Goal: Task Accomplishment & Management: Manage account settings

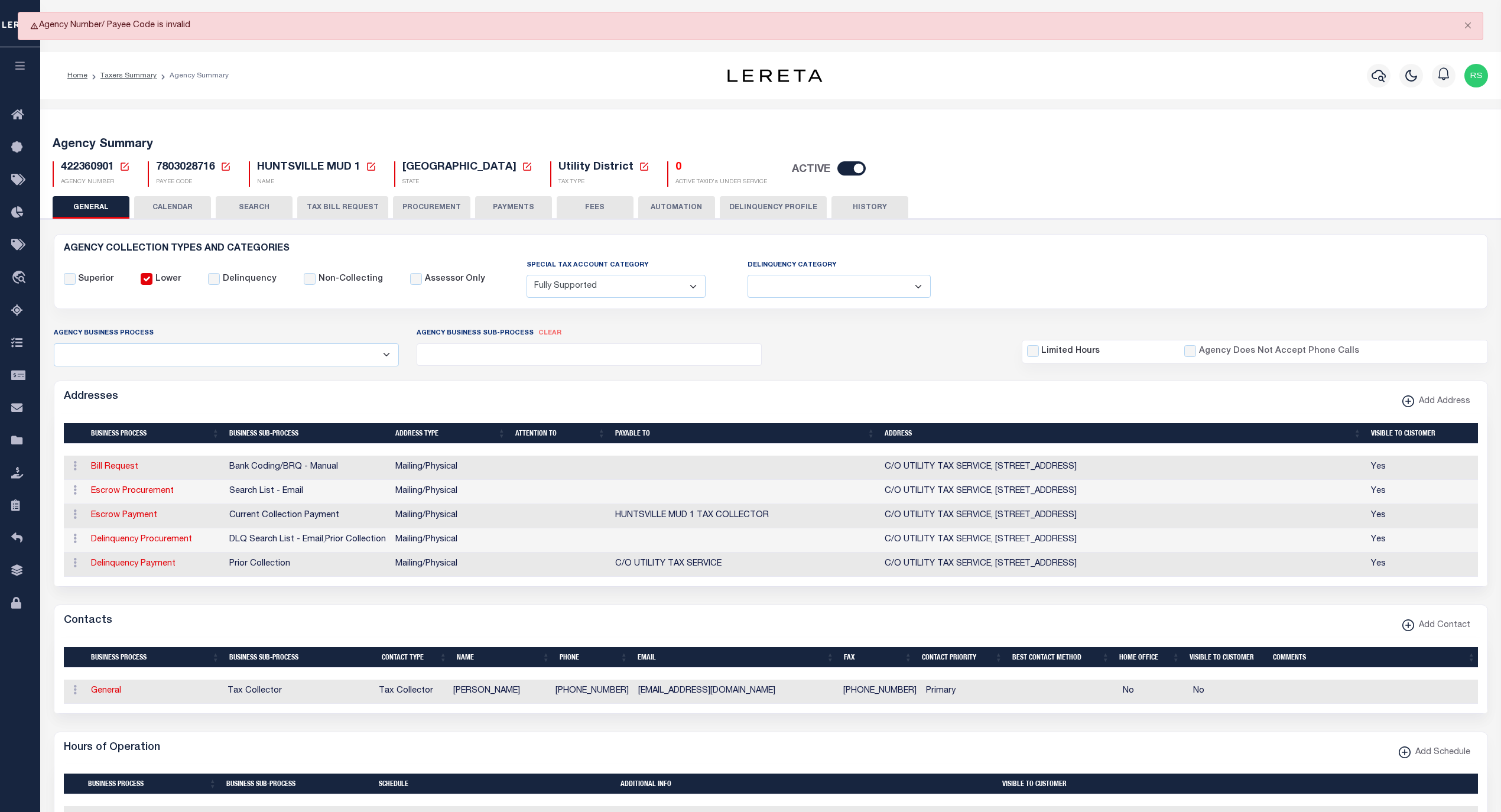
select select "1"
select select
click at [127, 168] on icon at bounding box center [125, 166] width 11 height 11
drag, startPoint x: 207, startPoint y: 215, endPoint x: 129, endPoint y: 208, distance: 78.3
click at [129, 208] on div "Agency Summary 422360901 Agency Number 422360902 Edit Cancel Ok" at bounding box center [771, 697] width 1466 height 1176
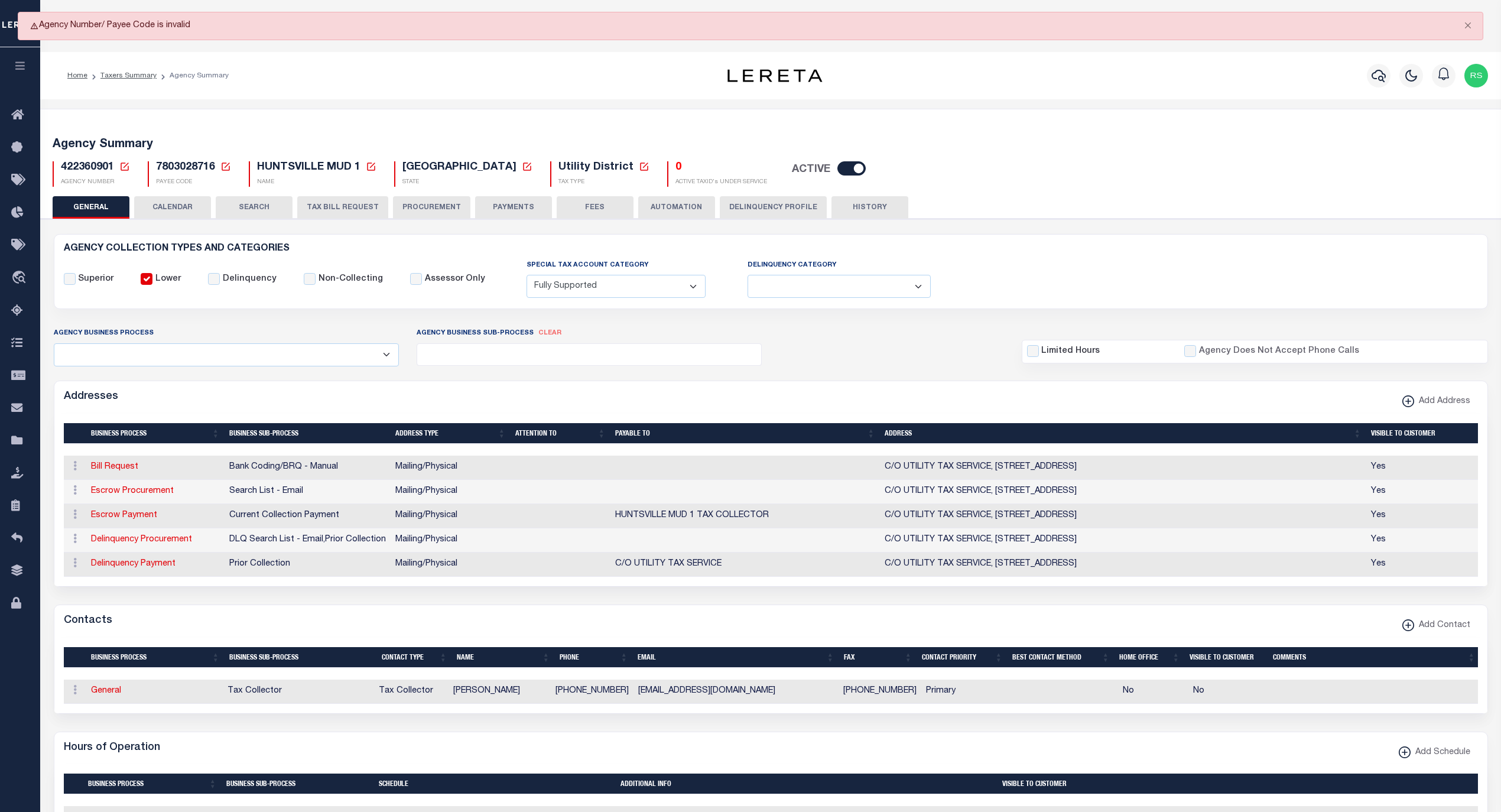
click at [127, 164] on icon at bounding box center [125, 166] width 11 height 11
click at [188, 216] on input "422360902" at bounding box center [264, 209] width 238 height 23
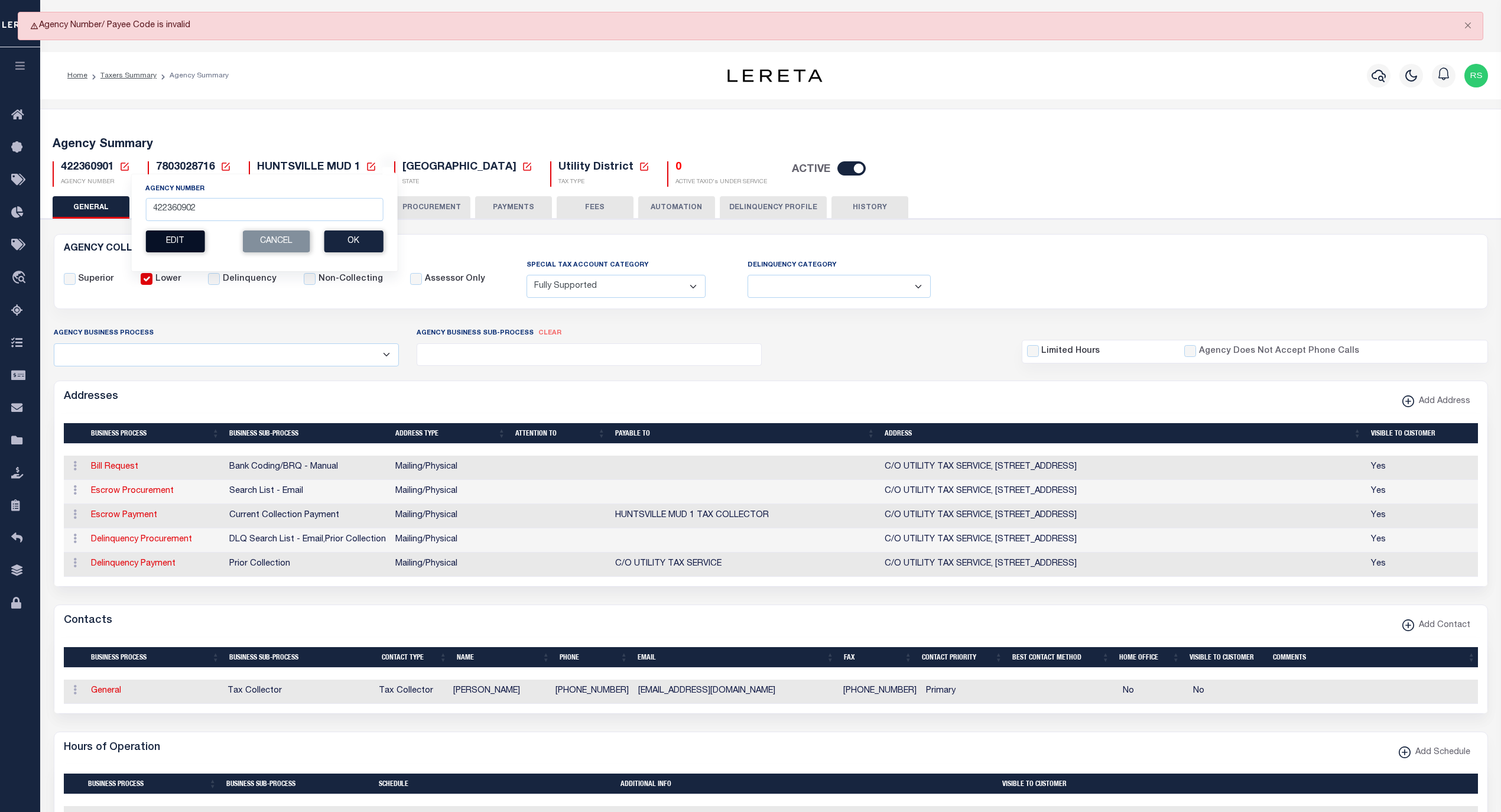
drag, startPoint x: 185, startPoint y: 231, endPoint x: 188, endPoint y: 237, distance: 6.7
click at [187, 234] on section "Agency Number 422360902 Edit Cancel Ok" at bounding box center [264, 218] width 238 height 68
click at [188, 238] on button "Edit" at bounding box center [175, 241] width 59 height 22
click at [183, 214] on input "New Agency Number" at bounding box center [216, 209] width 140 height 23
paste input "422360902"
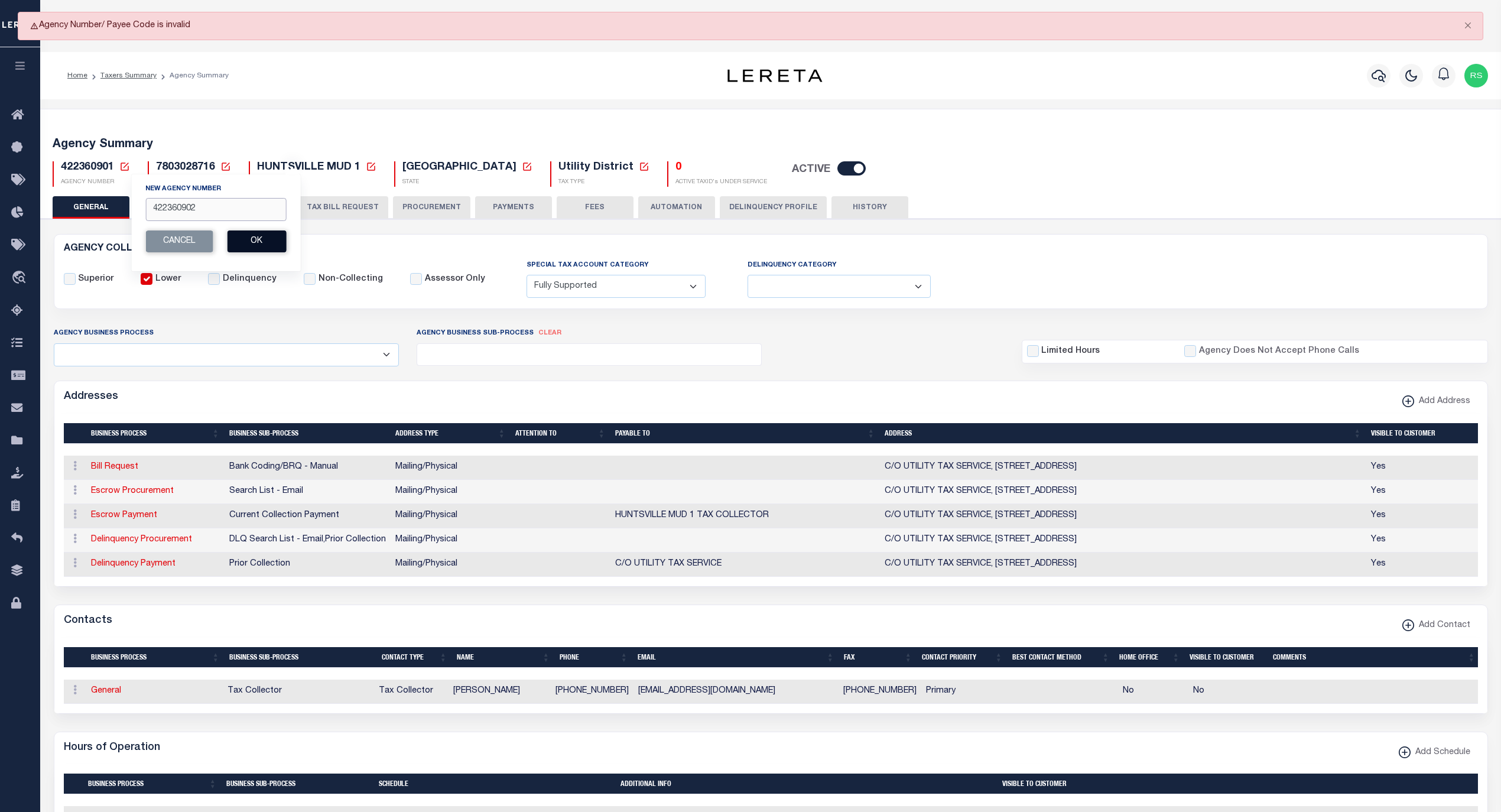
type input "422360902"
click at [268, 251] on button "Ok" at bounding box center [256, 241] width 59 height 22
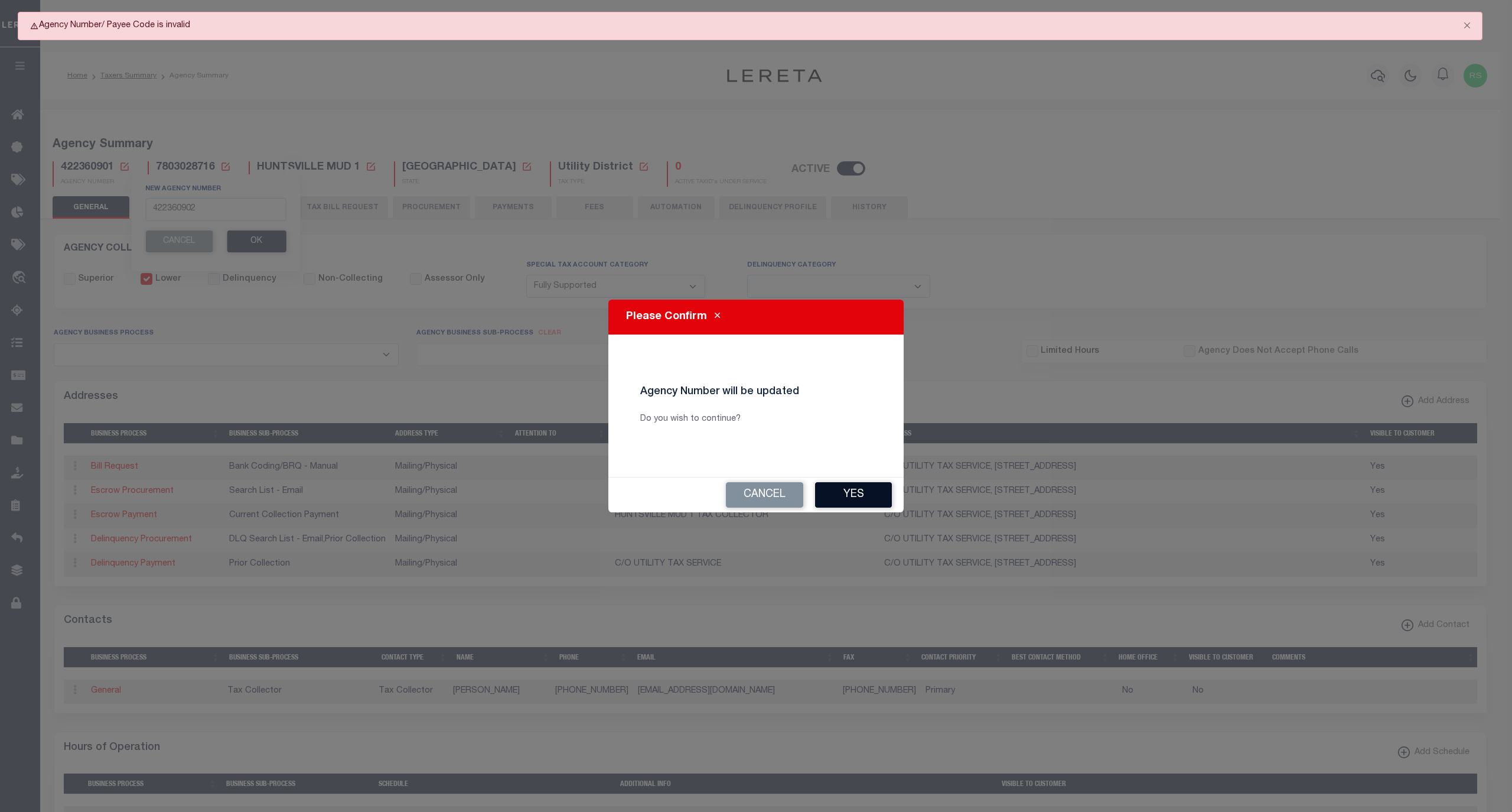
click at [844, 498] on button "Yes" at bounding box center [853, 494] width 77 height 25
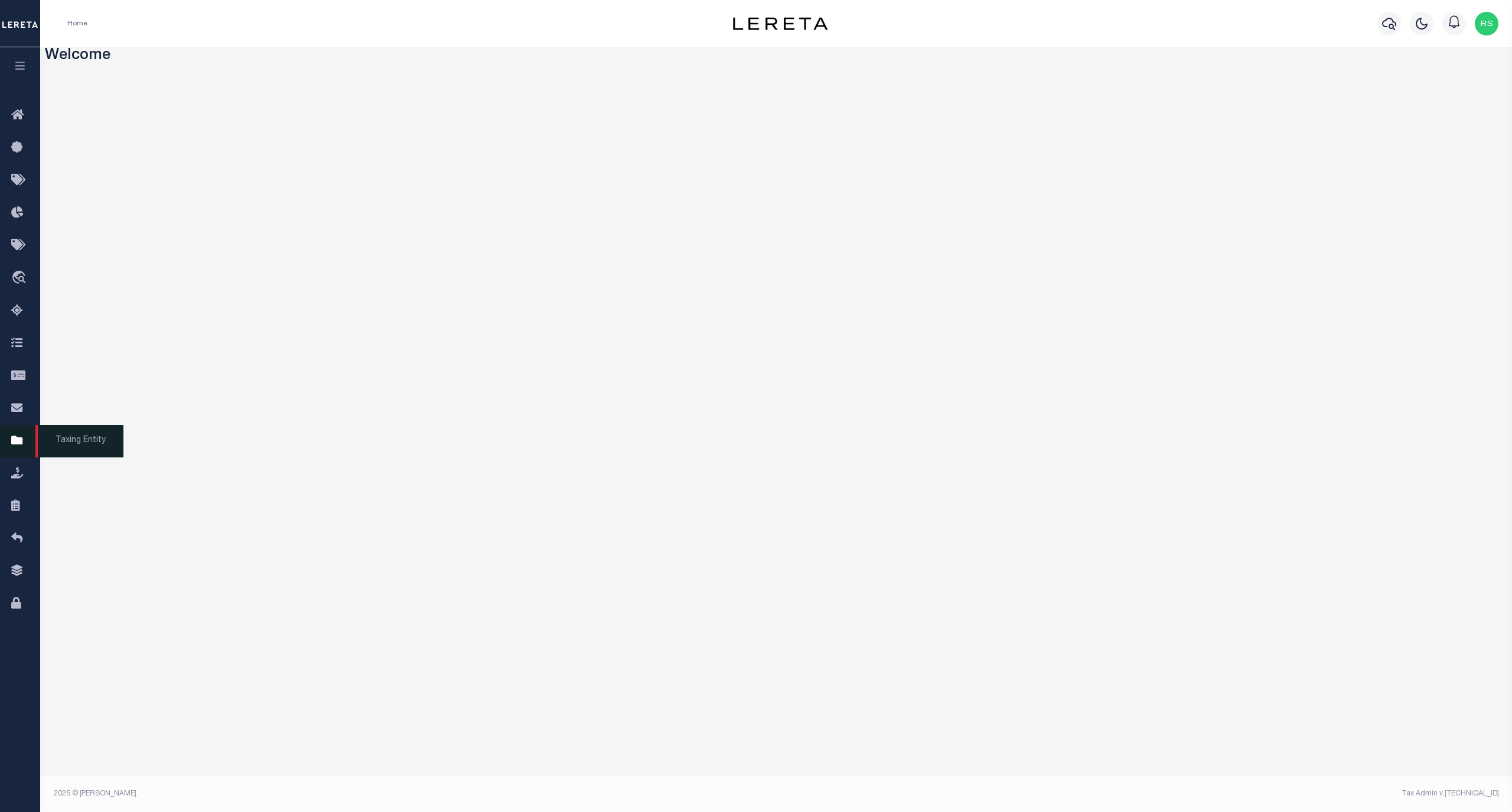
click at [89, 448] on span "Taxing Entity" at bounding box center [79, 440] width 88 height 32
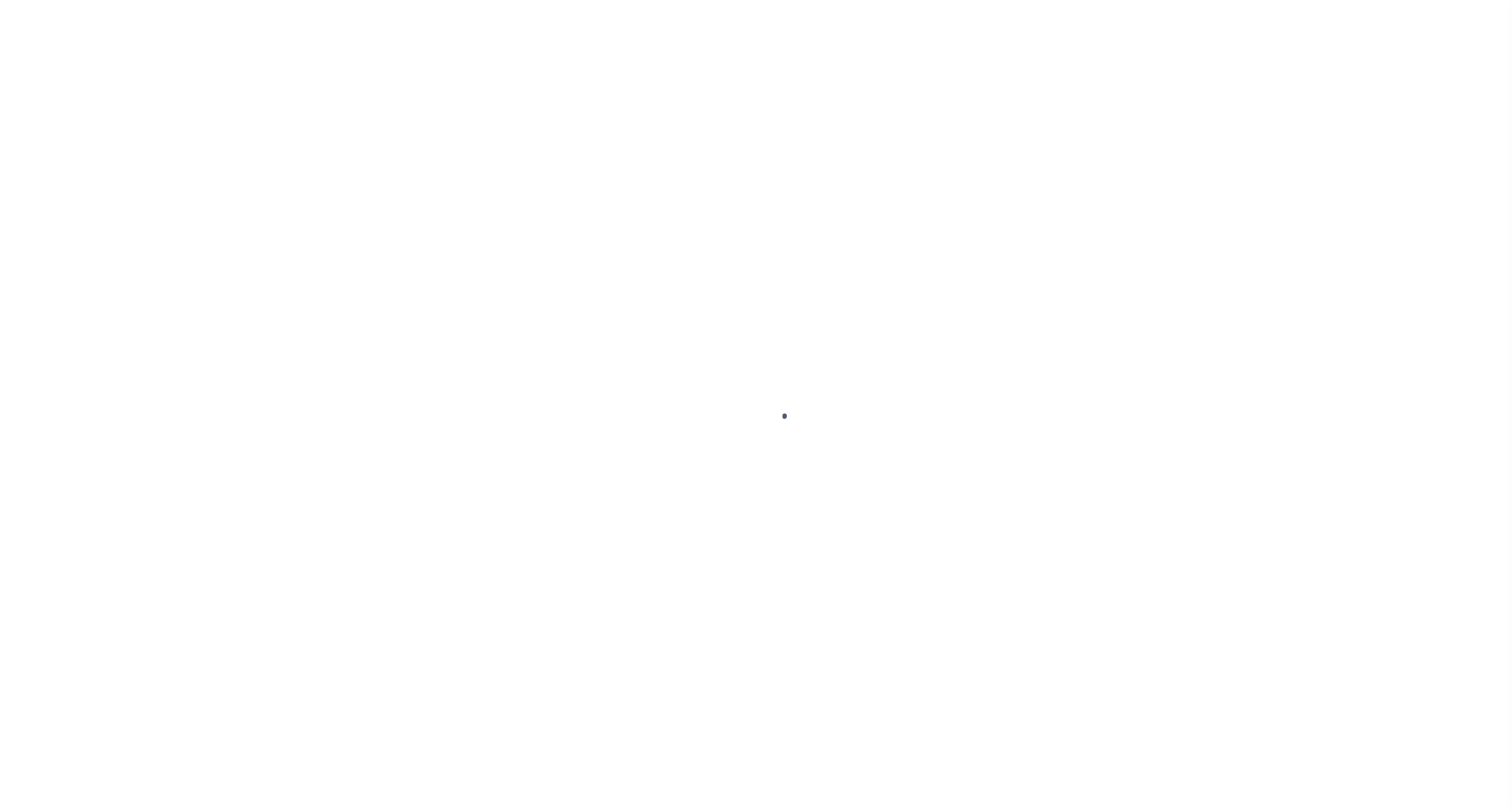
select select
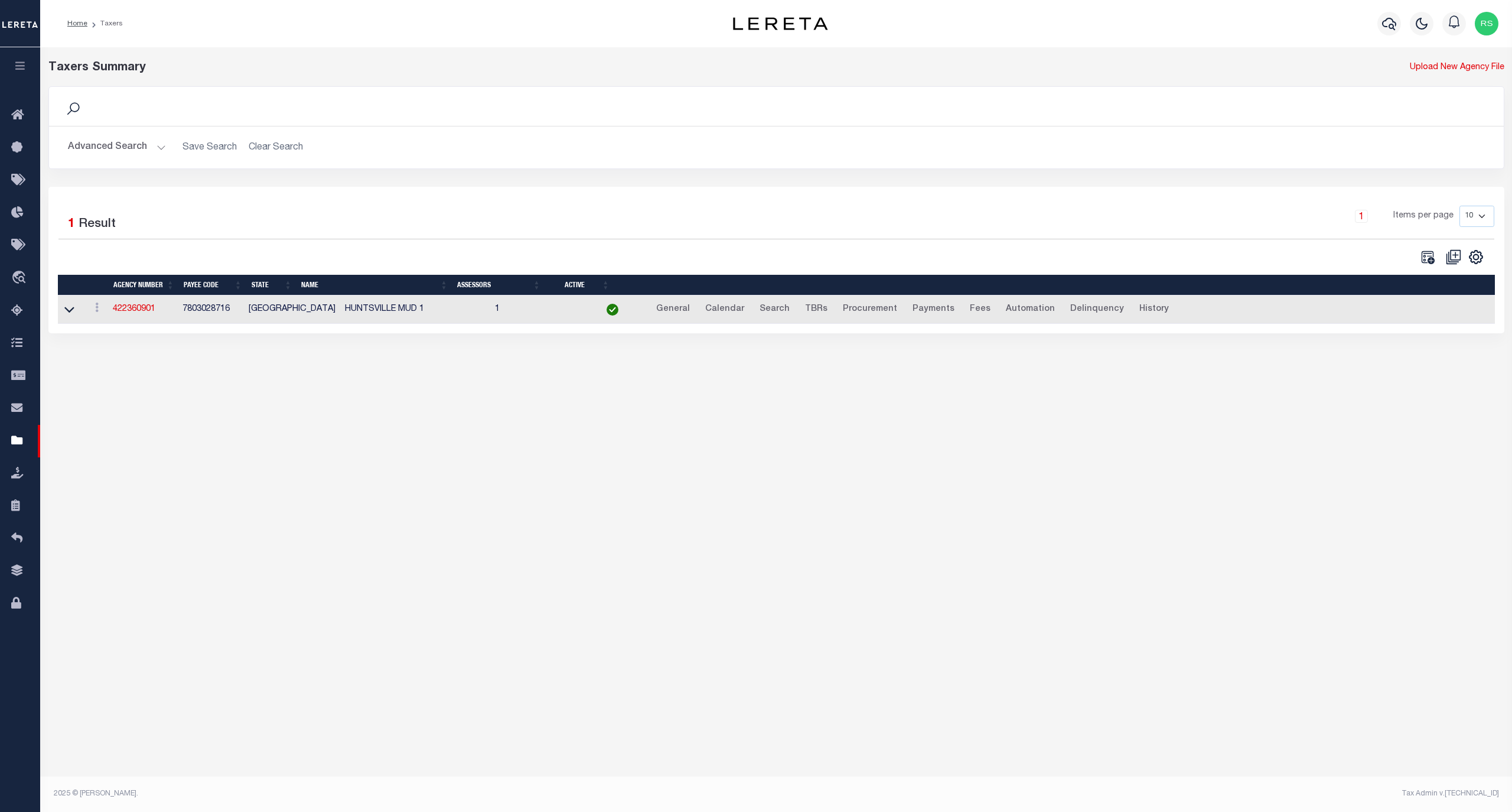
click at [102, 143] on button "Advanced Search" at bounding box center [117, 148] width 98 height 23
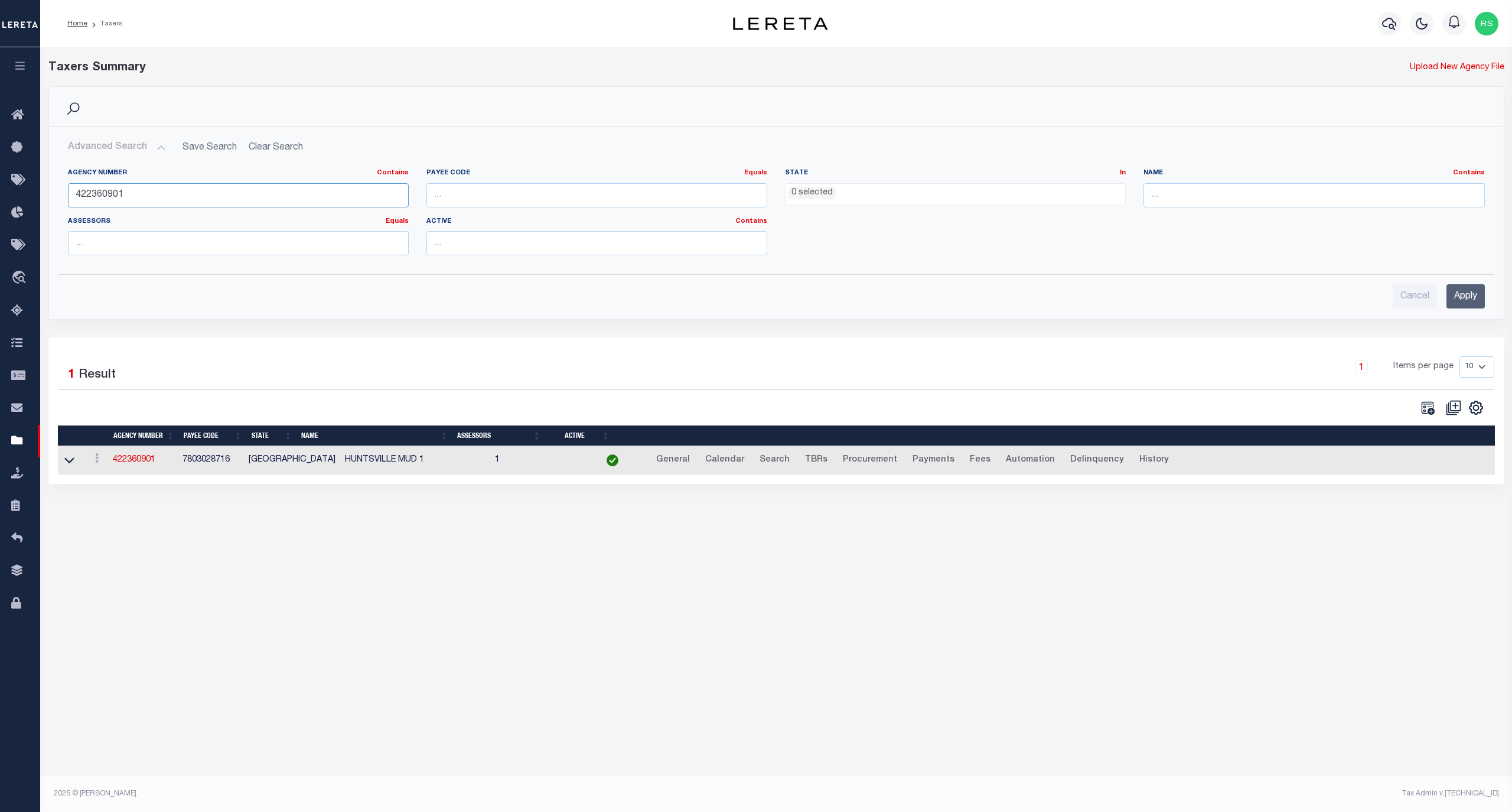
click at [130, 196] on input "422360901" at bounding box center [238, 195] width 341 height 24
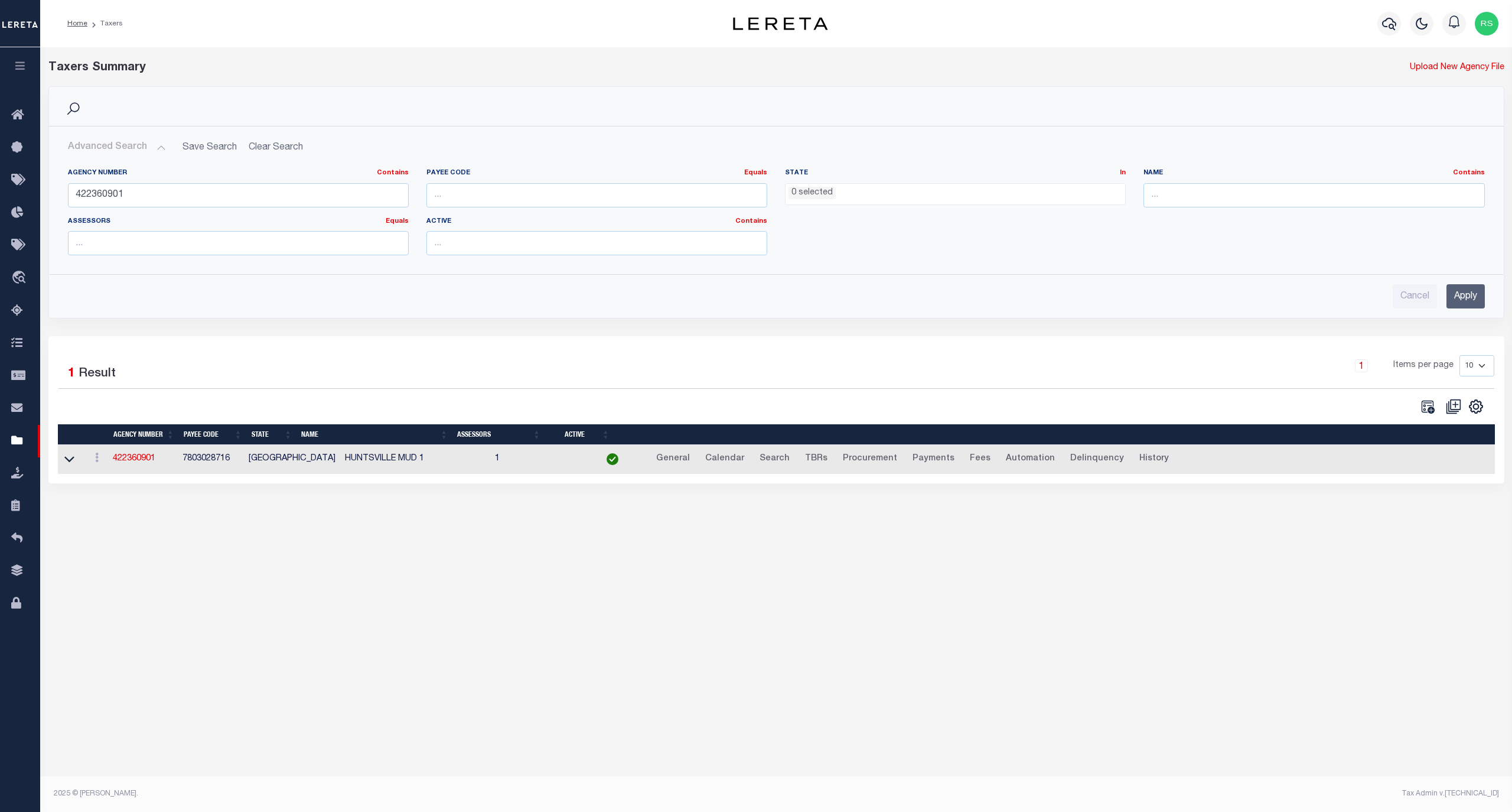
click at [1468, 299] on input "Apply" at bounding box center [1466, 296] width 39 height 24
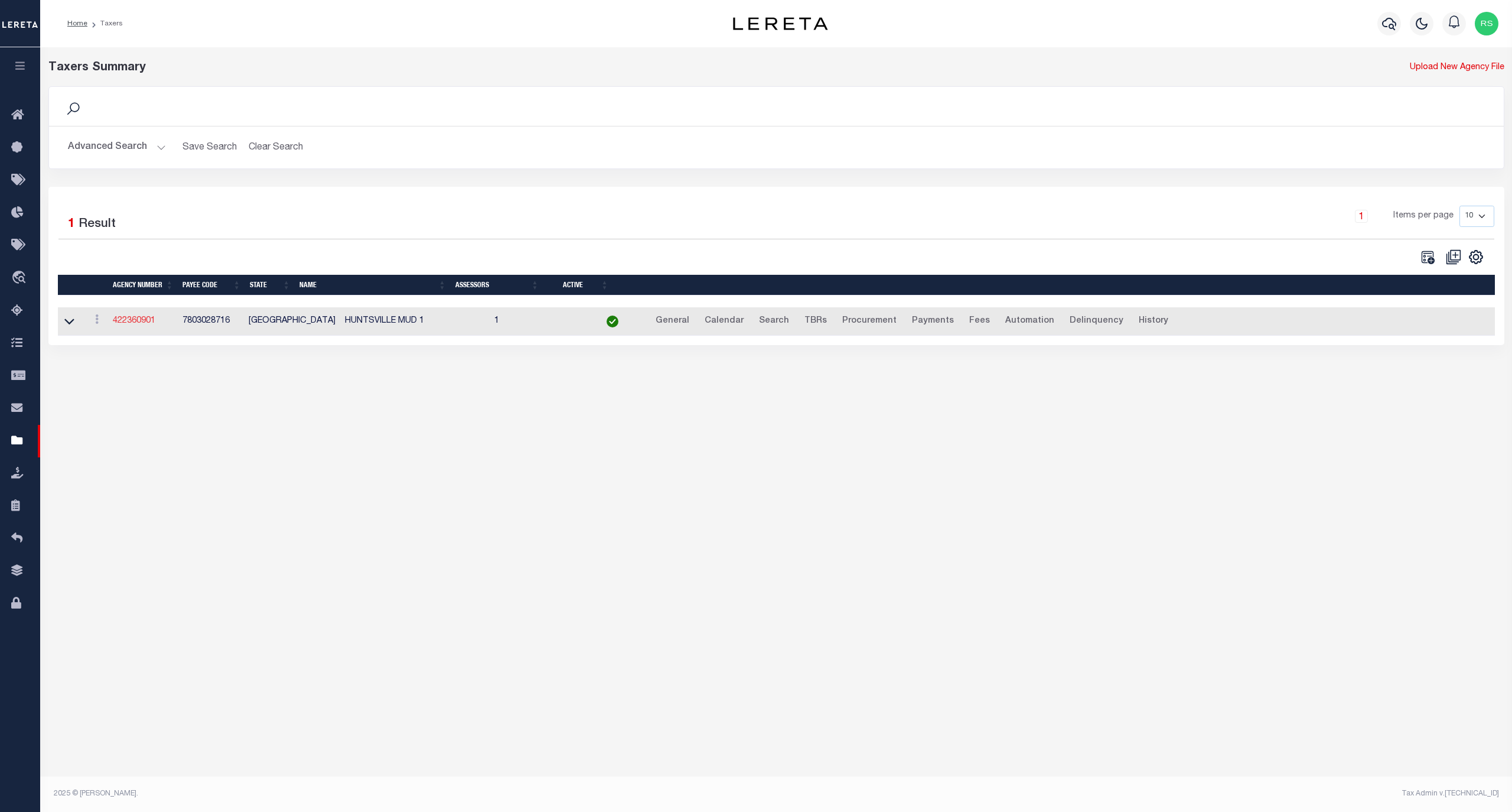
click at [135, 325] on link "422360901" at bounding box center [134, 321] width 42 height 9
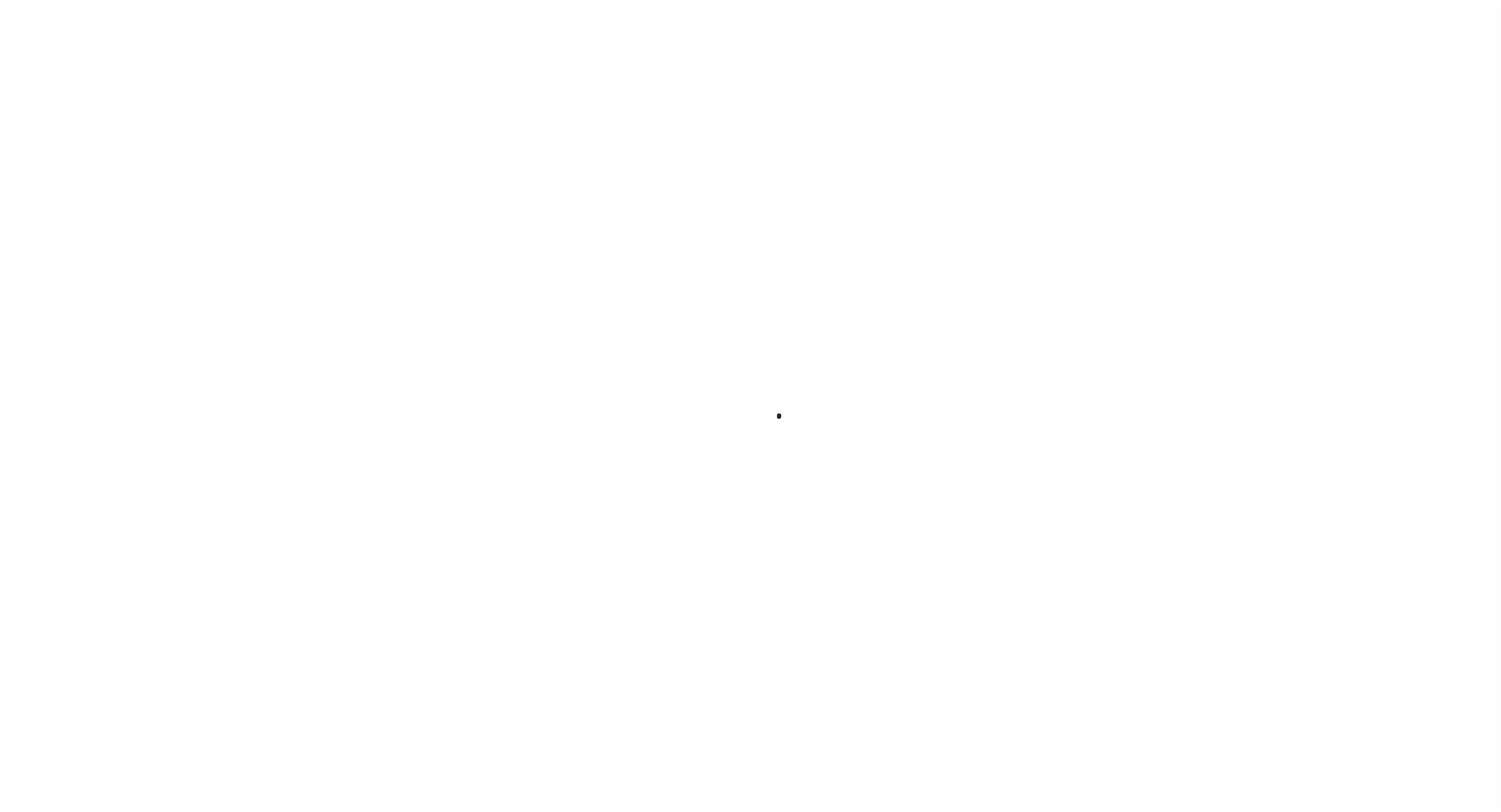
select select "1"
select select
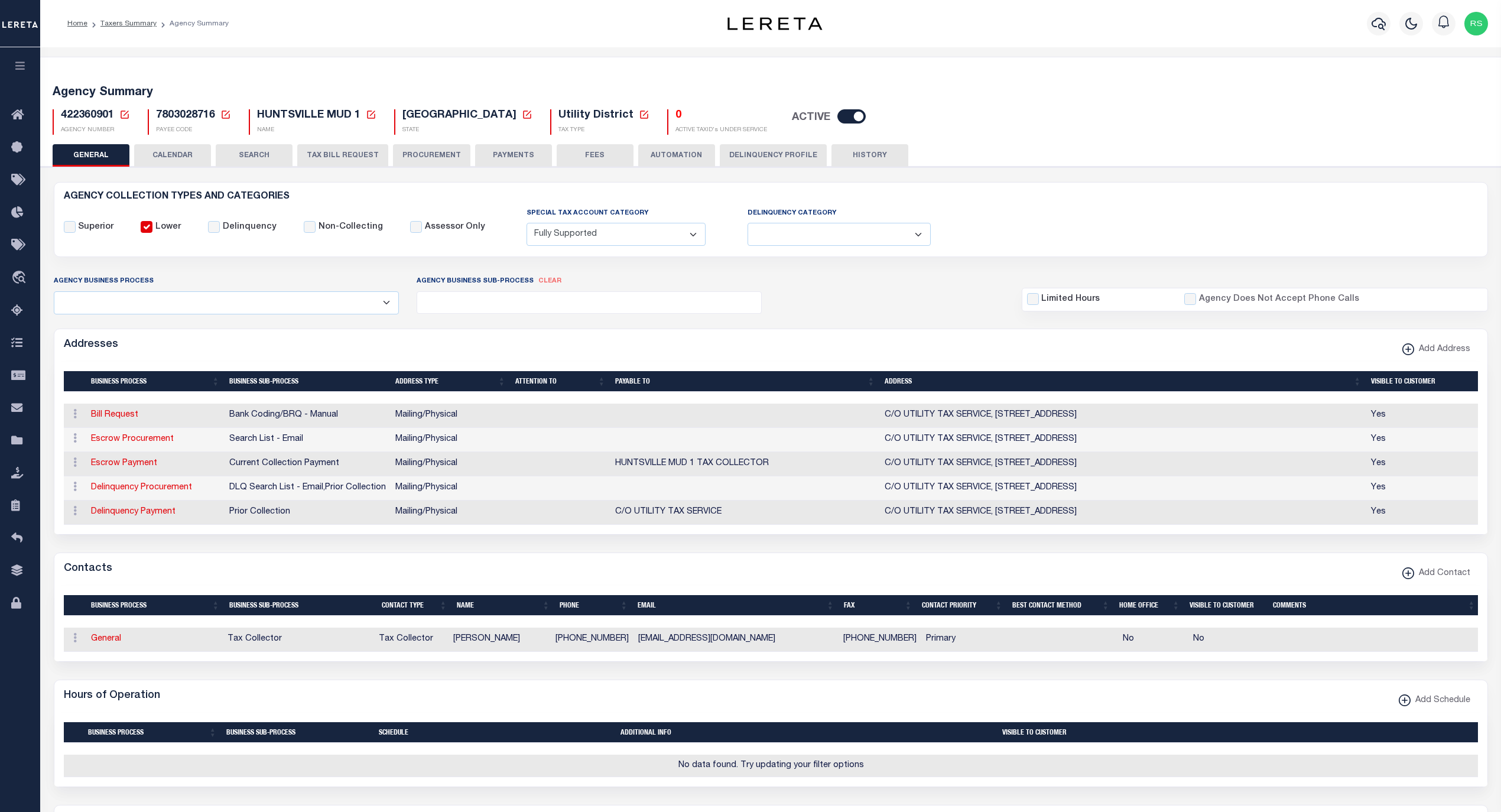
click at [126, 112] on icon at bounding box center [125, 115] width 9 height 9
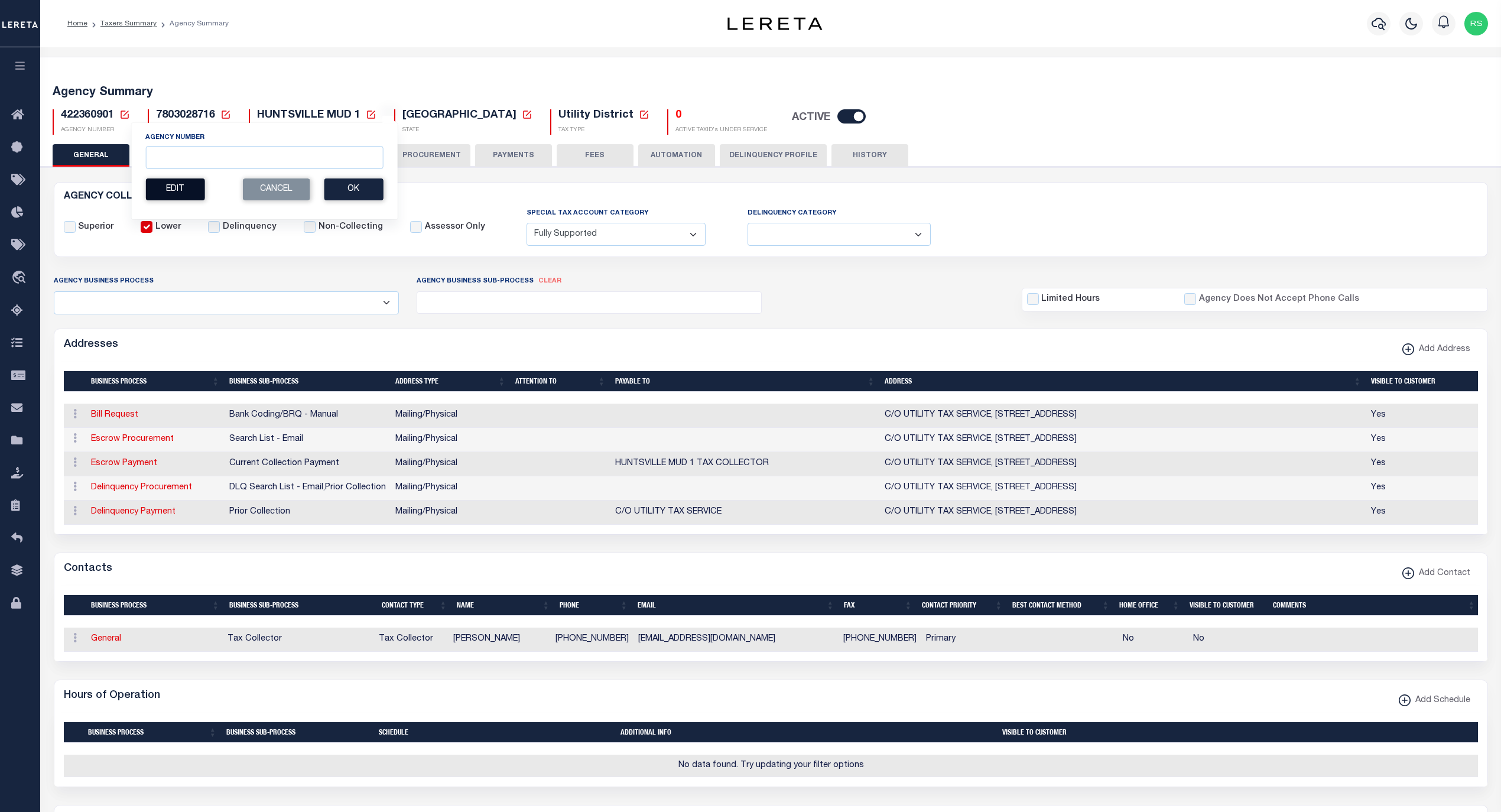
click at [163, 192] on button "Edit" at bounding box center [175, 189] width 59 height 22
click at [190, 159] on input "New Agency Number" at bounding box center [216, 158] width 140 height 23
paste input "422360902"
type input "422360902"
click at [262, 183] on button "Ok" at bounding box center [256, 189] width 59 height 22
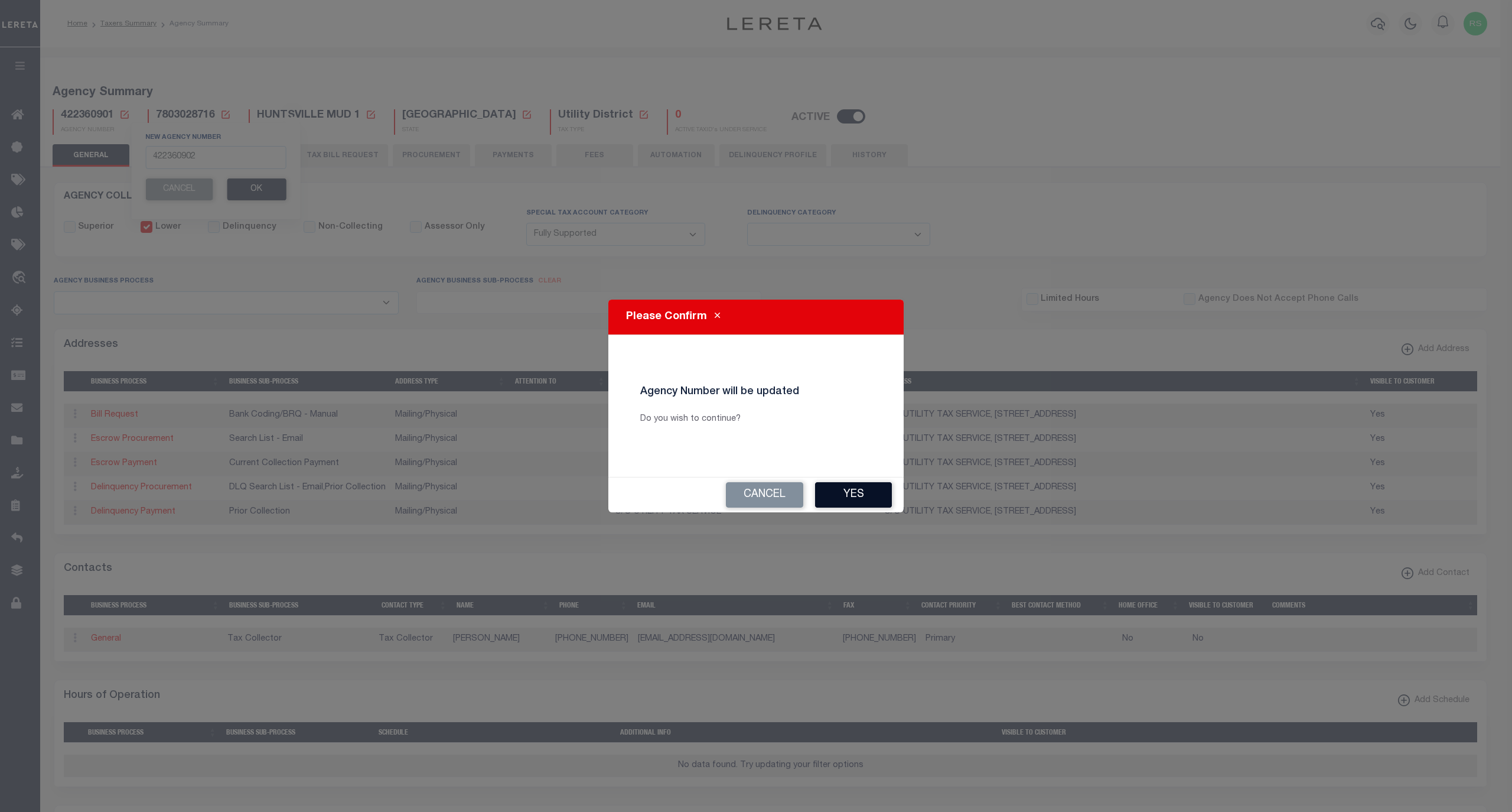
click at [858, 497] on button "Yes" at bounding box center [853, 494] width 77 height 25
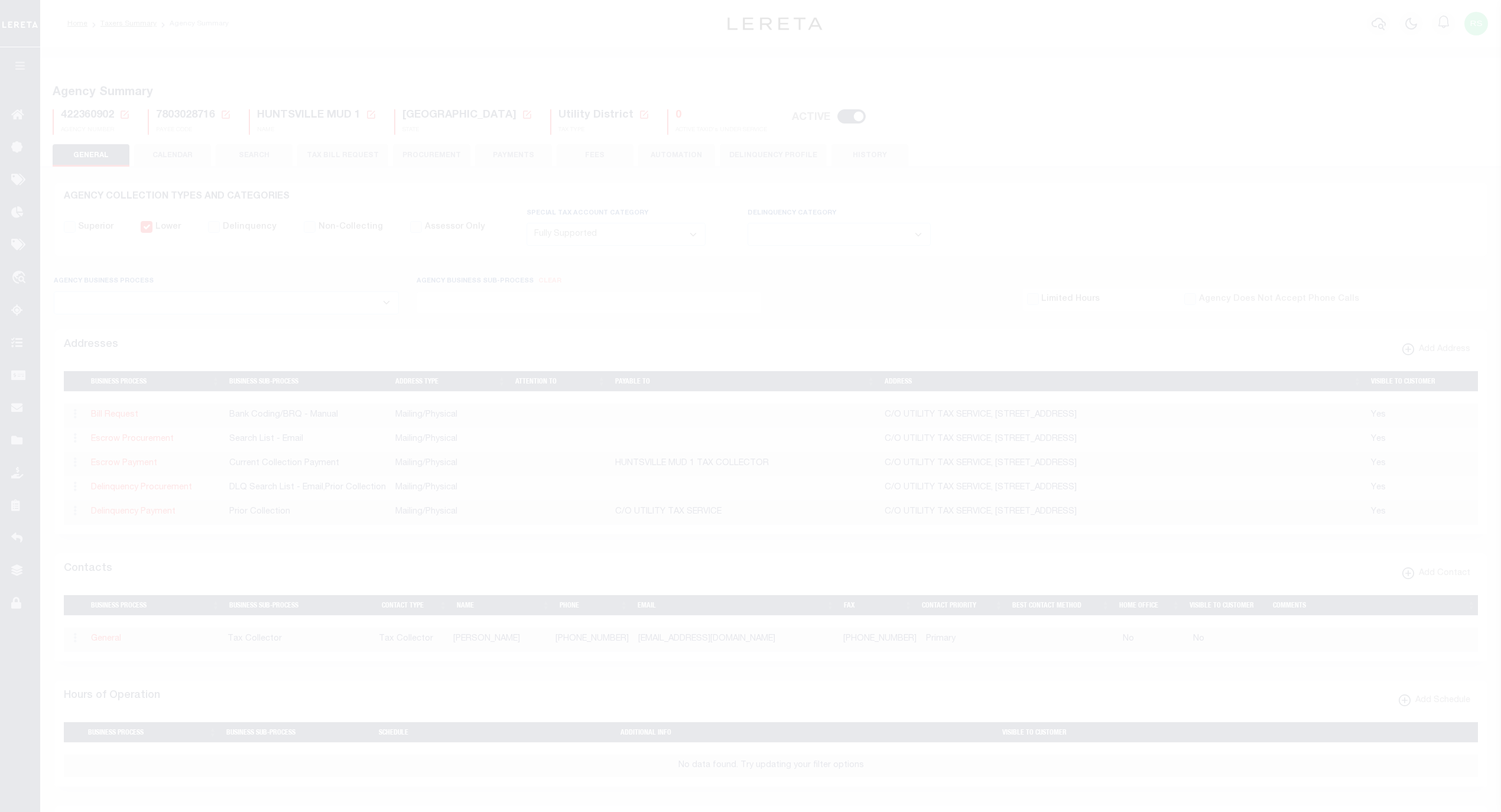
select select "1"
select select
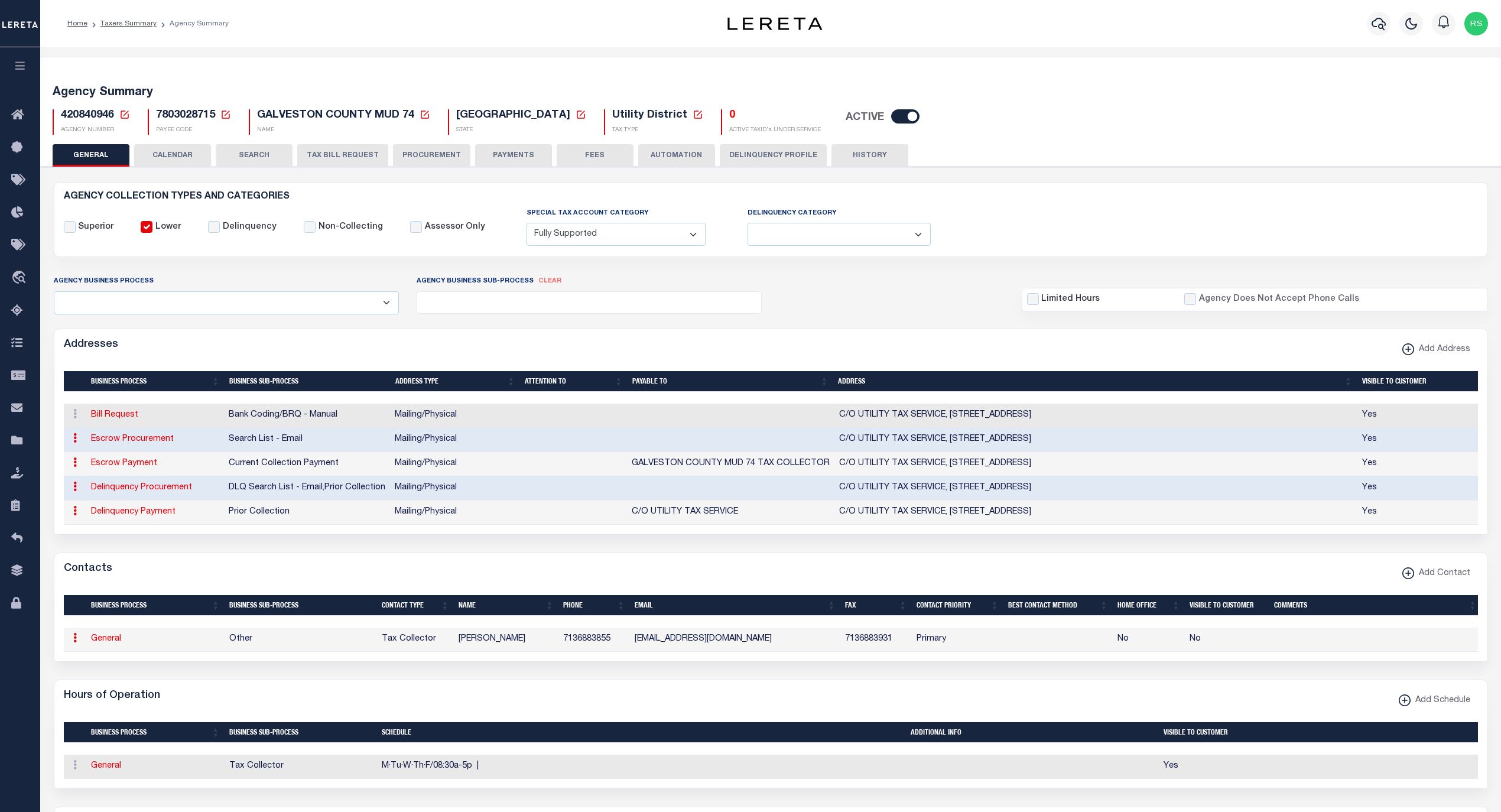
select select "1"
select select
click at [73, 441] on span "Taxing Entity" at bounding box center [79, 440] width 88 height 32
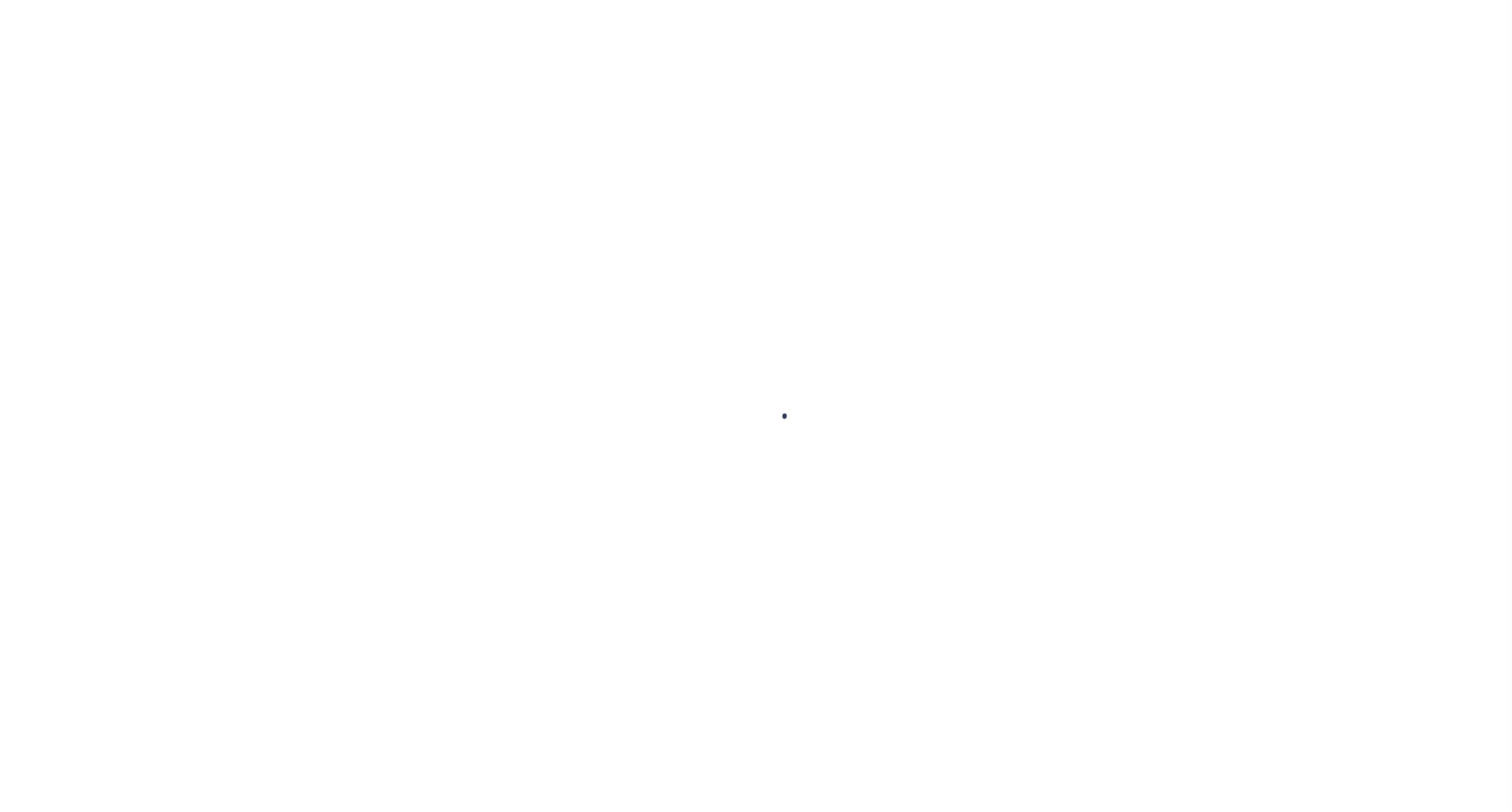
select select
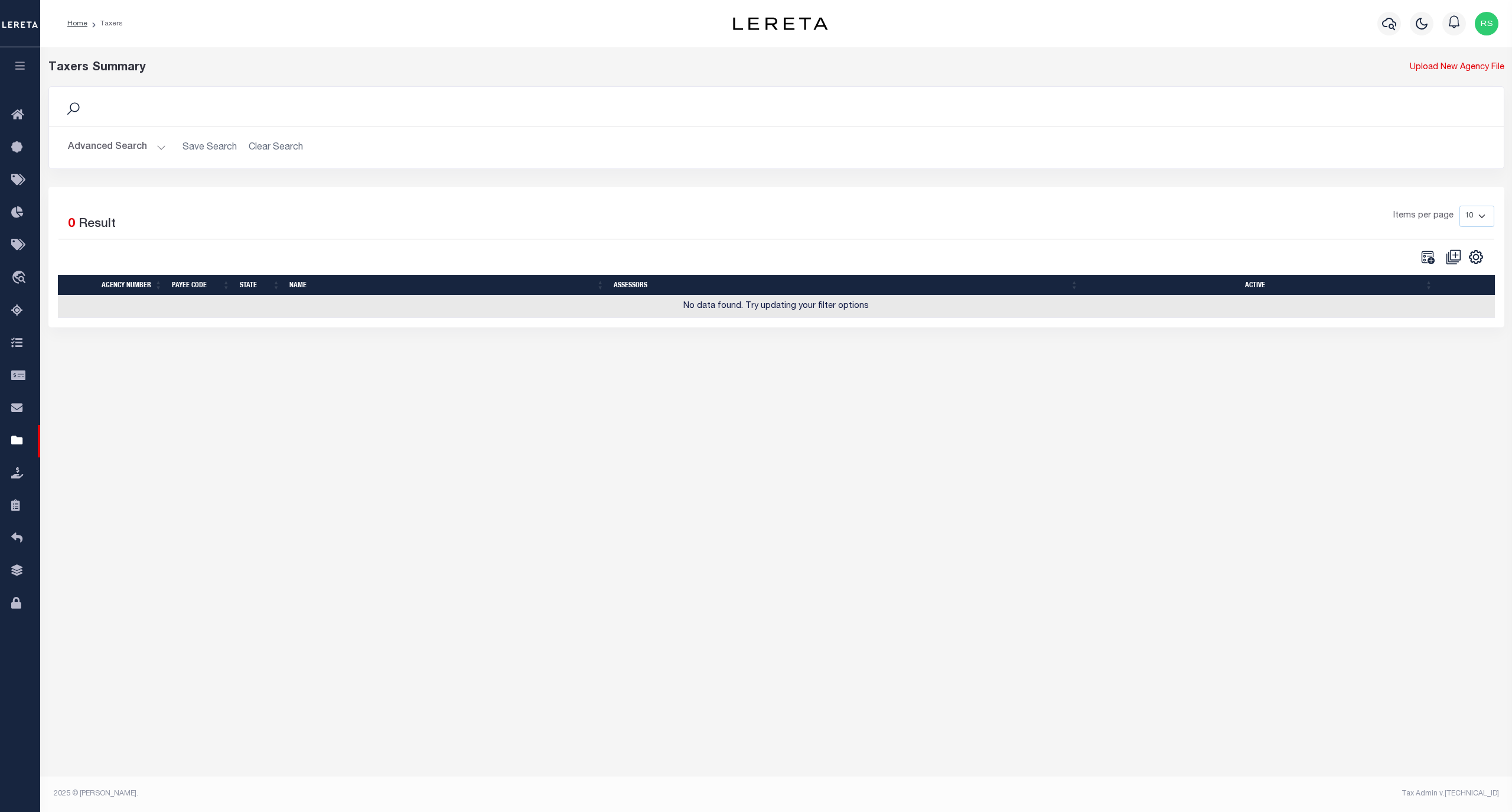
click at [95, 154] on button "Advanced Search" at bounding box center [117, 148] width 98 height 23
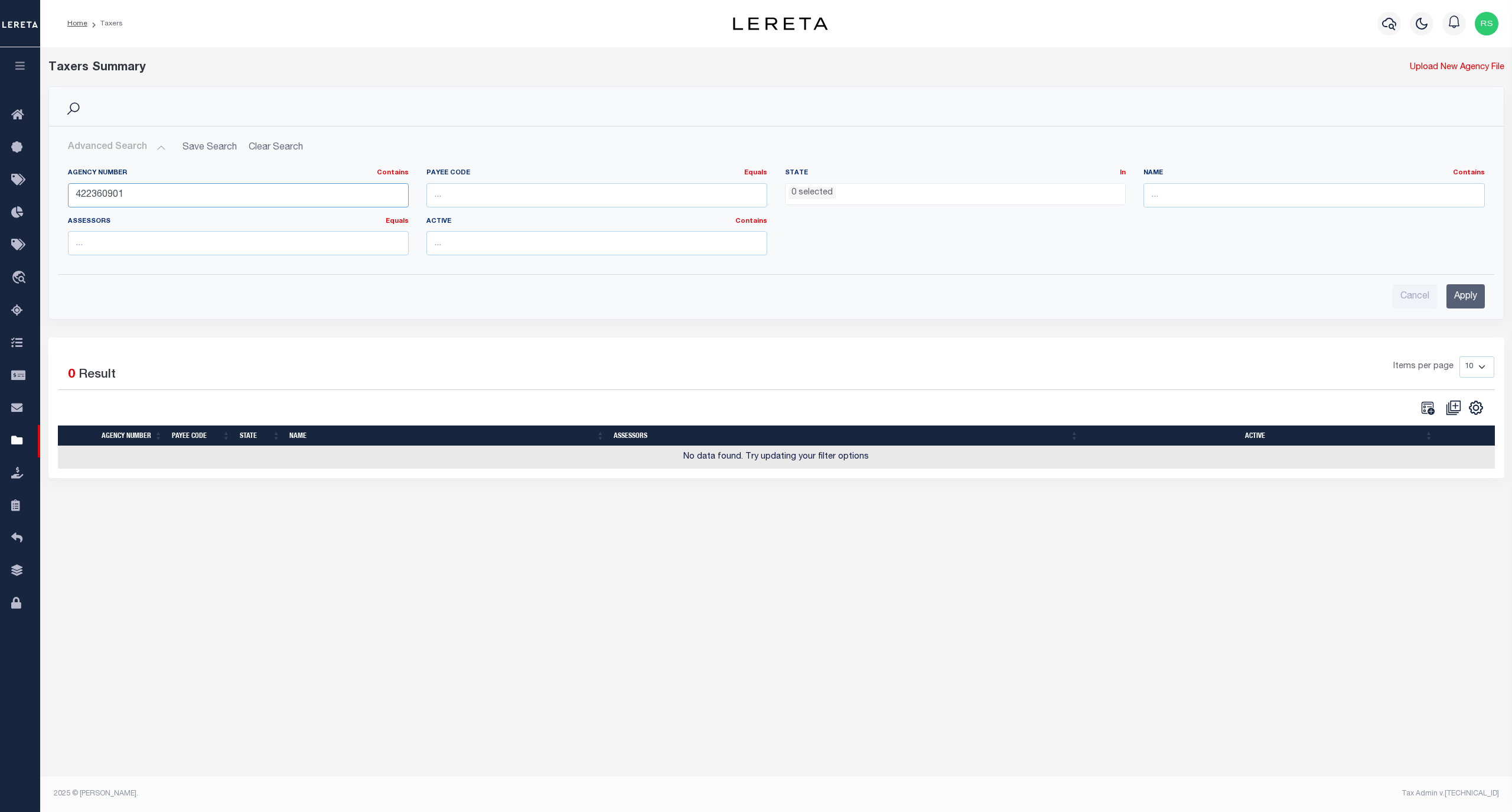
click at [120, 190] on input "422360901" at bounding box center [238, 195] width 341 height 24
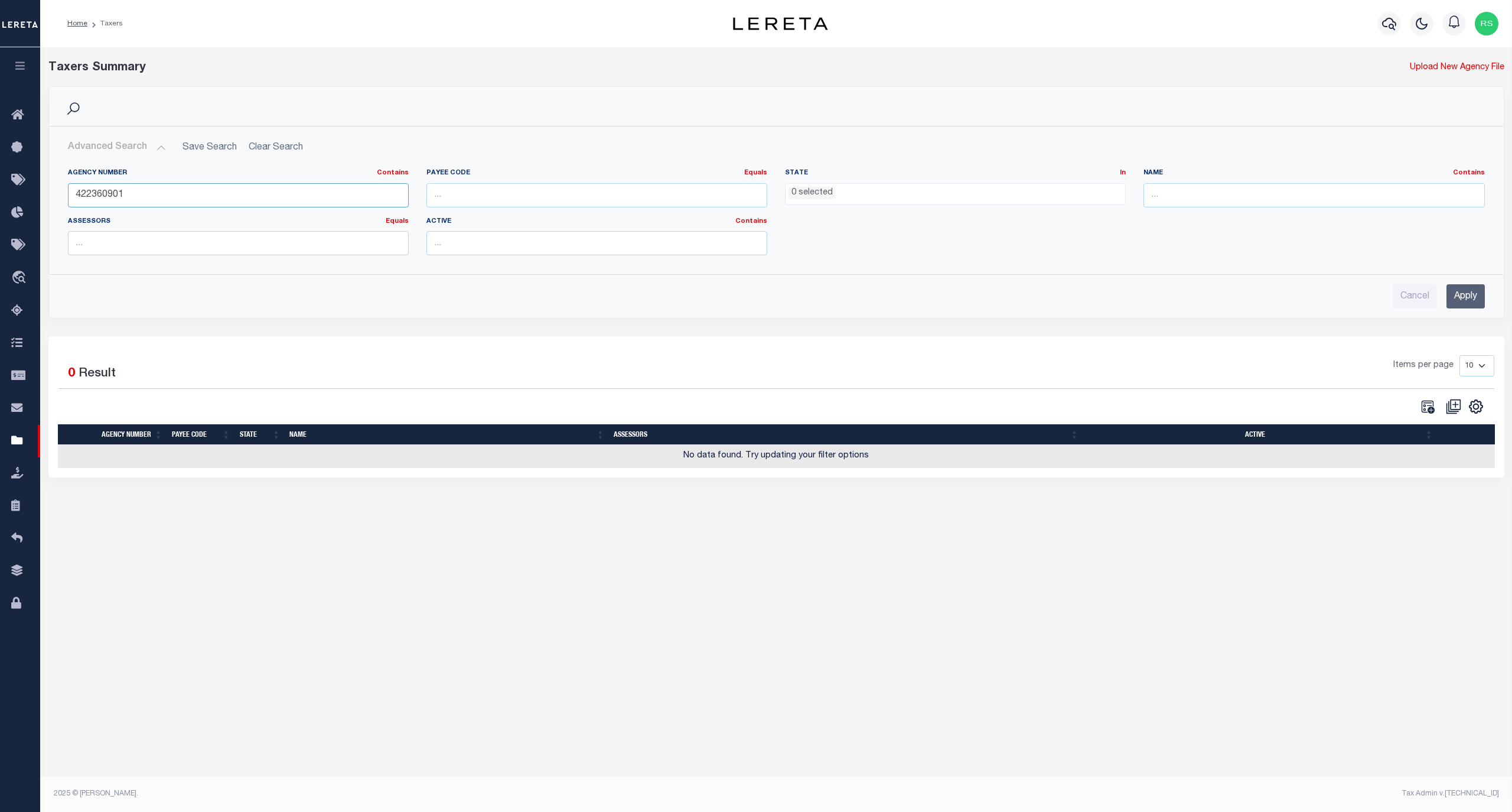
paste input "80570454"
click at [1460, 301] on input "Apply" at bounding box center [1466, 296] width 39 height 24
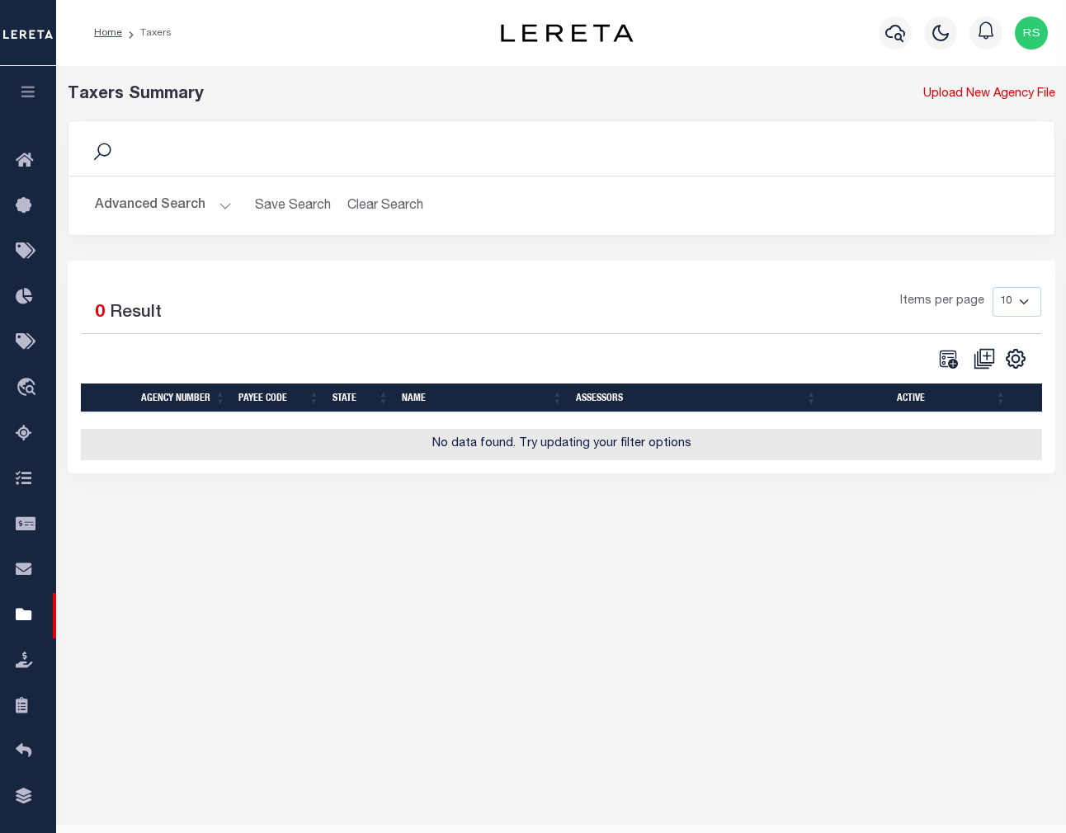
click at [149, 203] on button "Advanced Search" at bounding box center [163, 206] width 137 height 32
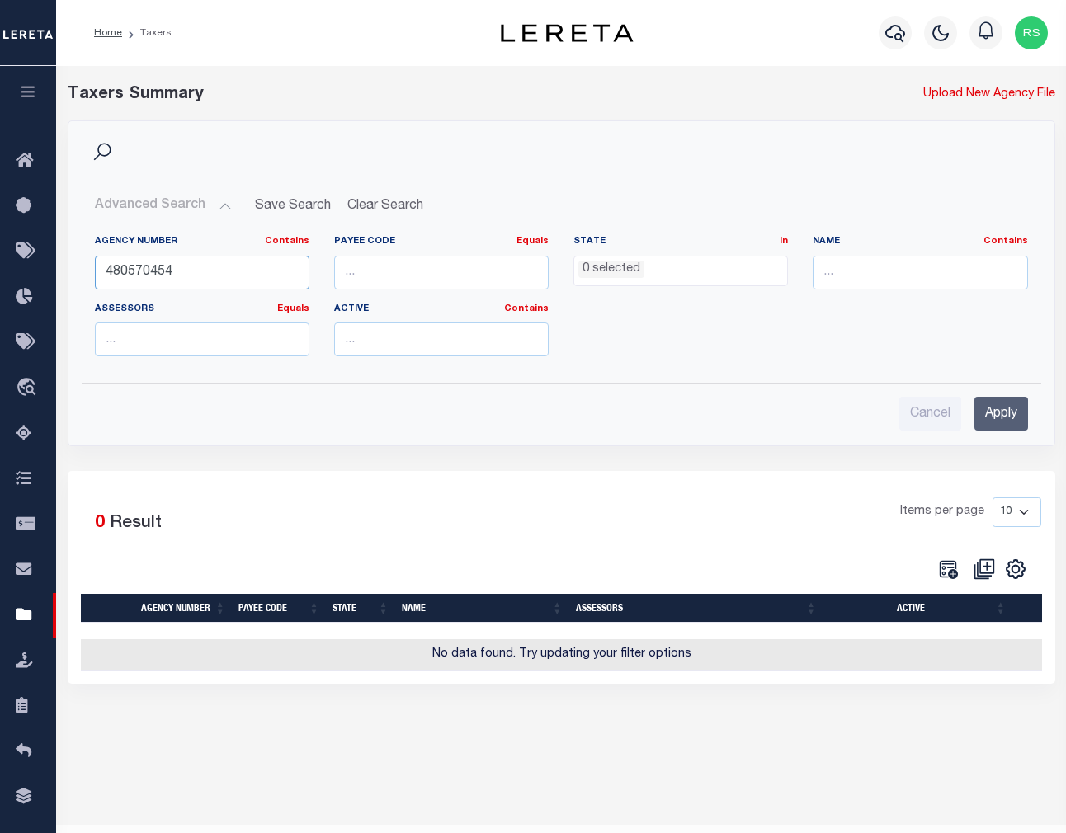
click at [172, 269] on input "480570454" at bounding box center [202, 273] width 215 height 34
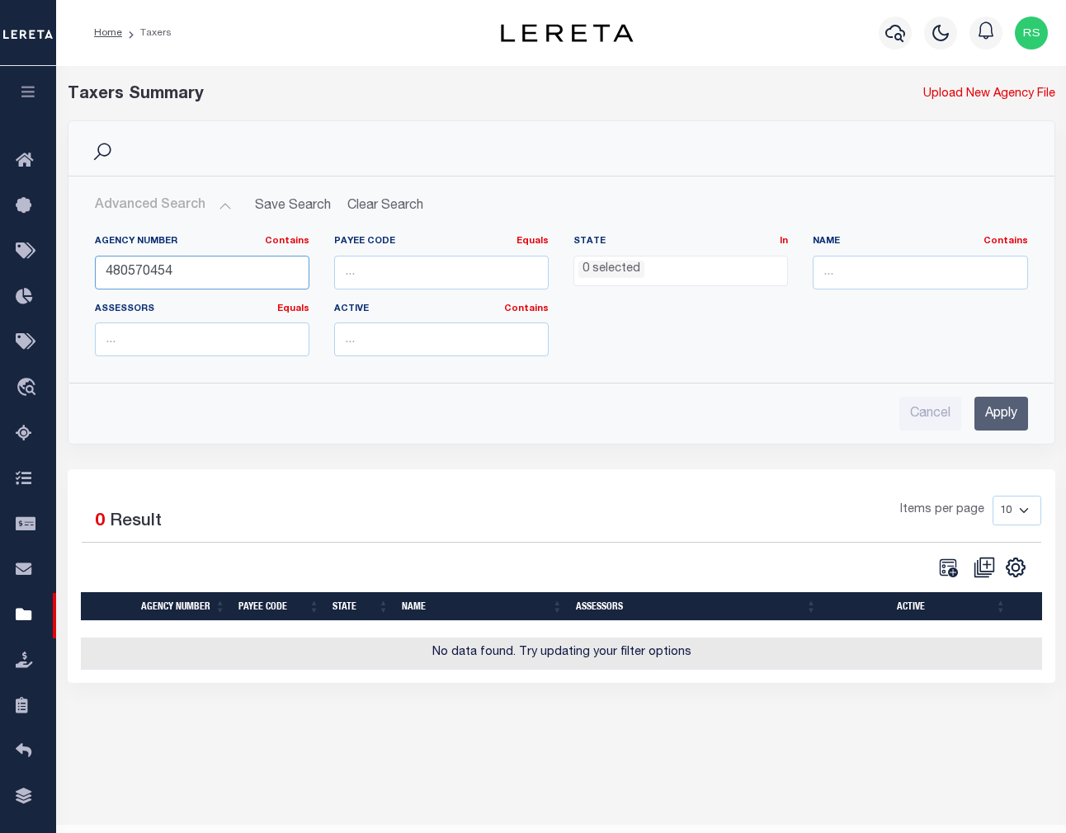
paste input "940"
click at [1000, 417] on input "Apply" at bounding box center [1001, 414] width 54 height 34
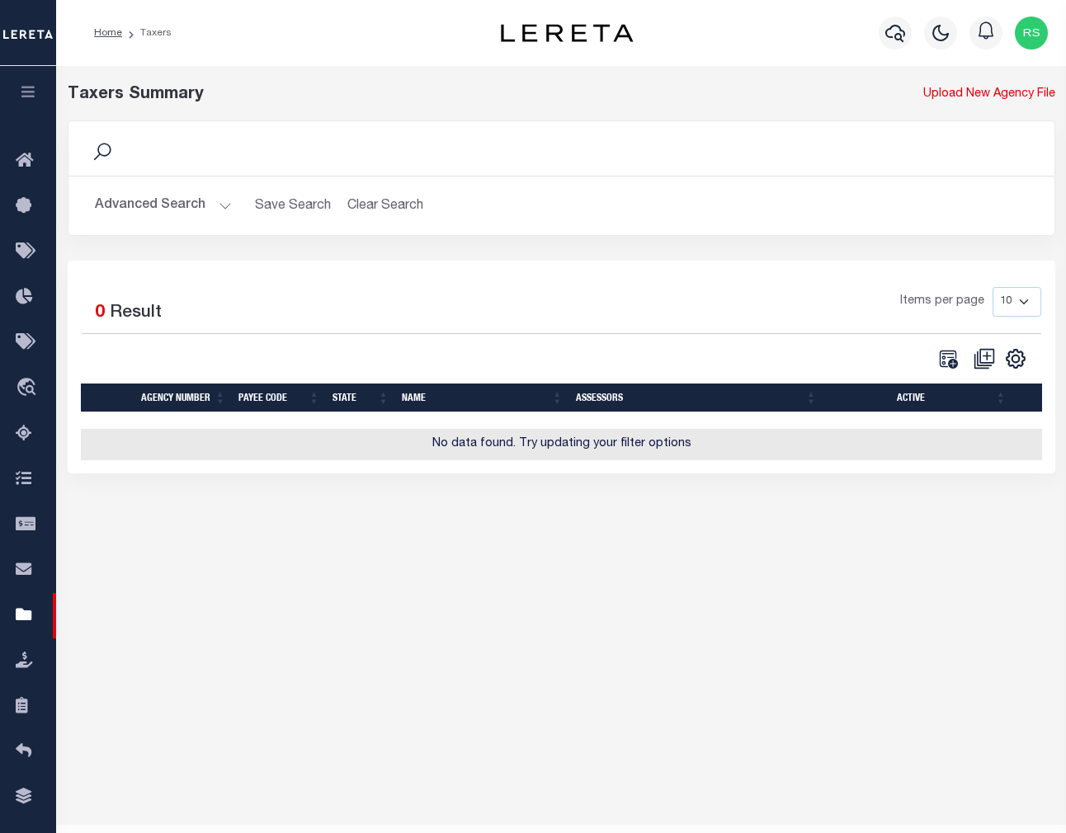
drag, startPoint x: 166, startPoint y: 205, endPoint x: 172, endPoint y: 216, distance: 13.3
click at [166, 205] on button "Advanced Search" at bounding box center [163, 206] width 137 height 32
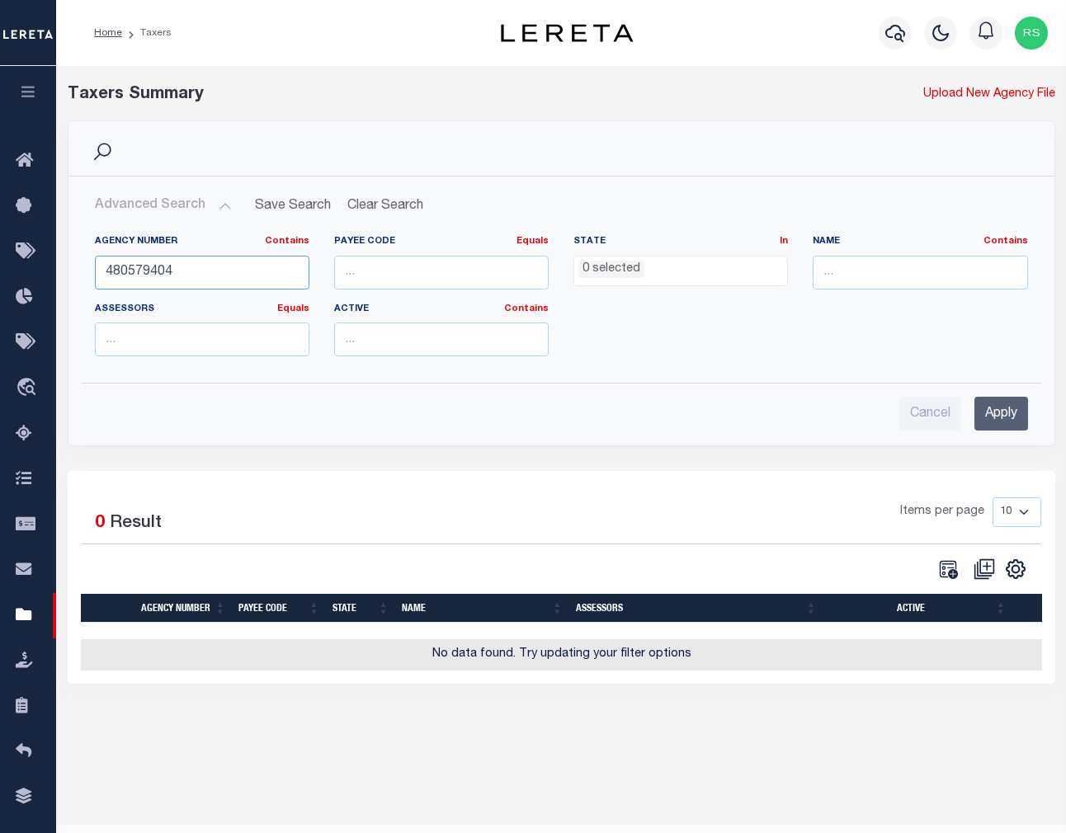
click at [179, 281] on input "480579404" at bounding box center [202, 273] width 215 height 34
paste input "5"
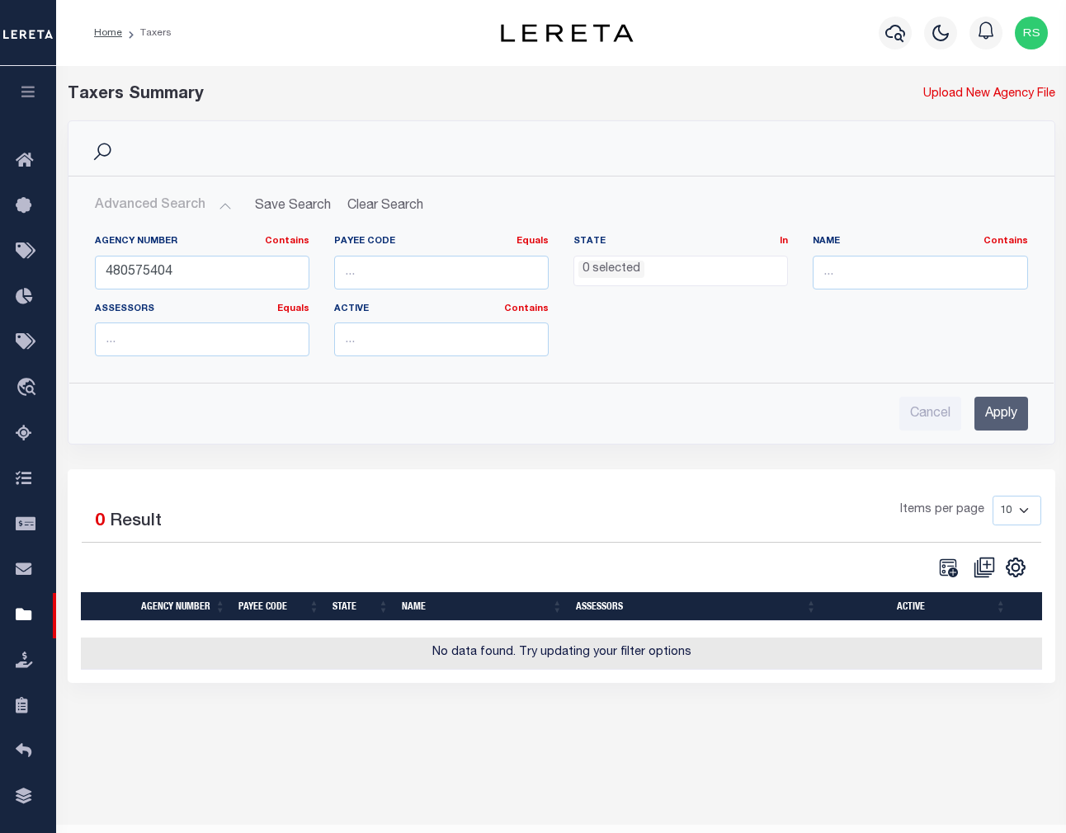
click at [998, 424] on input "Apply" at bounding box center [1001, 414] width 54 height 34
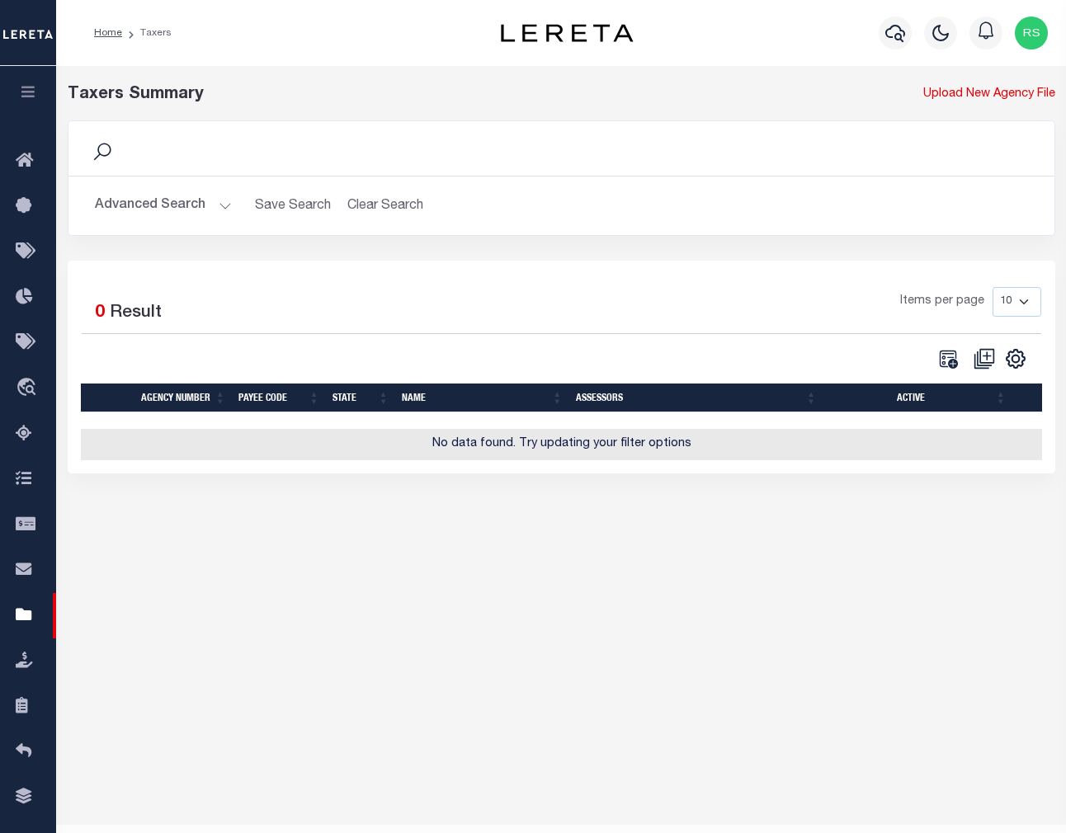
click at [139, 205] on button "Advanced Search" at bounding box center [163, 206] width 137 height 32
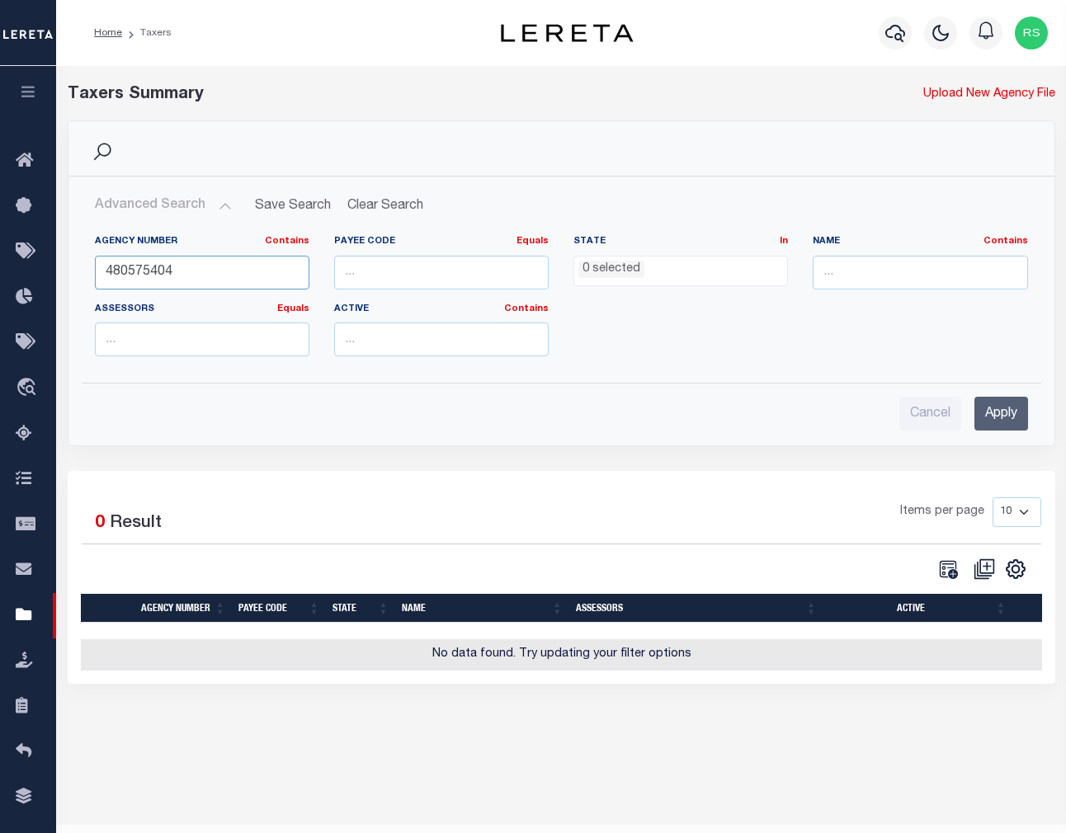
click at [172, 271] on input "480575404" at bounding box center [202, 273] width 215 height 34
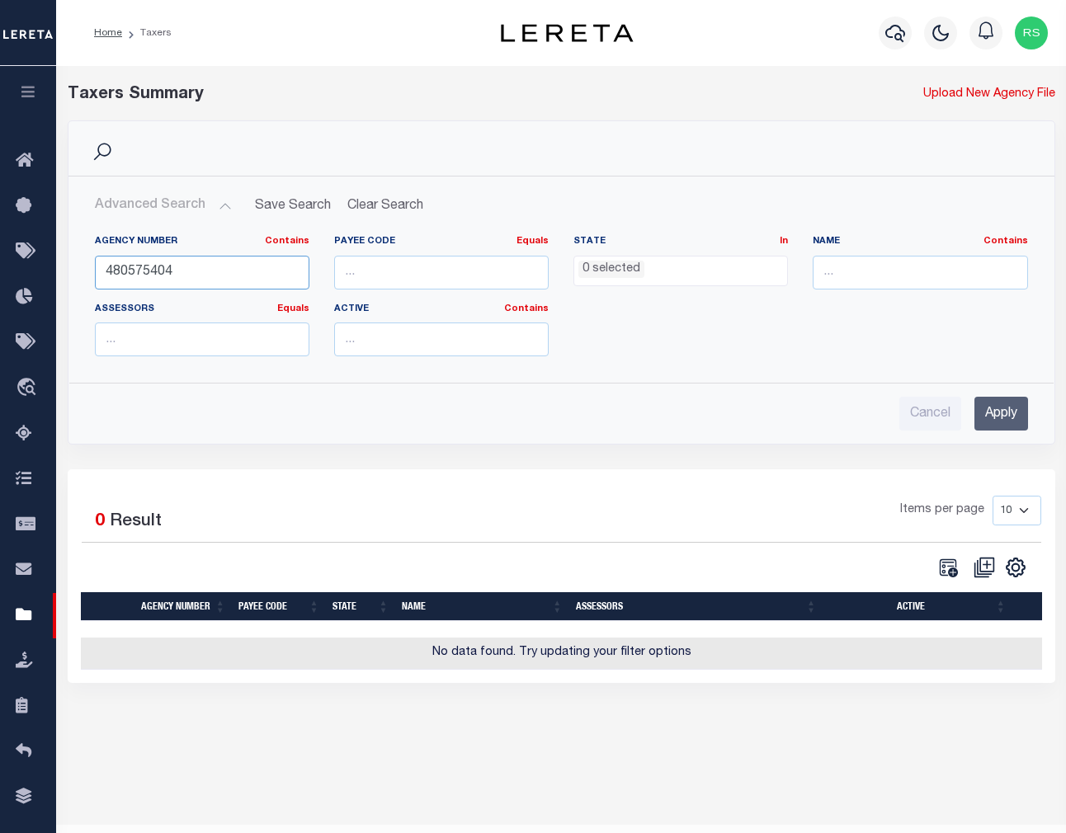
paste input "680258"
click at [994, 416] on input "Apply" at bounding box center [1001, 414] width 54 height 34
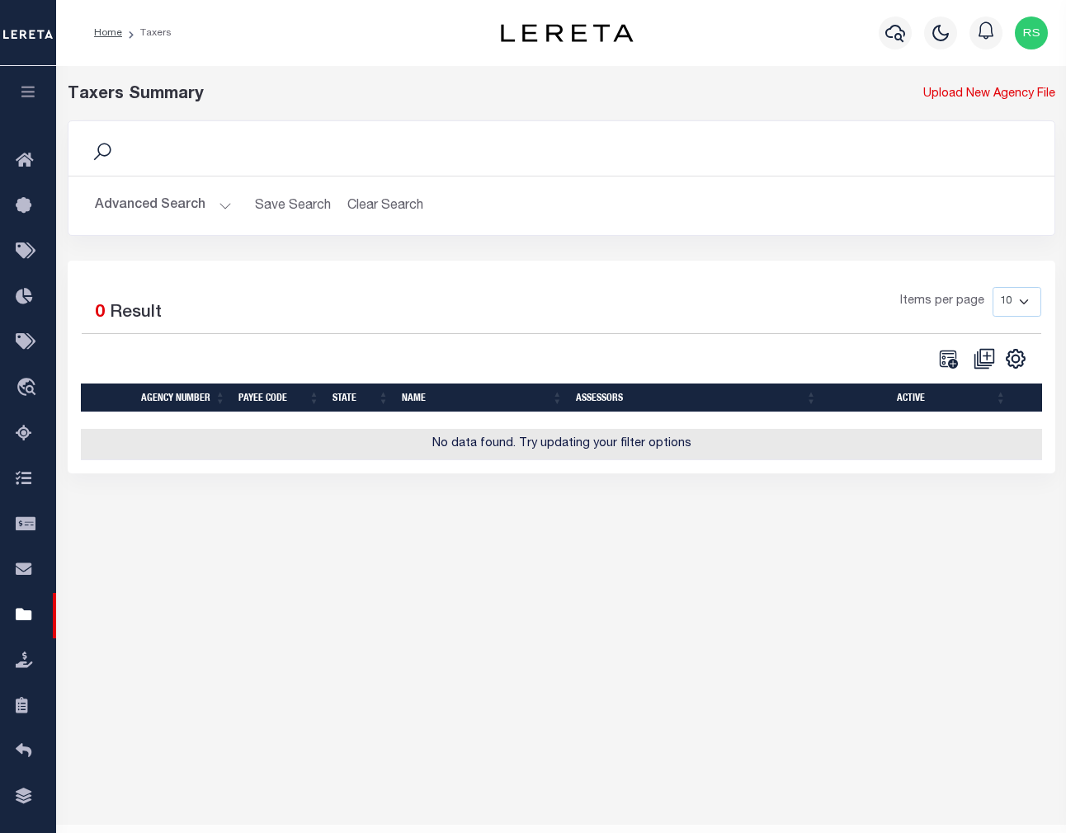
click at [147, 201] on button "Advanced Search" at bounding box center [163, 206] width 137 height 32
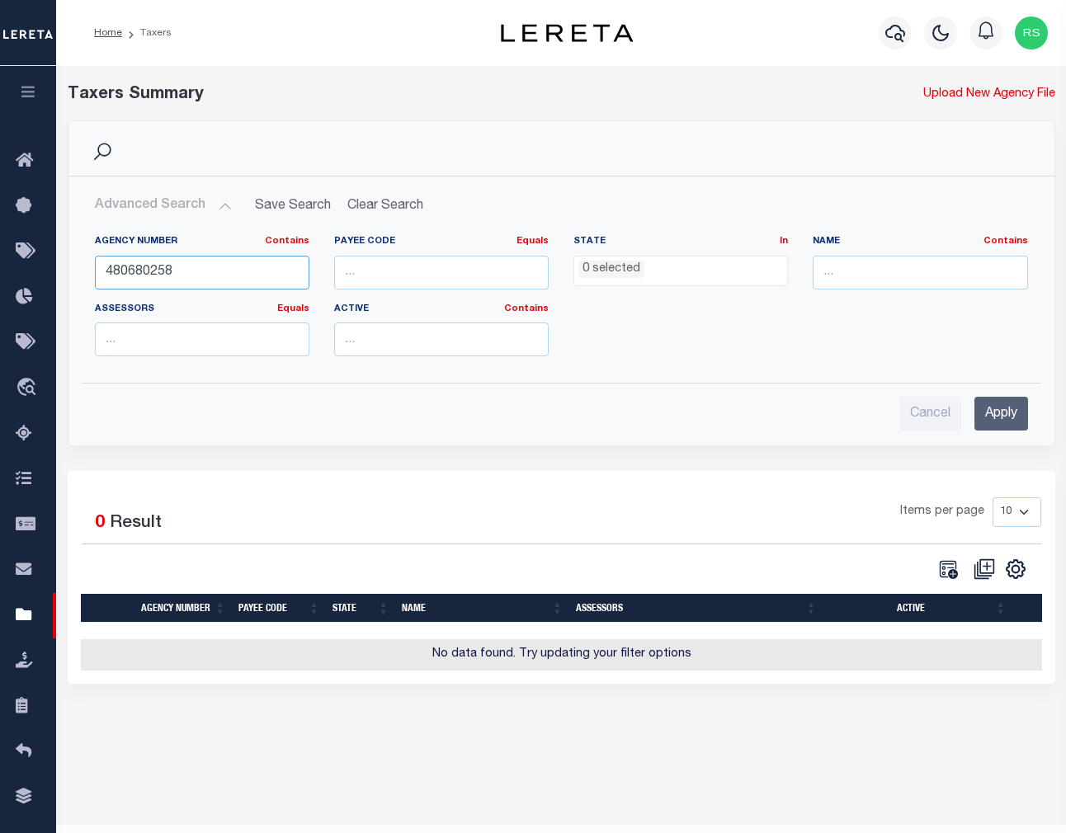
click at [169, 262] on input "480680258" at bounding box center [202, 273] width 215 height 34
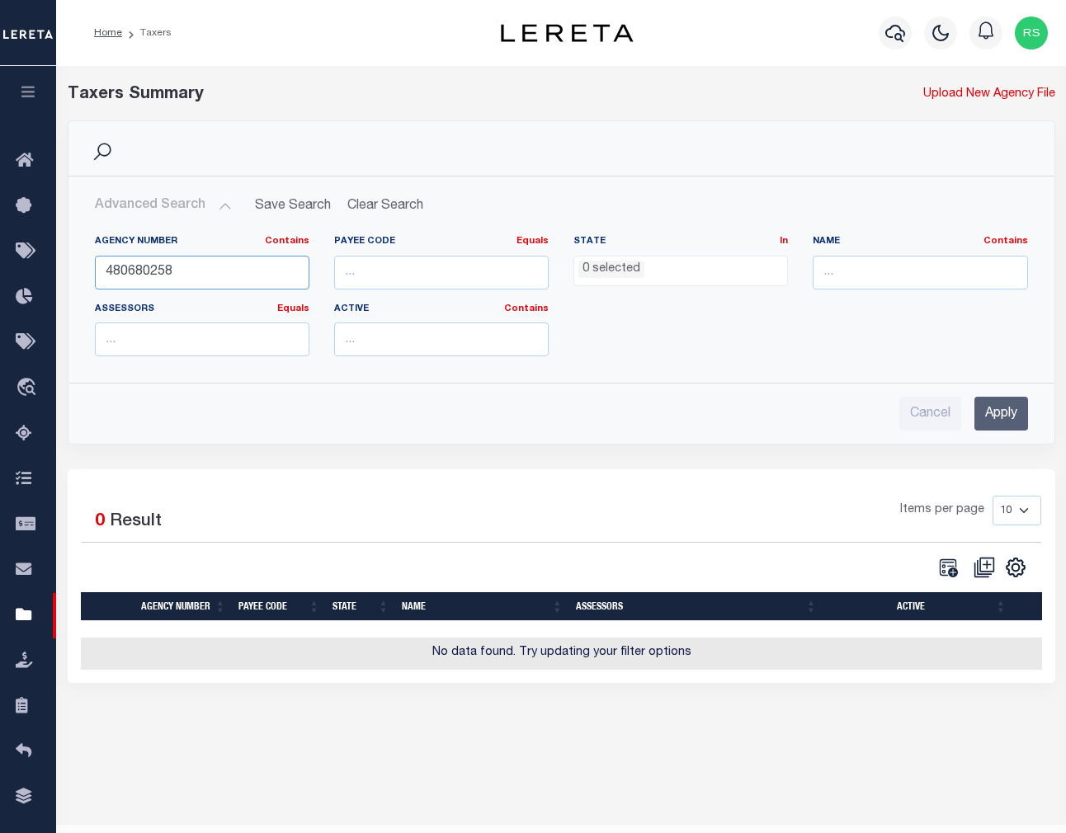
paste input "920"
click at [988, 419] on input "Apply" at bounding box center [1001, 414] width 54 height 34
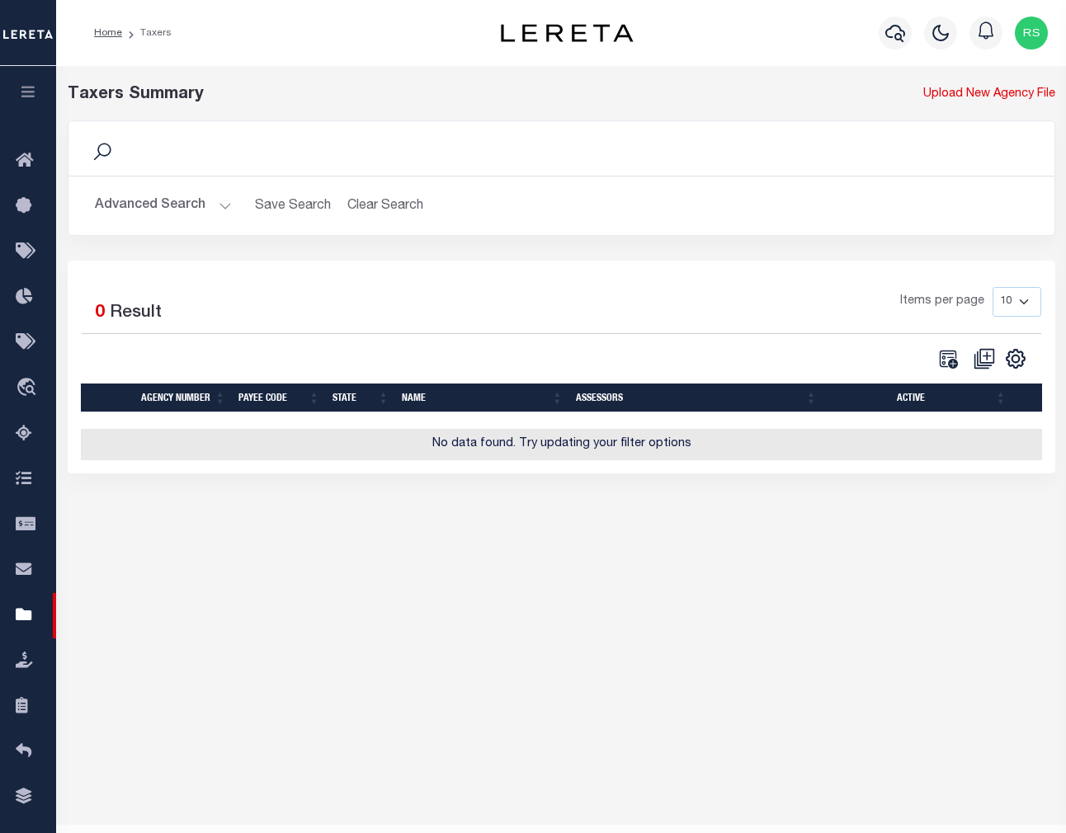
click at [149, 210] on button "Advanced Search" at bounding box center [163, 206] width 137 height 32
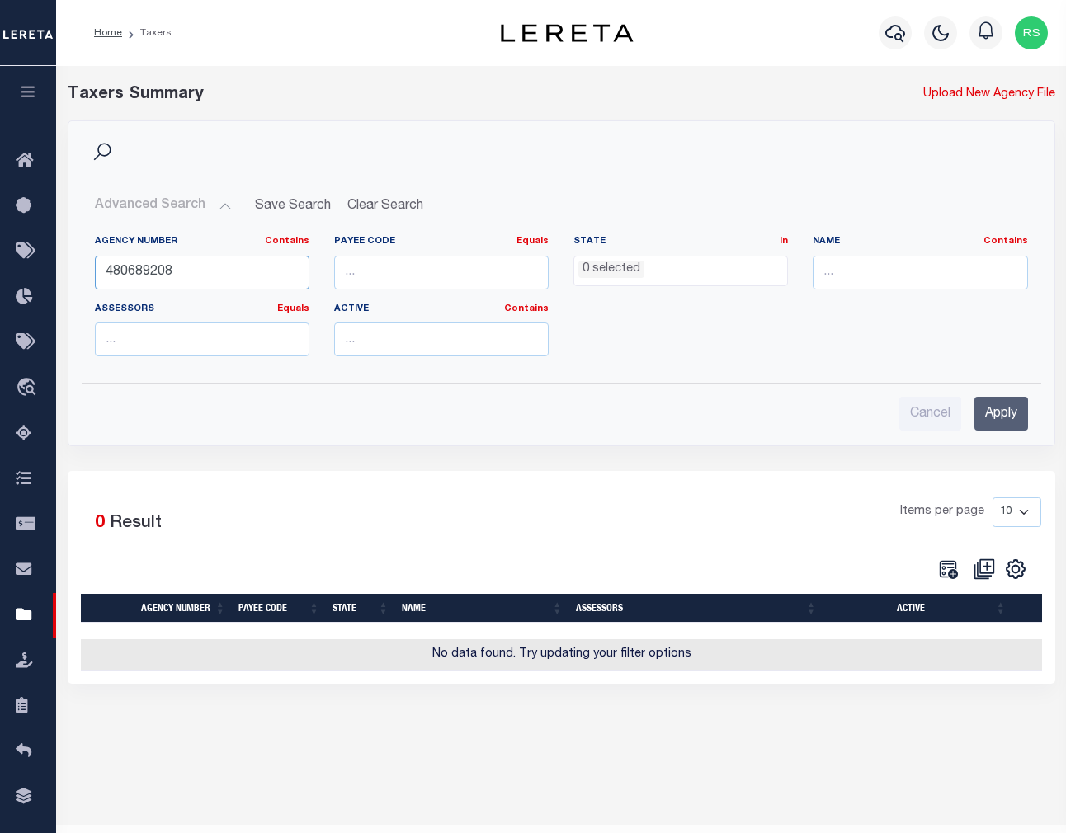
click at [178, 275] on input "480689208" at bounding box center [202, 273] width 215 height 34
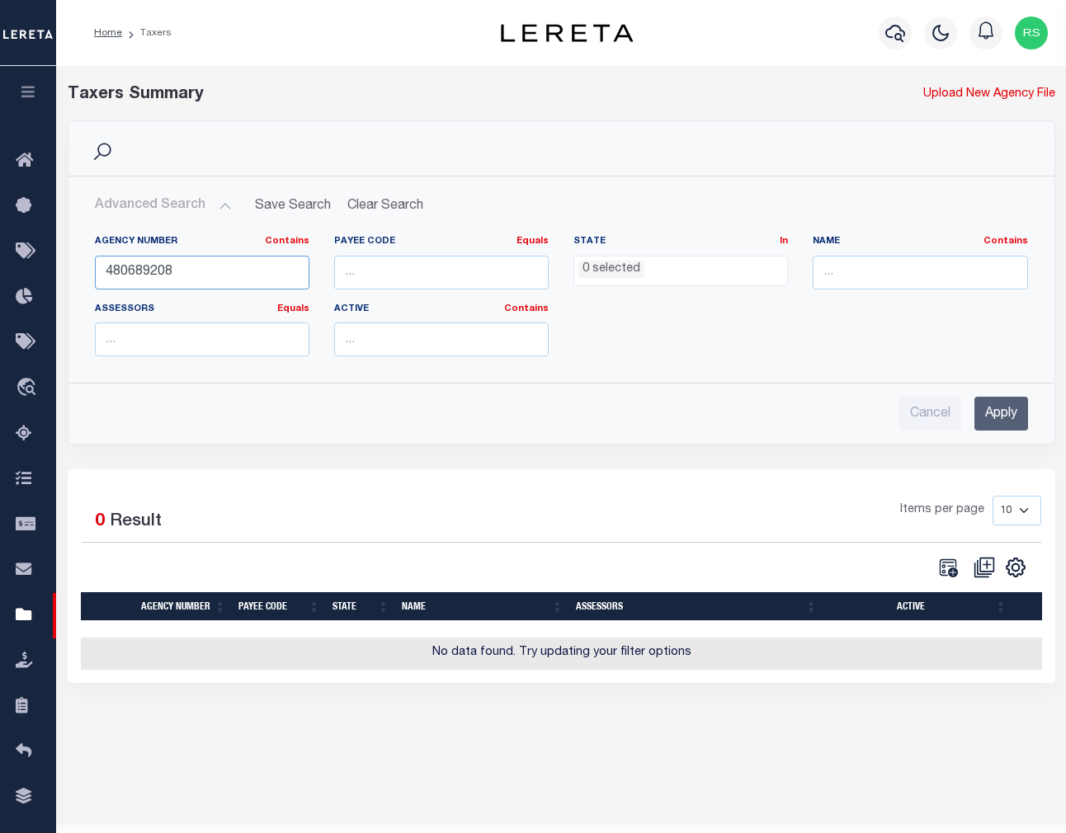
paste input "5"
click at [1004, 420] on input "Apply" at bounding box center [1001, 414] width 54 height 34
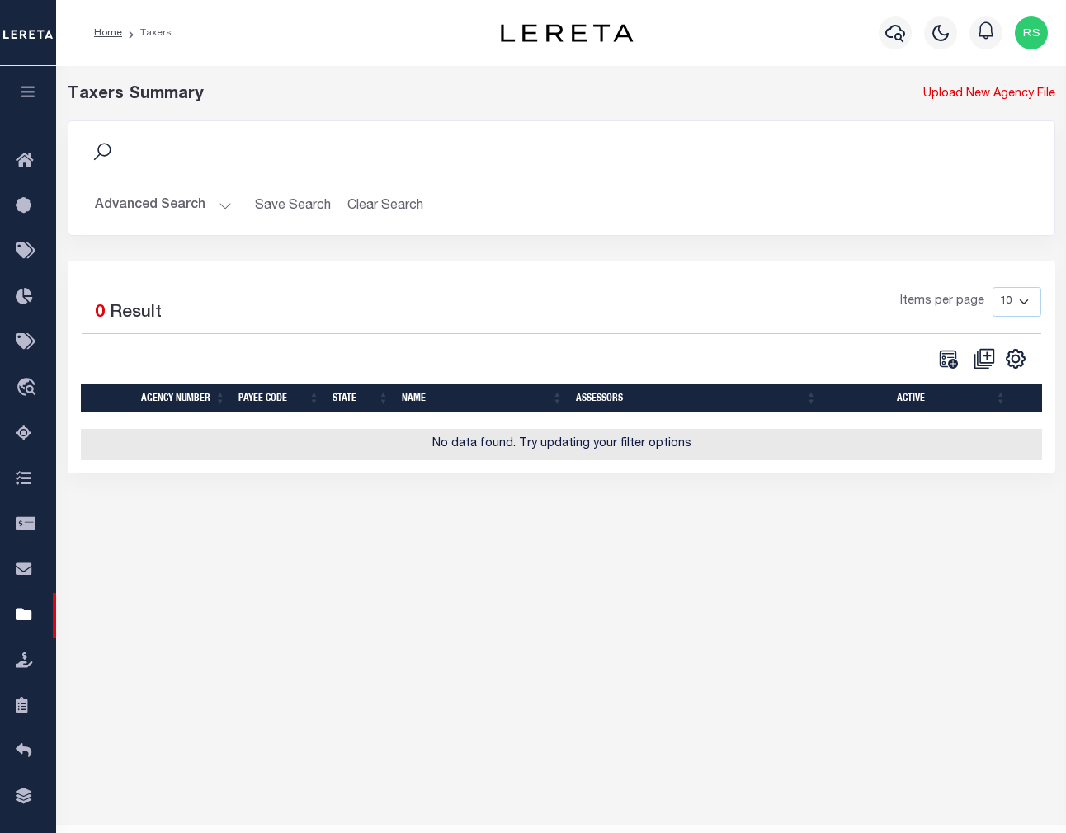
click at [159, 224] on div "Advanced Search Save Search Clear Search tblPayees_dynamictable_____DefaultSave…" at bounding box center [561, 206] width 986 height 59
click at [160, 218] on button "Advanced Search" at bounding box center [163, 206] width 137 height 32
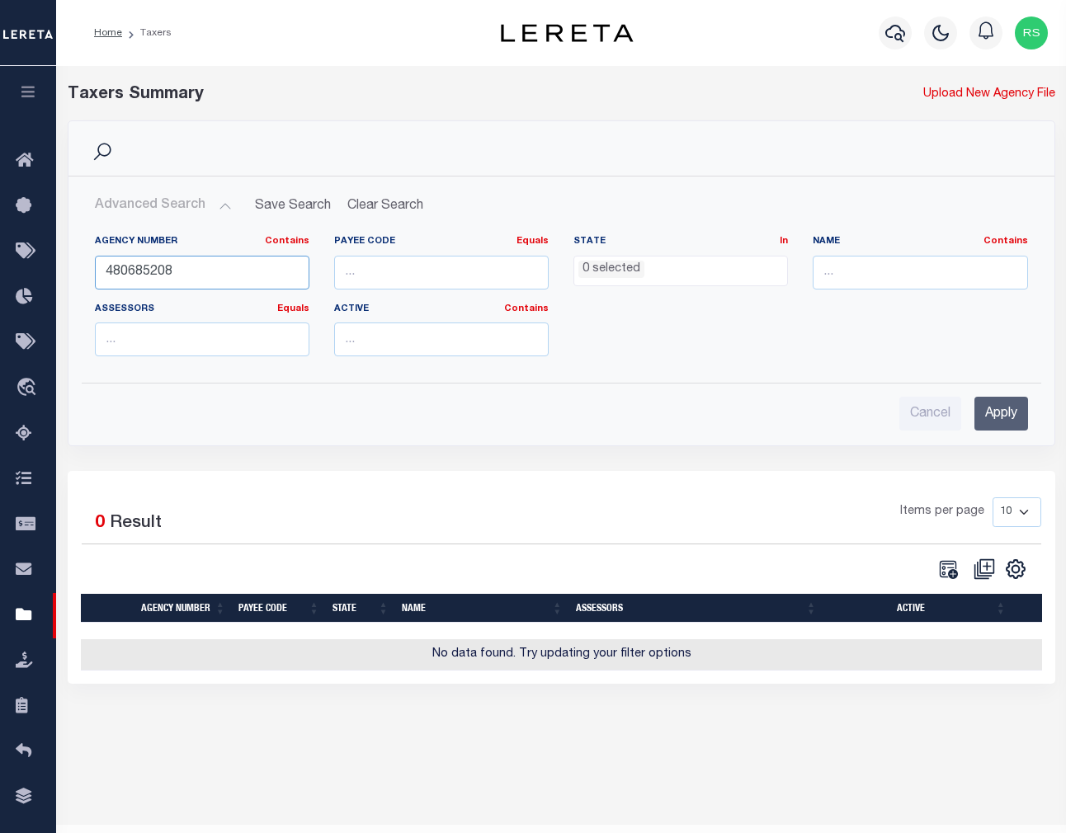
click at [163, 269] on input "480685208" at bounding box center [202, 273] width 215 height 34
paste input "360153"
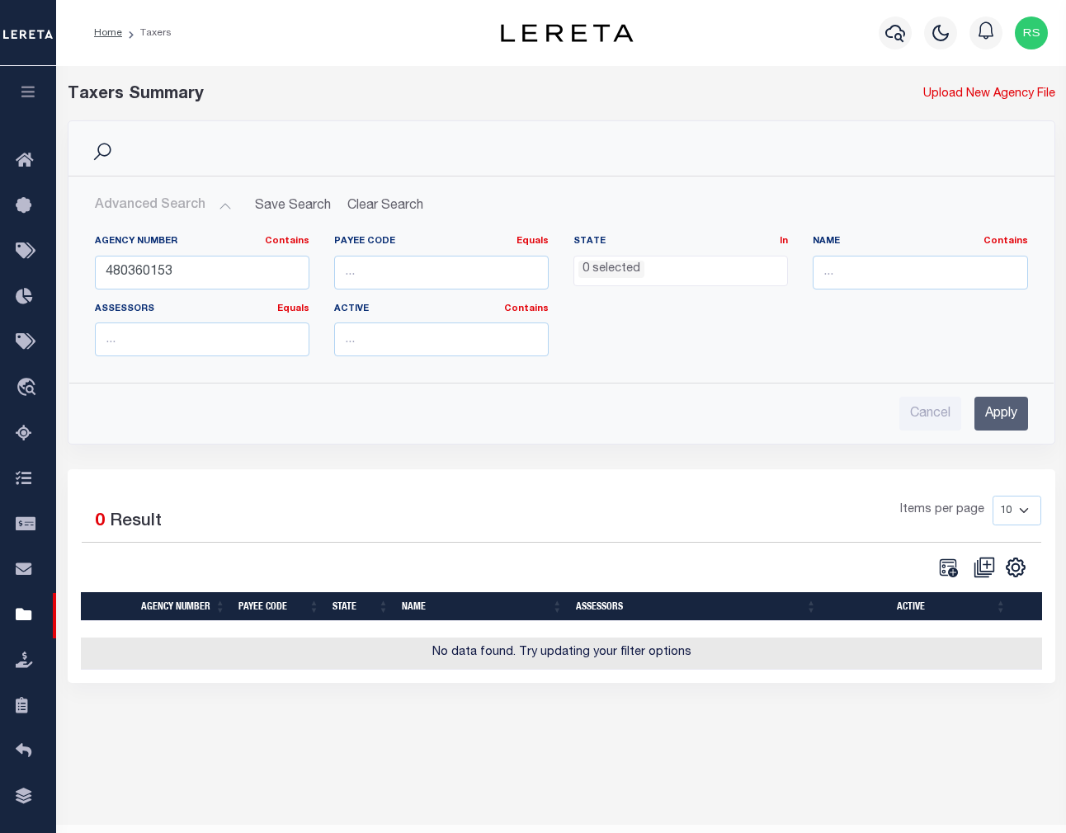
click at [997, 419] on input "Apply" at bounding box center [1001, 414] width 54 height 34
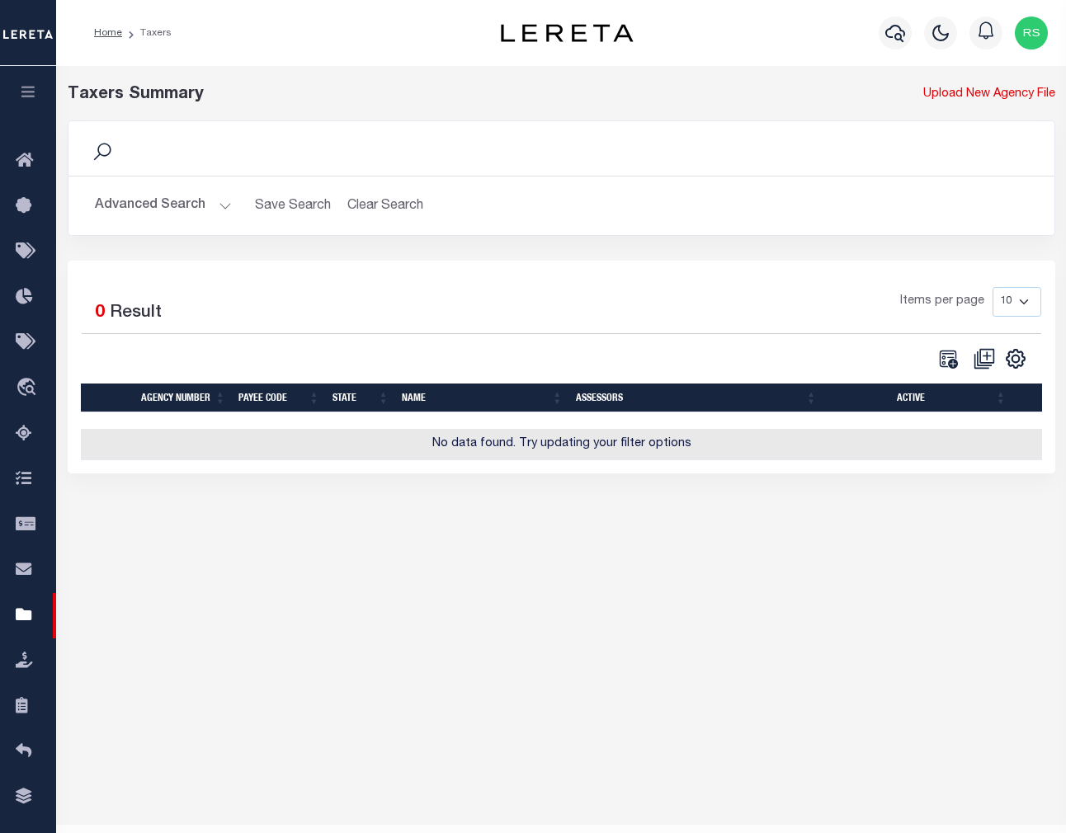
click at [150, 200] on button "Advanced Search" at bounding box center [163, 206] width 137 height 32
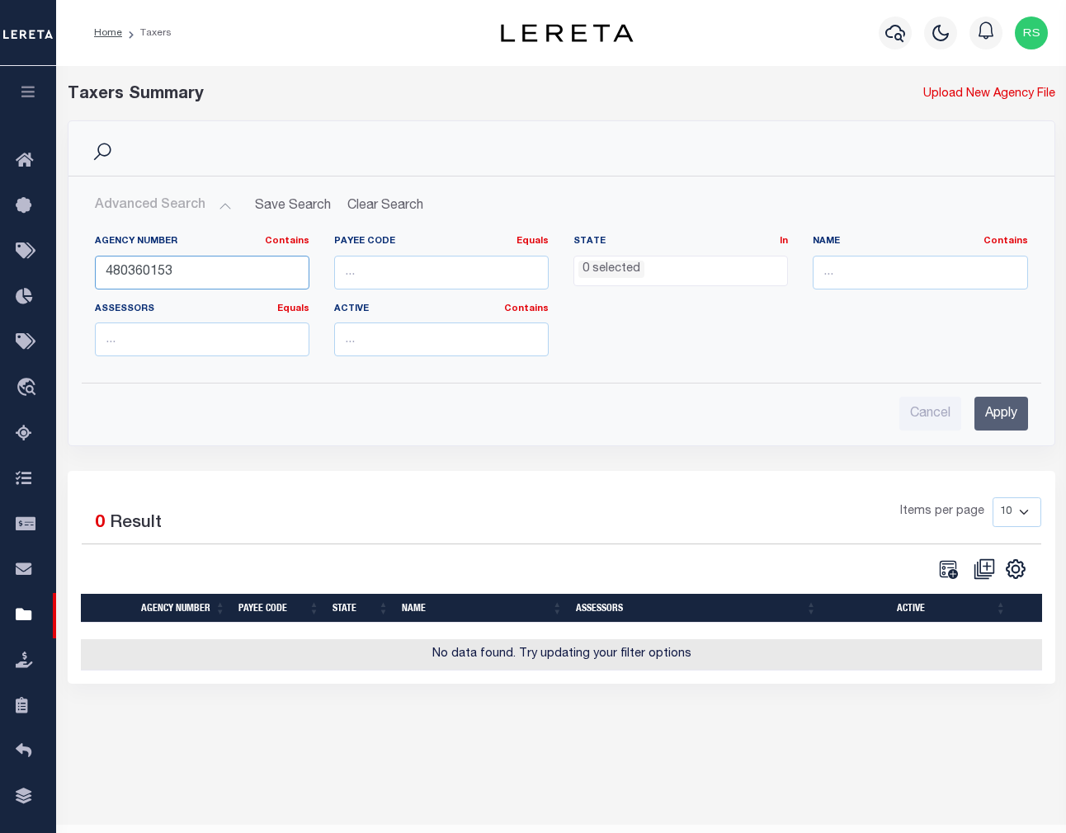
click at [215, 272] on input "480360153" at bounding box center [202, 273] width 215 height 34
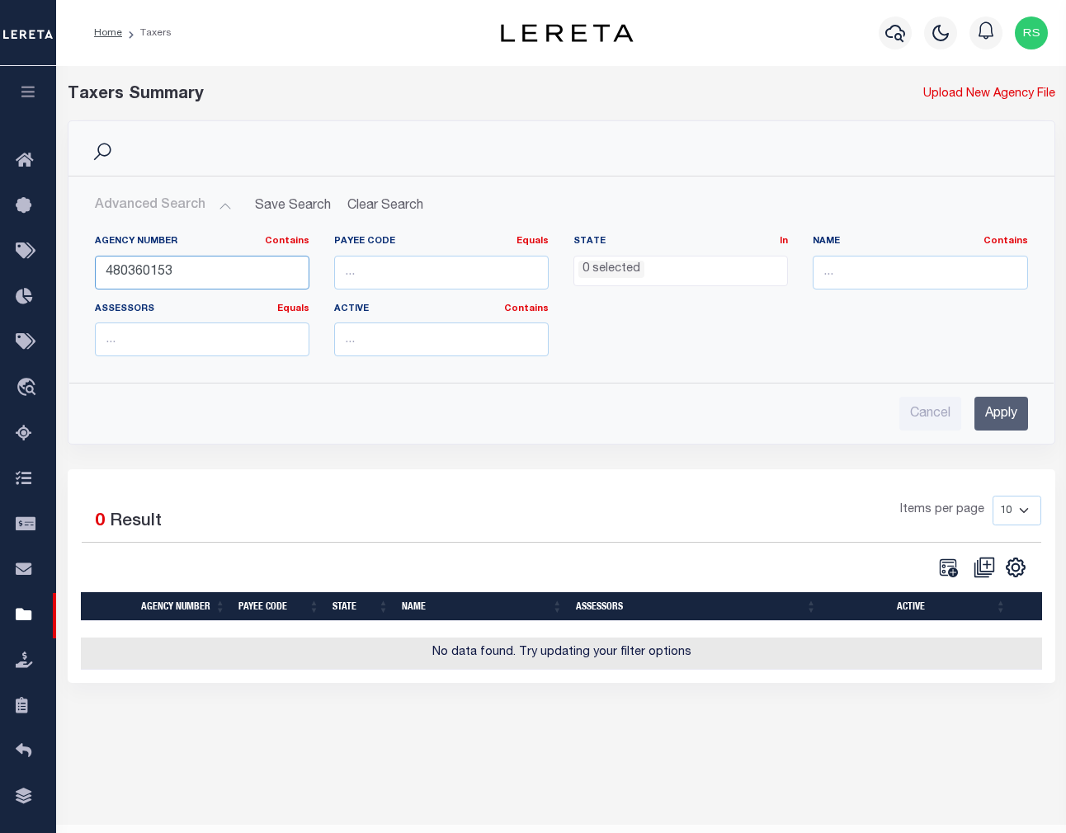
paste input "910"
click at [984, 419] on input "Apply" at bounding box center [1001, 414] width 54 height 34
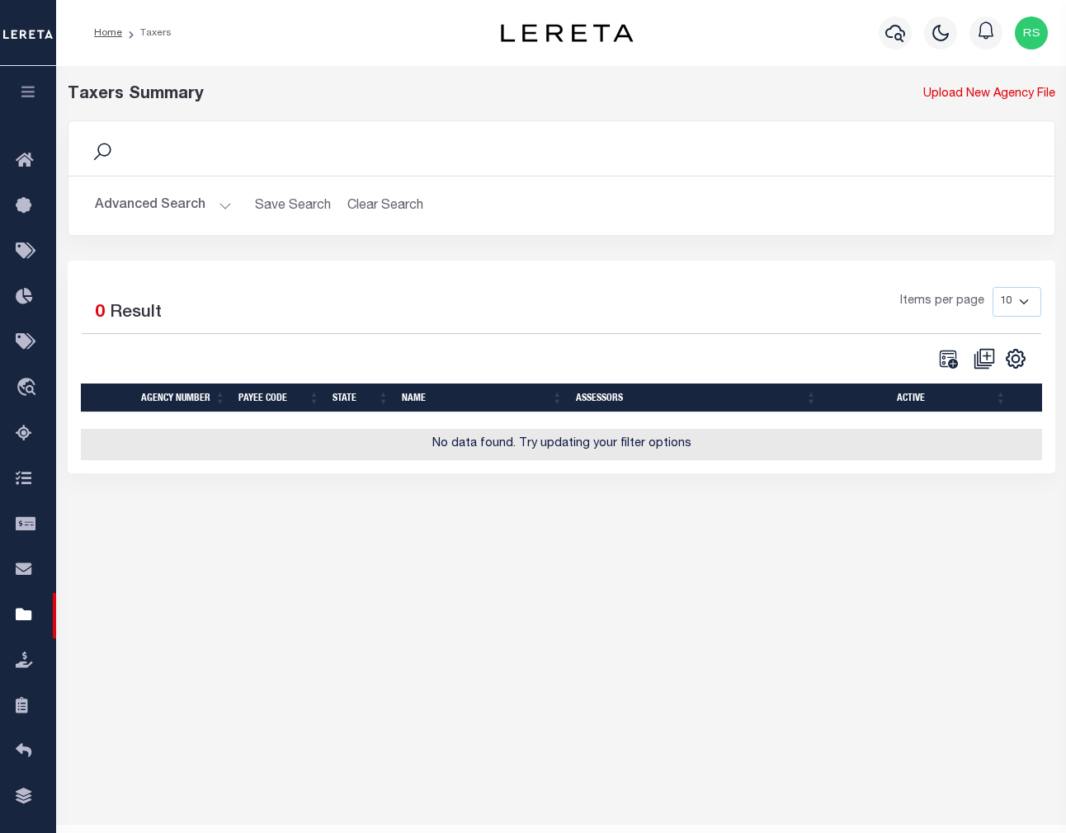
click at [190, 202] on button "Advanced Search" at bounding box center [163, 206] width 137 height 32
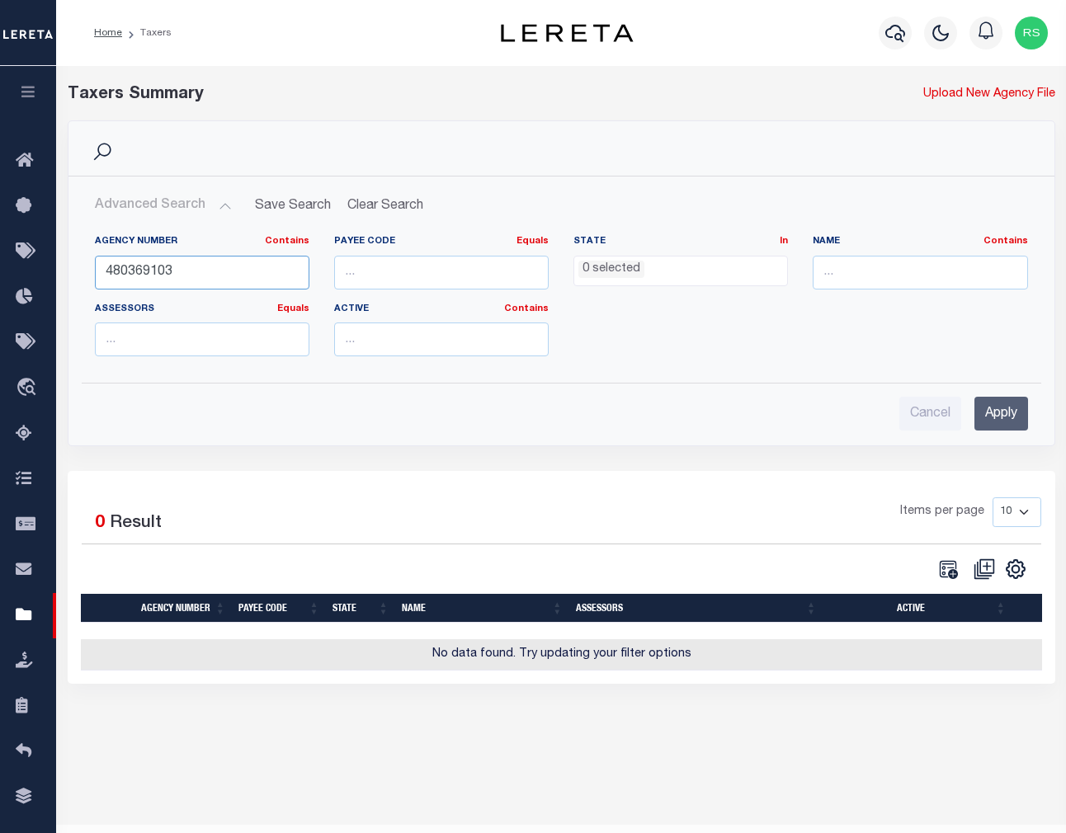
click at [200, 279] on input "480369103" at bounding box center [202, 273] width 215 height 34
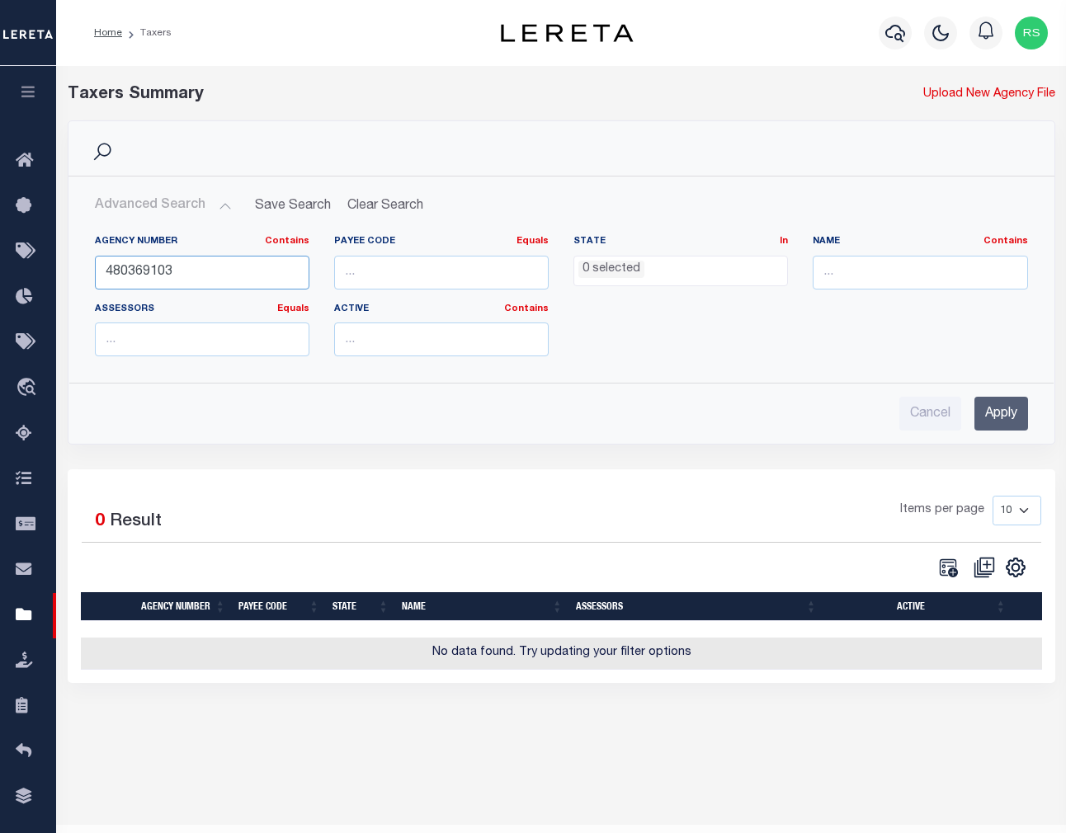
click at [200, 279] on input "480369103" at bounding box center [202, 273] width 215 height 34
paste input "5"
click at [1007, 406] on input "Apply" at bounding box center [1001, 414] width 54 height 34
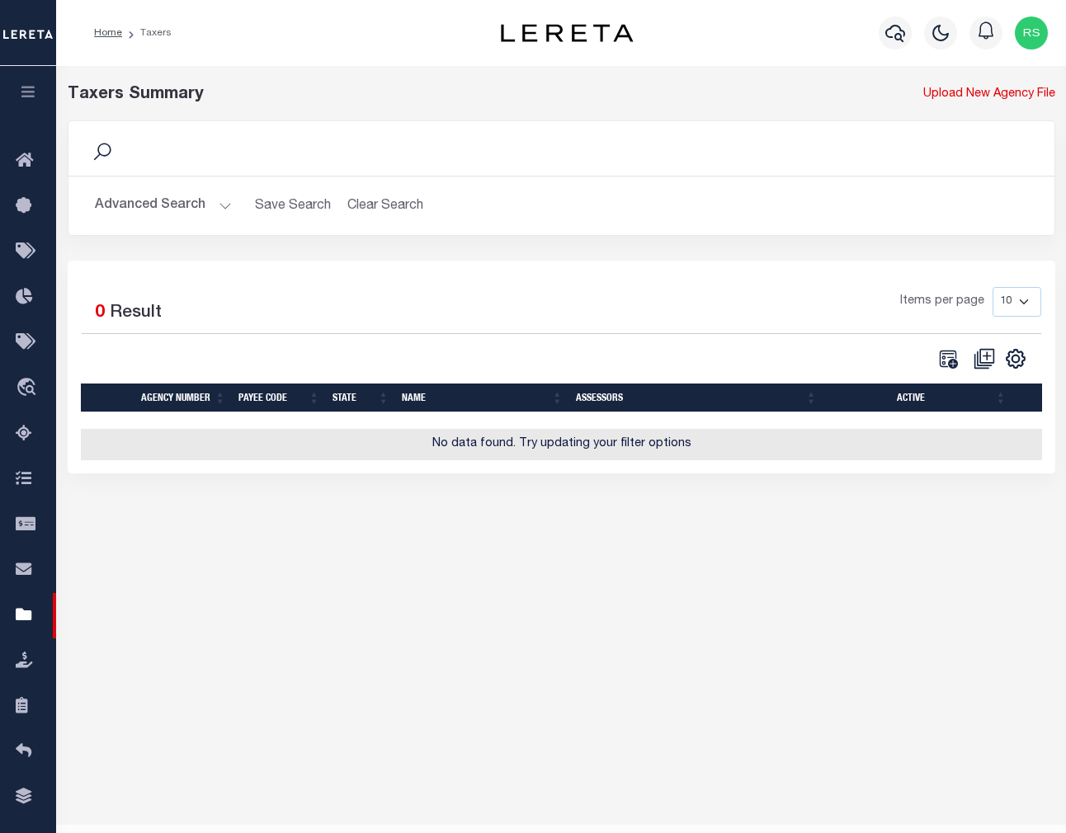
click at [158, 208] on button "Advanced Search" at bounding box center [163, 206] width 137 height 32
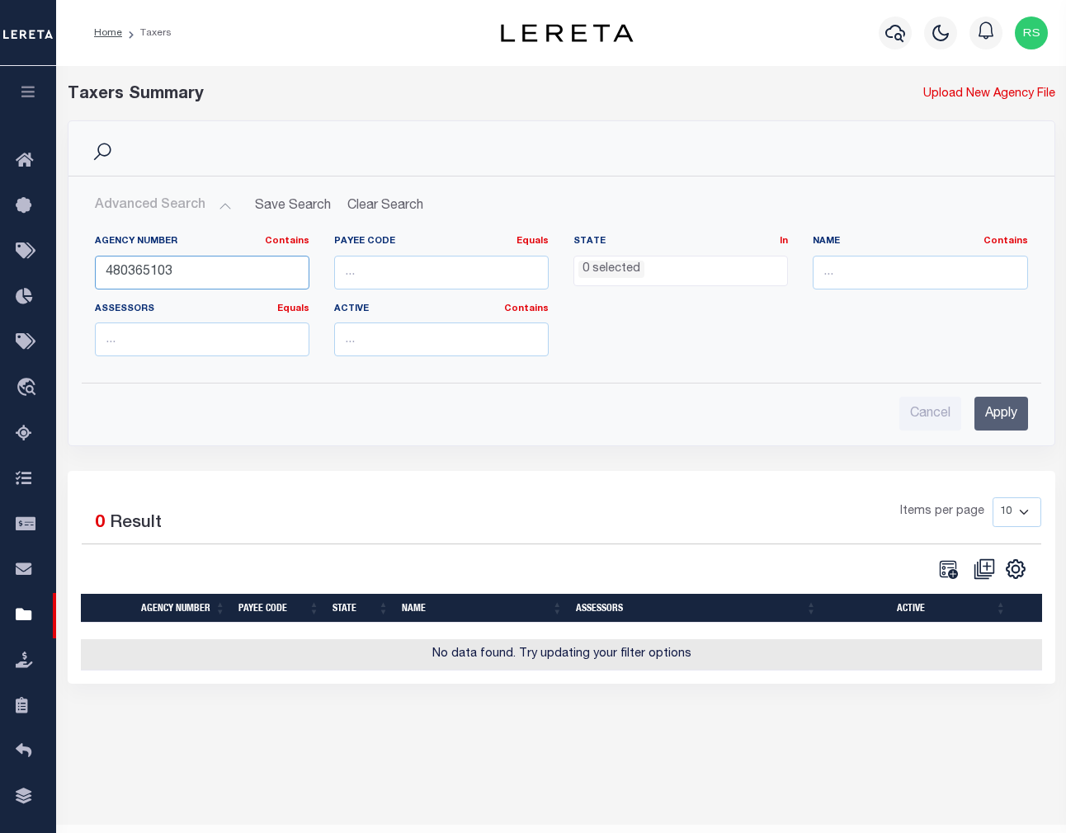
click at [191, 261] on input "480365103" at bounding box center [202, 273] width 215 height 34
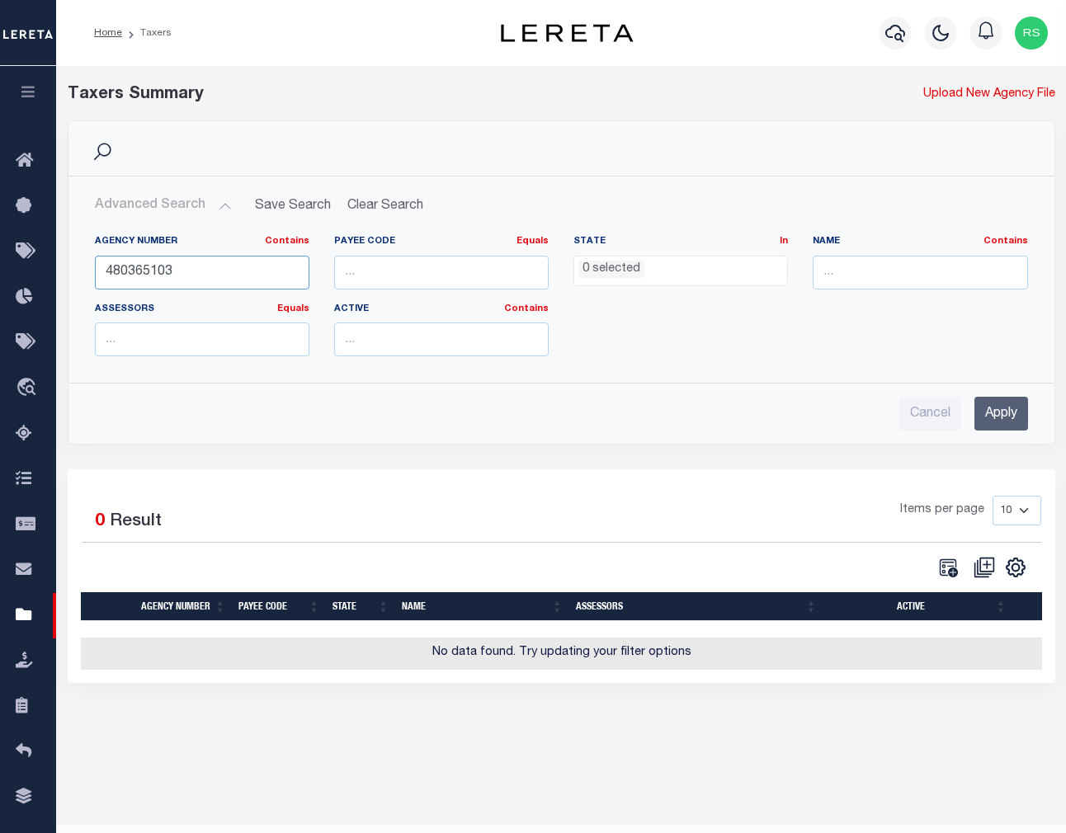
paste input "570404"
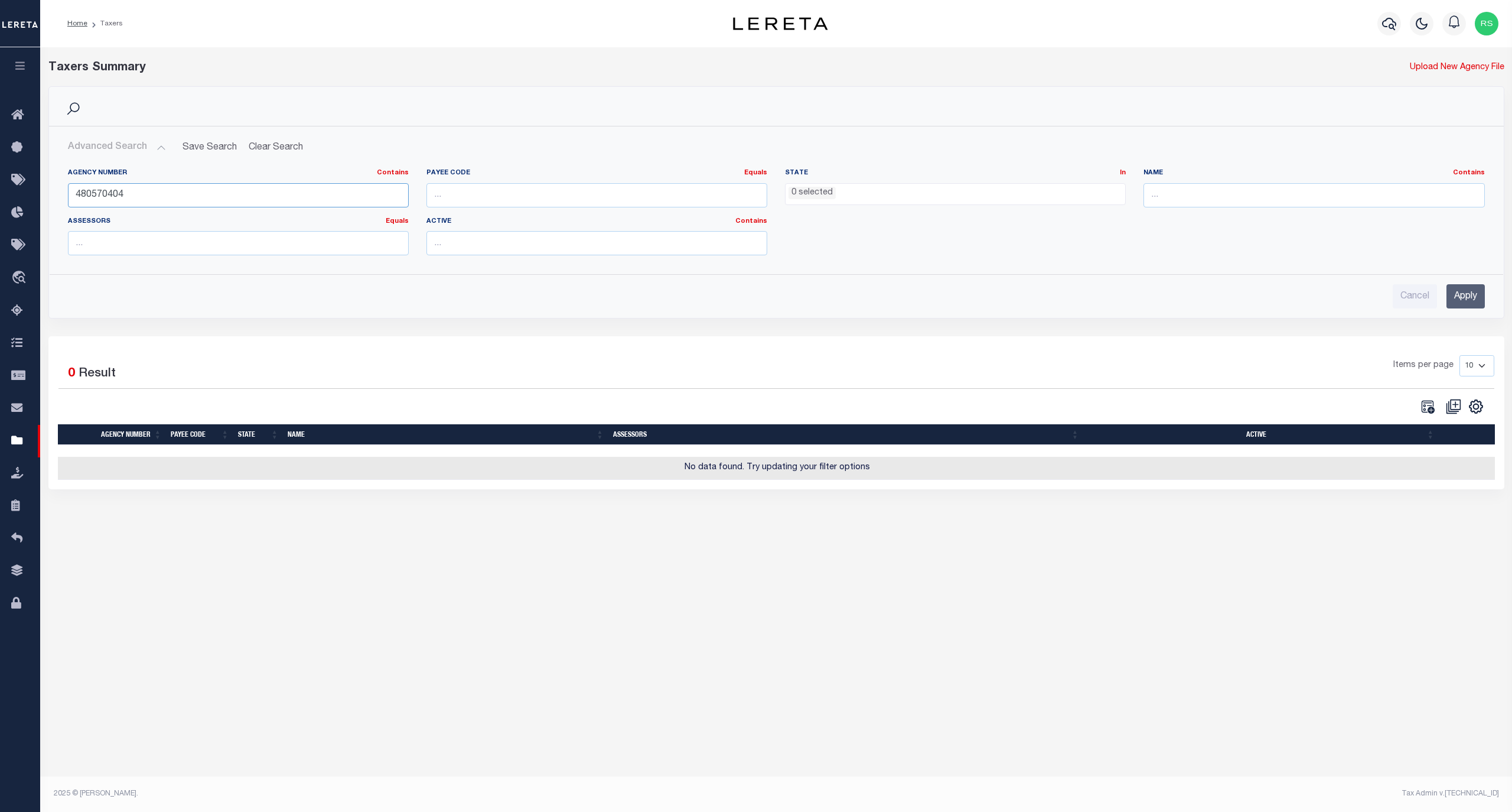
type input "480570404"
click at [1458, 298] on input "Apply" at bounding box center [1466, 296] width 39 height 24
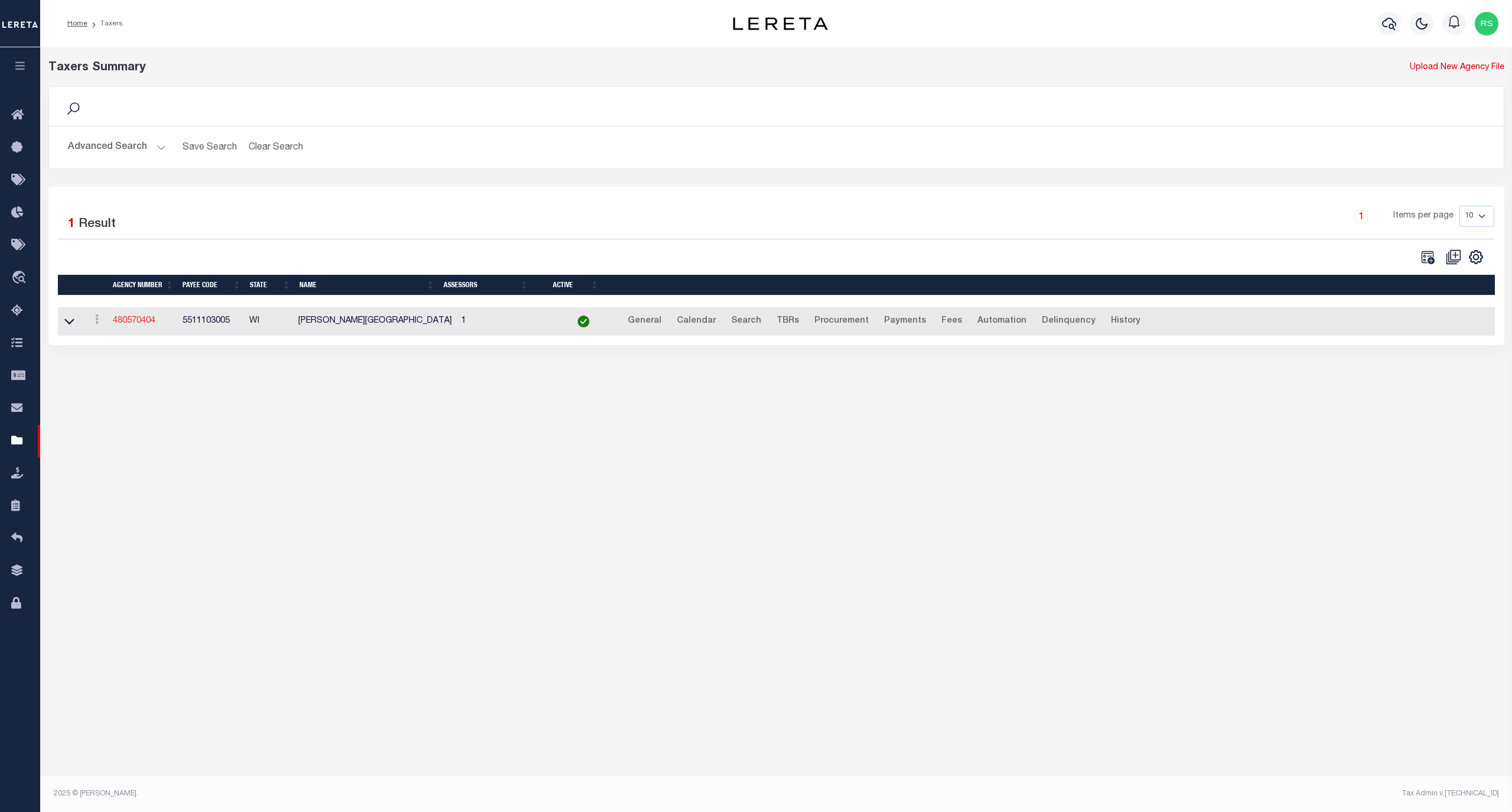
click at [135, 325] on link "480570404" at bounding box center [134, 321] width 42 height 9
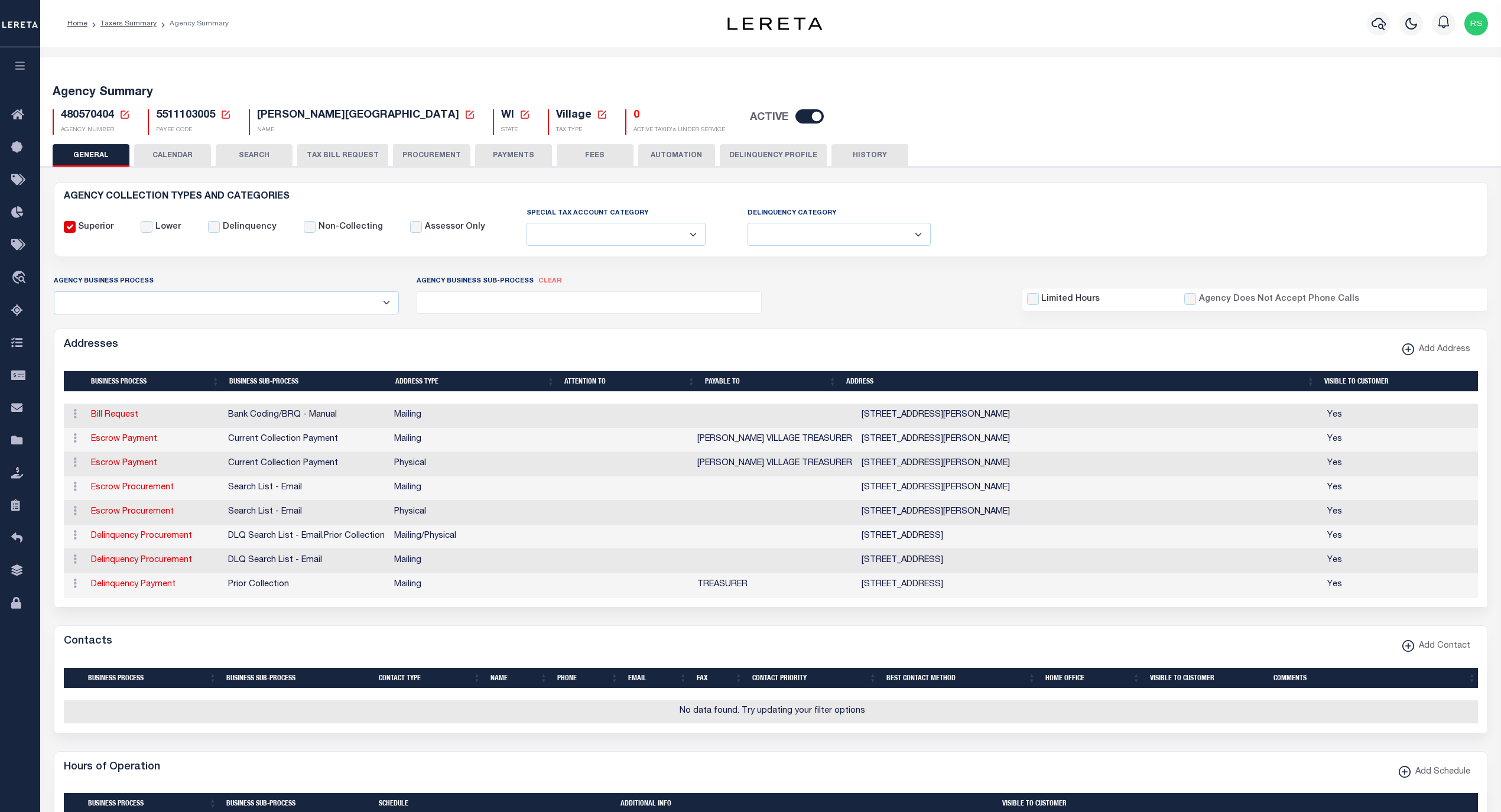
select select
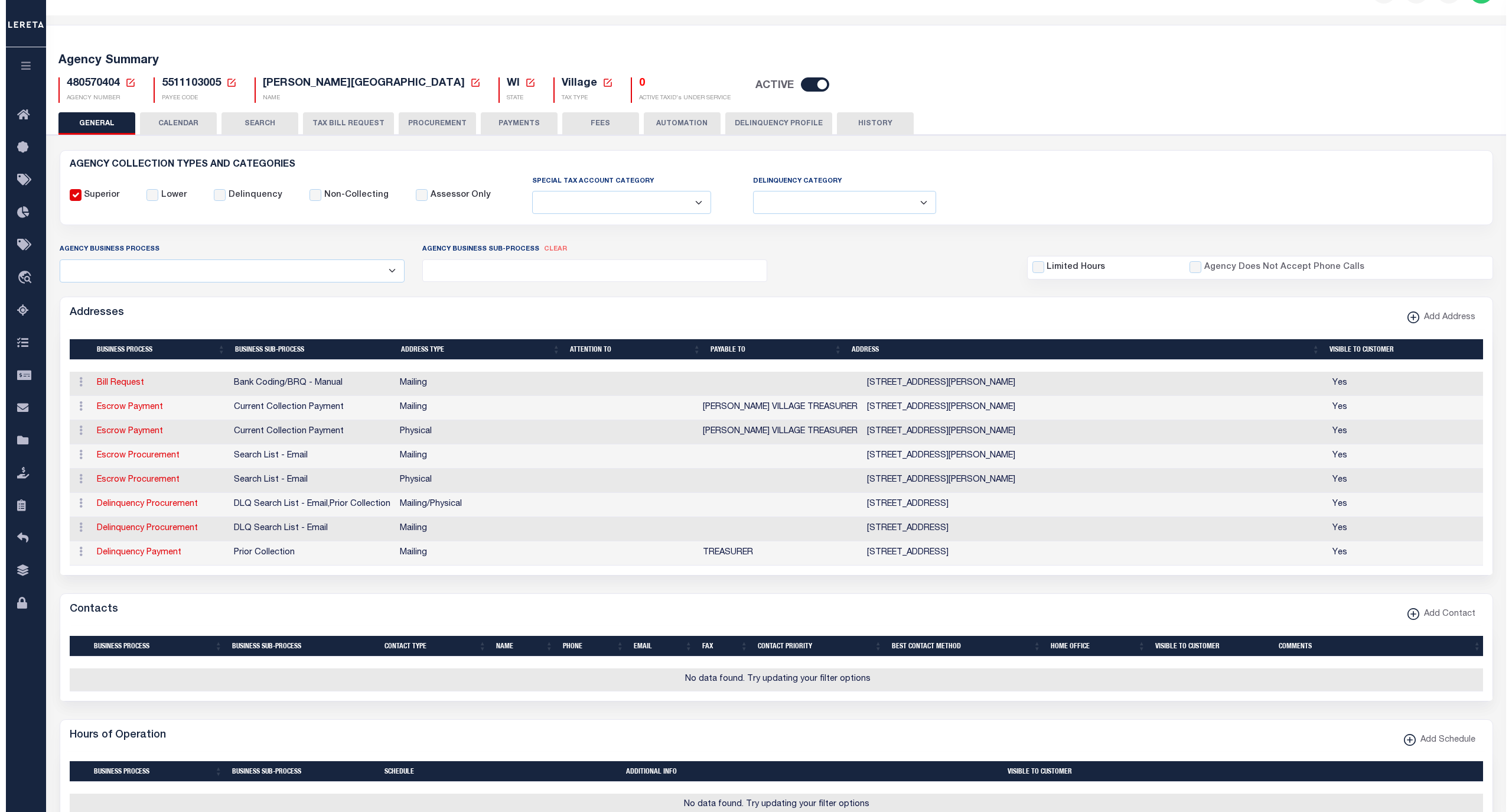
scroll to position [52, 0]
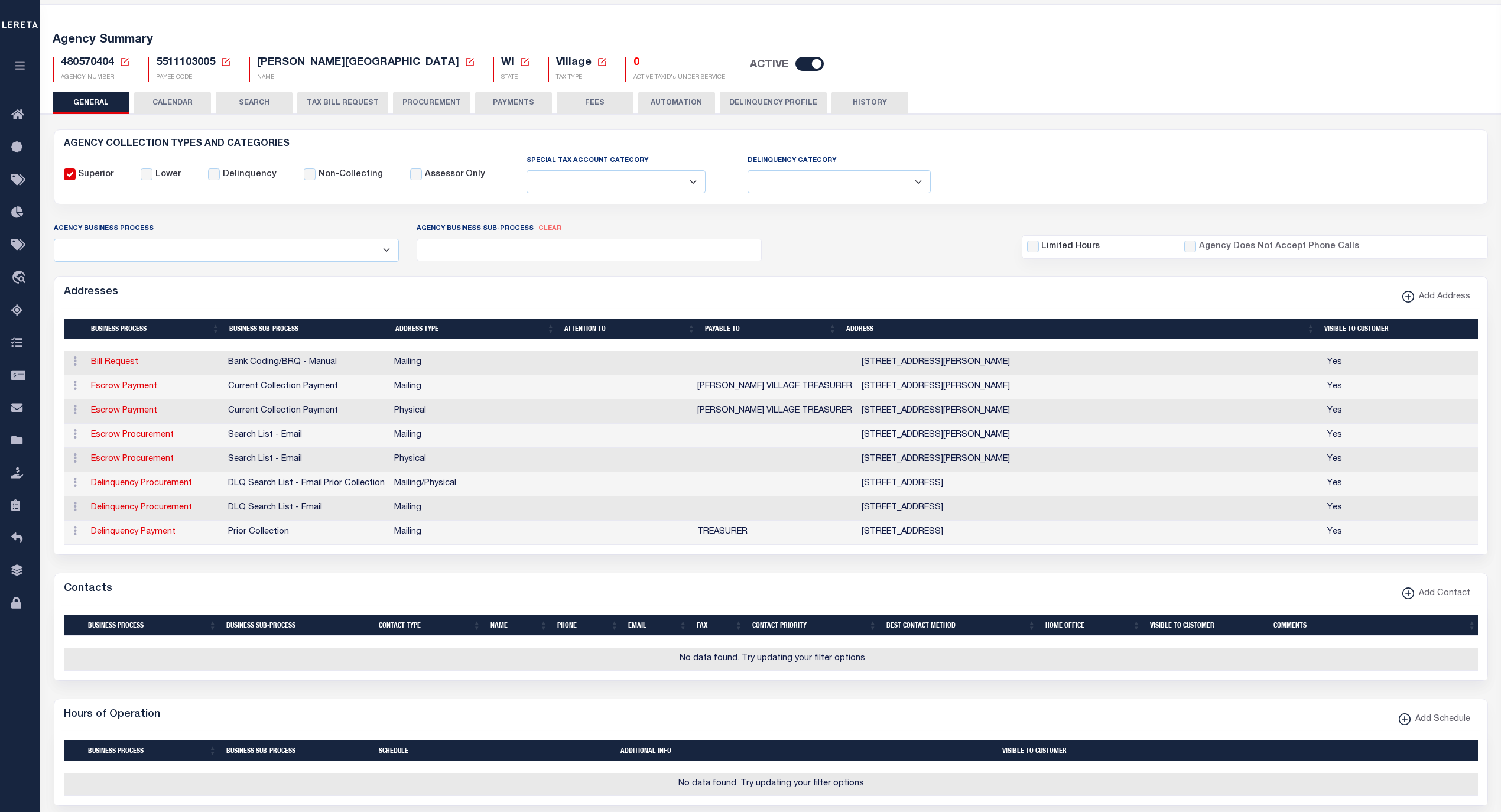
click at [1400, 605] on button "Add Contact" at bounding box center [1436, 594] width 83 height 23
select select "1"
checkbox input "false"
checkbox input "true"
select select
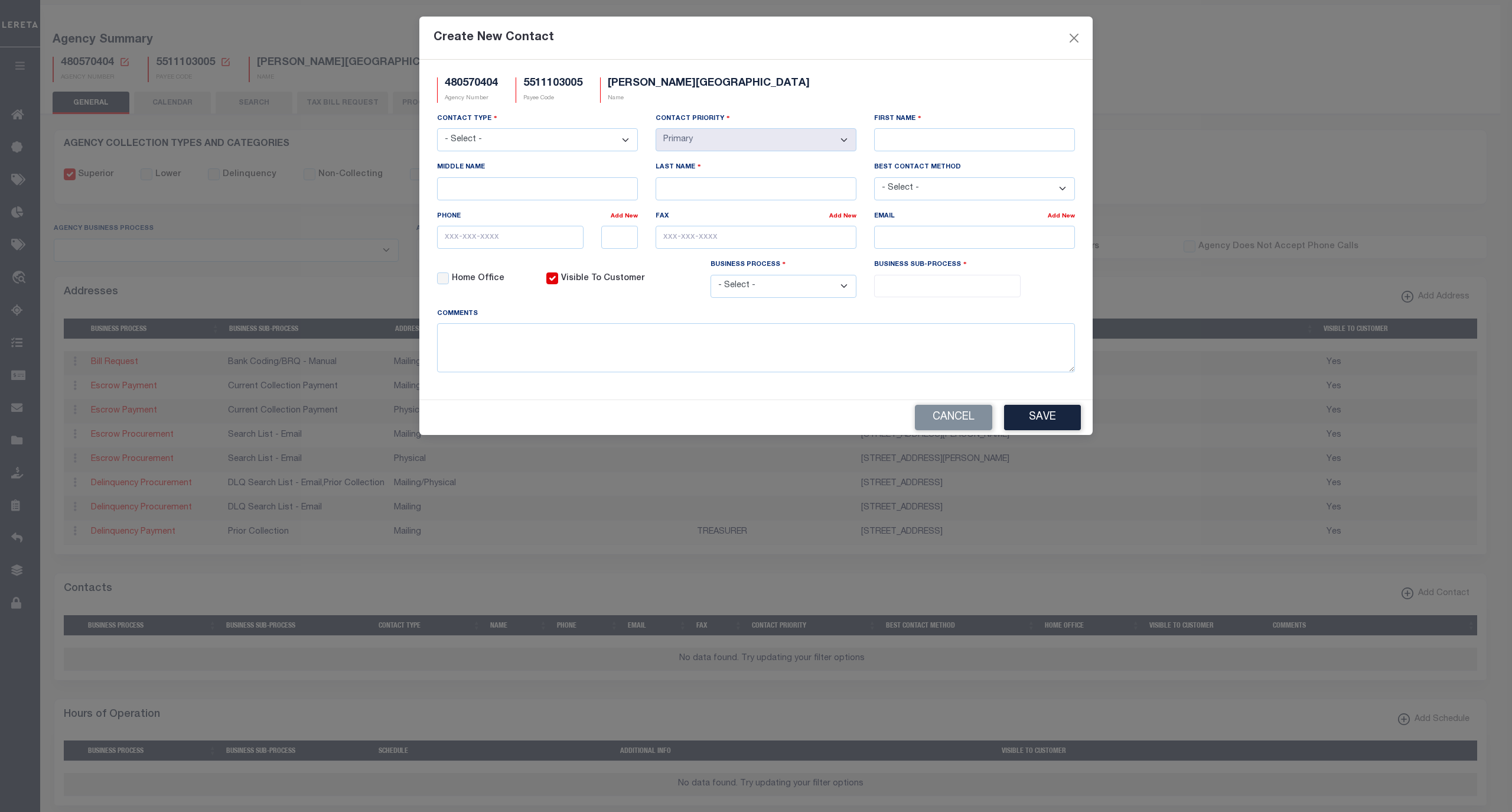
click at [556, 143] on select "- Select - Assessor Clerk Internal Contacts 1 Internal Contacts 2 Internal Cont…" at bounding box center [538, 140] width 201 height 23
select select "2"
click at [437, 130] on select "- Select - Assessor Clerk Internal Contacts 1 Internal Contacts 2 Internal Cont…" at bounding box center [538, 140] width 201 height 23
click at [844, 289] on select "- Select - All Automation Bill Request Delinquency Payment Delinquency Procurem…" at bounding box center [784, 286] width 147 height 23
select select "6"
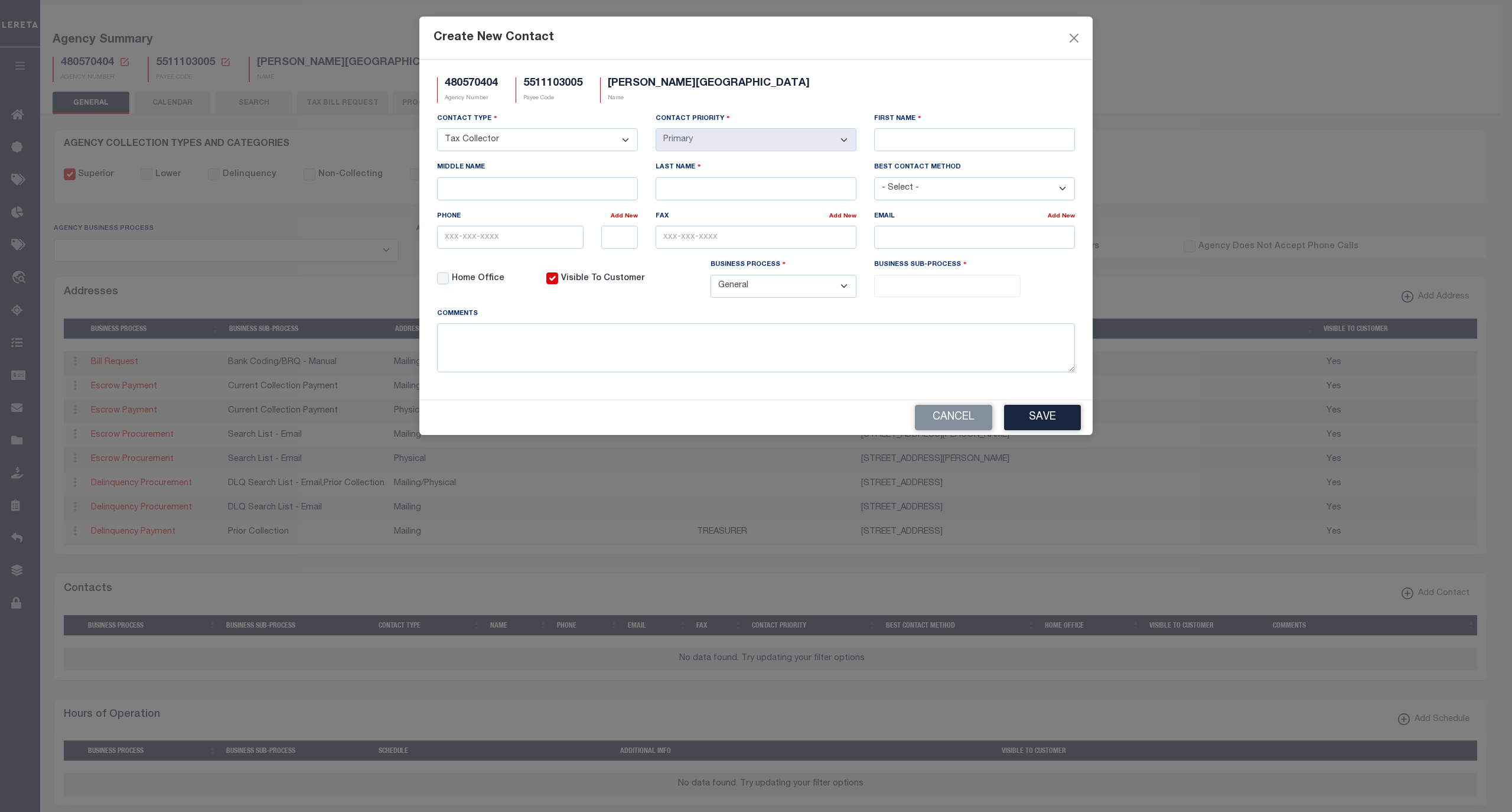
click at [711, 280] on select "- Select - All Automation Bill Request Delinquency Payment Delinquency Procurem…" at bounding box center [784, 286] width 147 height 23
click at [915, 284] on div "Business Sub-Process All Assessor Other Tax Collector Treasurer" at bounding box center [947, 278] width 147 height 39
click at [915, 282] on li at bounding box center [947, 283] width 139 height 16
select select "31"
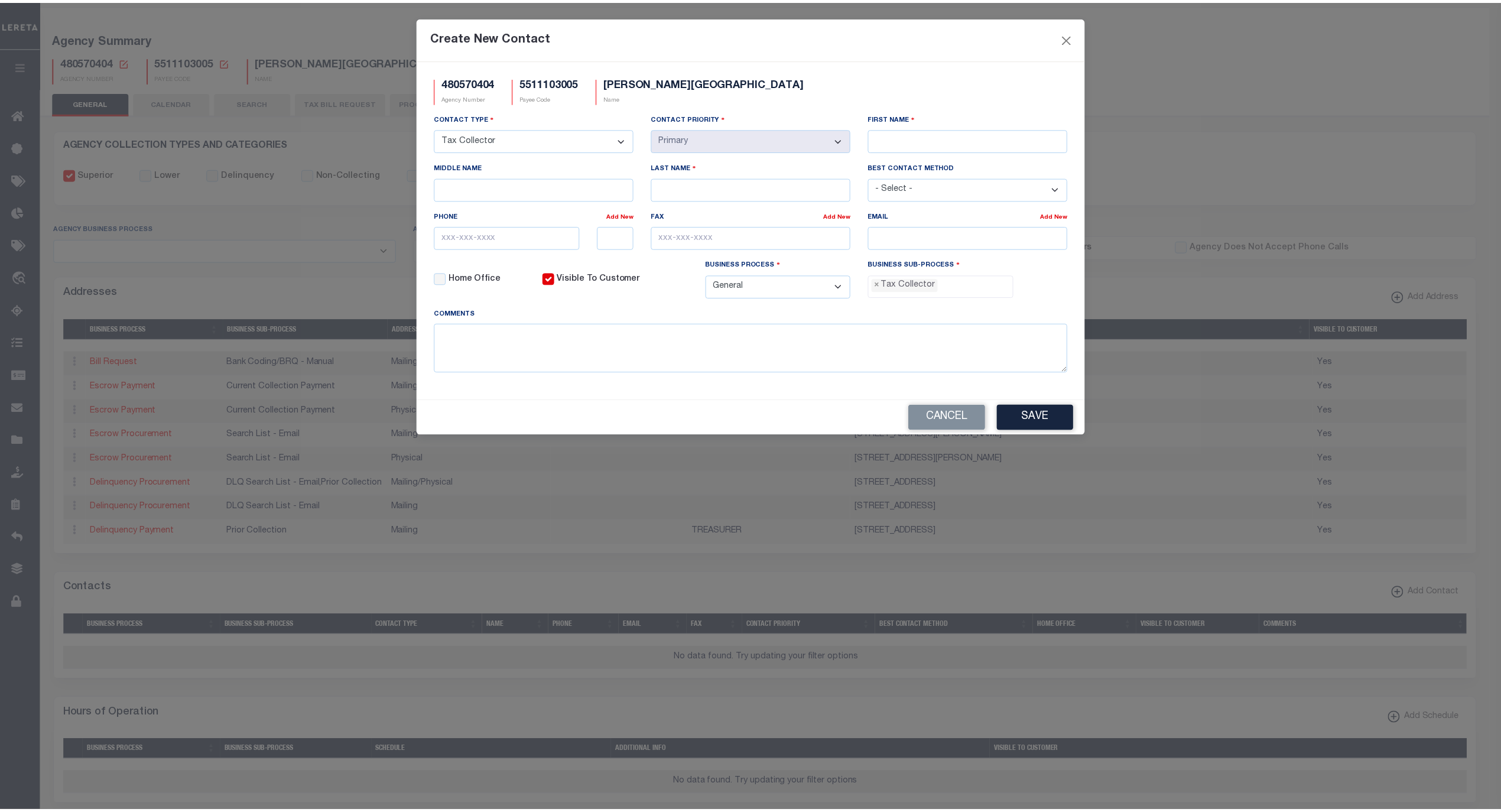
scroll to position [31, 0]
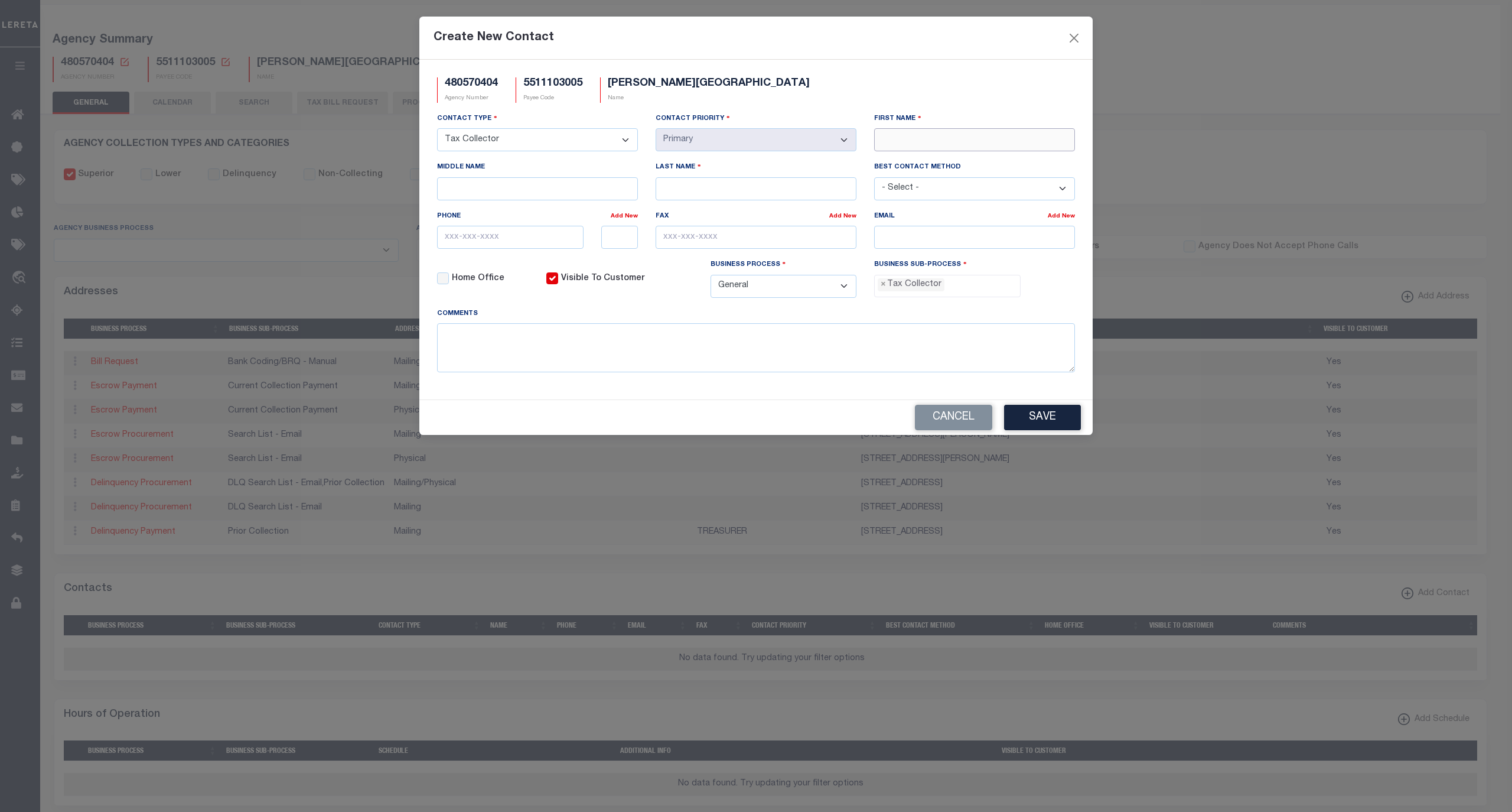
click at [976, 143] on input "First Name" at bounding box center [974, 140] width 201 height 23
paste input "DEANNA"
type input "DEANNA"
click at [726, 197] on input "Last Name" at bounding box center [756, 189] width 201 height 23
paste input "COPSEY"
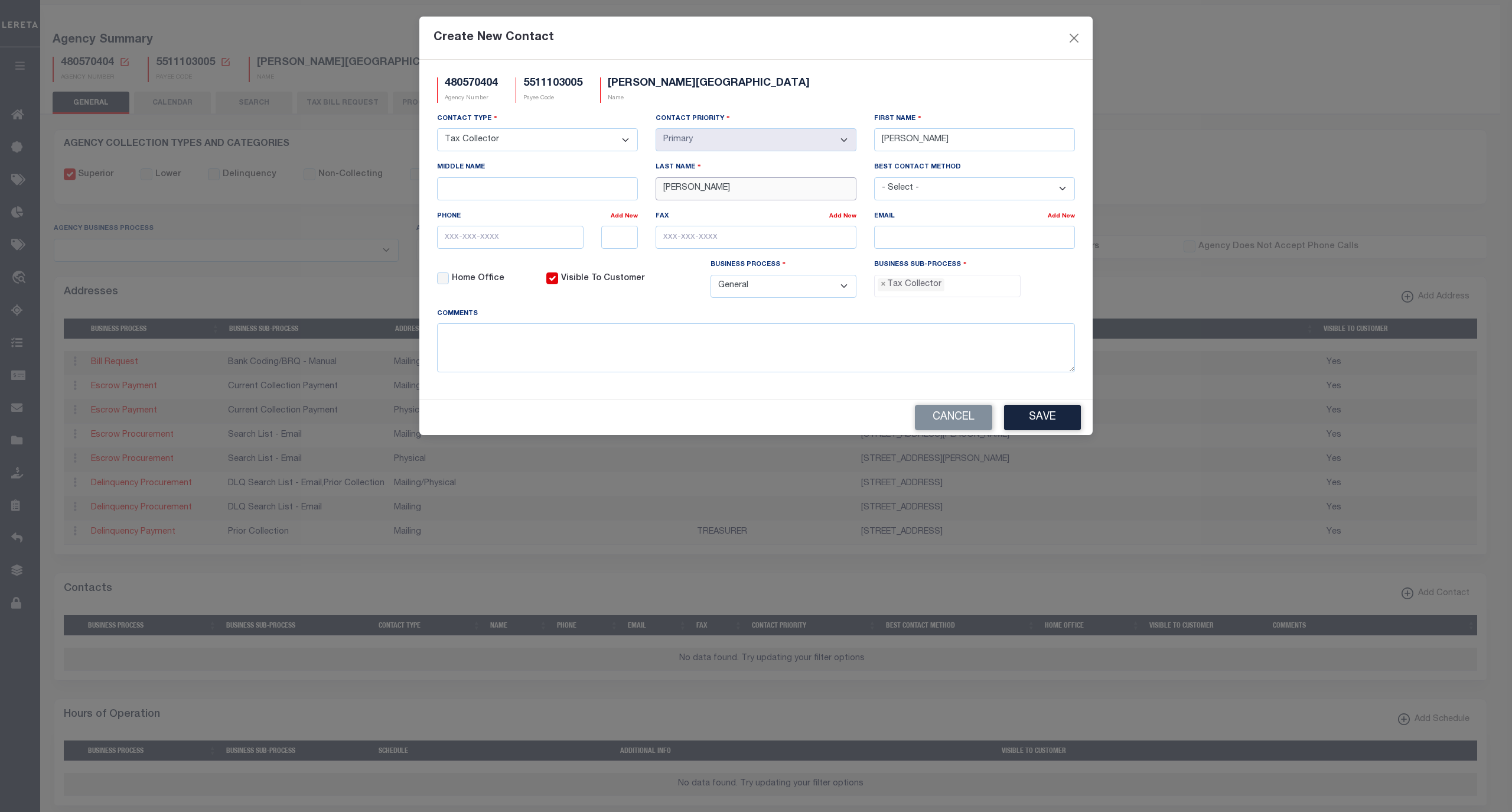
type input "COPSEY"
click at [530, 235] on input "text" at bounding box center [510, 237] width 147 height 23
paste input "608-985-8383"
type input "608-985-8383"
click at [915, 245] on input "email" at bounding box center [974, 237] width 201 height 23
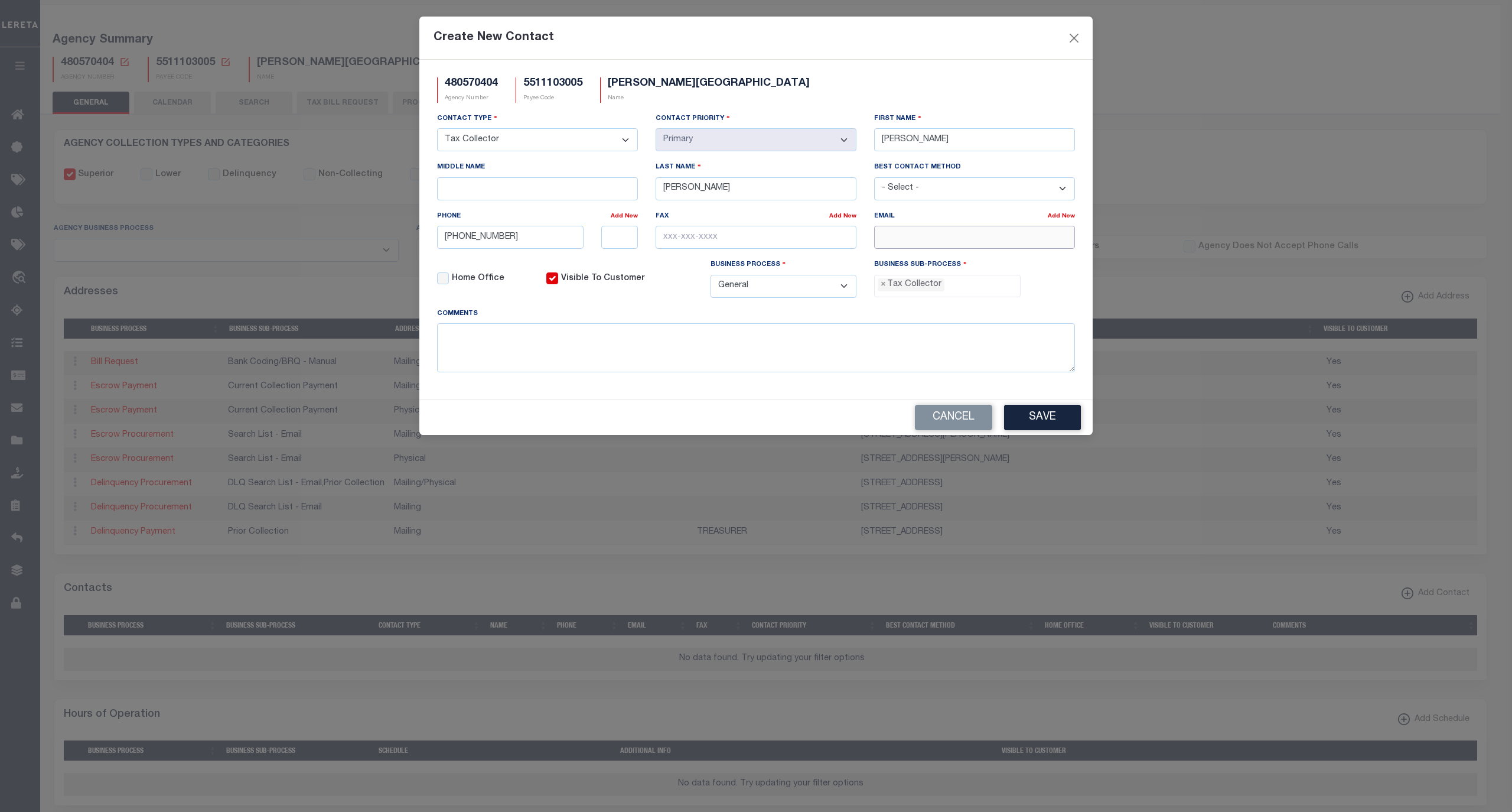
paste input "CLERK@VILLAGEOFLAVALLEWI.GOV"
type input "CLERK@VILLAGEOFLAVALLEWI.GOV"
click at [1042, 429] on button "Save" at bounding box center [1042, 417] width 77 height 25
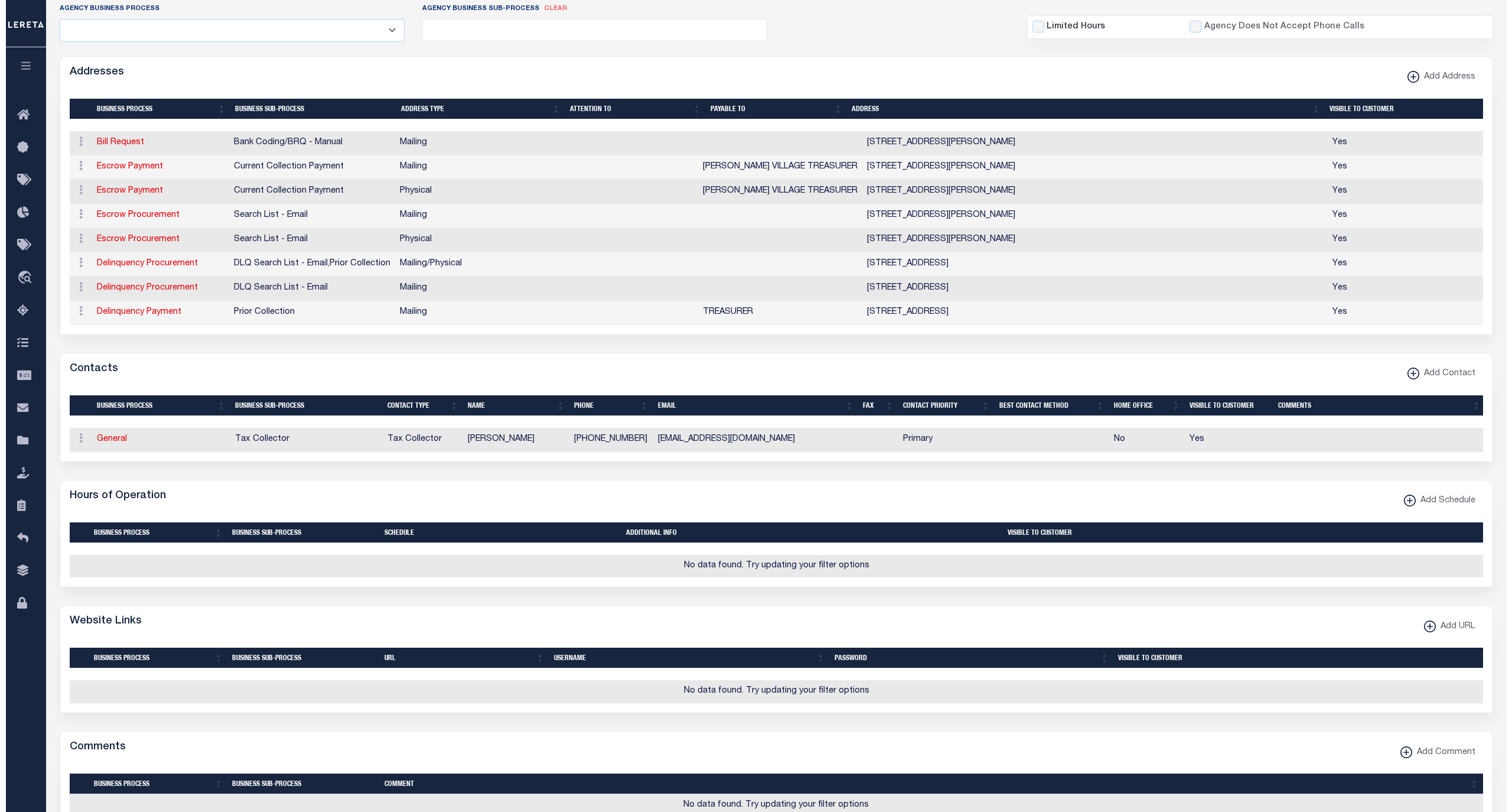
scroll to position [315, 0]
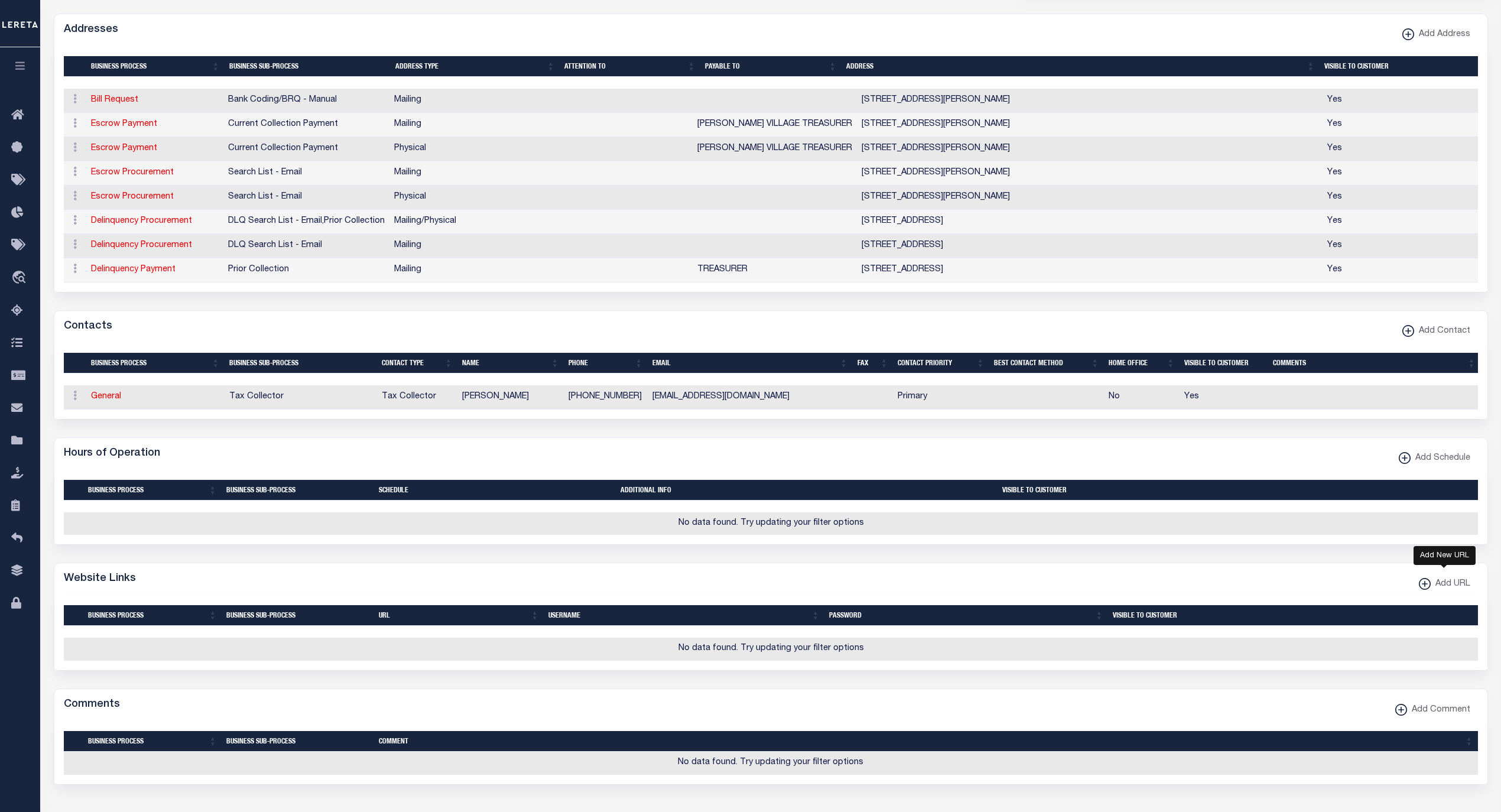
click at [1442, 591] on span "Add URL" at bounding box center [1450, 584] width 39 height 13
select select
checkbox input "true"
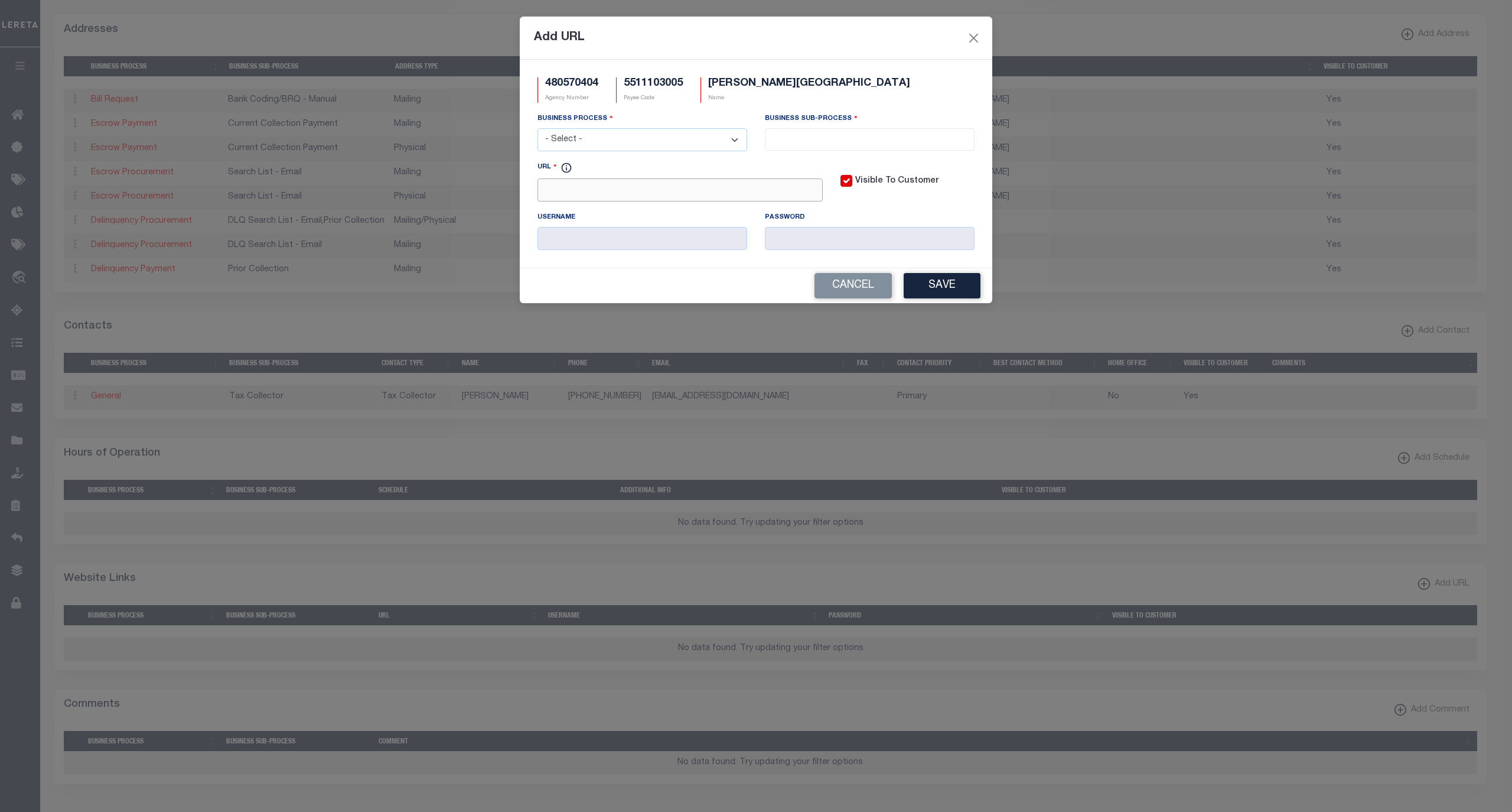
click at [724, 198] on input "URL" at bounding box center [680, 190] width 286 height 23
paste input "https://lrs.co.sauk.wi.us/AscentLandRecords/PropertyListing/RealEstateTaxPa"
click at [810, 195] on input "https://lrs.co.sauk.wi.us/AscentLandRecords/PropertyListing/RealEstateTaxPa" at bounding box center [680, 190] width 286 height 23
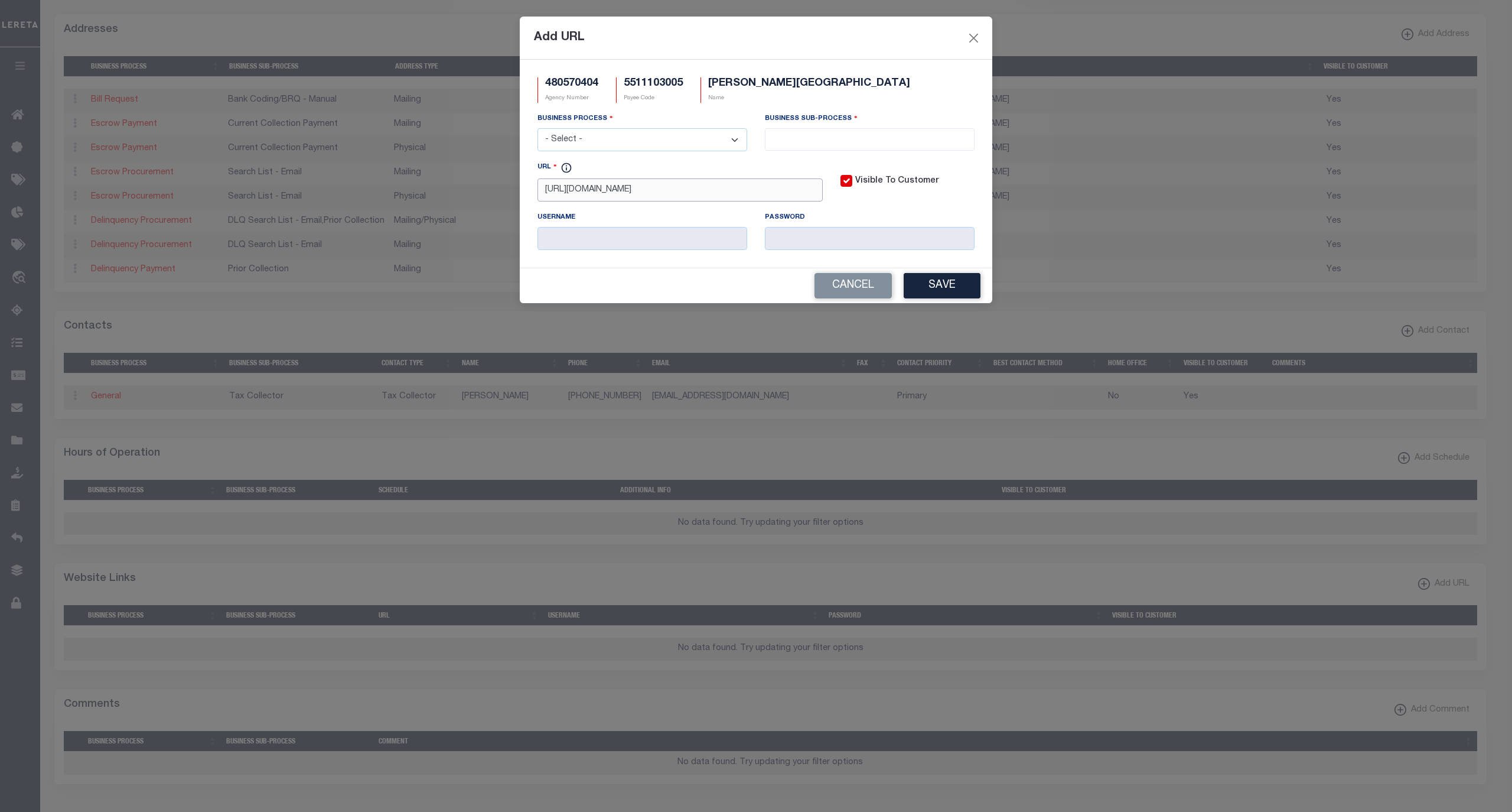
paste input "rcel#/Search"
type input "https://lrs.co.sauk.wi.us/AscentLandRecords/PropertyListing/RealEstateTaxParcel…"
click at [728, 142] on select "- Select - All Automation Bill Request Delinquency Payment Delinquency Procurem…" at bounding box center [642, 140] width 210 height 23
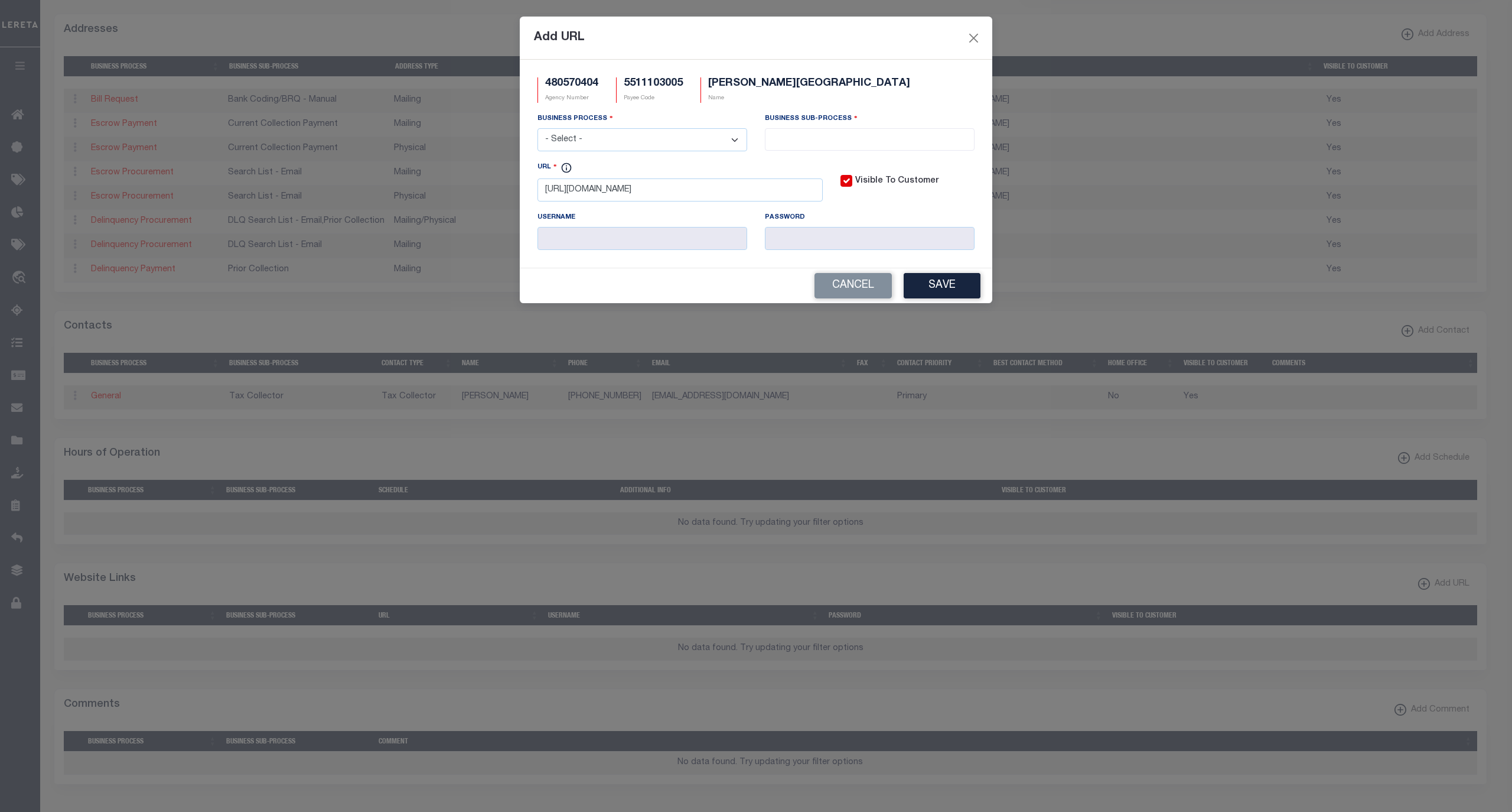
select select "6"
click at [538, 130] on select "- Select - All Automation Bill Request Delinquency Payment Delinquency Procurem…" at bounding box center [642, 140] width 210 height 23
click at [839, 138] on input "search" at bounding box center [869, 138] width 202 height 13
select select "39"
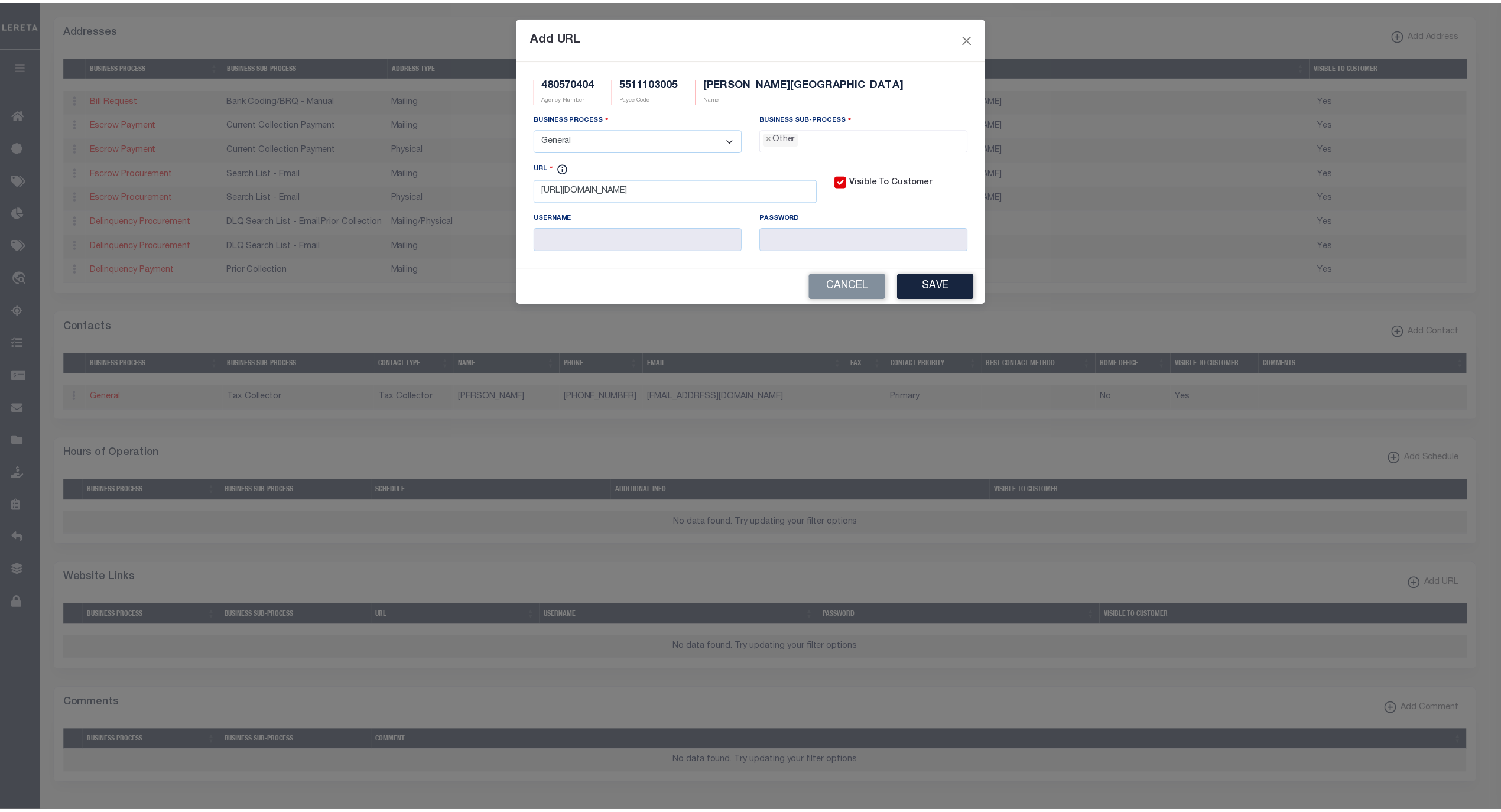
scroll to position [20, 0]
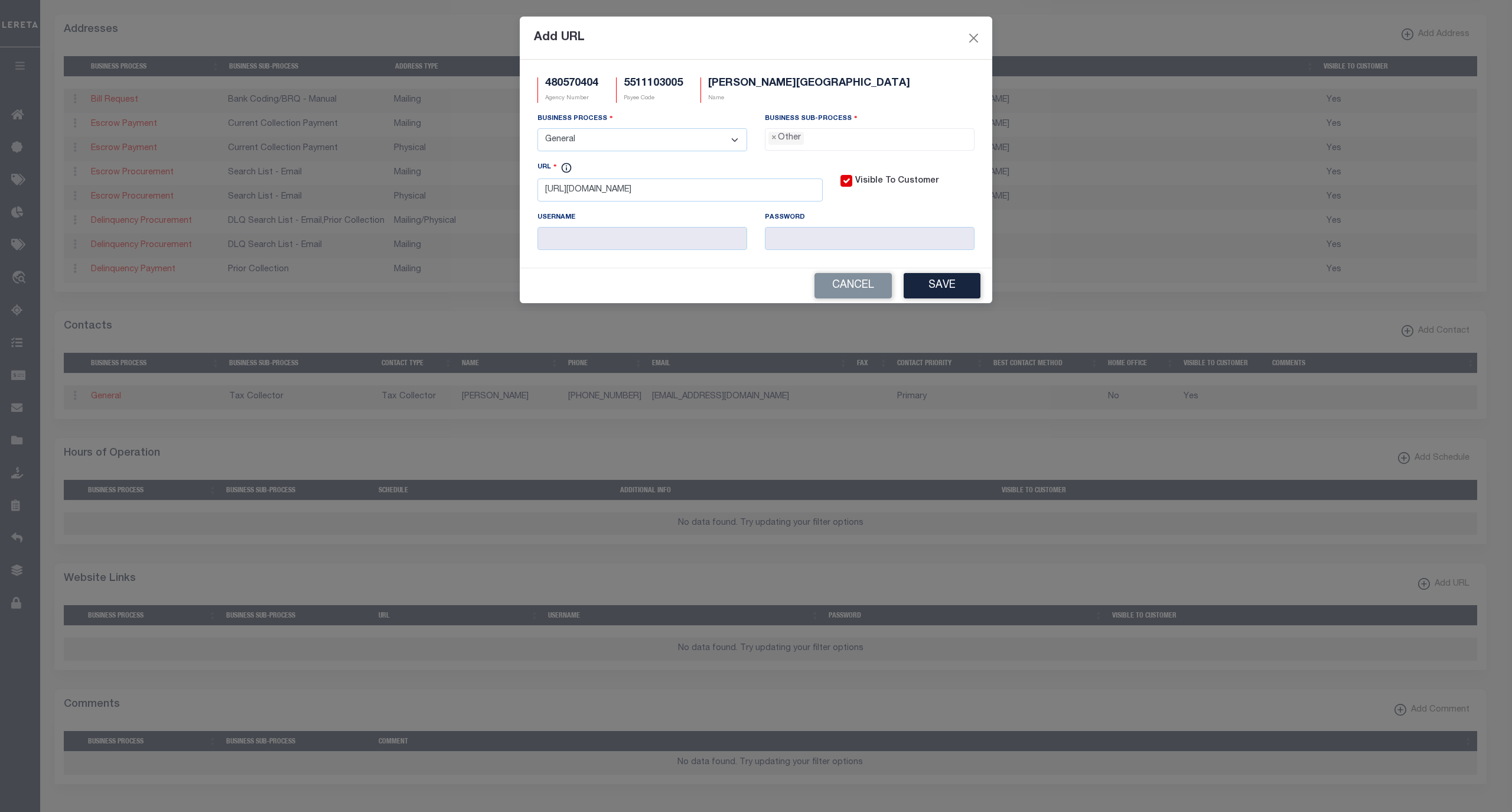
click at [943, 291] on button "Save" at bounding box center [941, 285] width 77 height 25
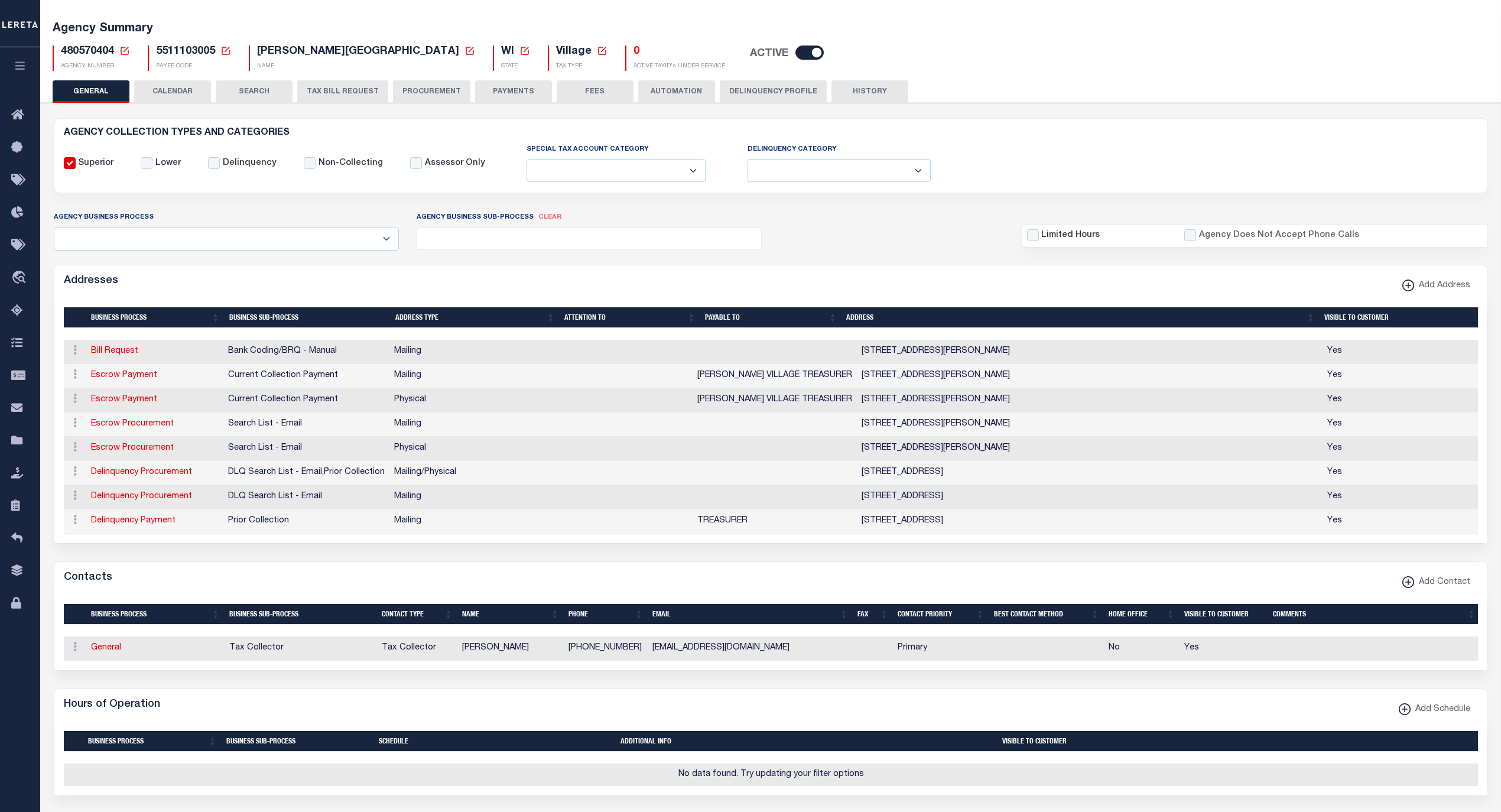
scroll to position [52, 0]
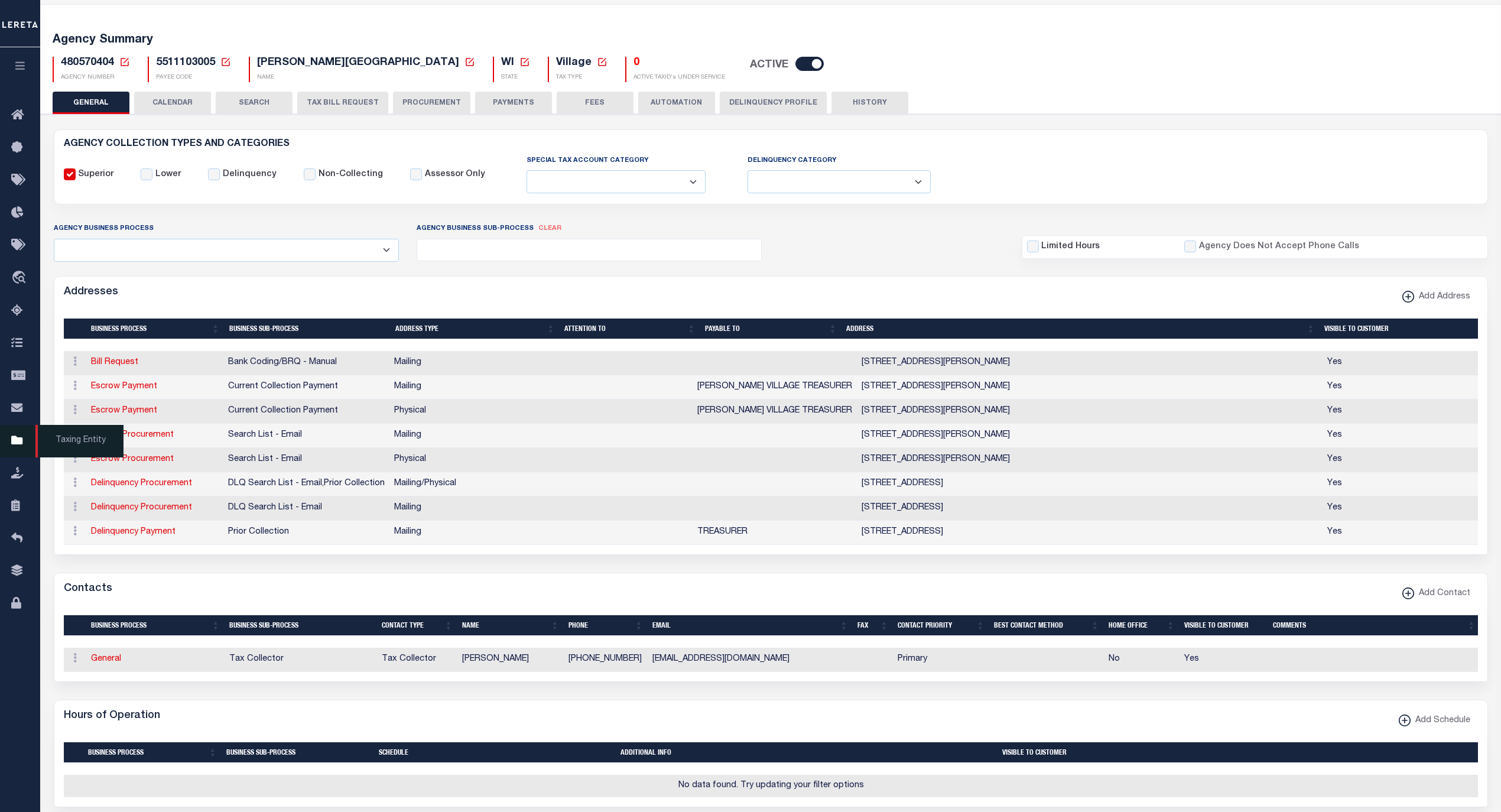
click at [76, 438] on span "Taxing Entity" at bounding box center [79, 440] width 88 height 32
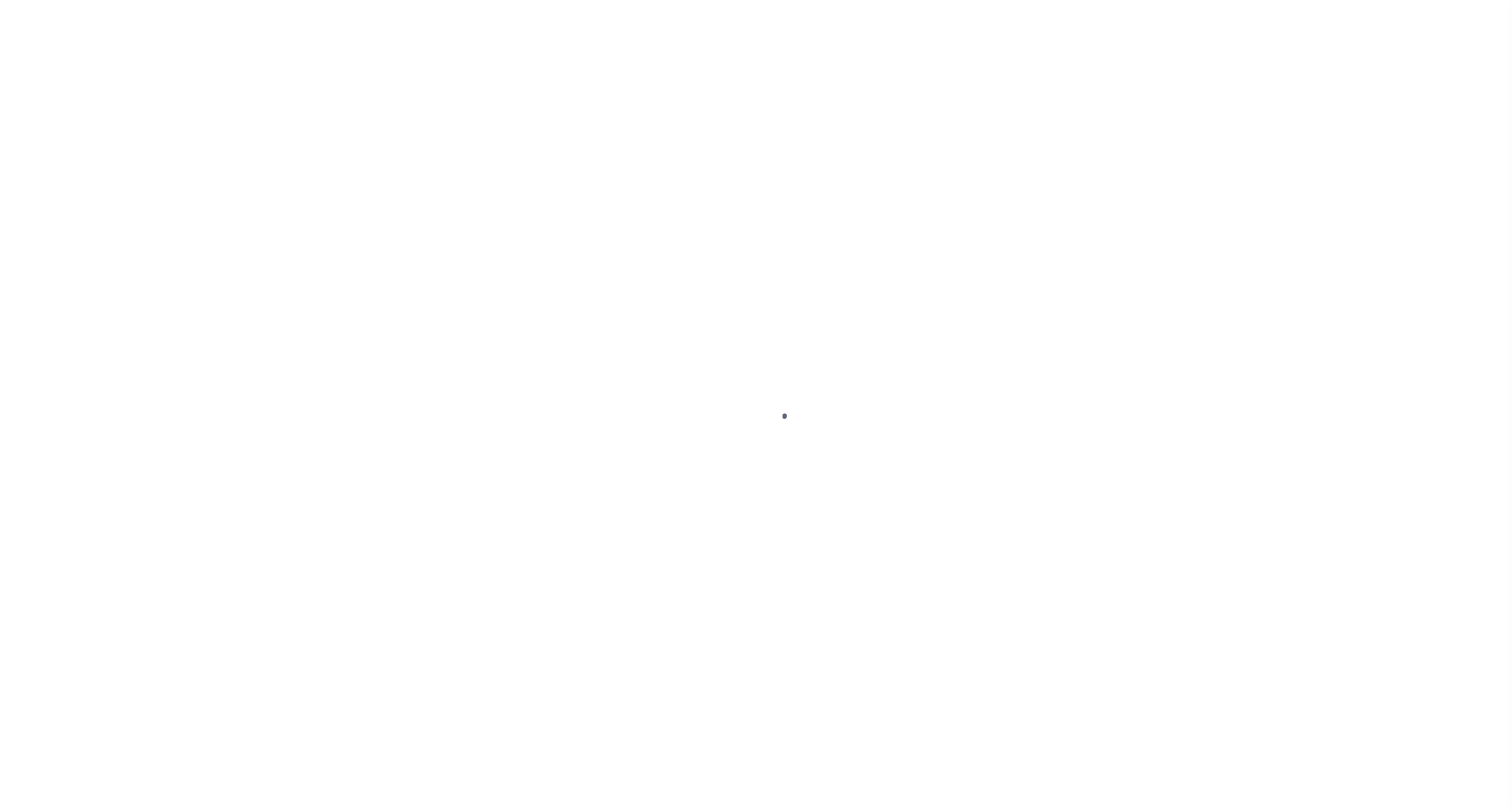
select select
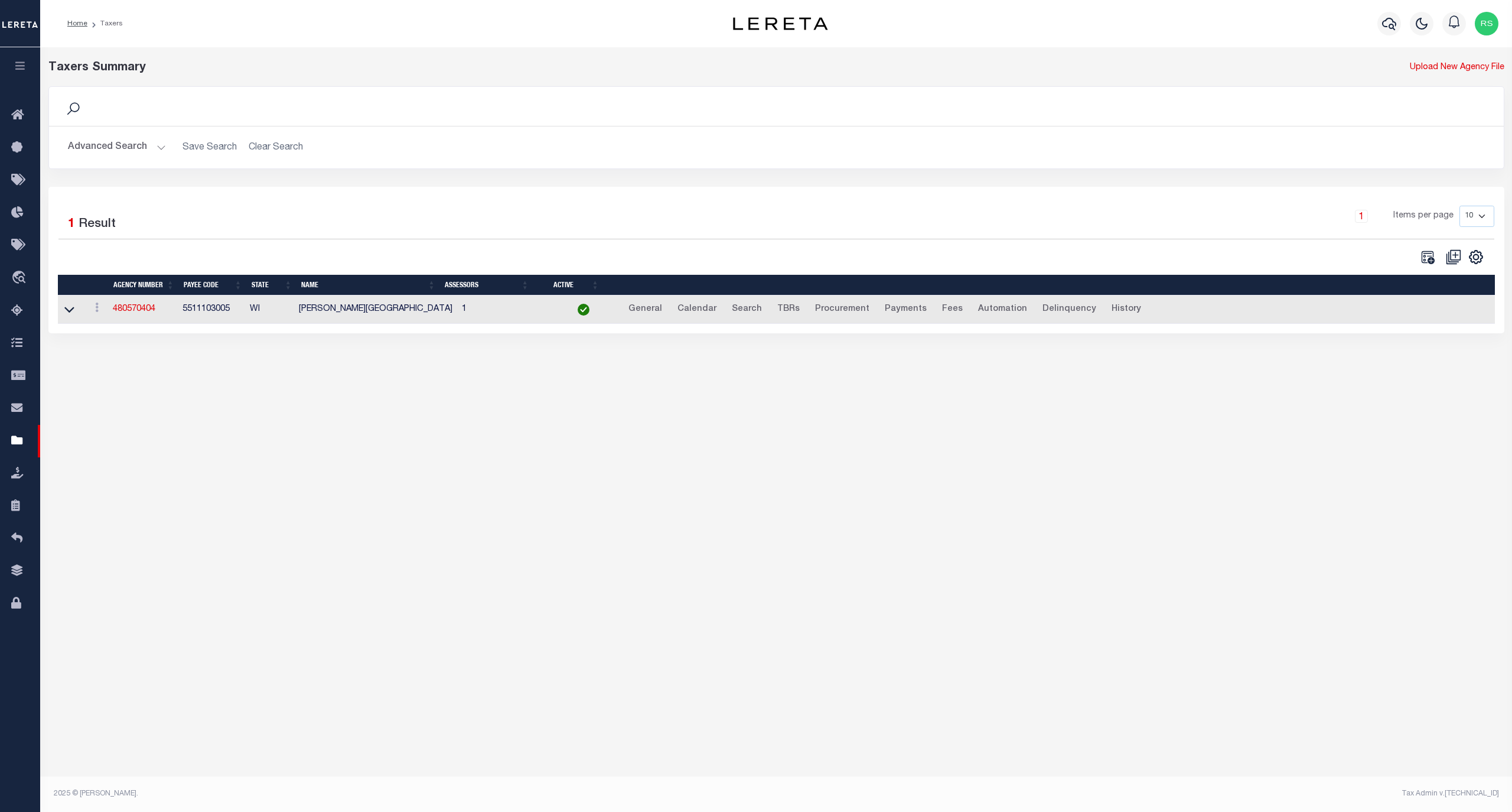
click at [107, 140] on button "Advanced Search" at bounding box center [117, 148] width 98 height 23
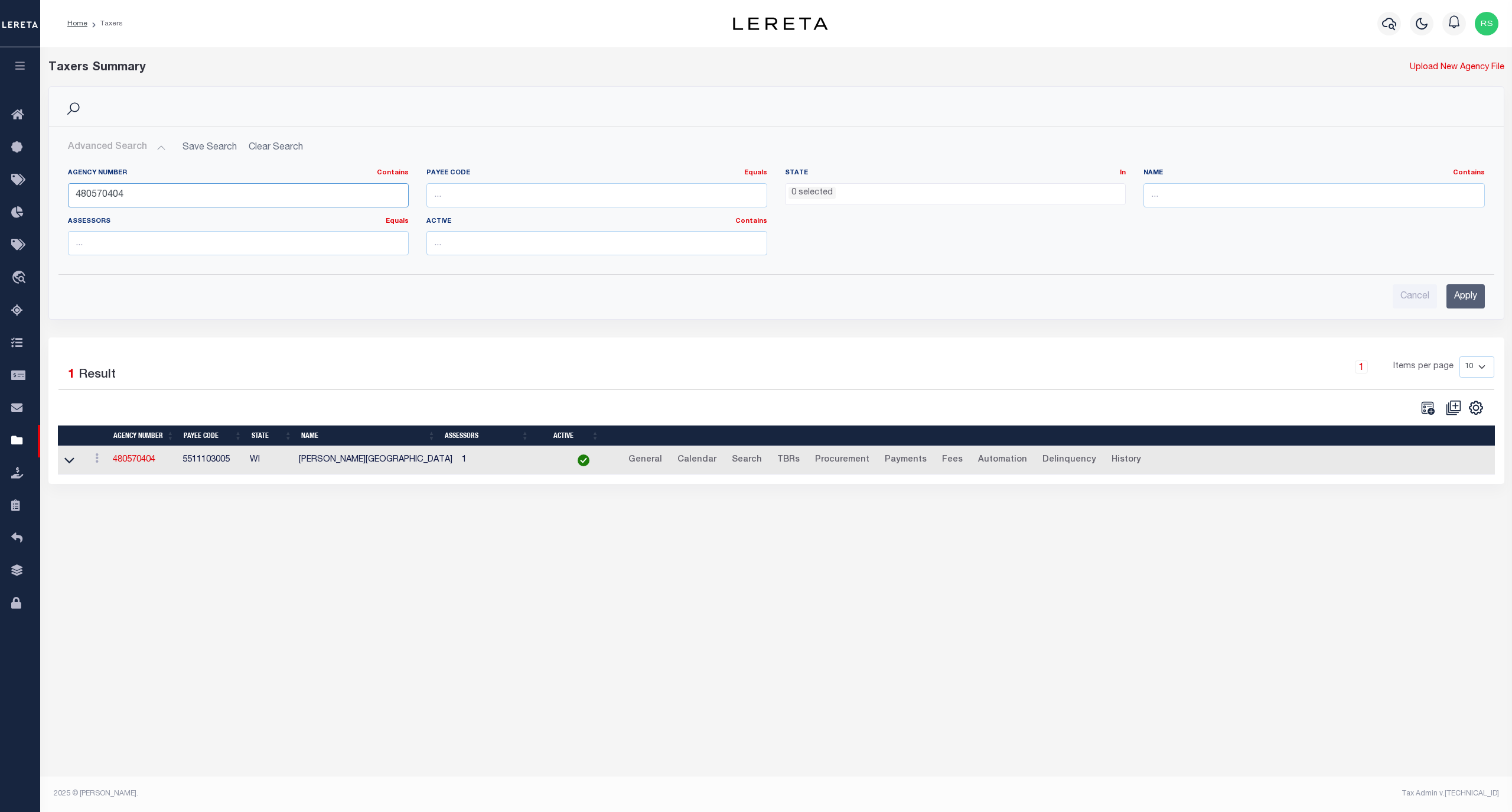
click at [152, 197] on input "480570404" at bounding box center [238, 195] width 341 height 24
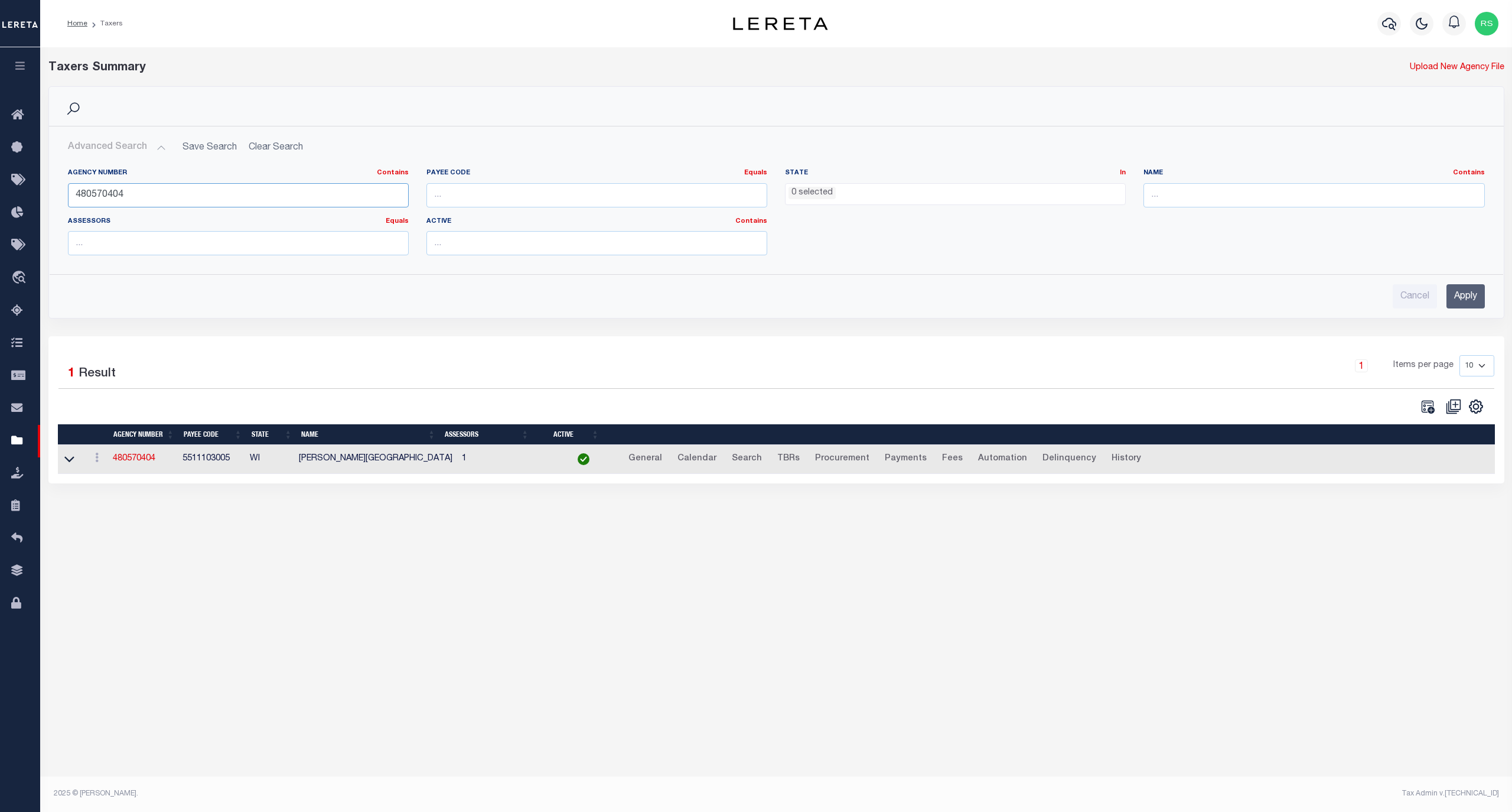
paste input "680208"
type input "480680208"
click at [1450, 296] on input "Apply" at bounding box center [1466, 296] width 39 height 24
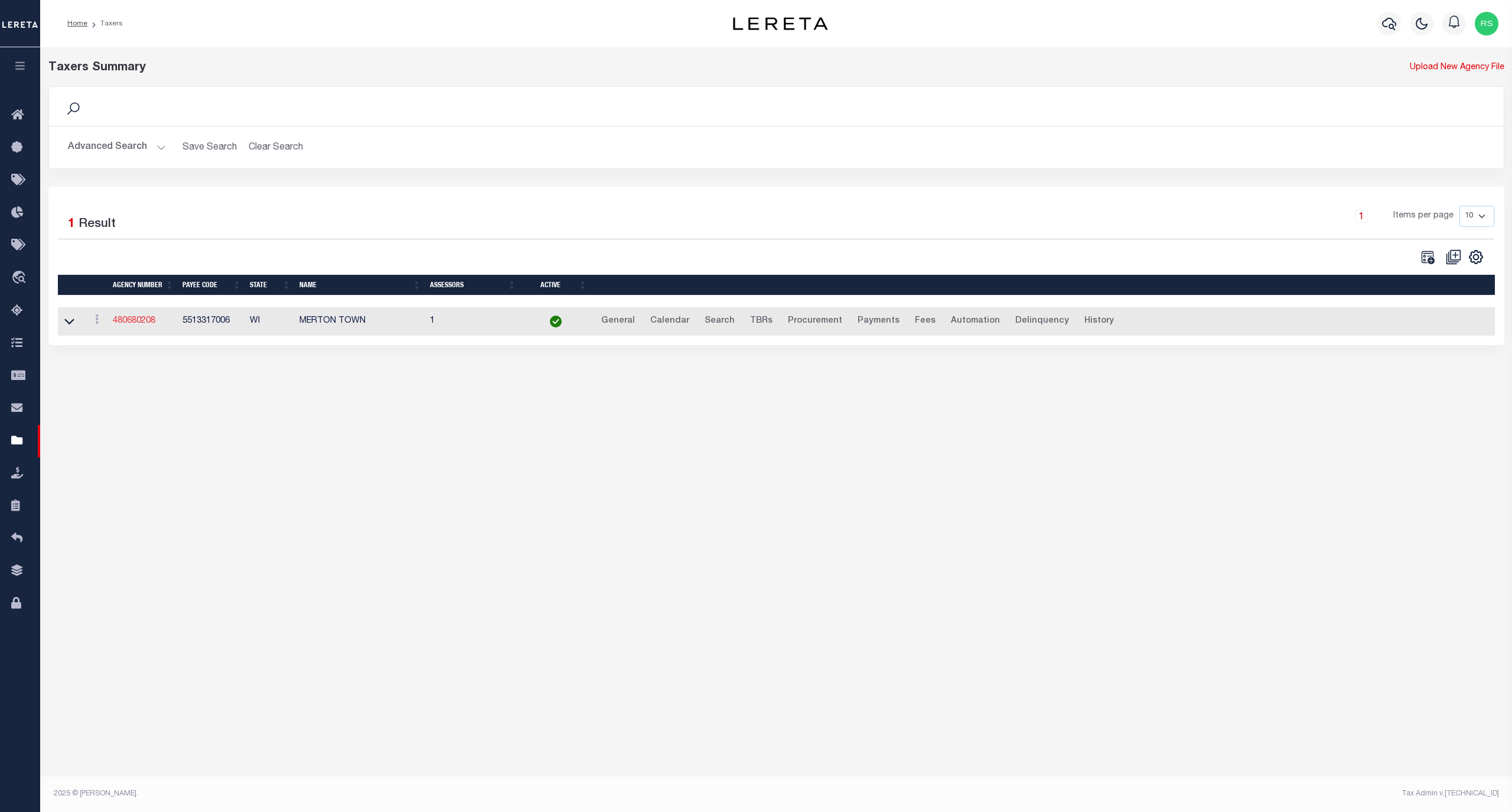
click at [144, 322] on link "480680208" at bounding box center [134, 321] width 42 height 9
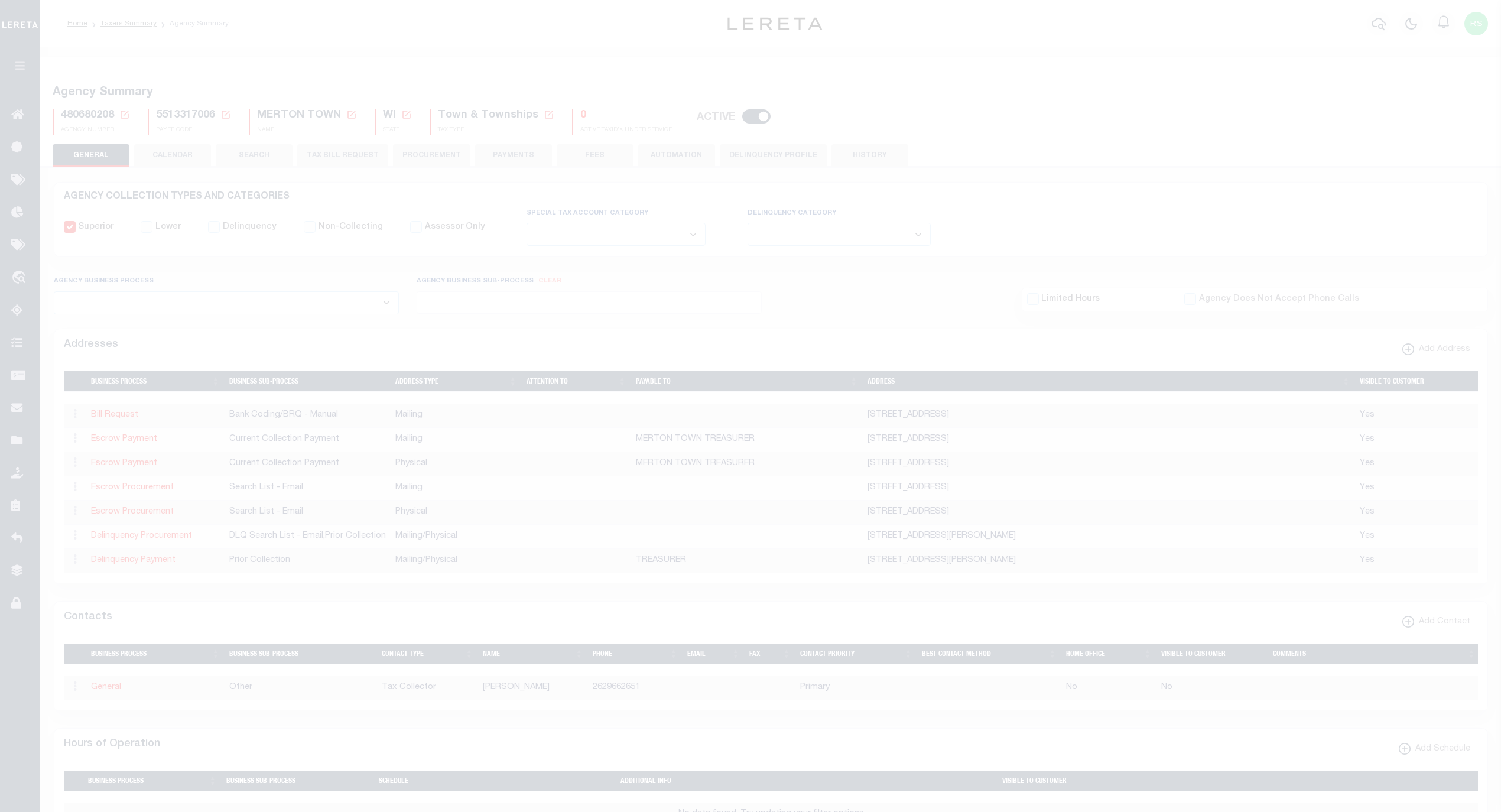
select select
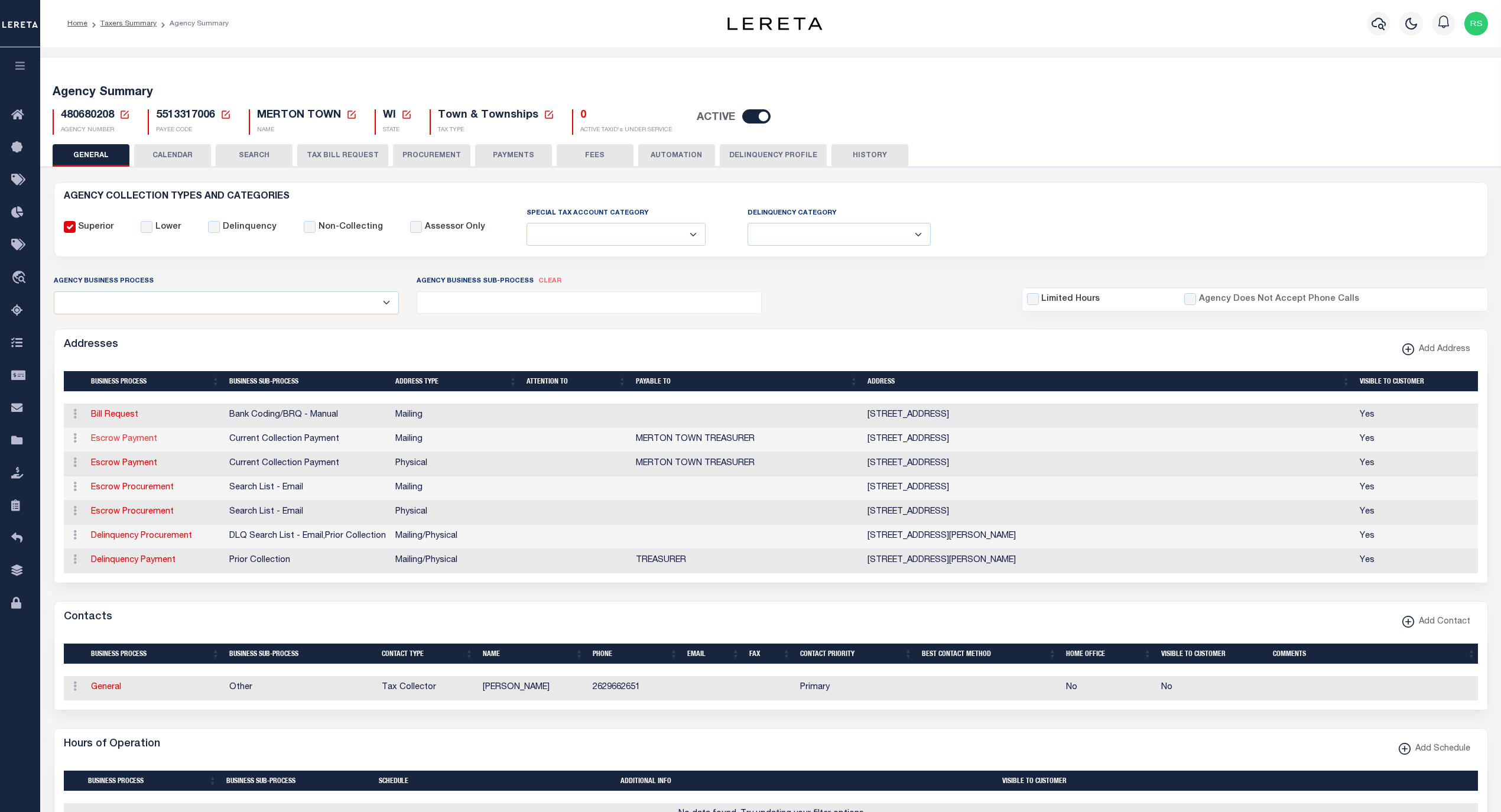
click at [147, 443] on link "Escrow Payment" at bounding box center [124, 439] width 66 height 9
select select "1"
checkbox input "false"
select select
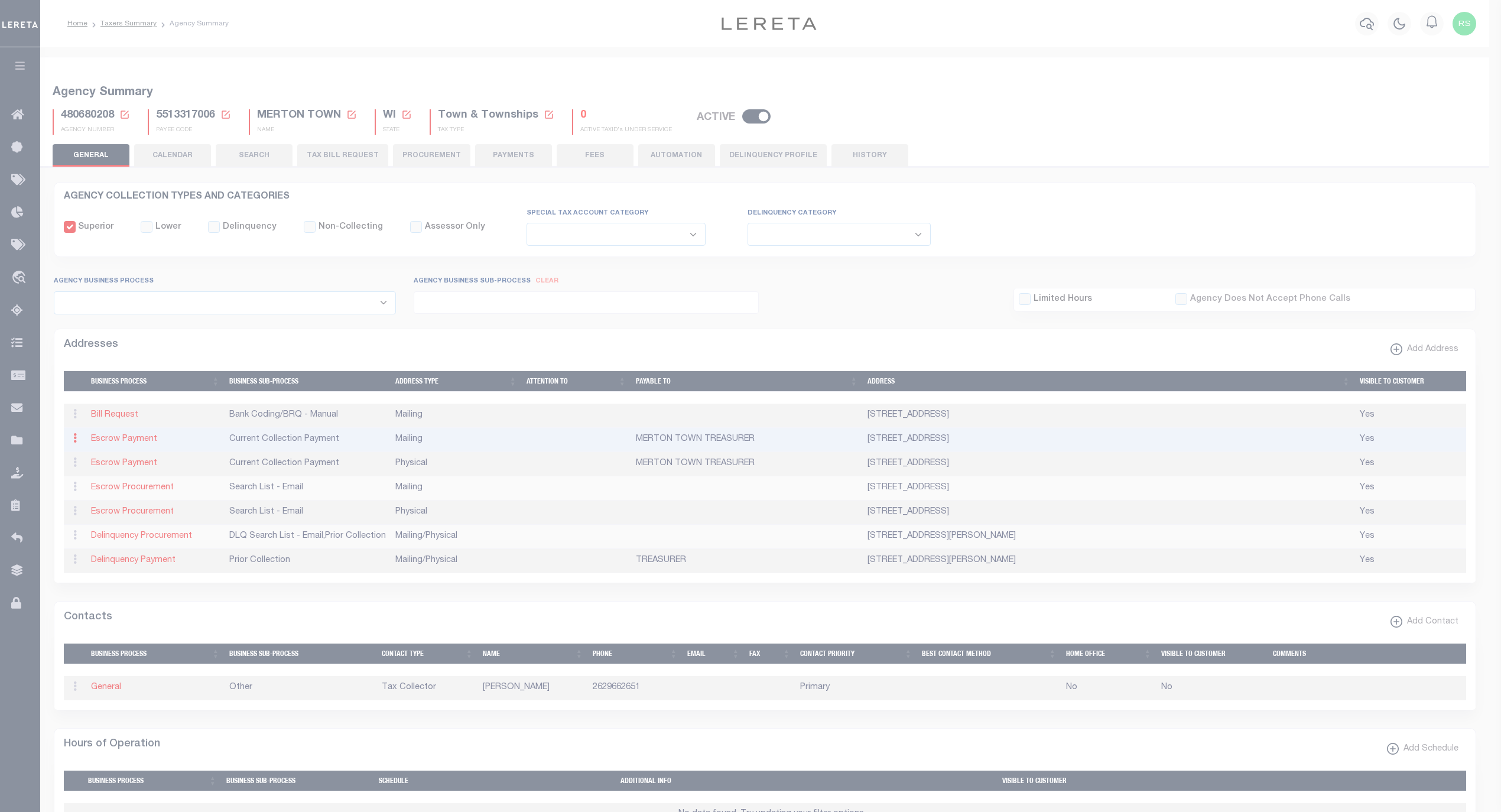
type input "PO BOX 128"
type input "NORTH LAKE"
select select "WI"
type input "53064"
checkbox input "true"
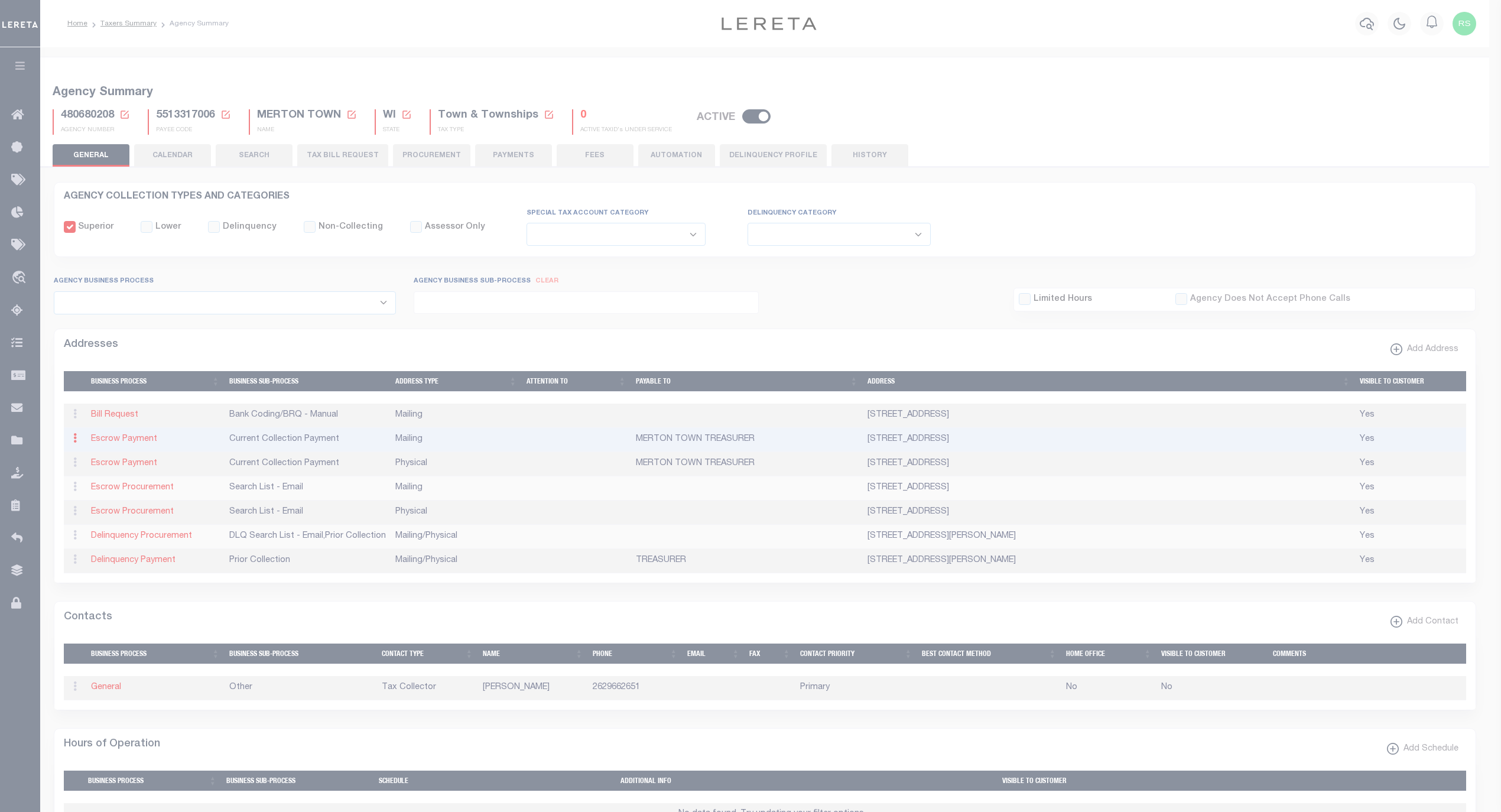
type input "MERTON TOWN TREASURER"
select select "3"
select select "11"
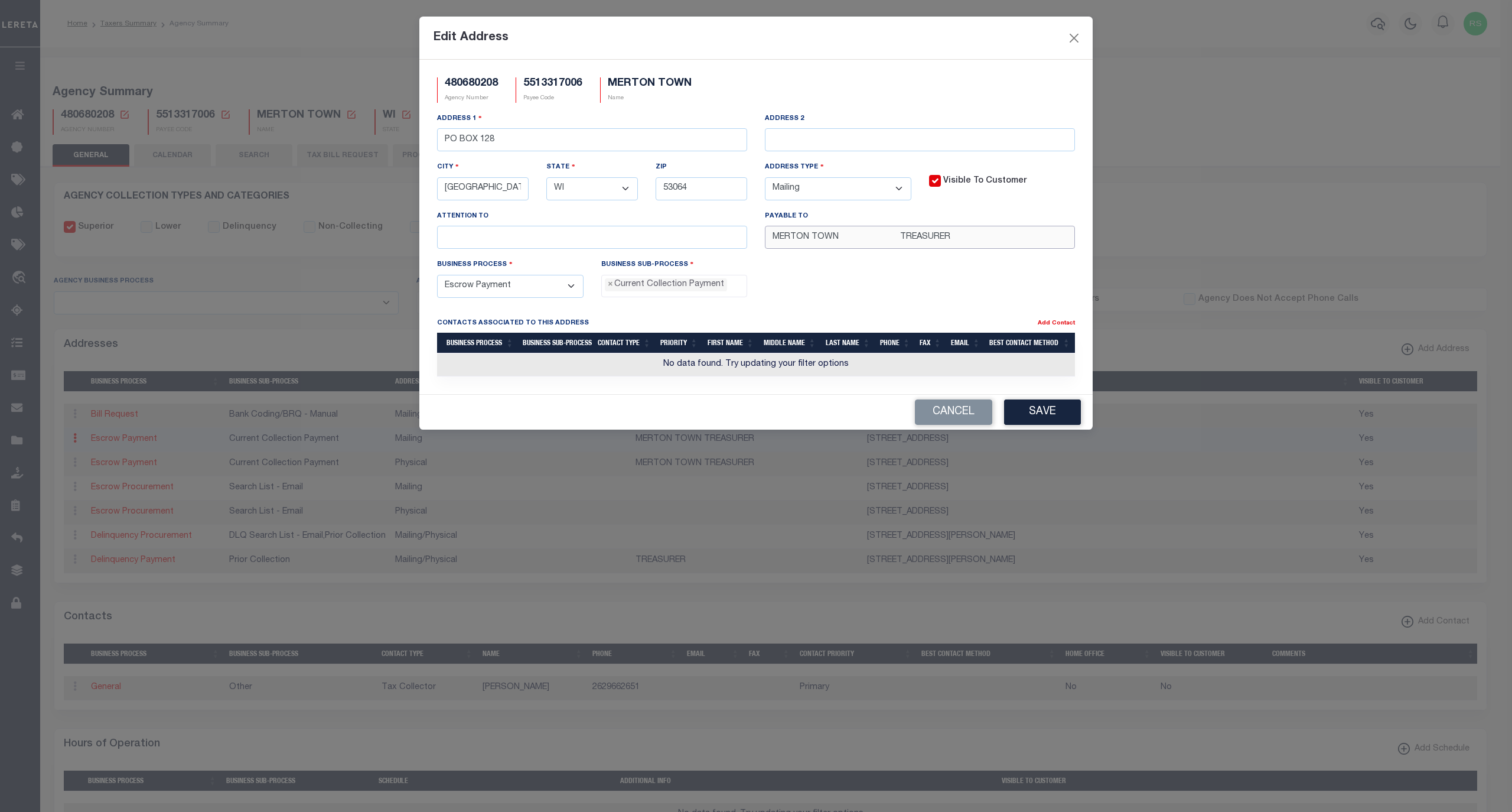
drag, startPoint x: 898, startPoint y: 245, endPoint x: 660, endPoint y: 248, distance: 238.0
click at [660, 248] on div "Address 1 PO BOX 128 Address 2 City NORTH LAKE State - Select - AK AL AR AZ CA …" at bounding box center [756, 185] width 656 height 146
paste input "text"
type input "MERTON TOWN TREASURER"
click at [1047, 421] on button "Save" at bounding box center [1042, 412] width 77 height 25
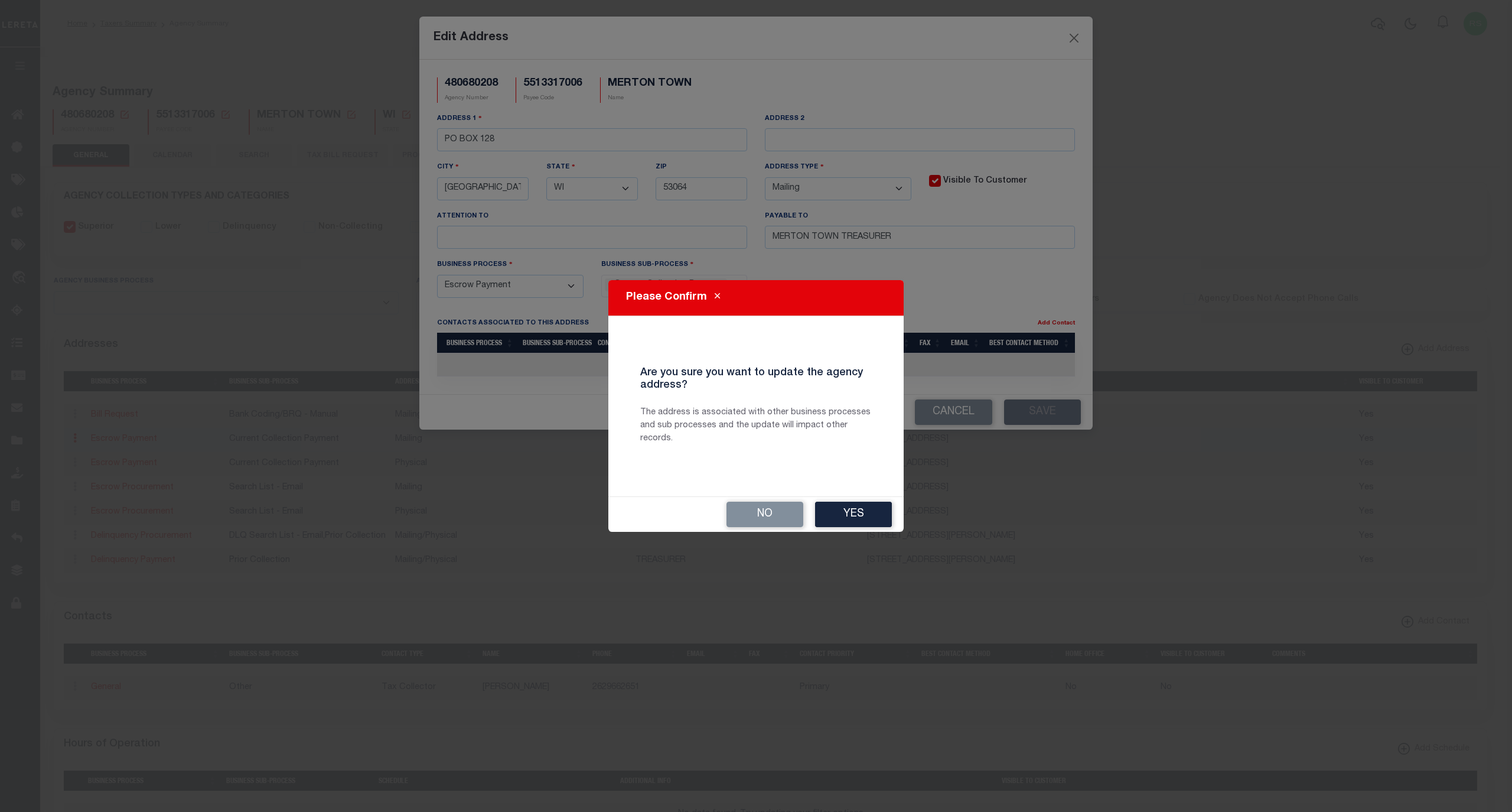
drag, startPoint x: 849, startPoint y: 513, endPoint x: 846, endPoint y: 521, distance: 8.5
click at [848, 513] on button "Yes" at bounding box center [853, 513] width 77 height 25
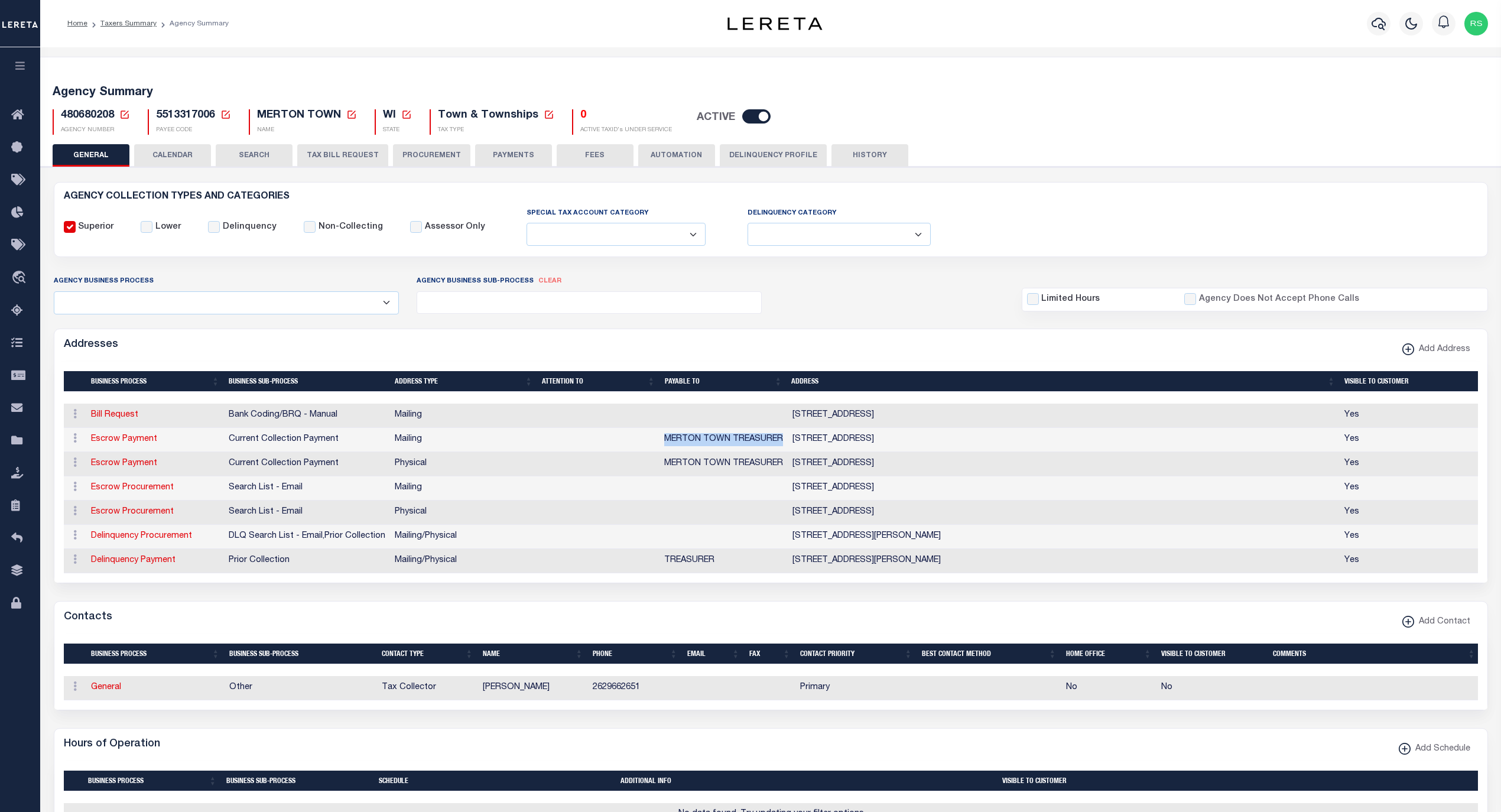
drag, startPoint x: 782, startPoint y: 443, endPoint x: 663, endPoint y: 449, distance: 119.2
click at [663, 449] on td "MERTON TOWN TREASURER" at bounding box center [723, 440] width 128 height 24
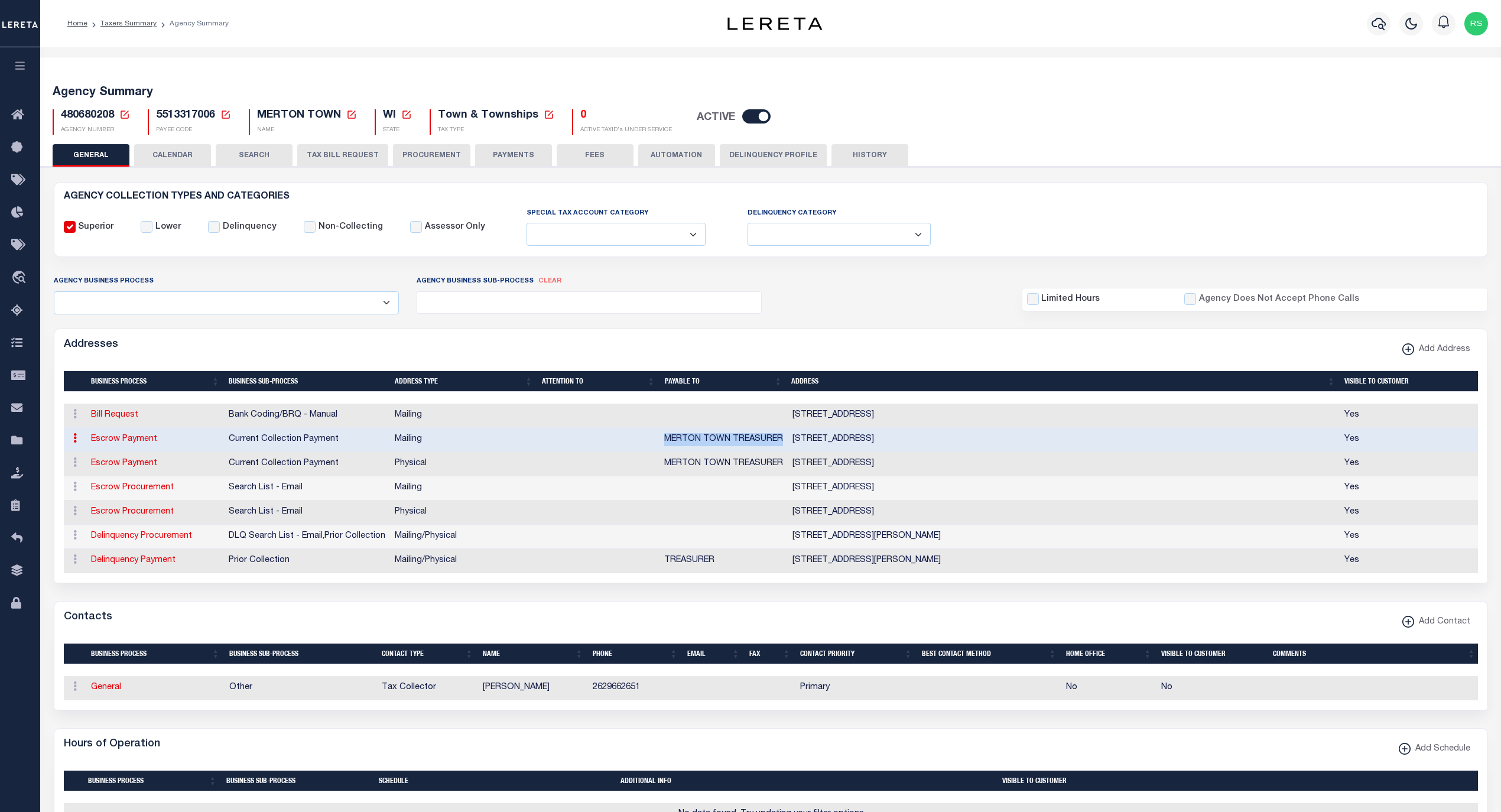
copy td "MERTON TOWN TREASURER"
click at [105, 691] on link "General" at bounding box center [106, 687] width 30 height 9
checkbox input "false"
select select
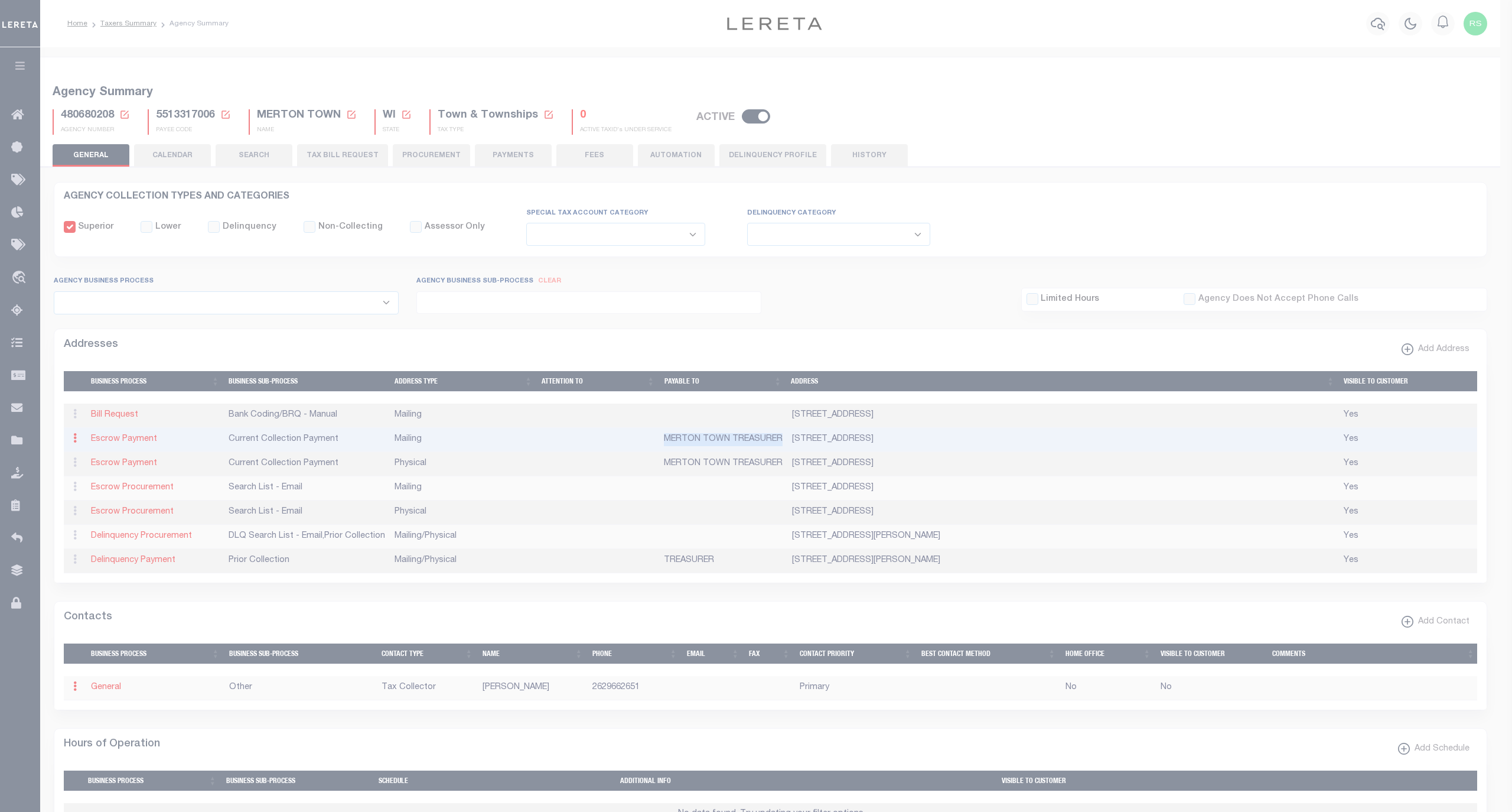
select select "2"
select select "1"
type input "SUSAN"
type input "OMAN"
type input "2629662651"
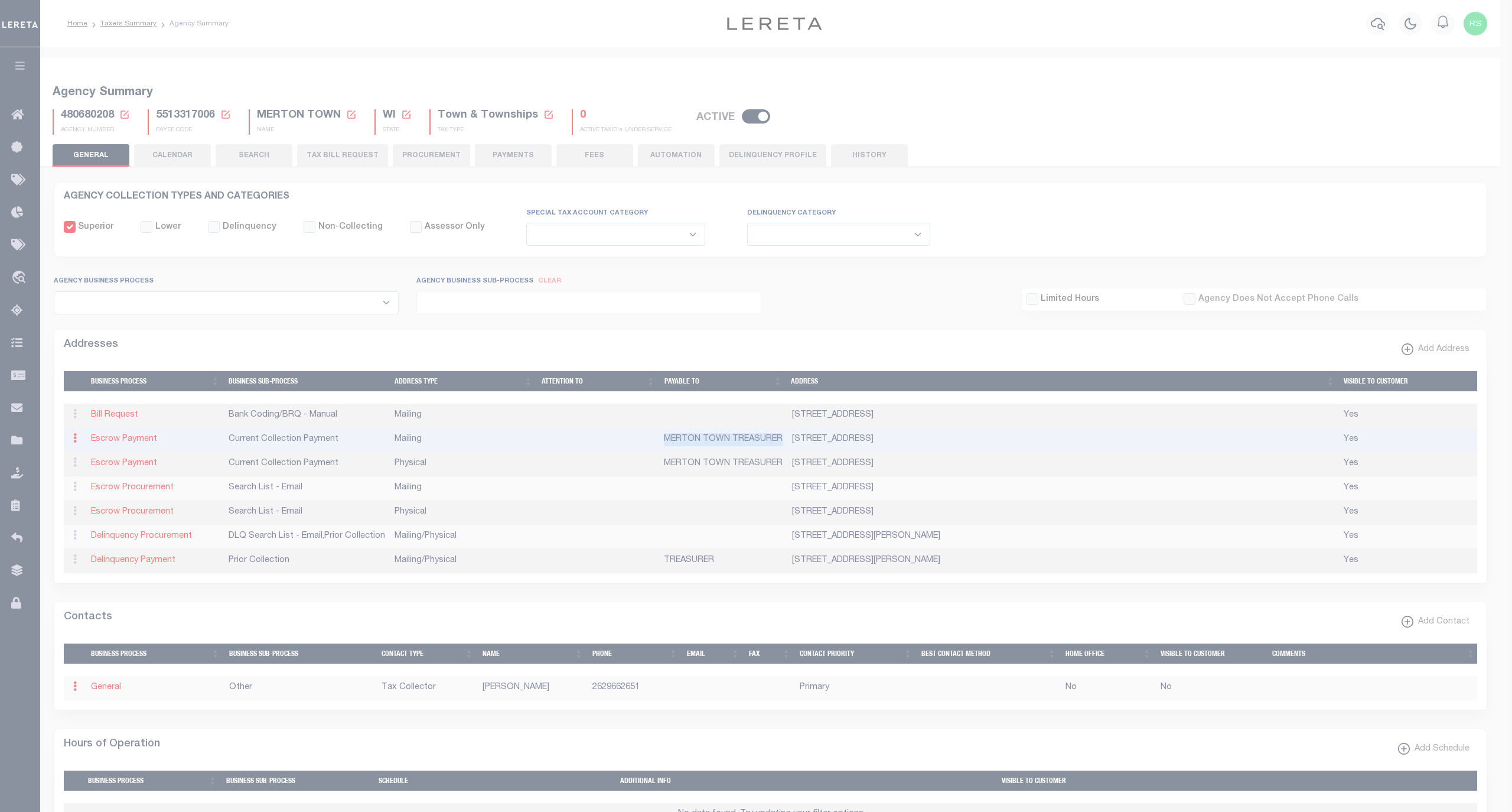
select select "6"
select select "39"
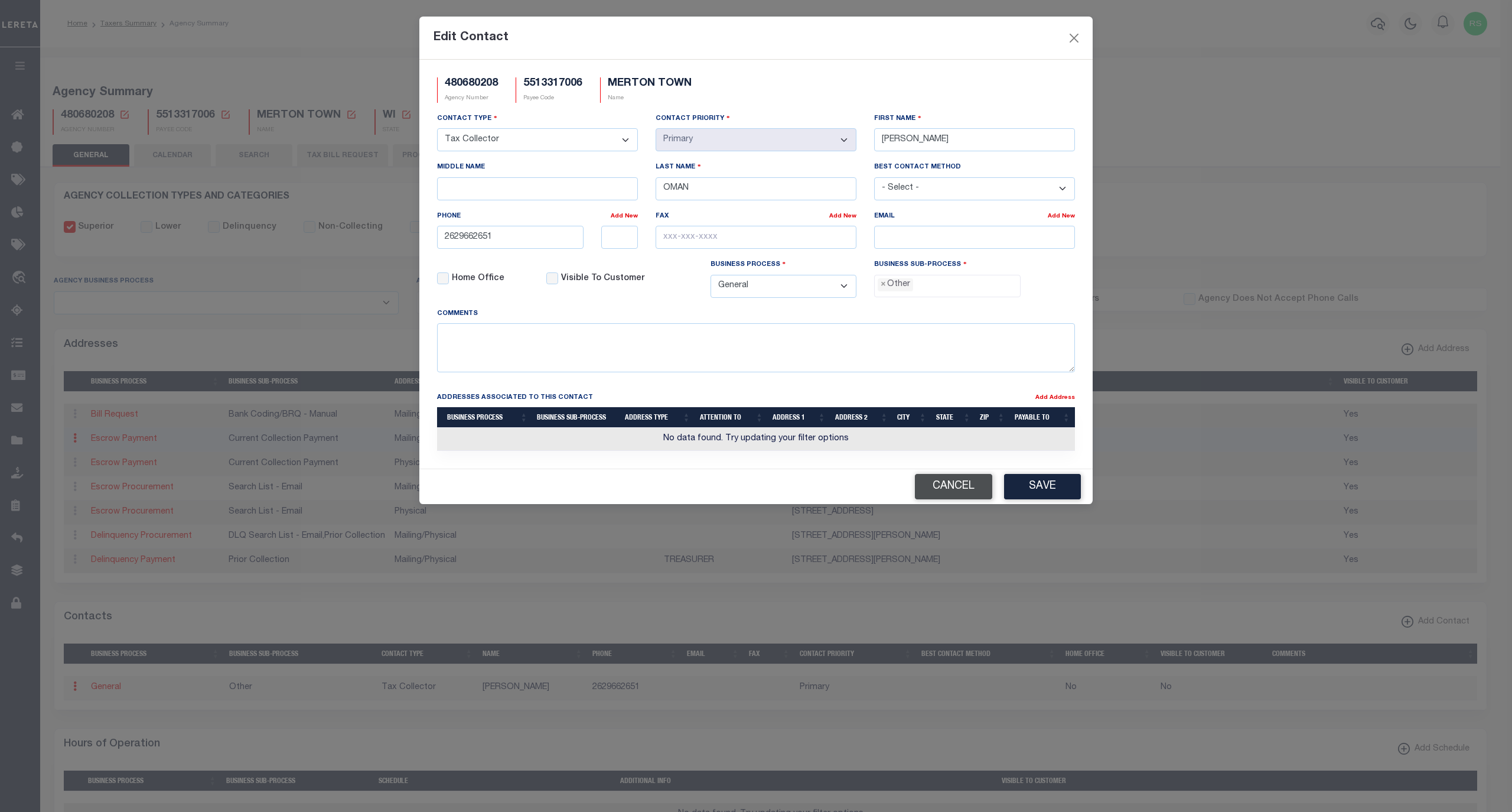
click at [957, 494] on button "Cancel" at bounding box center [954, 486] width 77 height 25
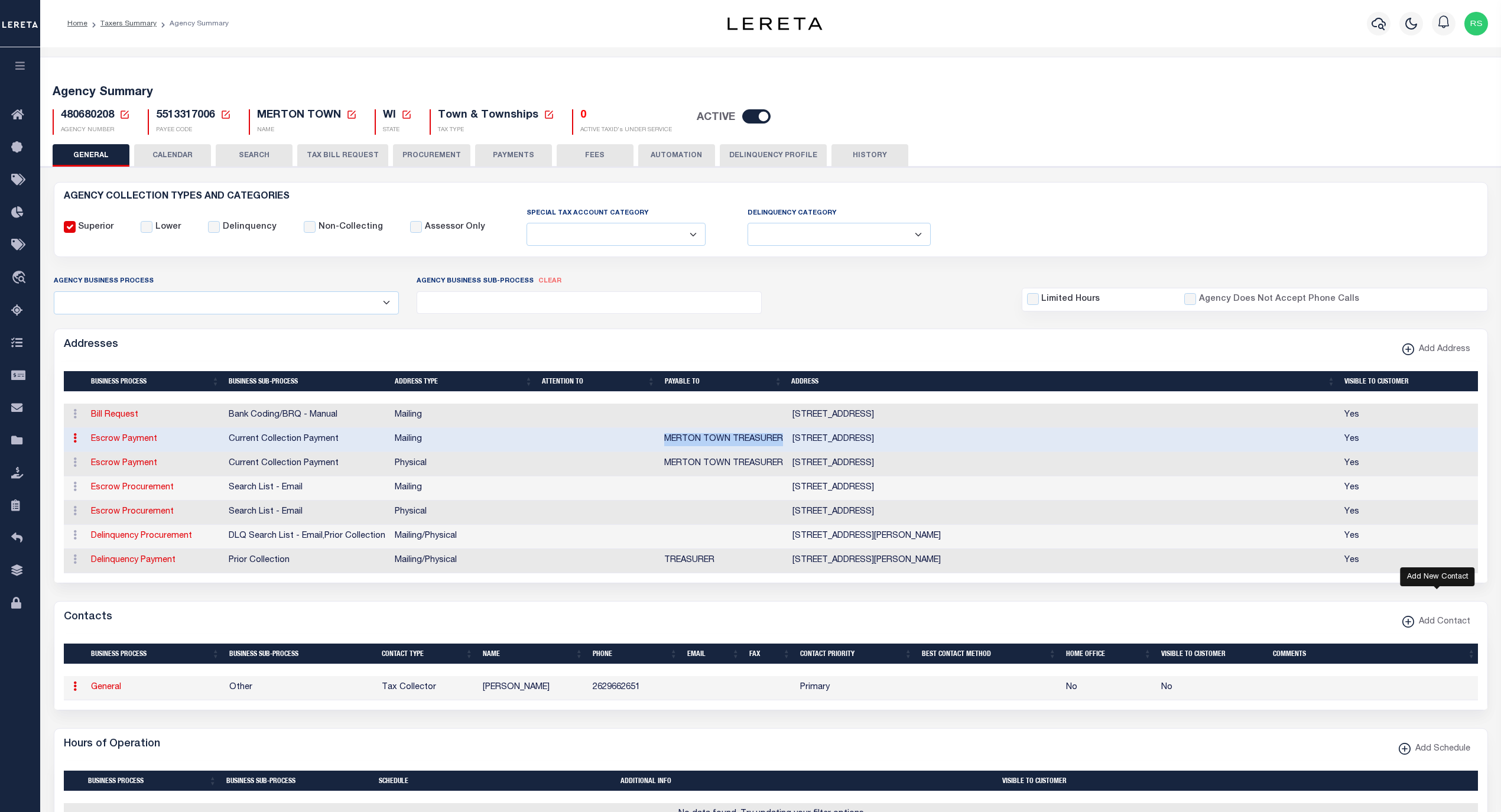
click at [1409, 624] on icon "button" at bounding box center [1408, 622] width 1 height 6
select select
select select "1"
checkbox input "false"
checkbox input "true"
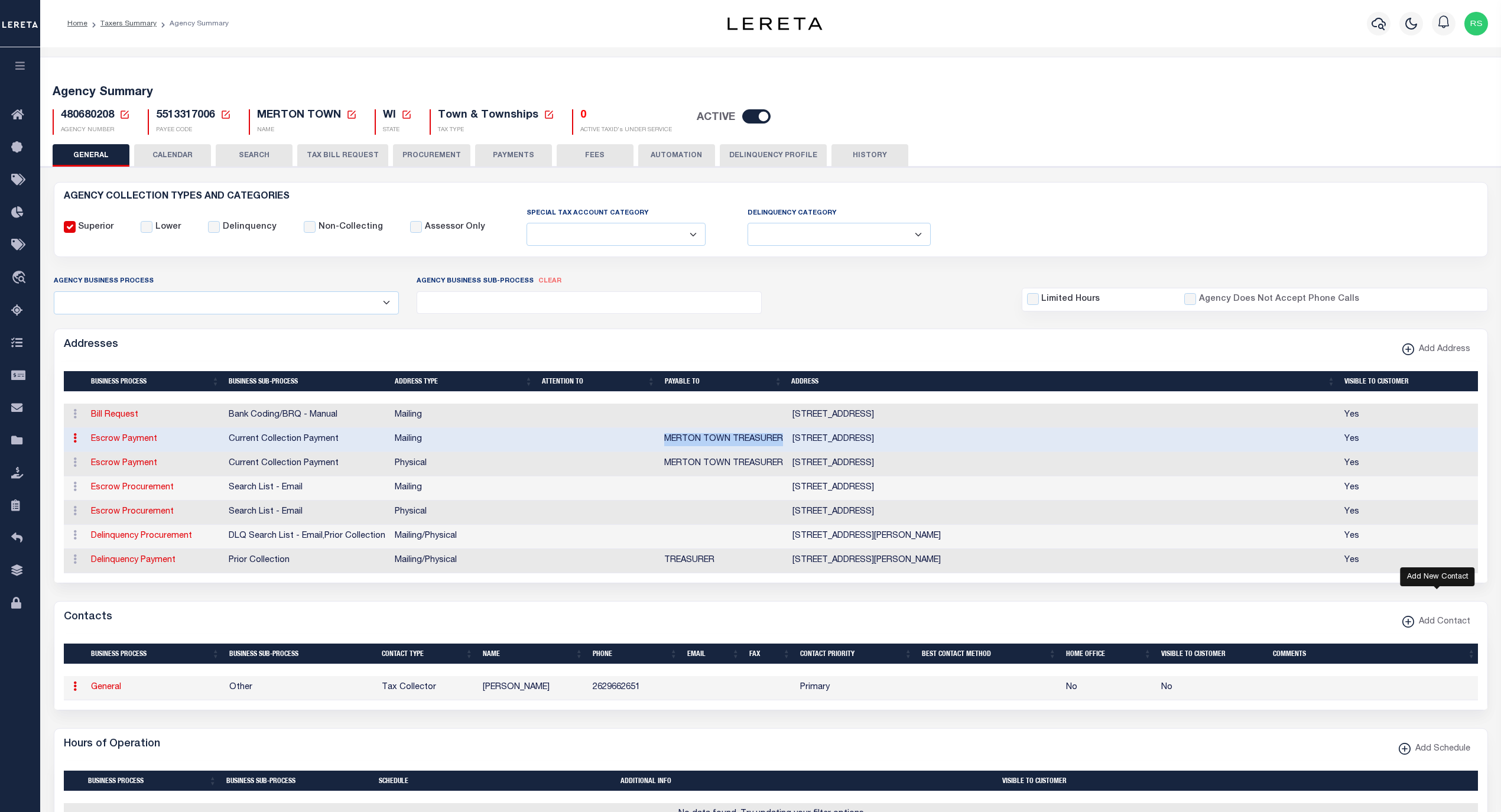
select select
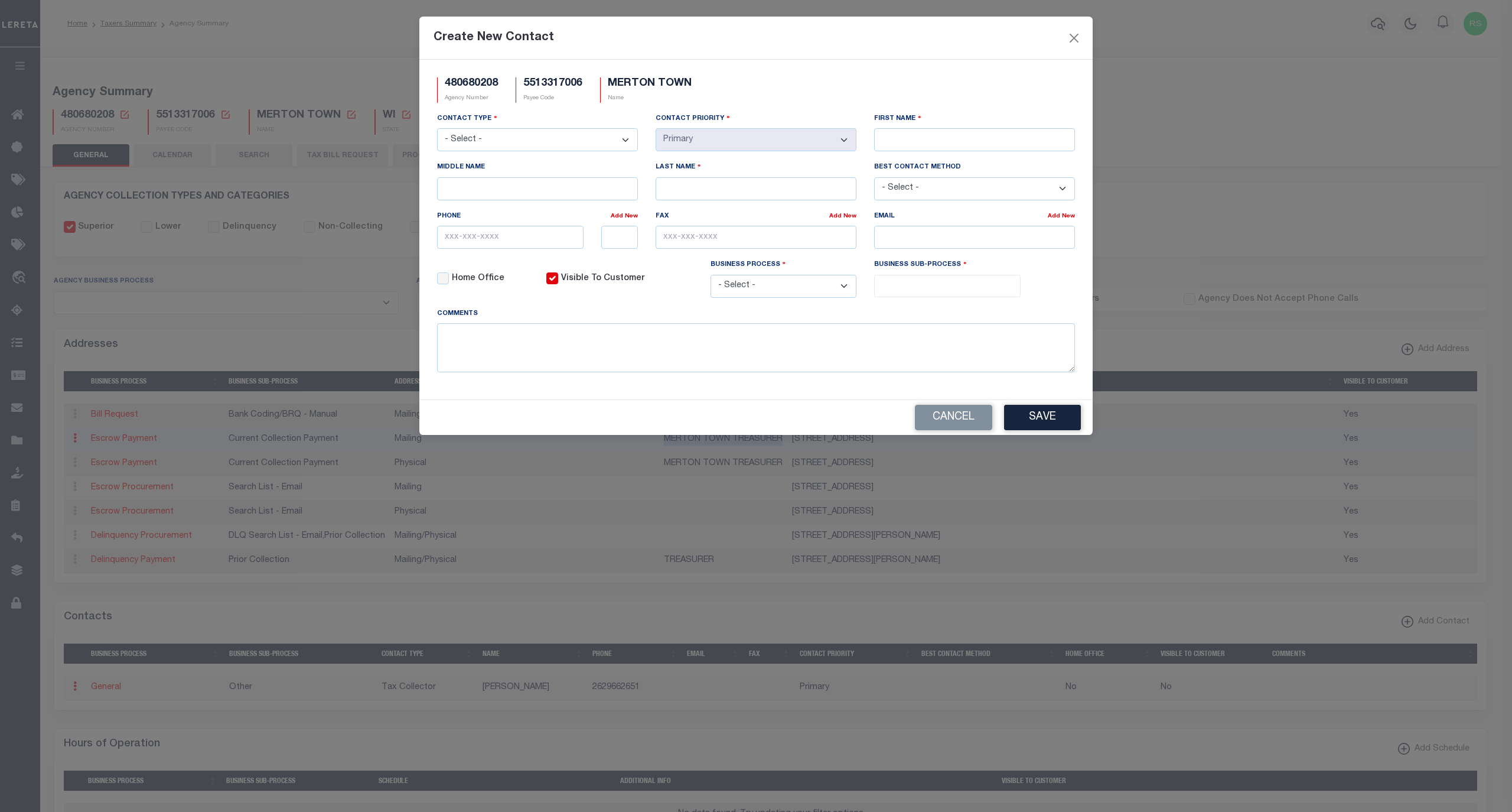
click at [548, 143] on select "- Select - Assessor Clerk Internal Contacts 1 Internal Contacts 2 Internal Cont…" at bounding box center [538, 140] width 201 height 23
select select "2"
click at [437, 130] on select "- Select - Assessor Clerk Internal Contacts 1 Internal Contacts 2 Internal Cont…" at bounding box center [538, 140] width 201 height 23
select select "2"
click at [772, 285] on select "- Select - All Automation Bill Request Delinquency Payment Delinquency Procurem…" at bounding box center [784, 286] width 147 height 23
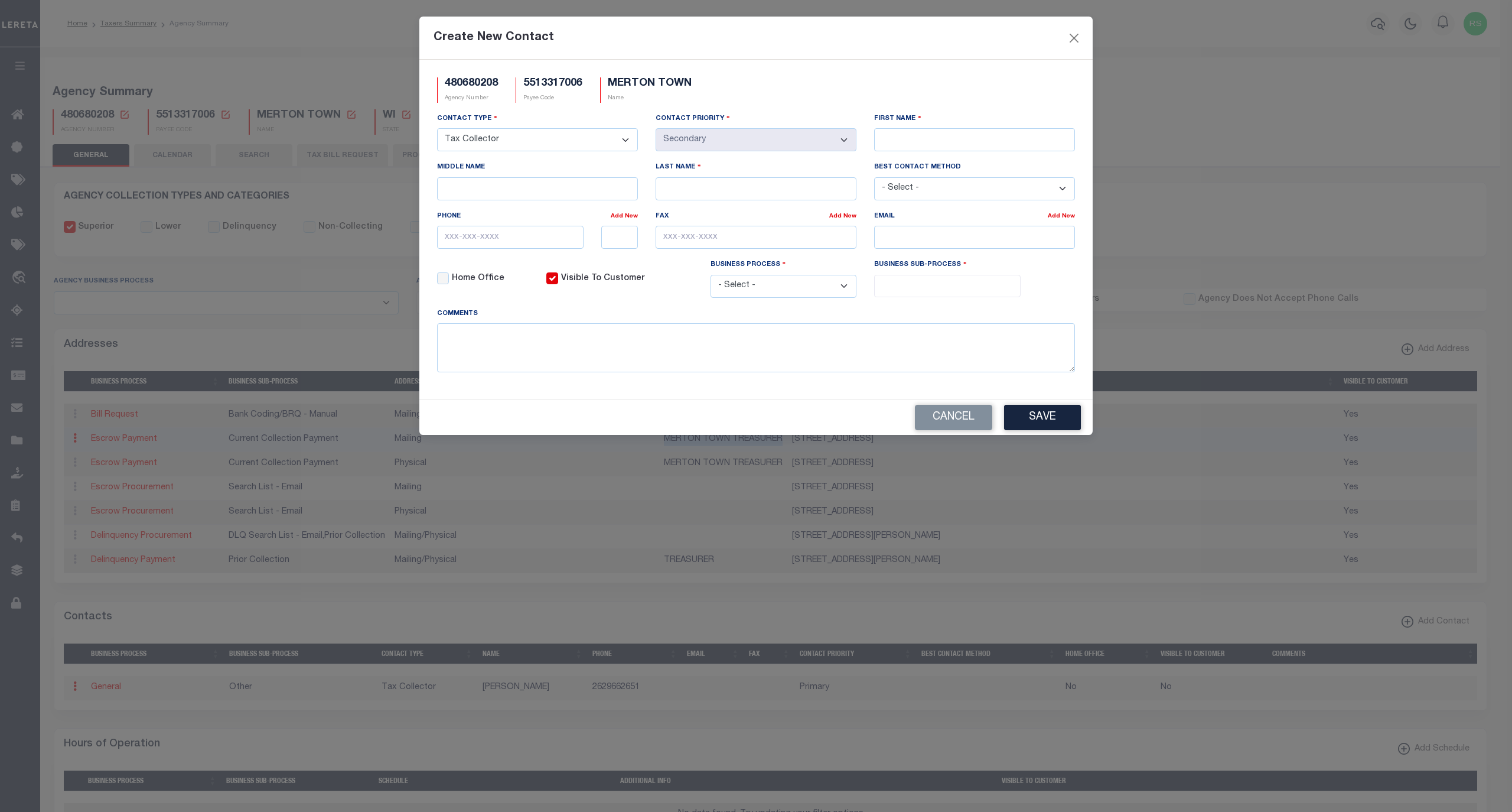
select select "6"
click at [711, 280] on select "- Select - All Automation Bill Request Delinquency Payment Delinquency Procurem…" at bounding box center [784, 286] width 147 height 23
click at [906, 286] on input "search" at bounding box center [947, 285] width 139 height 13
select select "1"
select select "31"
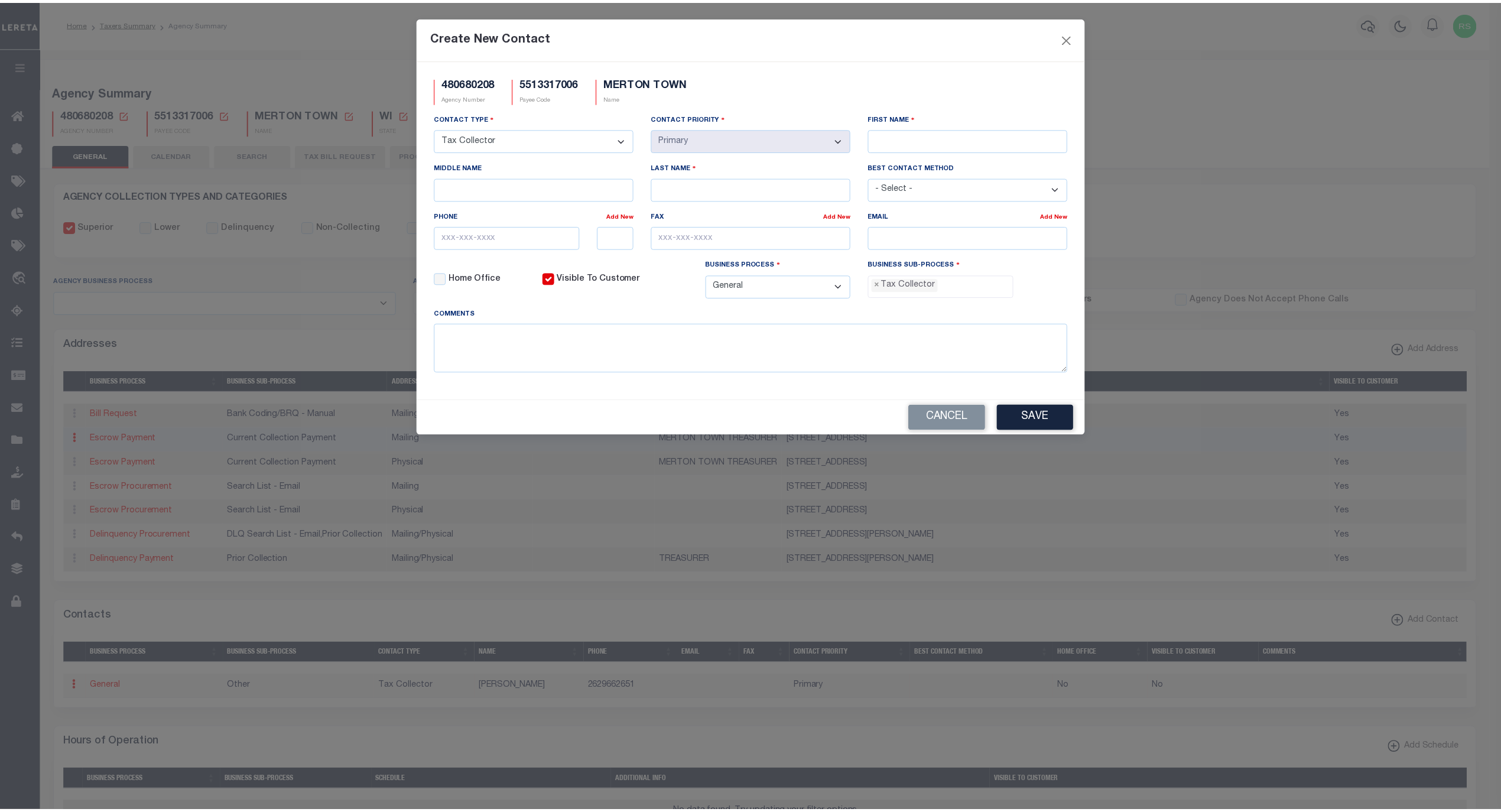
scroll to position [31, 0]
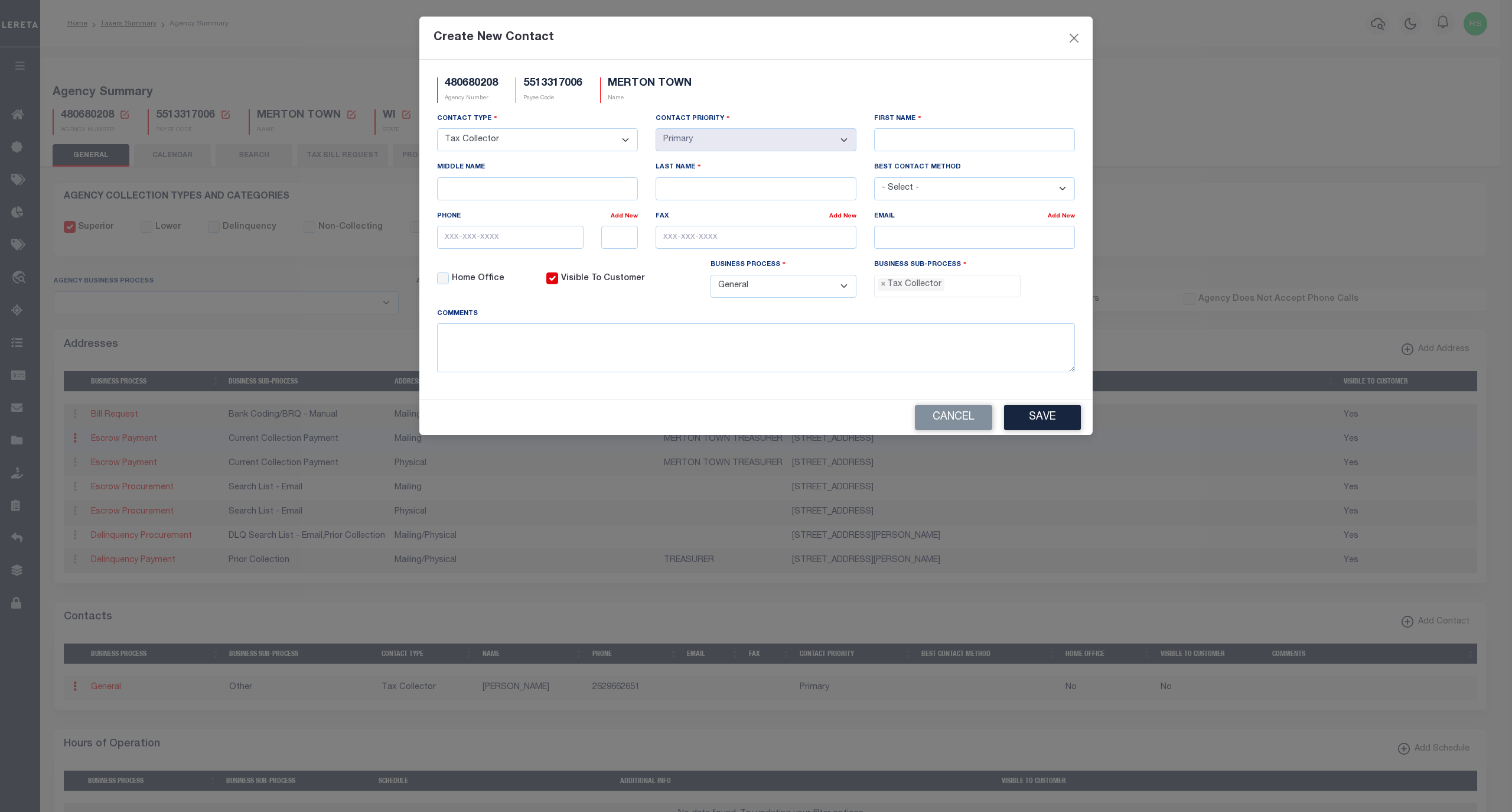
click at [931, 127] on div "First Name" at bounding box center [974, 132] width 201 height 39
click at [930, 130] on input "First Name" at bounding box center [974, 140] width 201 height 23
paste input "MELISSA KEMPEN"
type input "MELISSA KEMPEN"
click at [692, 191] on input "Last Name" at bounding box center [756, 189] width 201 height 23
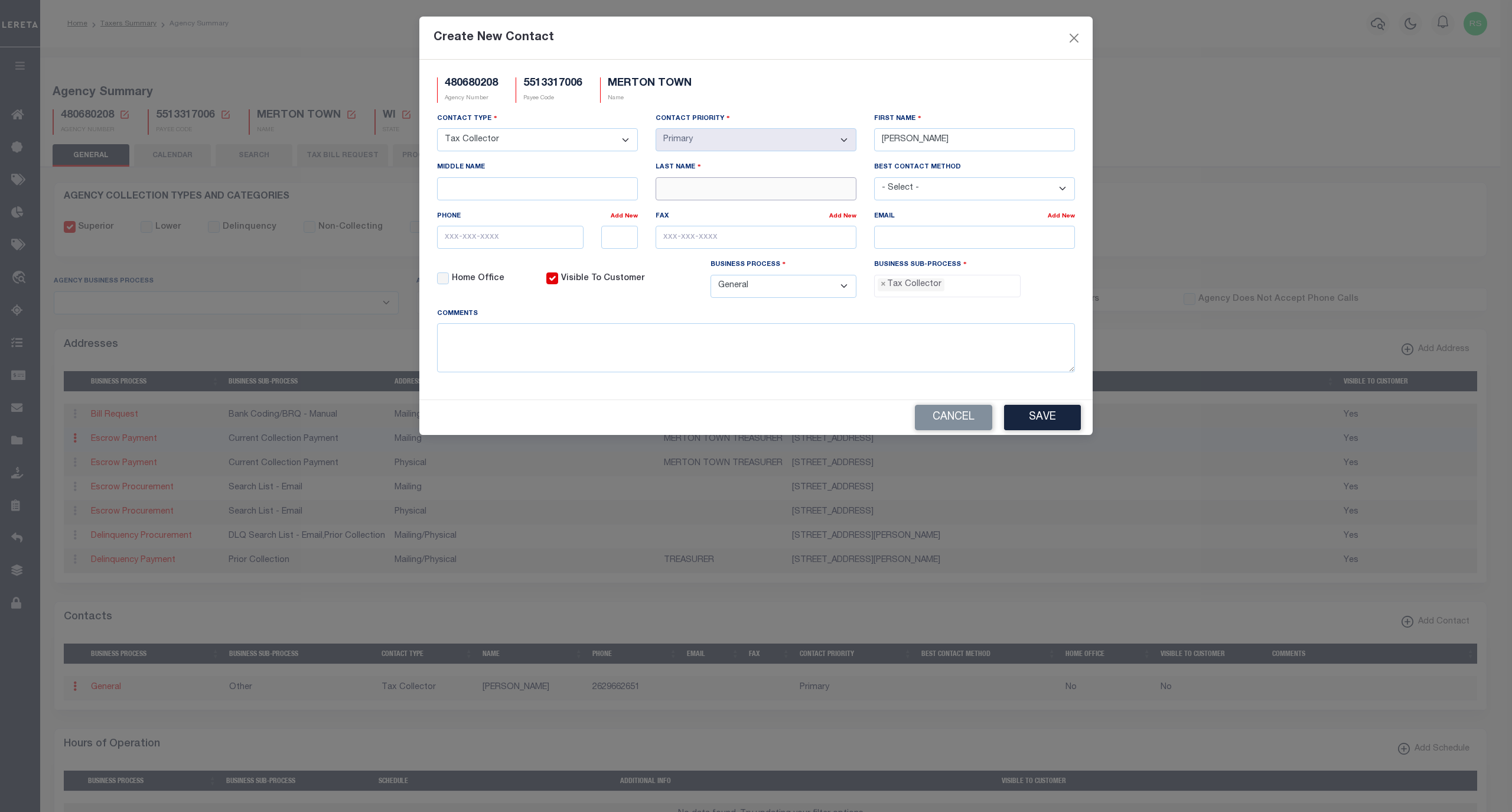
paste input "MELISSA KEMPEN"
click at [688, 192] on input "MELISSA KEMPEN" at bounding box center [756, 189] width 201 height 23
type input "KEMPEN"
click at [941, 140] on input "MELISSA KEMPEN" at bounding box center [974, 140] width 201 height 23
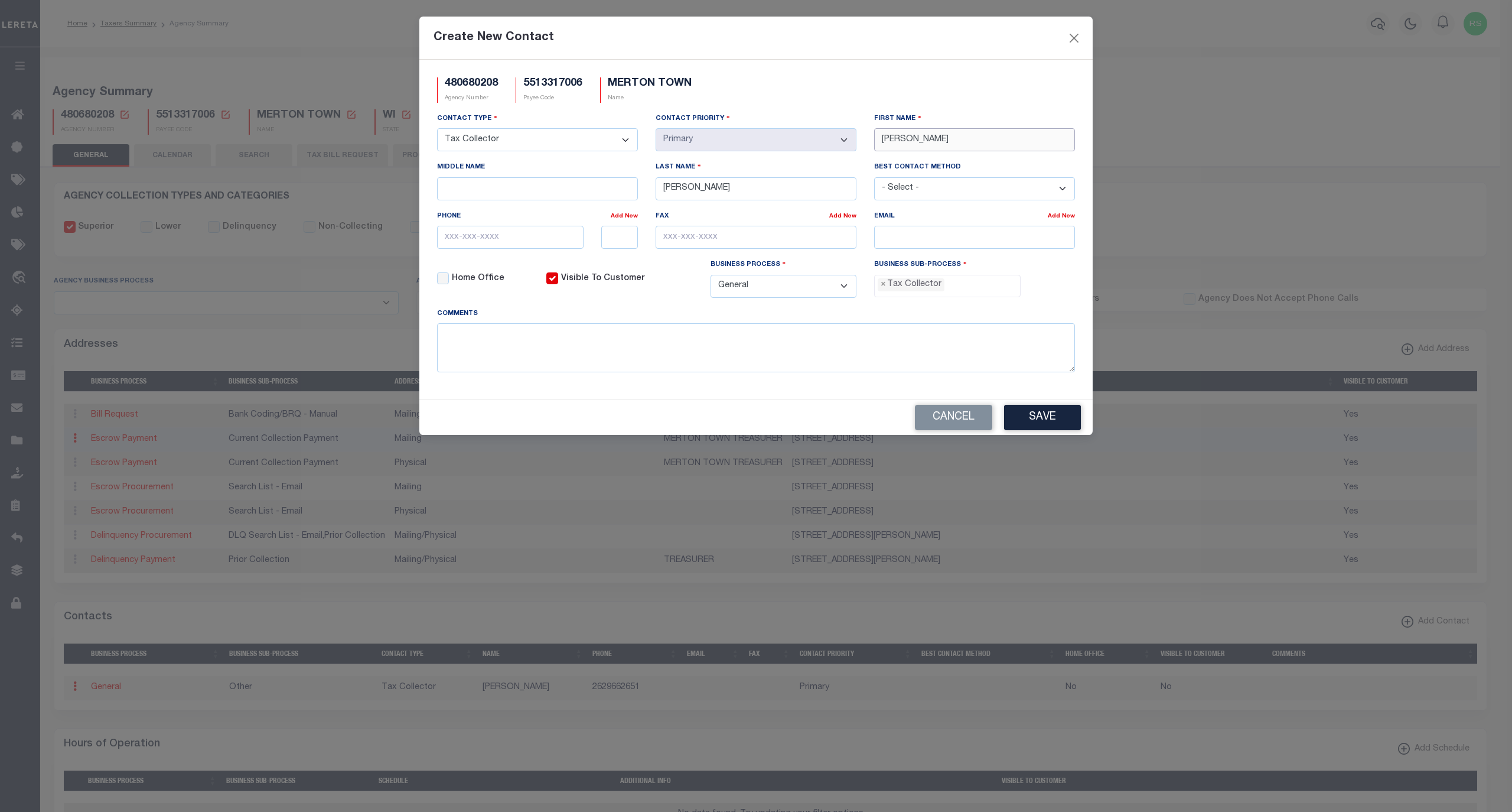
click at [941, 140] on input "MELISSA KEMPEN" at bounding box center [974, 140] width 201 height 23
type input "MELISSA"
click at [918, 245] on input "email" at bounding box center [974, 237] width 201 height 23
paste input "ACCOUNTANT@TOWNOFMERTON.COM"
type input "ACCOUNTANT@TOWNOFMERTON.COM"
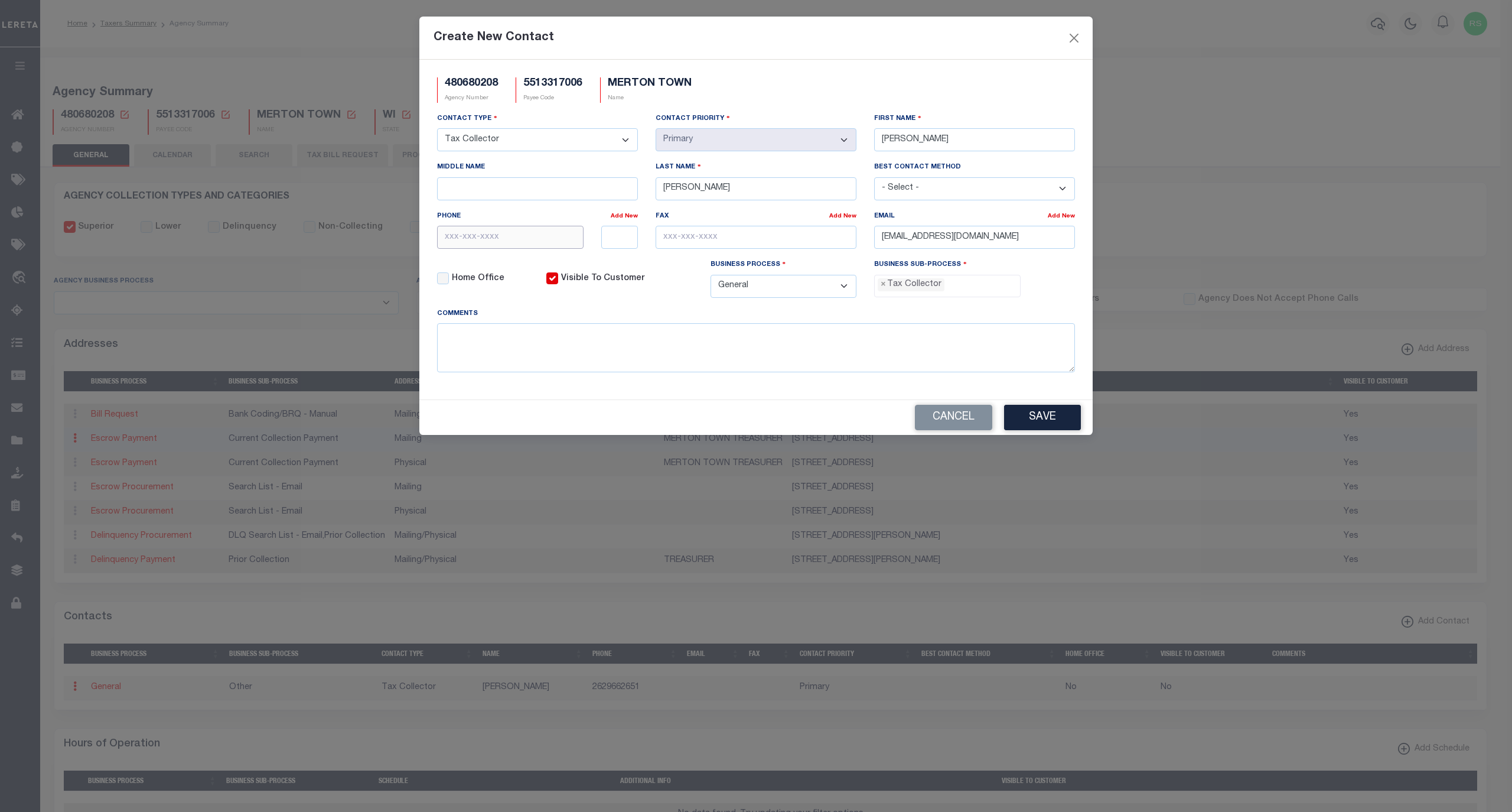
click at [530, 245] on input "text" at bounding box center [510, 237] width 147 height 23
paste input "262-966-2651"
type input "262-966-2651"
click at [758, 234] on input "text" at bounding box center [756, 237] width 201 height 23
paste input "262-966-2801"
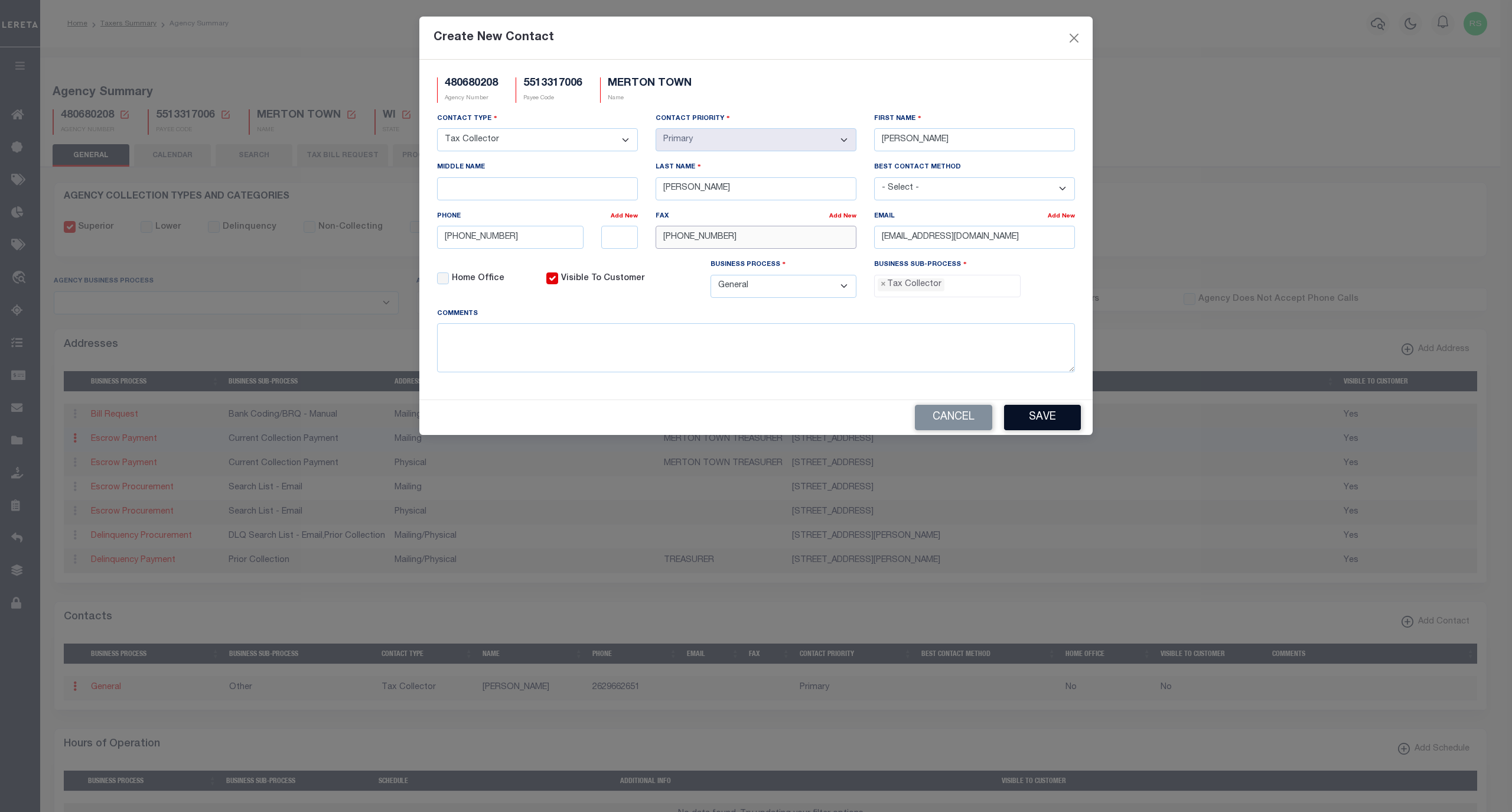
type input "262-966-2801"
click at [1045, 427] on button "Save" at bounding box center [1042, 417] width 77 height 25
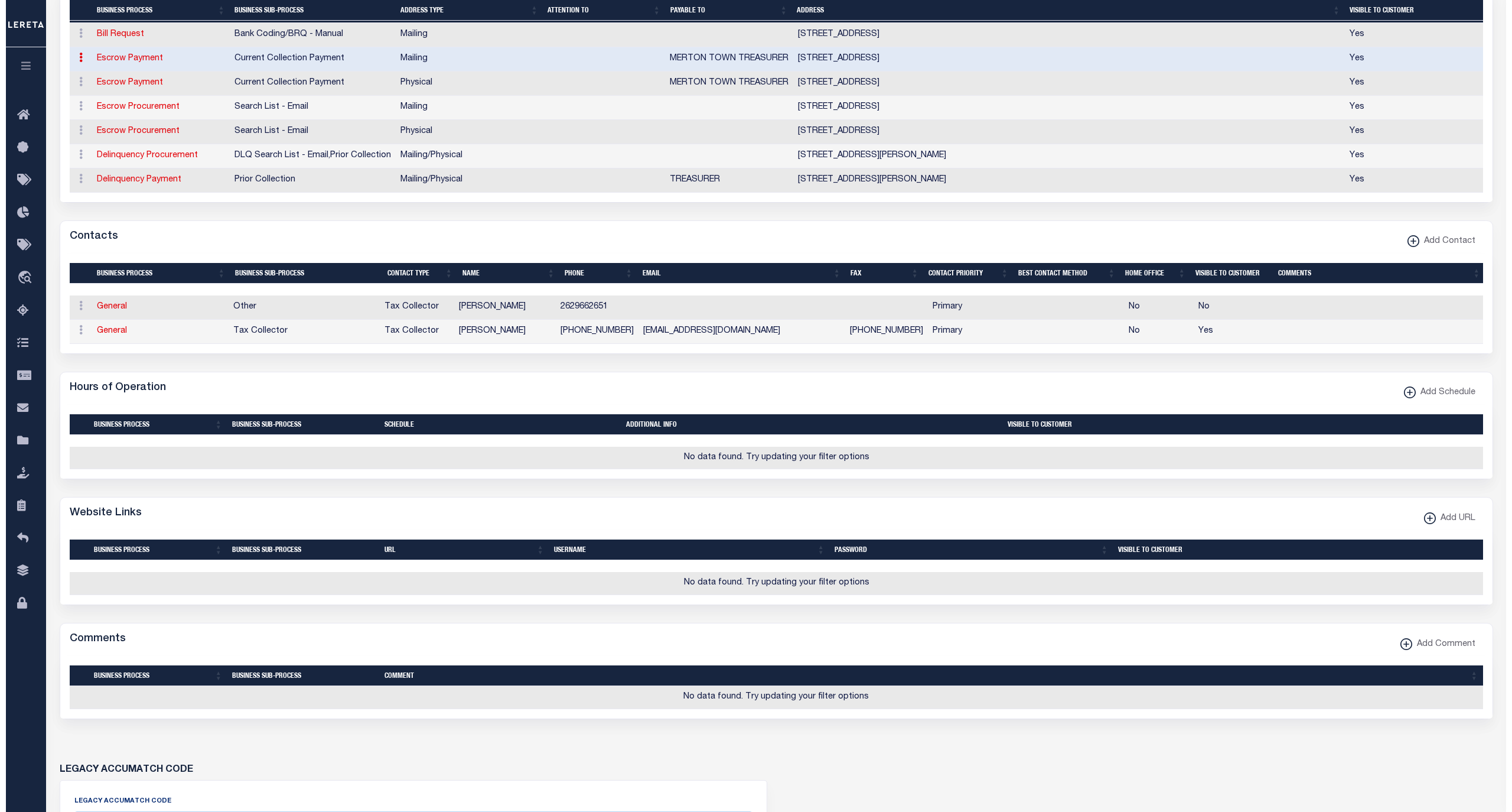
scroll to position [420, 0]
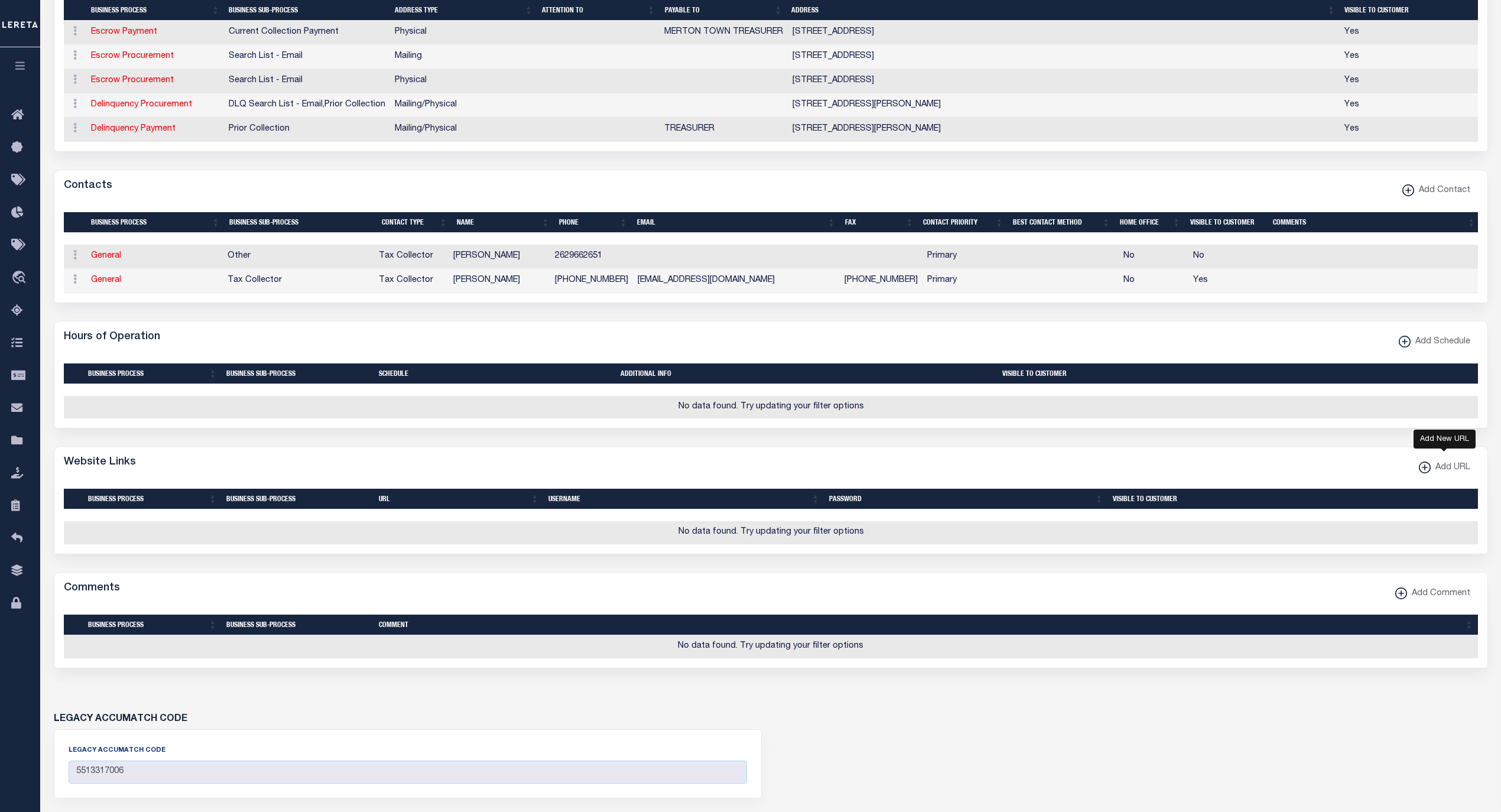
click at [1423, 473] on xmlns\ "button" at bounding box center [1424, 467] width 12 height 12
select select
checkbox input "true"
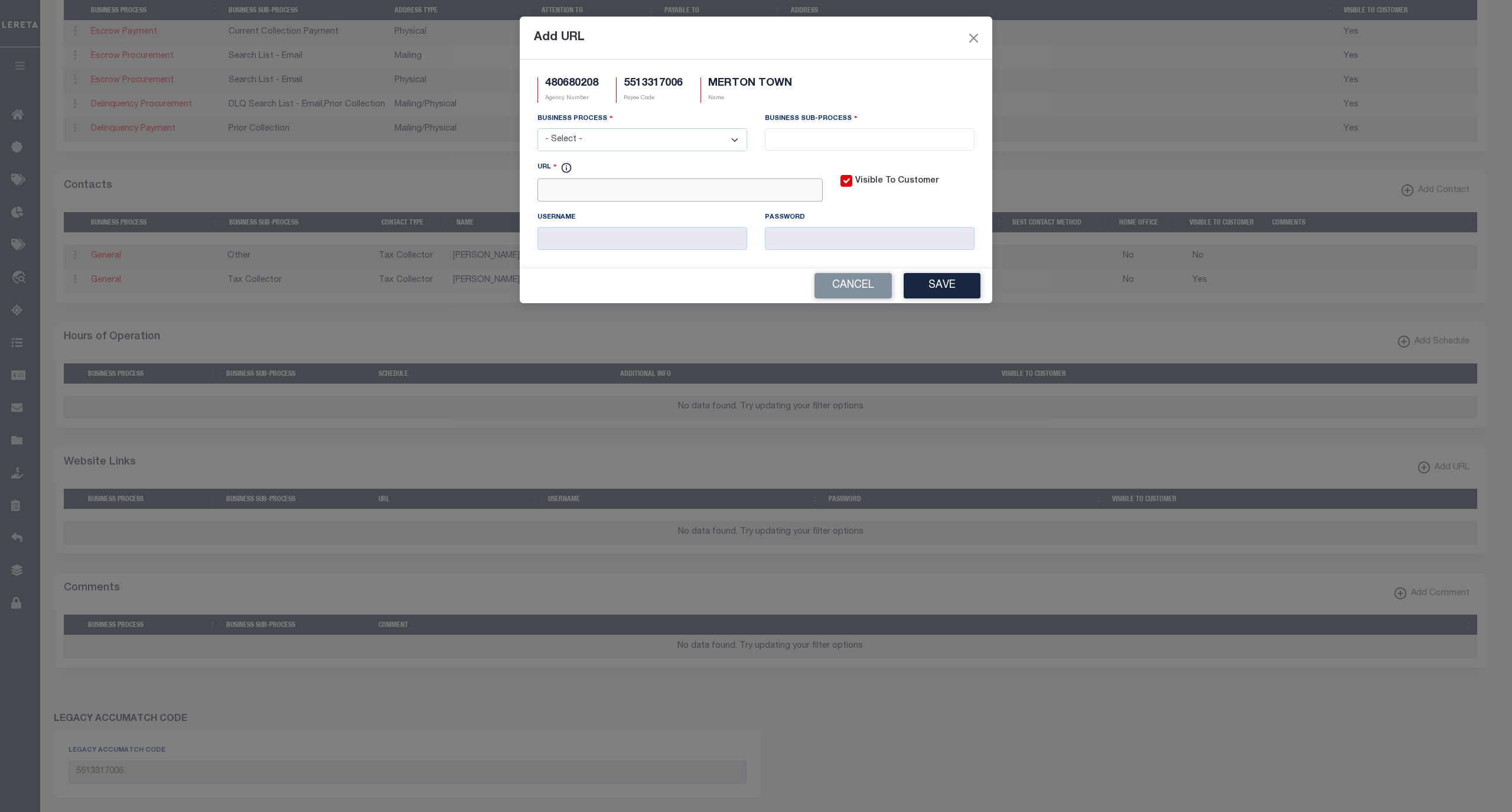
click at [683, 201] on input "URL" at bounding box center [680, 190] width 286 height 23
paste input "https://tax.waukeshacounty.gov/"
type input "https://tax.waukeshacounty.gov/"
click at [649, 136] on select "- Select - All Automation Bill Request Delinquency Payment Delinquency Procurem…" at bounding box center [642, 140] width 210 height 23
select select "6"
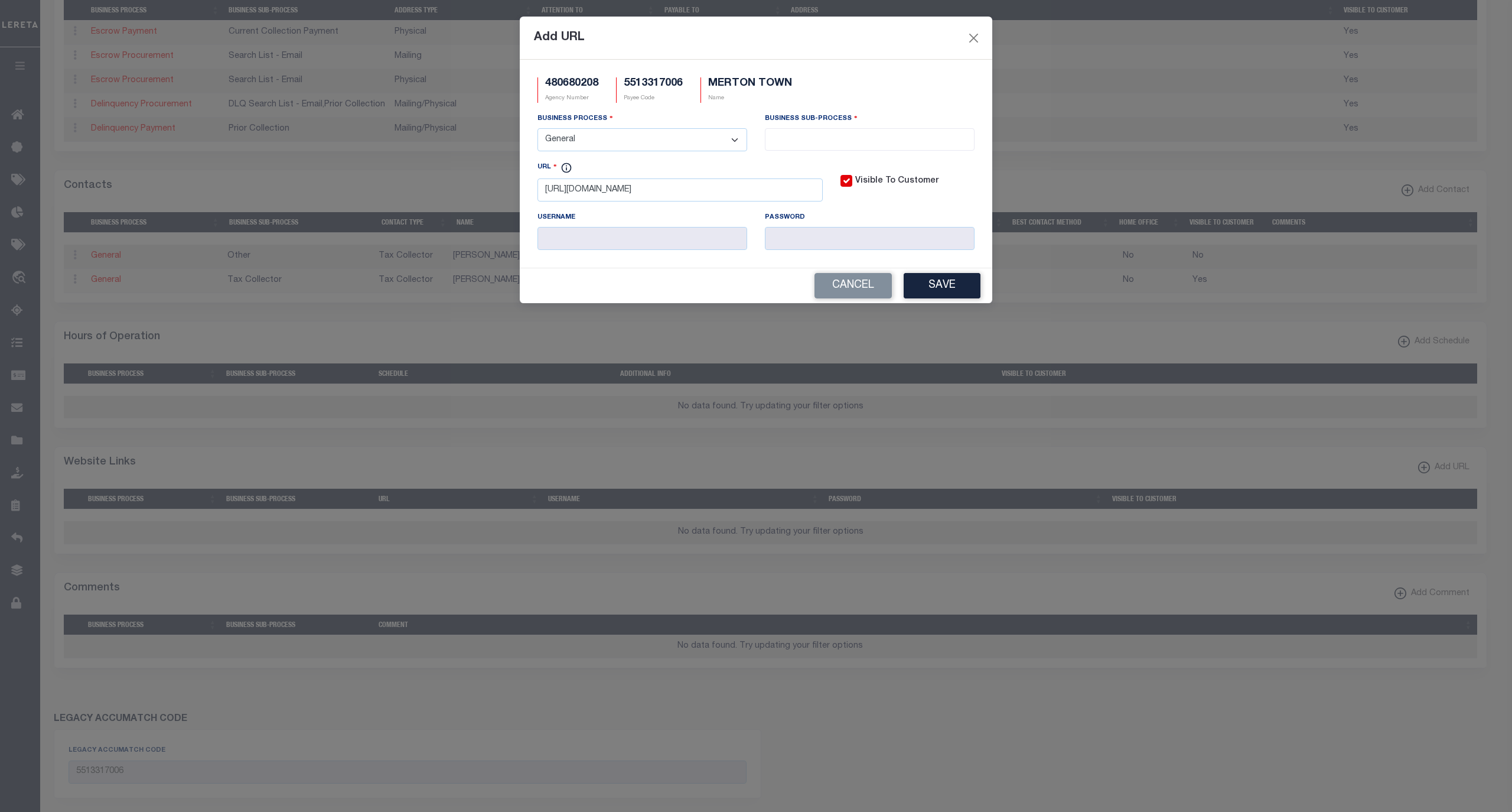
click at [538, 130] on select "- Select - All Automation Bill Request Delinquency Payment Delinquency Procurem…" at bounding box center [642, 140] width 210 height 23
click at [813, 137] on input "search" at bounding box center [869, 138] width 202 height 13
select select "39"
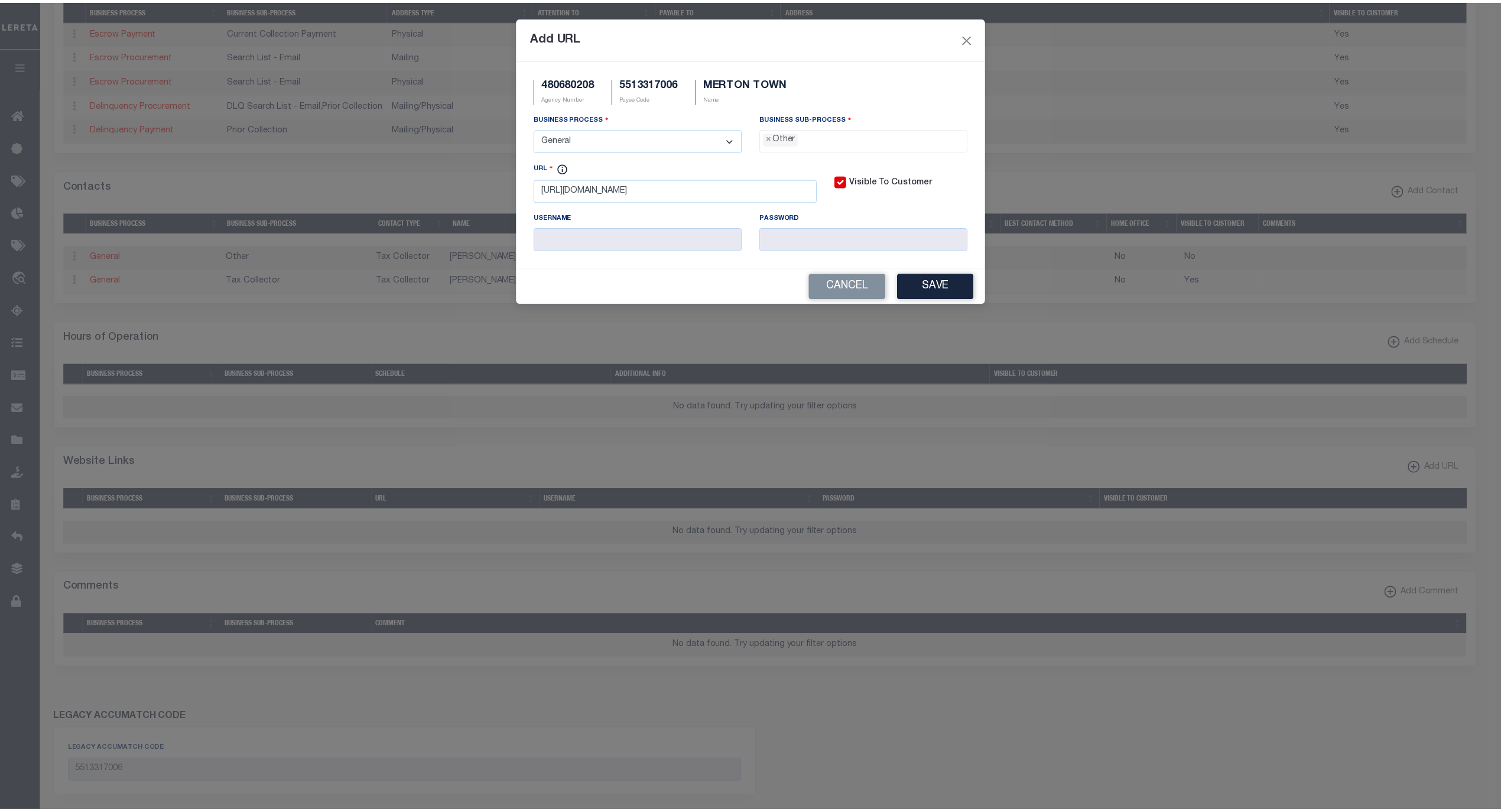
scroll to position [20, 0]
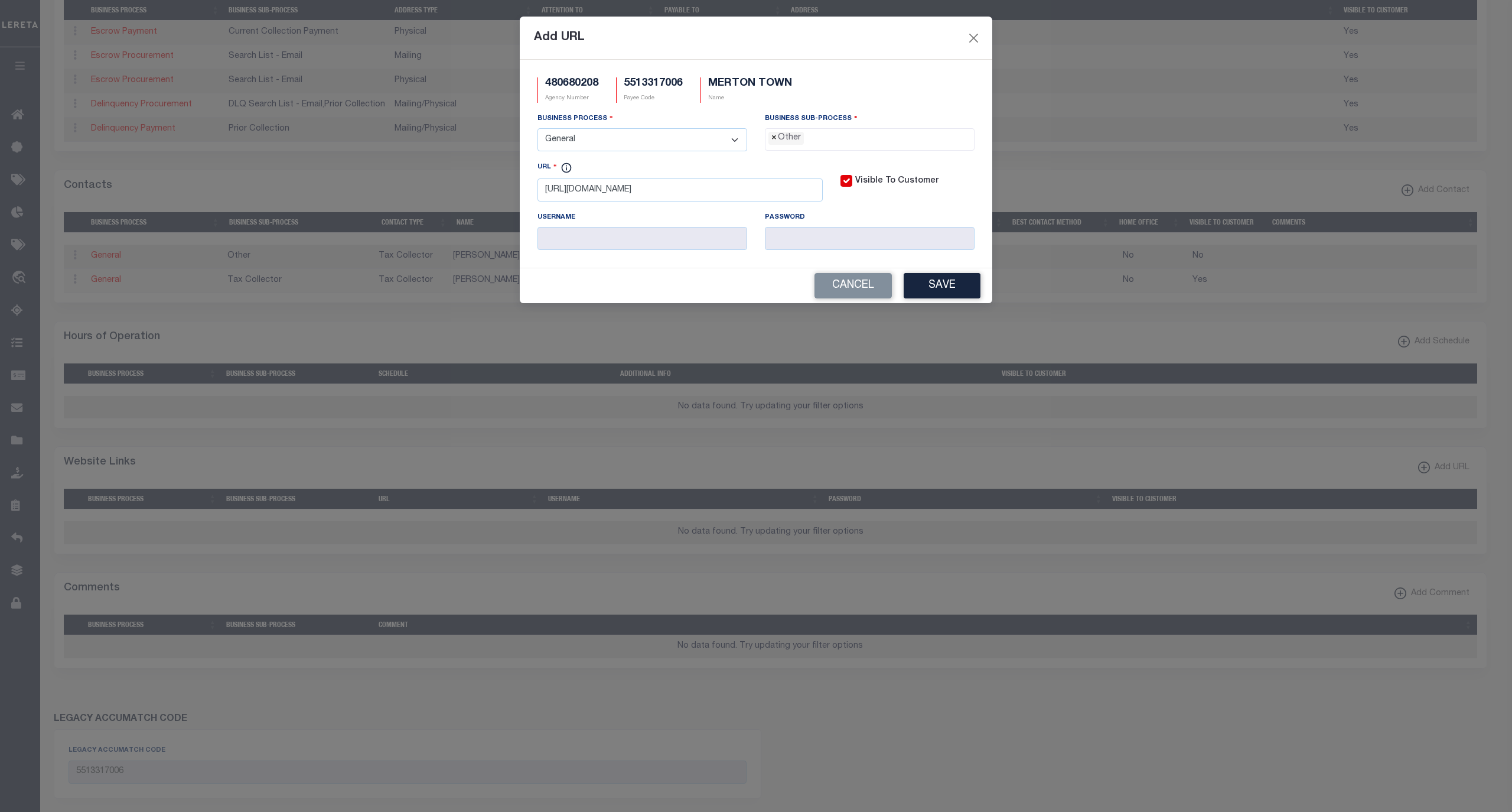
click at [774, 145] on span "×" at bounding box center [774, 138] width 5 height 13
select select "31"
drag, startPoint x: 929, startPoint y: 285, endPoint x: 929, endPoint y: 292, distance: 7.0
click at [929, 285] on button "Save" at bounding box center [941, 285] width 77 height 25
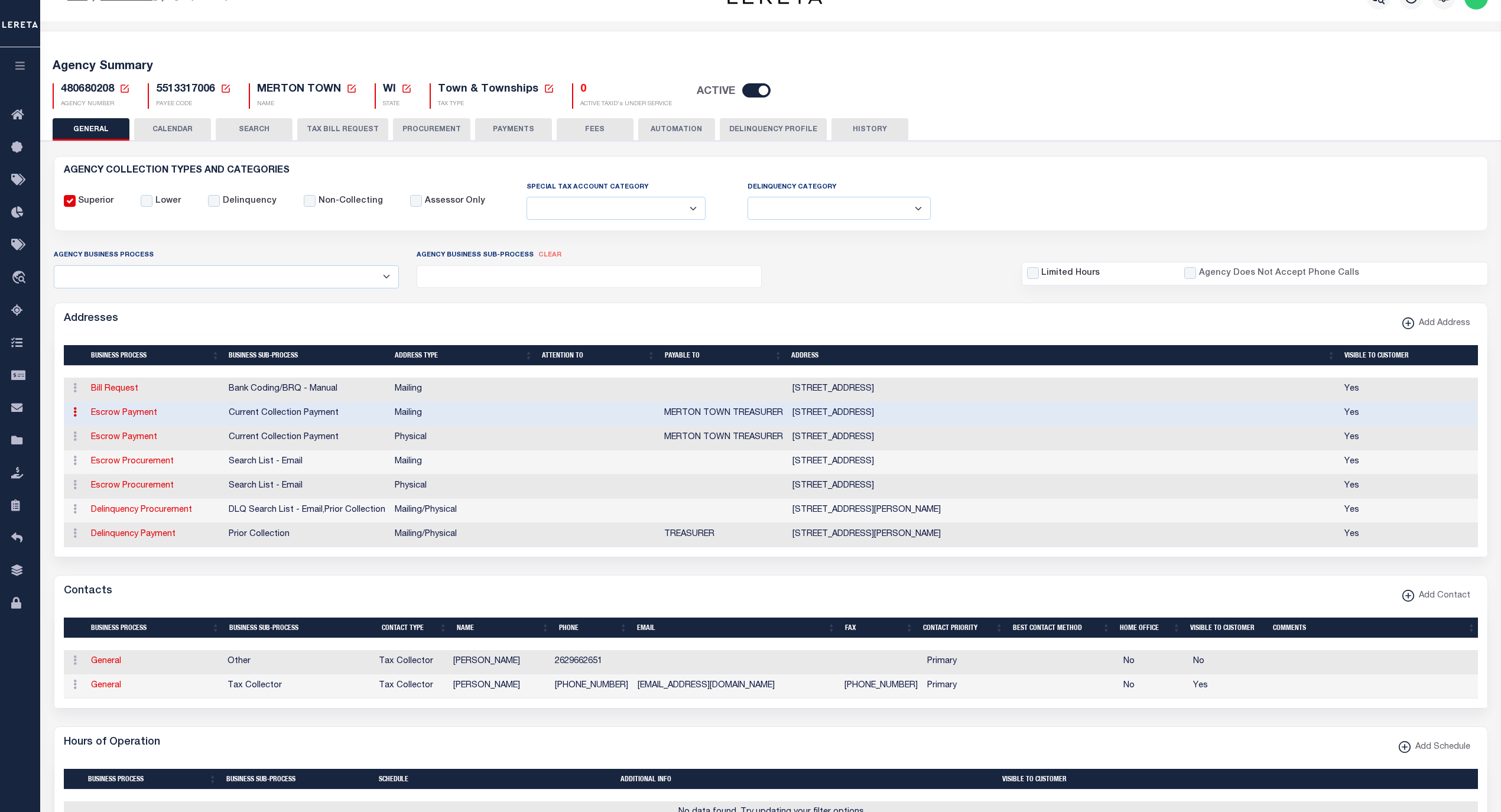
scroll to position [0, 0]
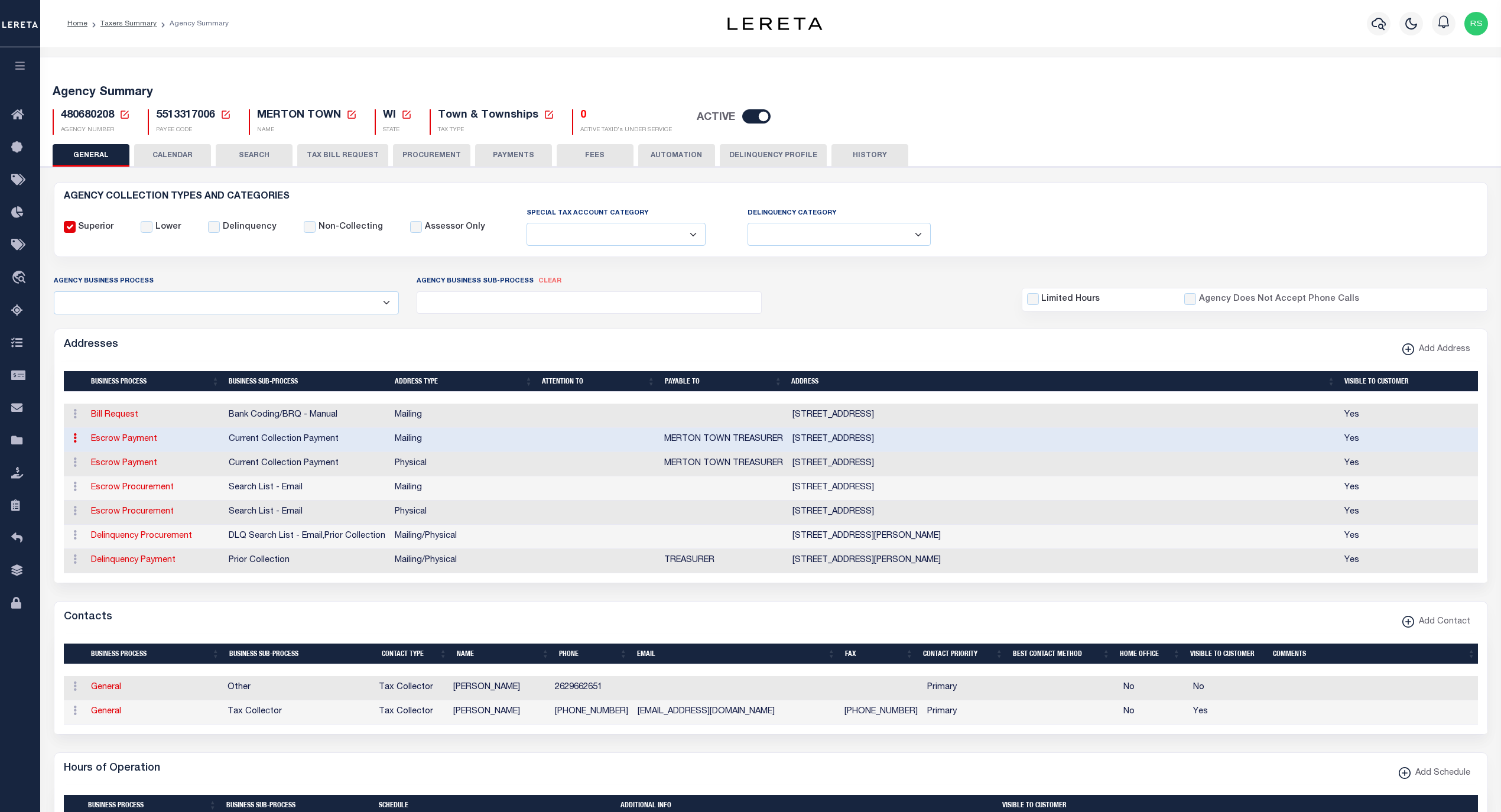
click at [530, 153] on button "PAYMENTS" at bounding box center [513, 155] width 77 height 22
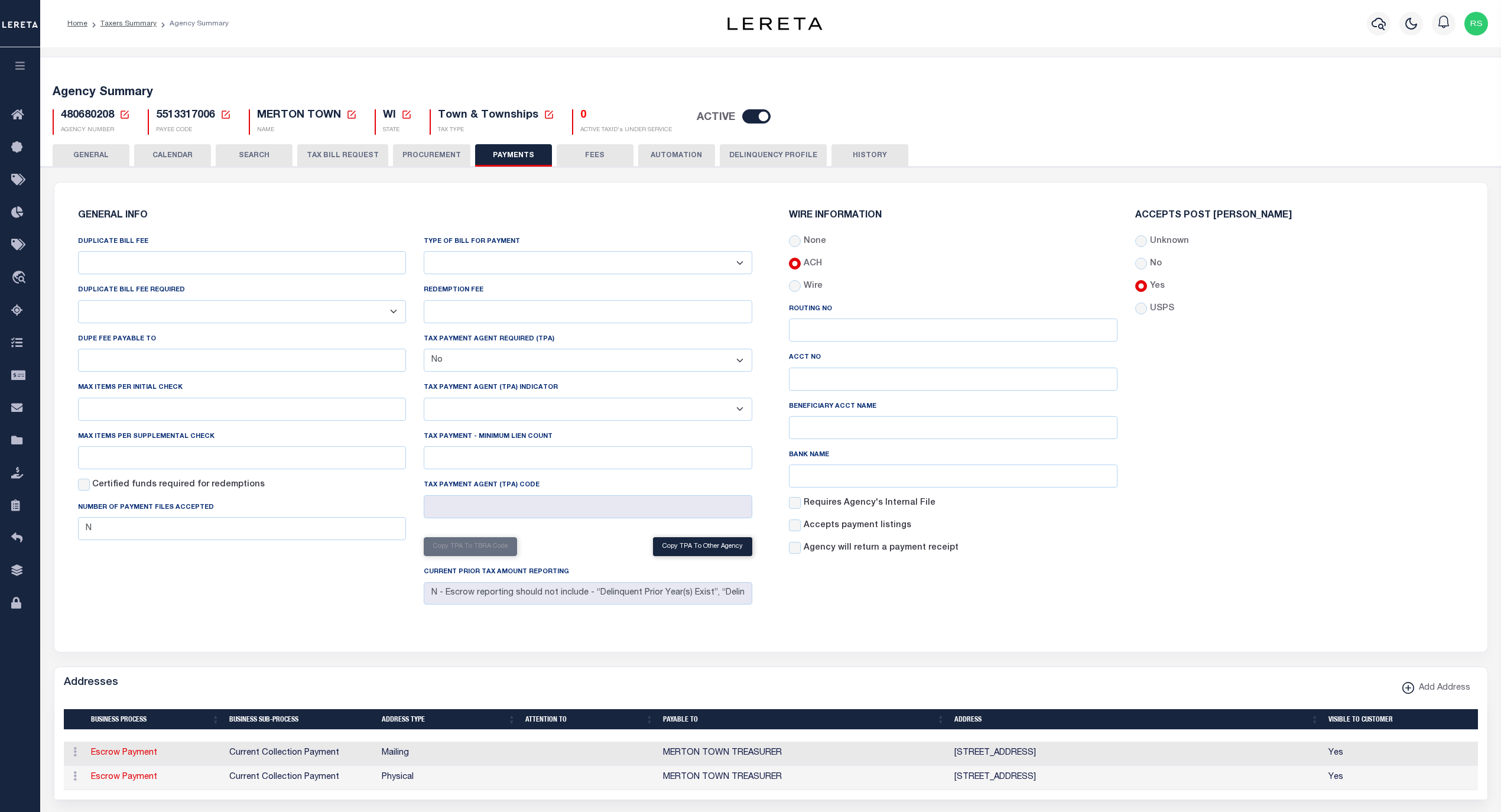
drag, startPoint x: 180, startPoint y: 400, endPoint x: 175, endPoint y: 409, distance: 10.3
click at [178, 402] on div "Max items per Initial Check" at bounding box center [242, 400] width 329 height 39
click at [182, 415] on input "text" at bounding box center [242, 409] width 329 height 23
type input "20"
click at [201, 457] on input "text" at bounding box center [242, 458] width 329 height 23
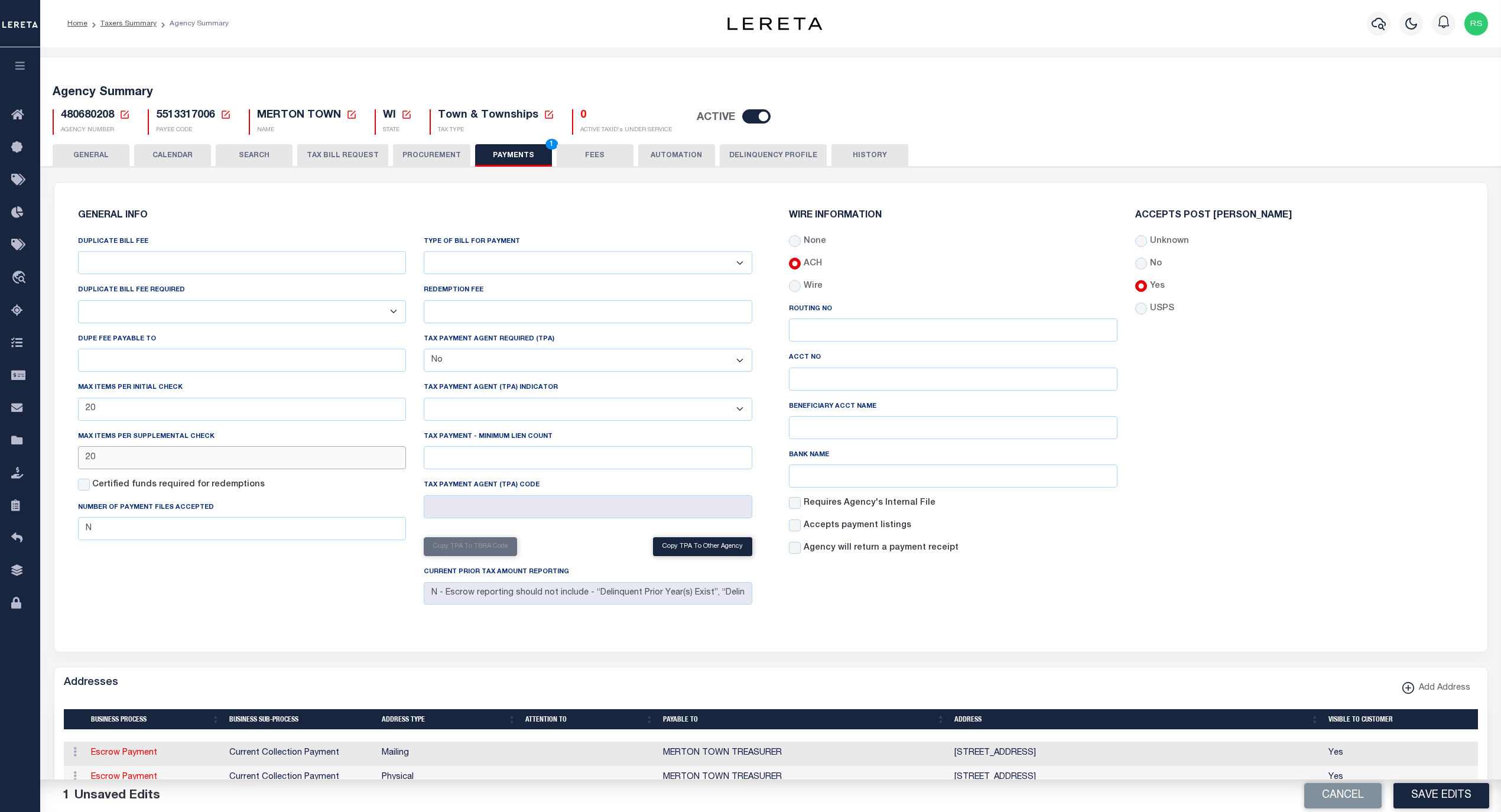
type input "20"
click at [269, 623] on div "GENERAL INFO DUPLICATE BILL FEE DUPLICATE BILL FEE REQUIRED Yes No DUPE FEE PAY…" at bounding box center [415, 410] width 694 height 427
click at [1450, 788] on button "Save Edits" at bounding box center [1442, 795] width 96 height 25
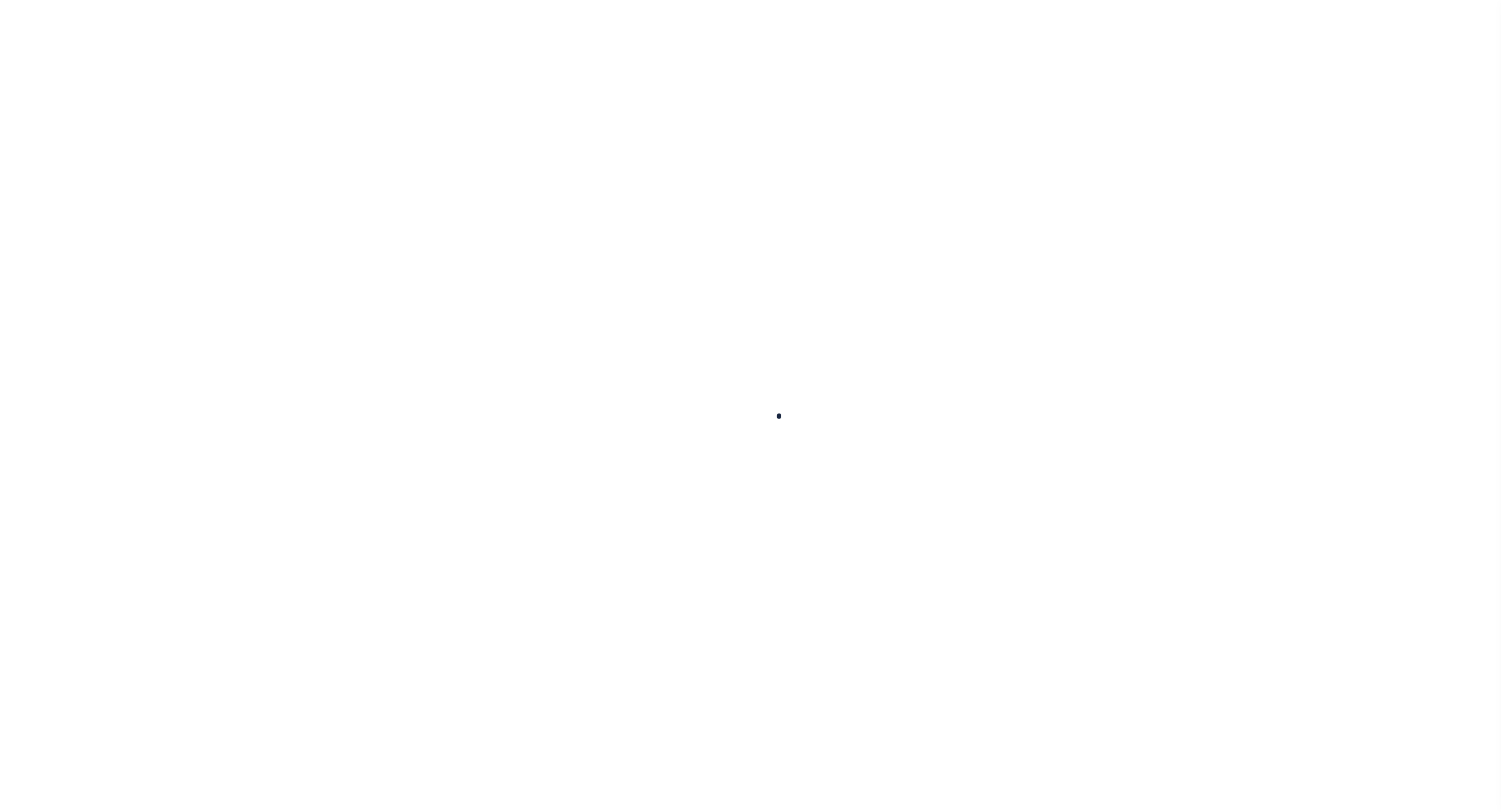
select select
checkbox input "false"
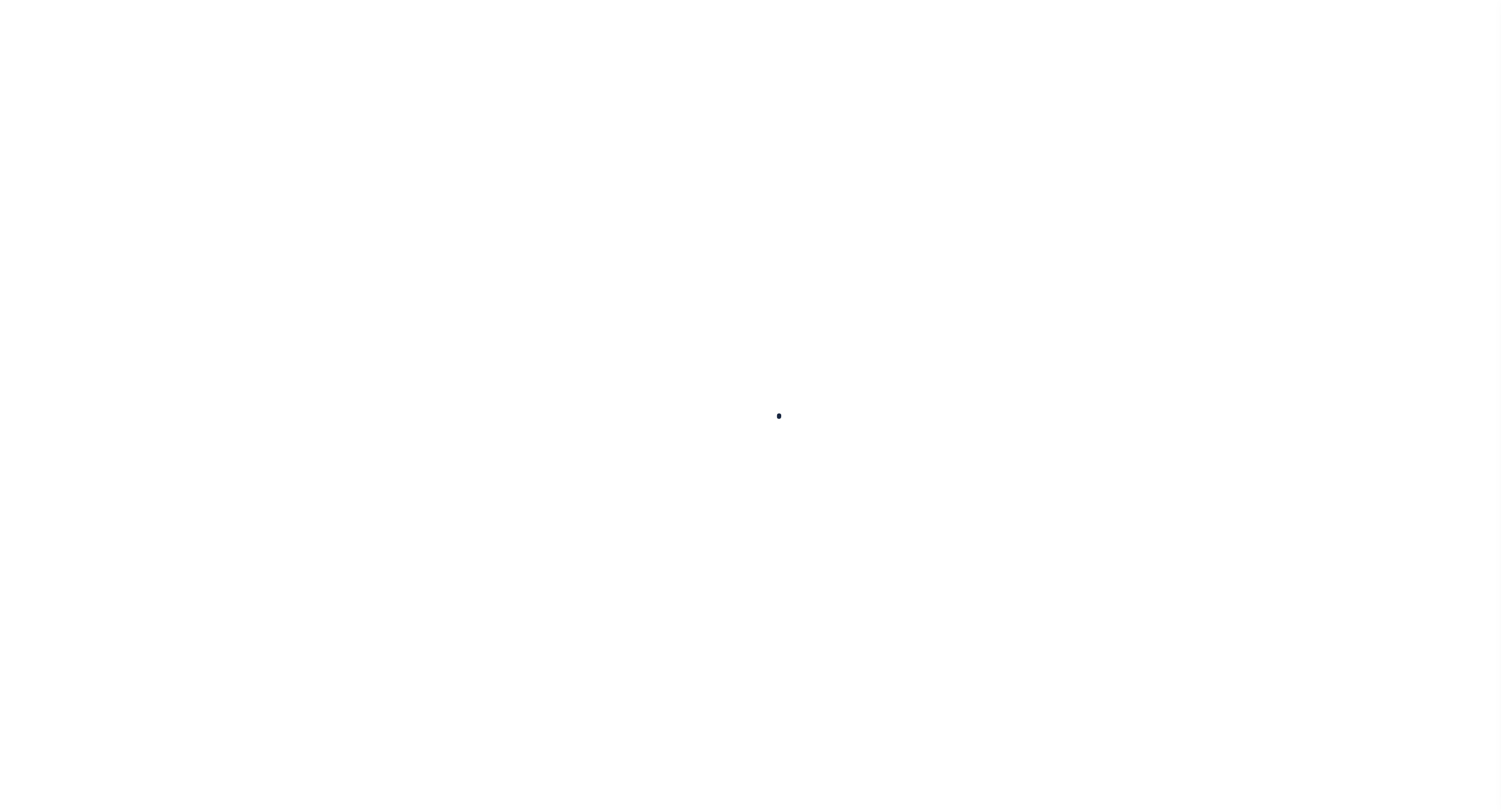
checkbox input "false"
type input "5513317006"
type input "20"
checkbox input "false"
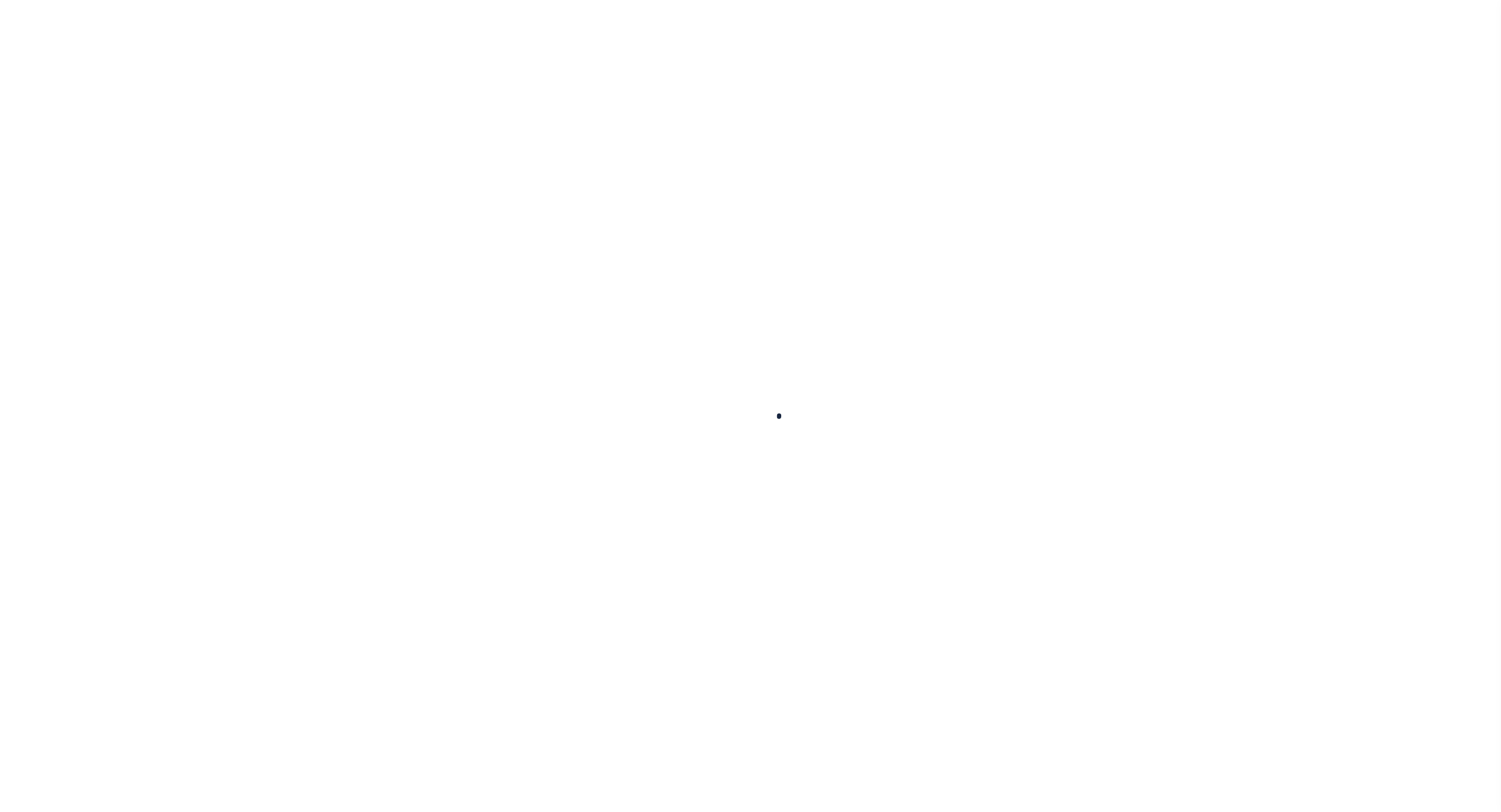
type input "N"
select select "false"
type input "N - Escrow reporting should not include - “Delinquent Prior Year(s) Exist”, “De…"
radio input "true"
checkbox input "false"
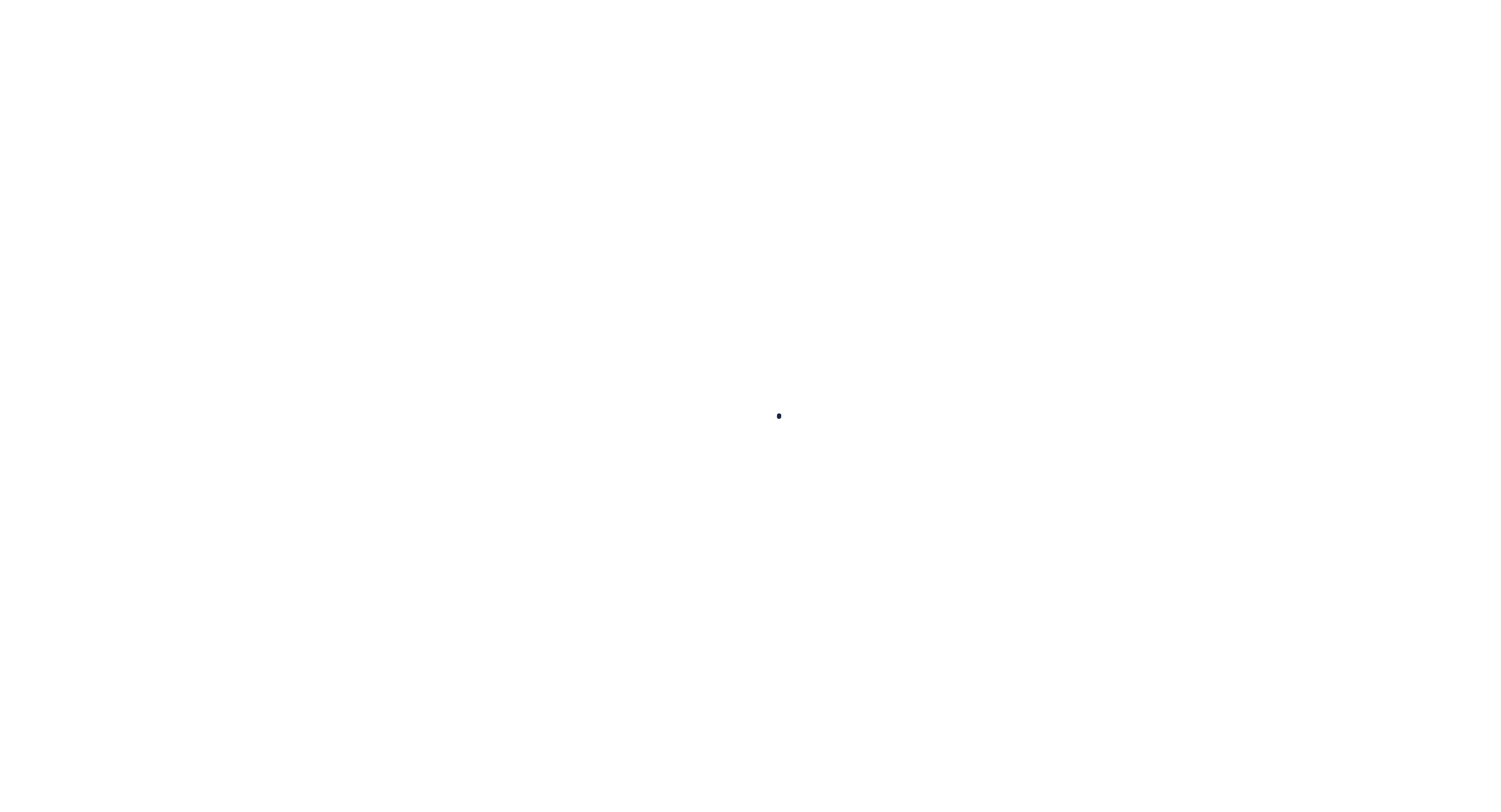
checkbox input "false"
radio input "true"
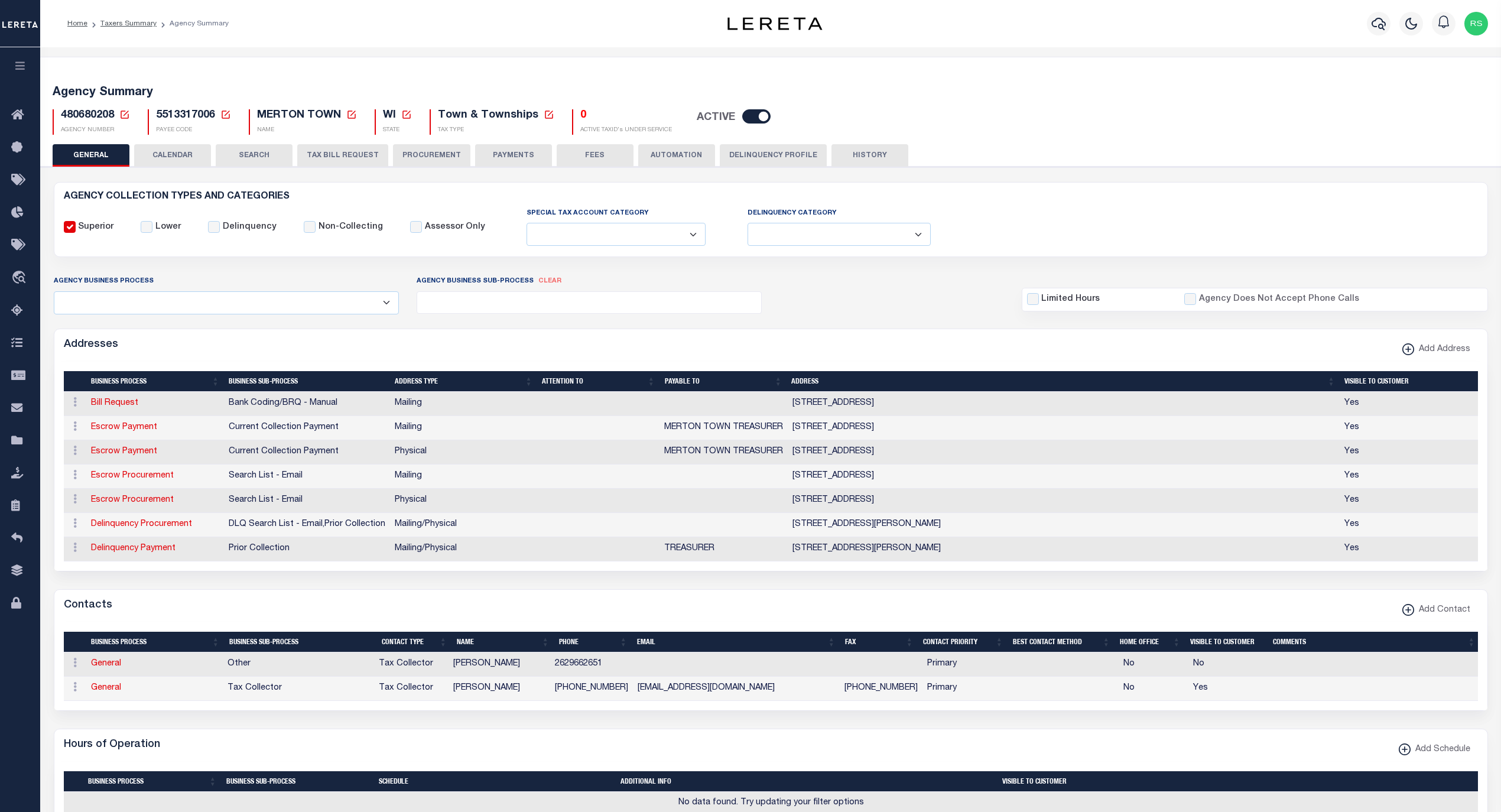
click at [532, 152] on button "PAYMENTS" at bounding box center [513, 155] width 77 height 22
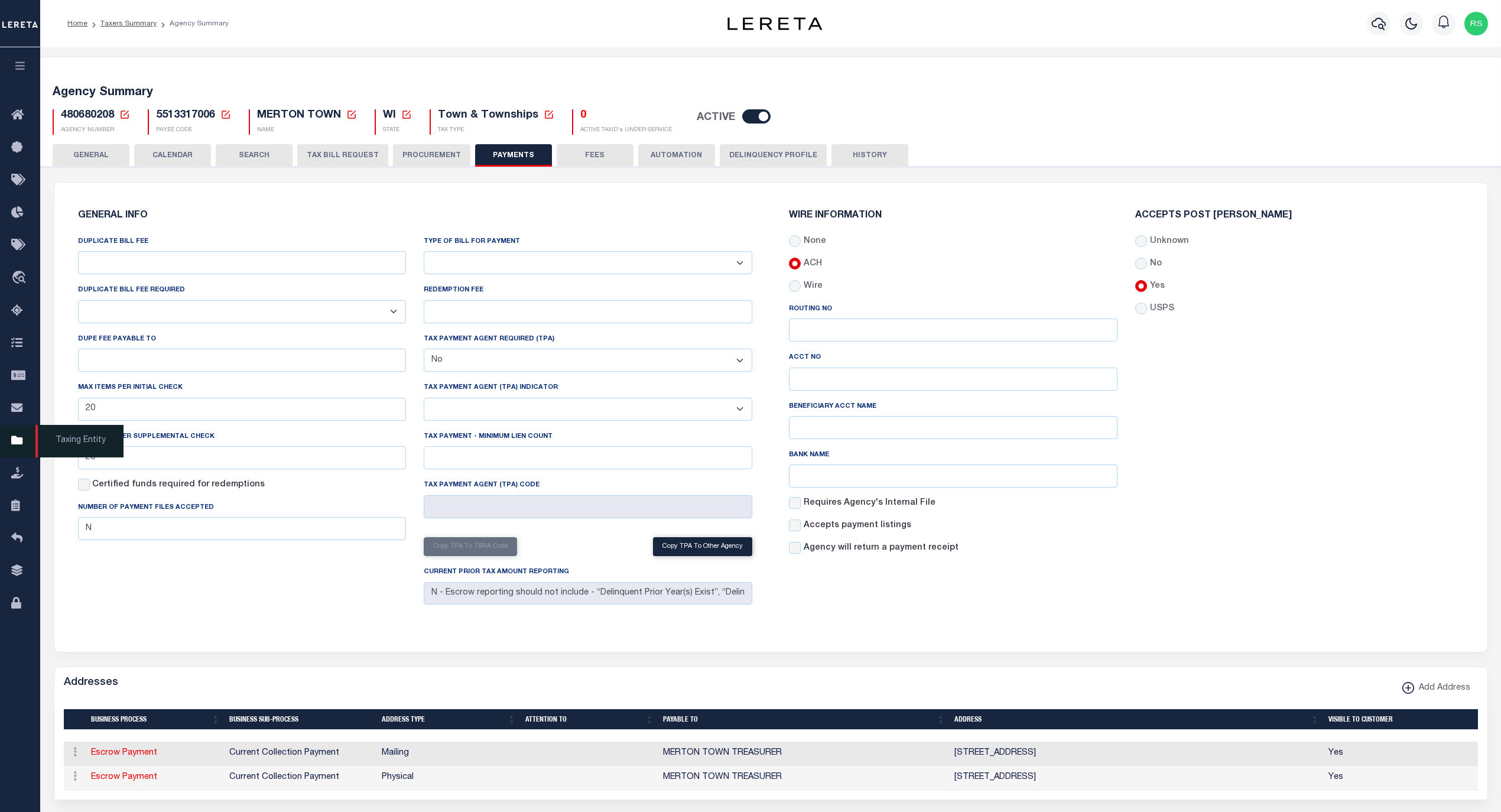
click at [62, 438] on span "Taxing Entity" at bounding box center [79, 440] width 88 height 32
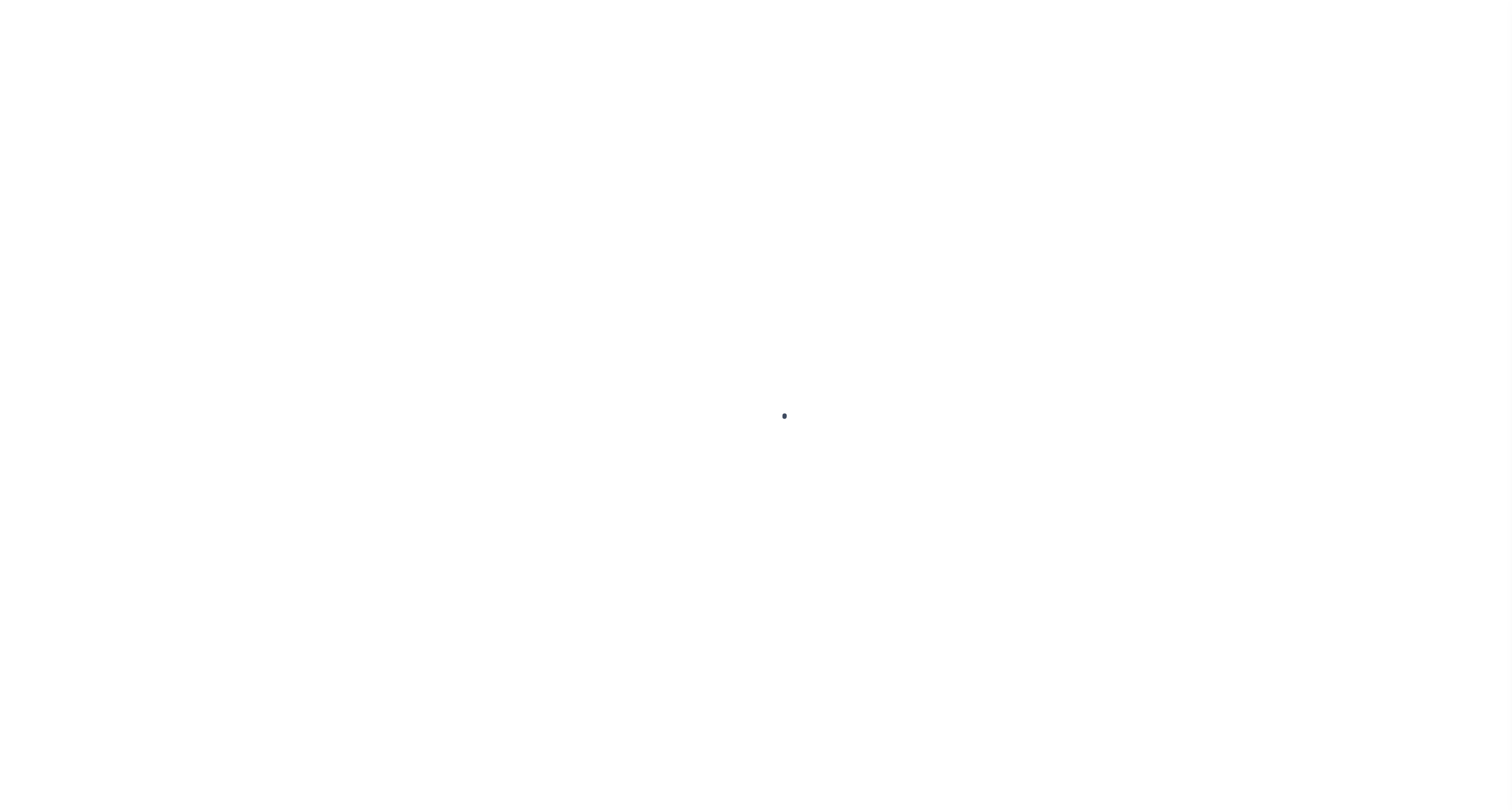
select select
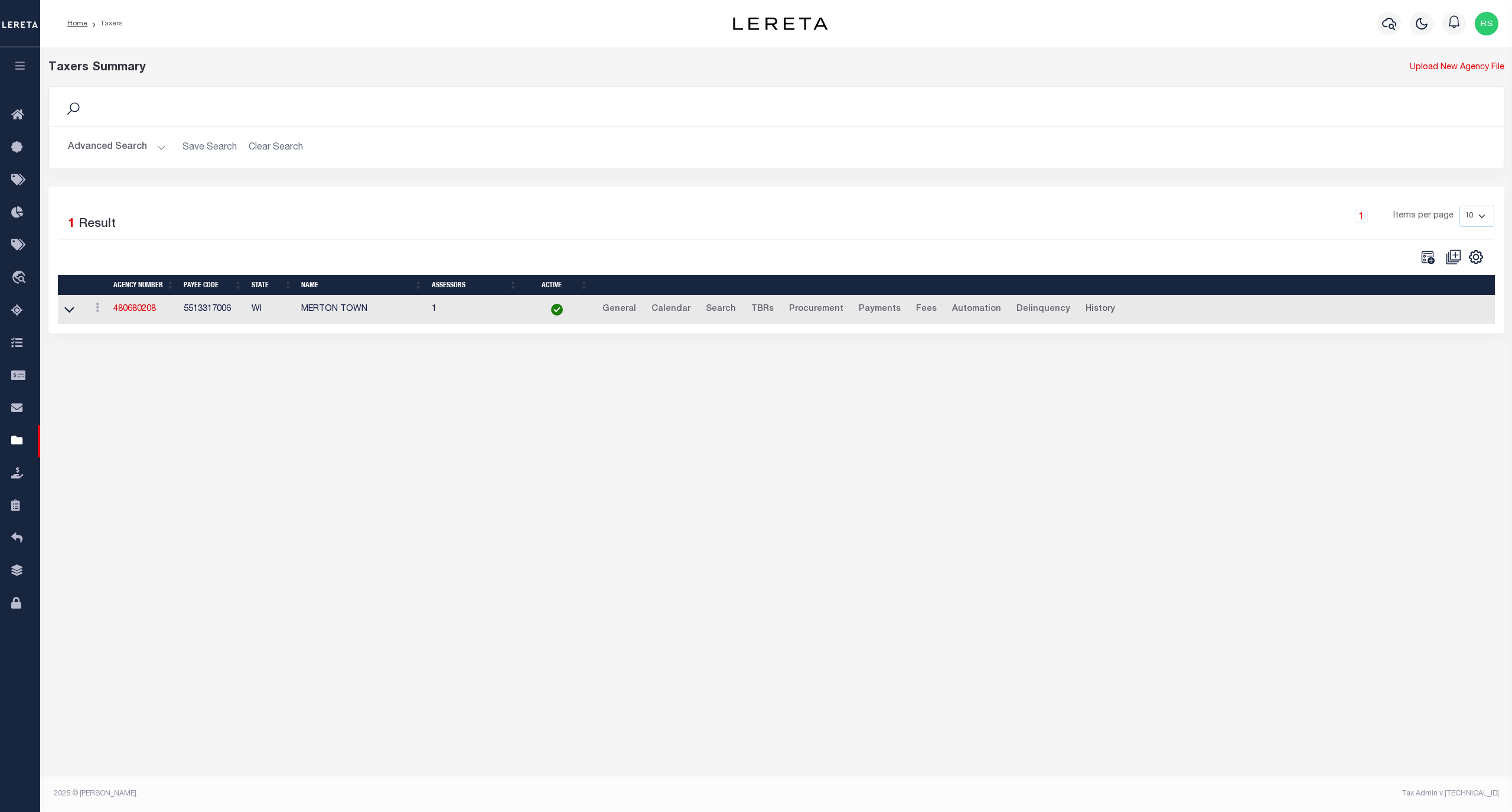
click at [117, 154] on button "Advanced Search" at bounding box center [117, 148] width 98 height 23
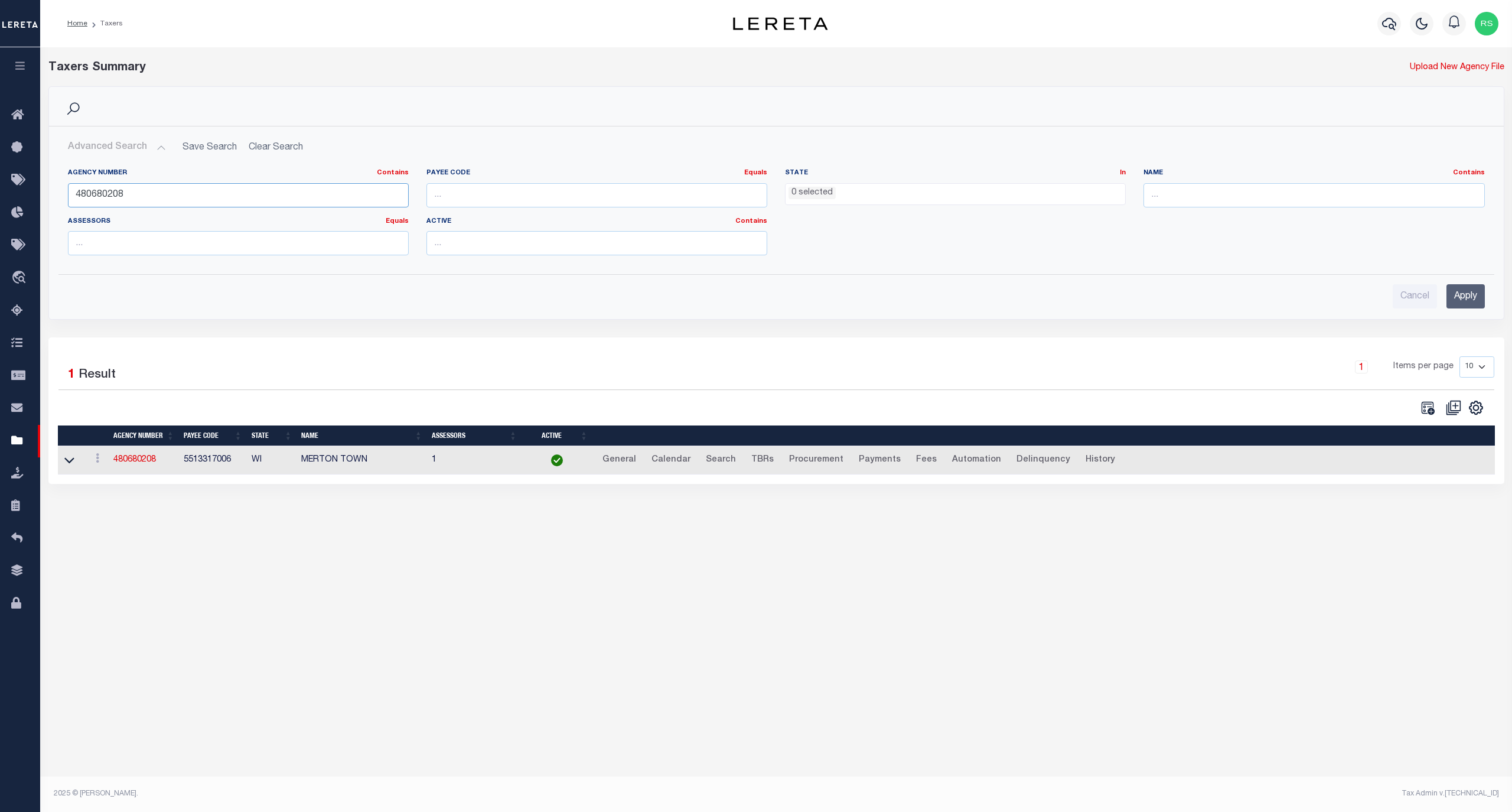
click at [132, 196] on input "480680208" at bounding box center [238, 195] width 341 height 24
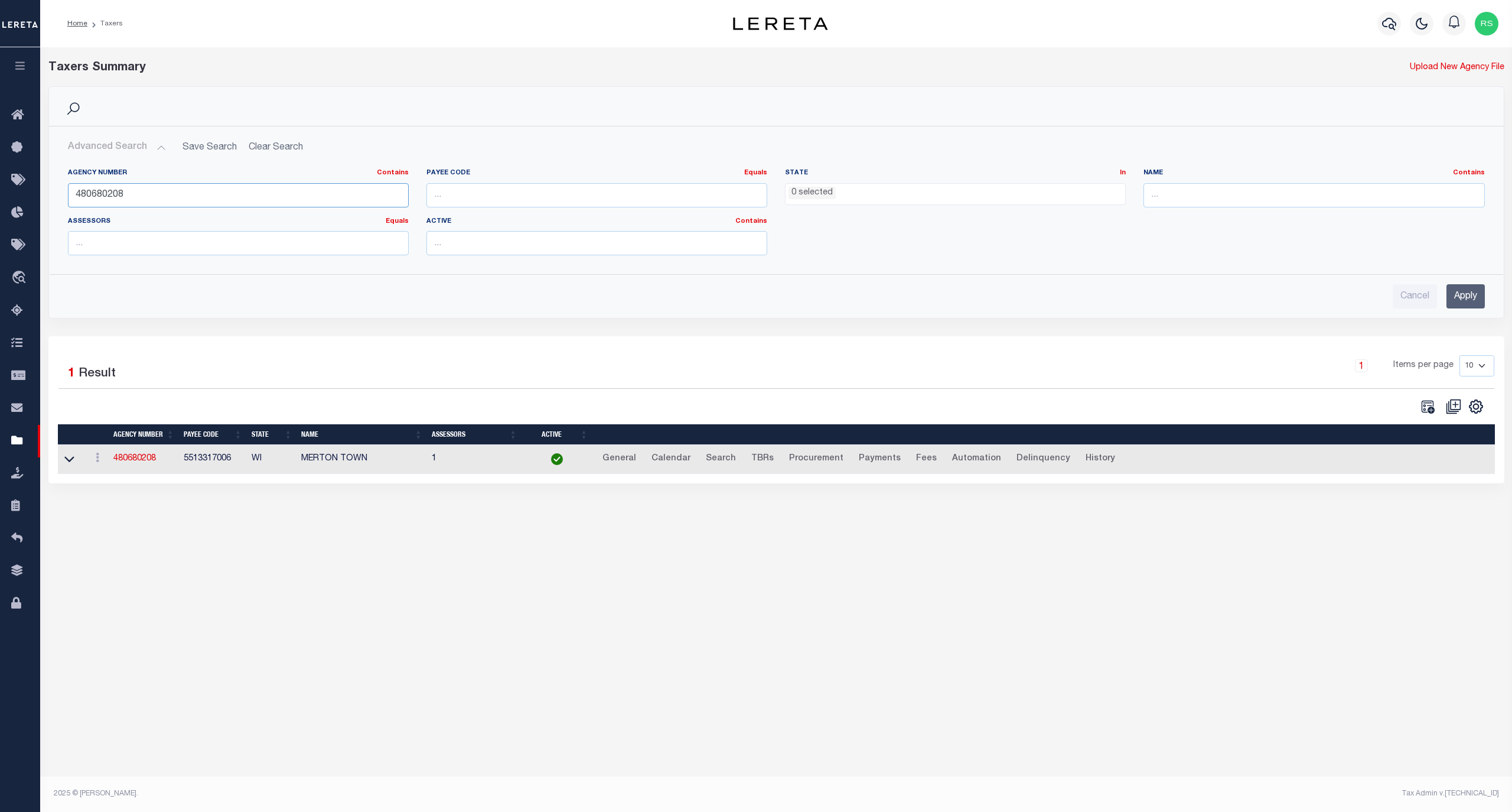
paste input "360103"
type input "480360103"
click at [1454, 296] on input "Apply" at bounding box center [1466, 296] width 39 height 24
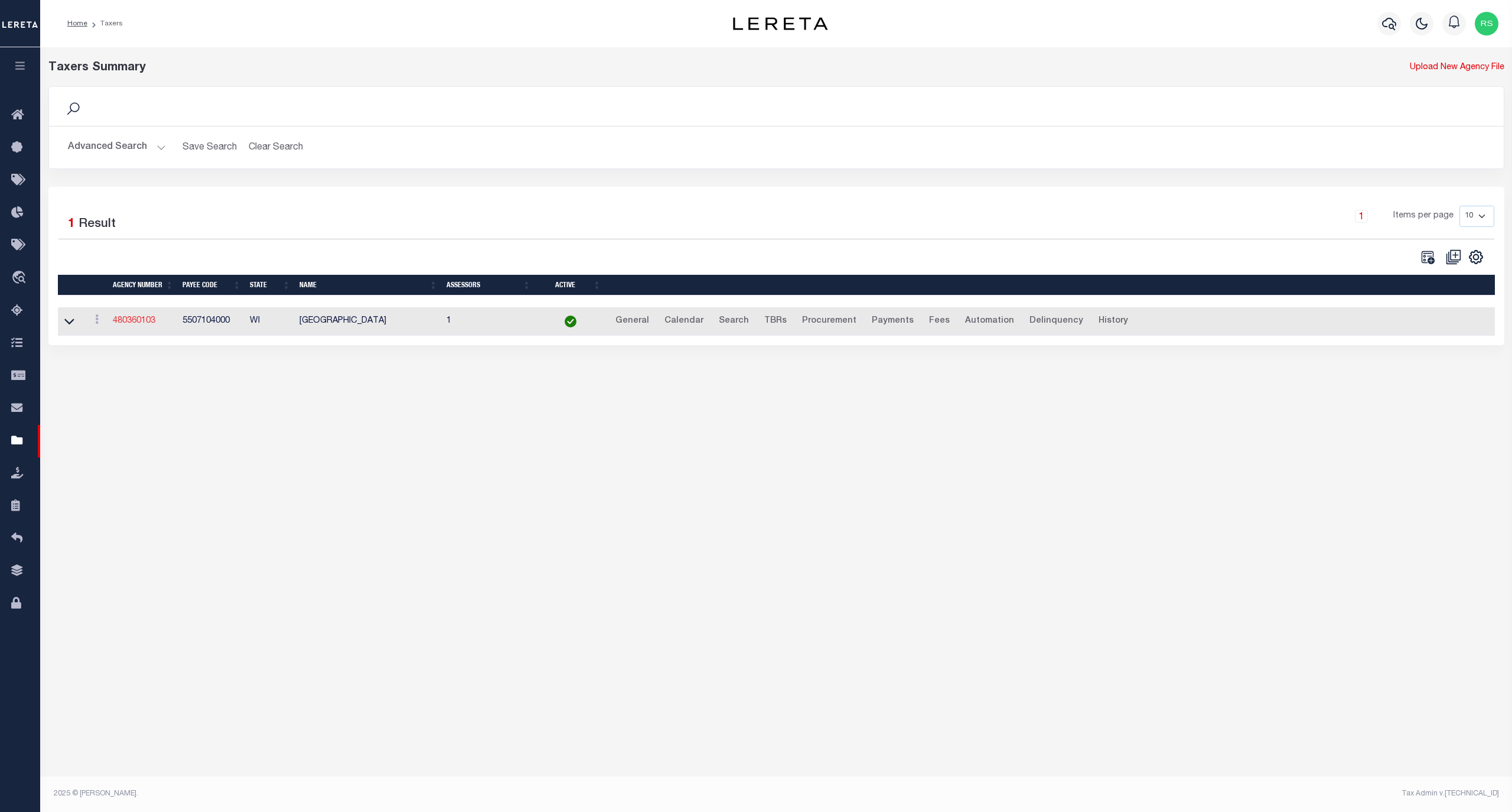
click at [143, 322] on link "480360103" at bounding box center [134, 321] width 42 height 9
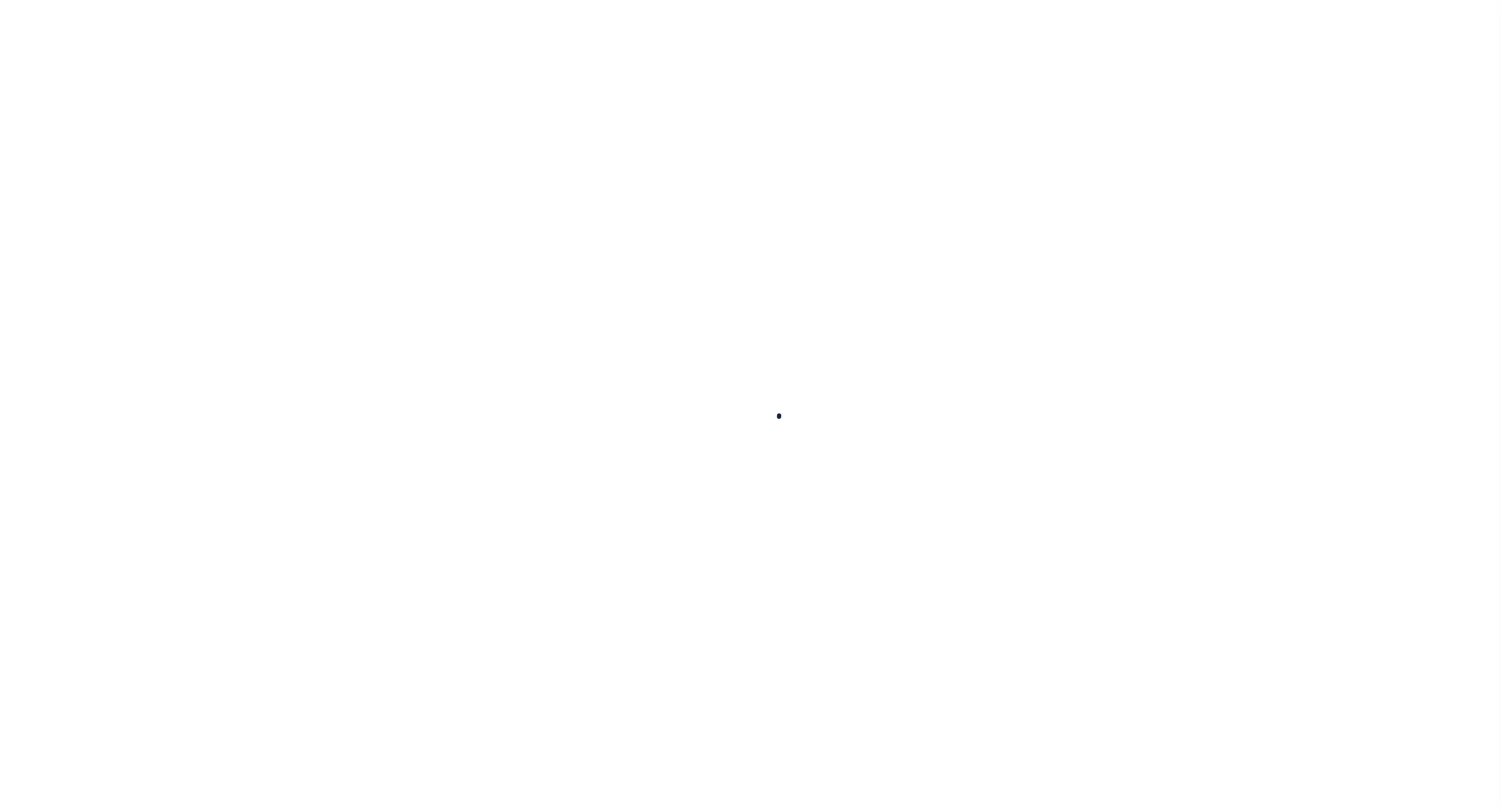
select select
checkbox input "false"
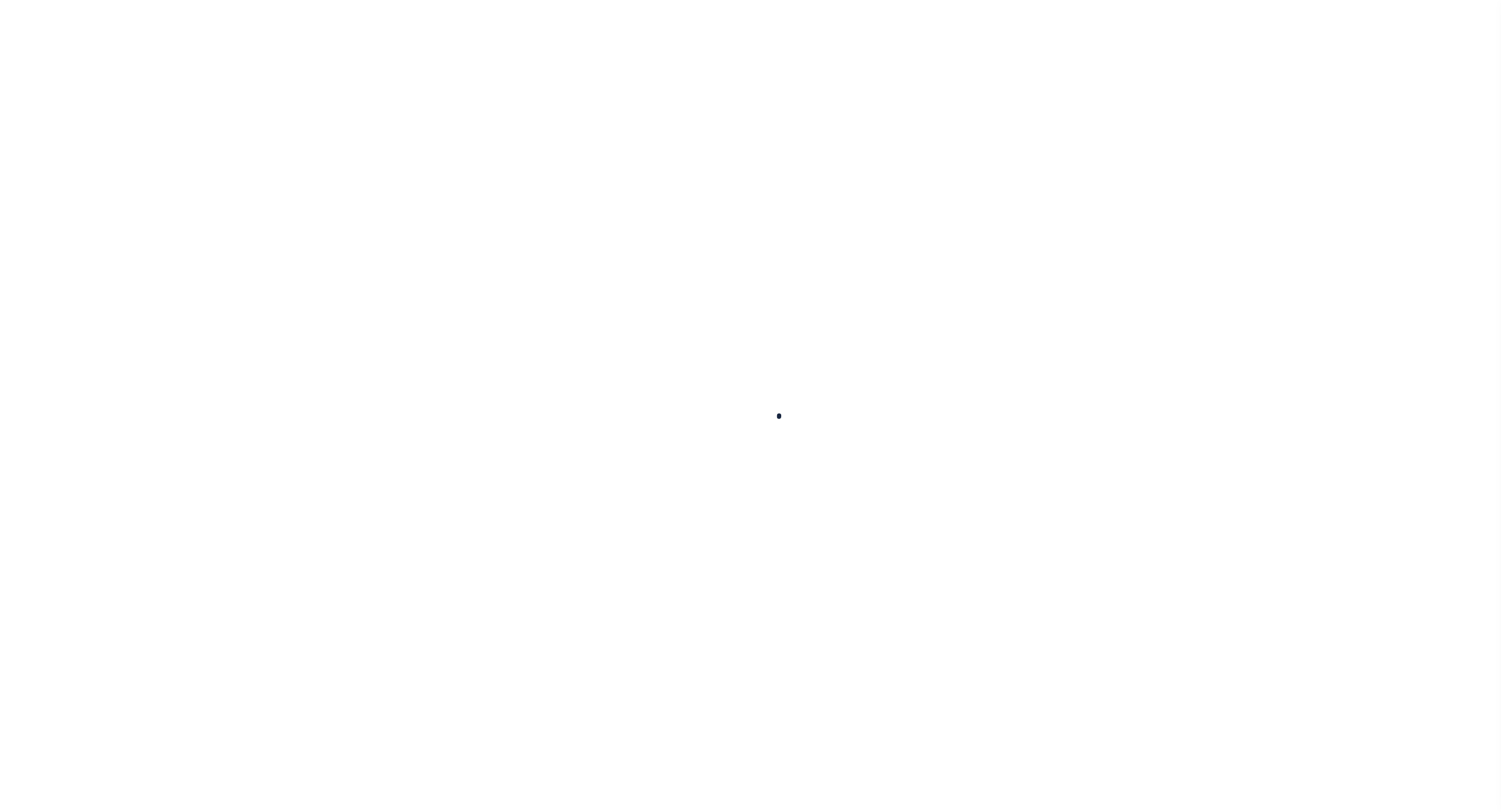
checkbox input "false"
type input "5507104000"
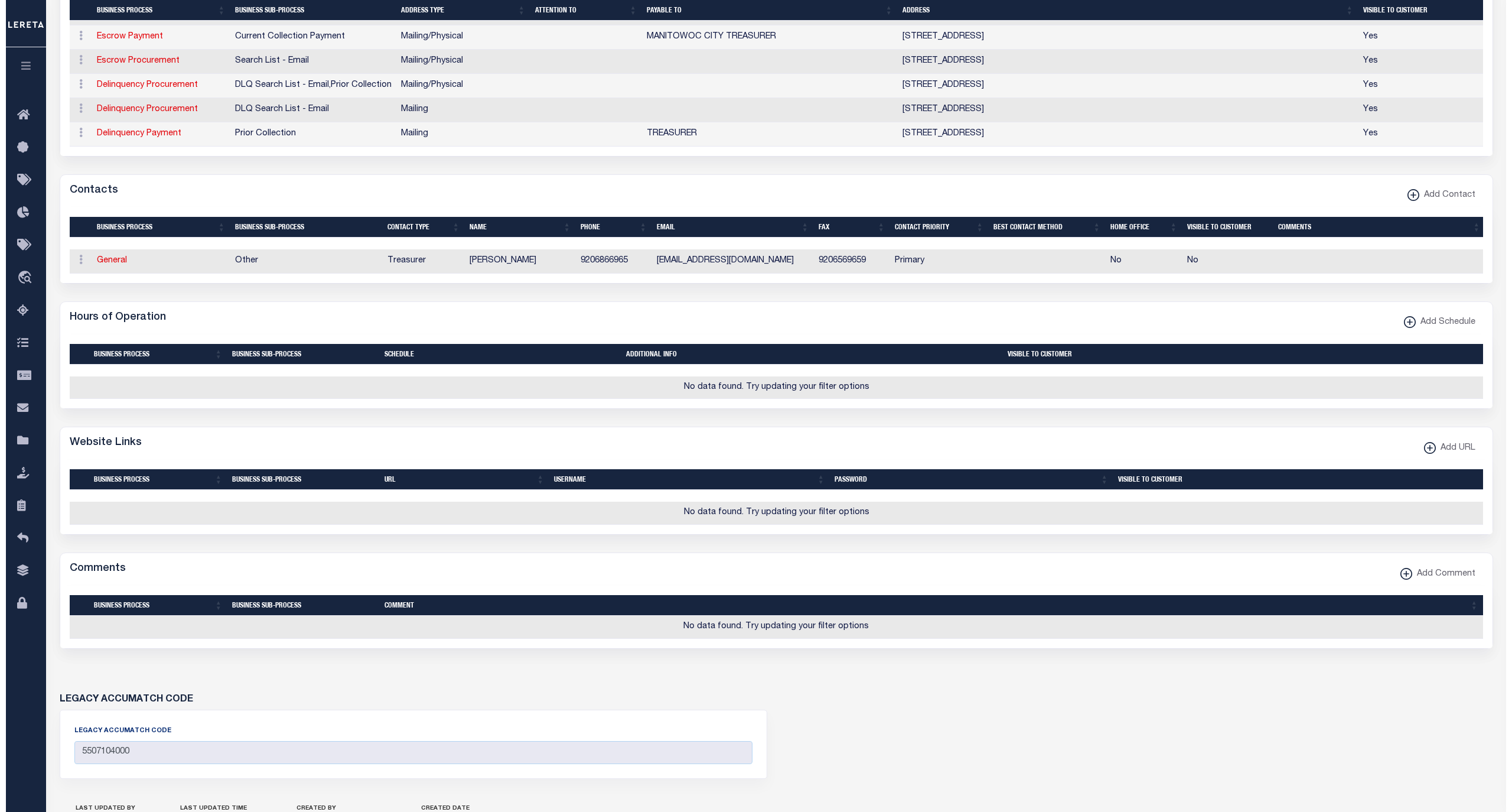
scroll to position [394, 0]
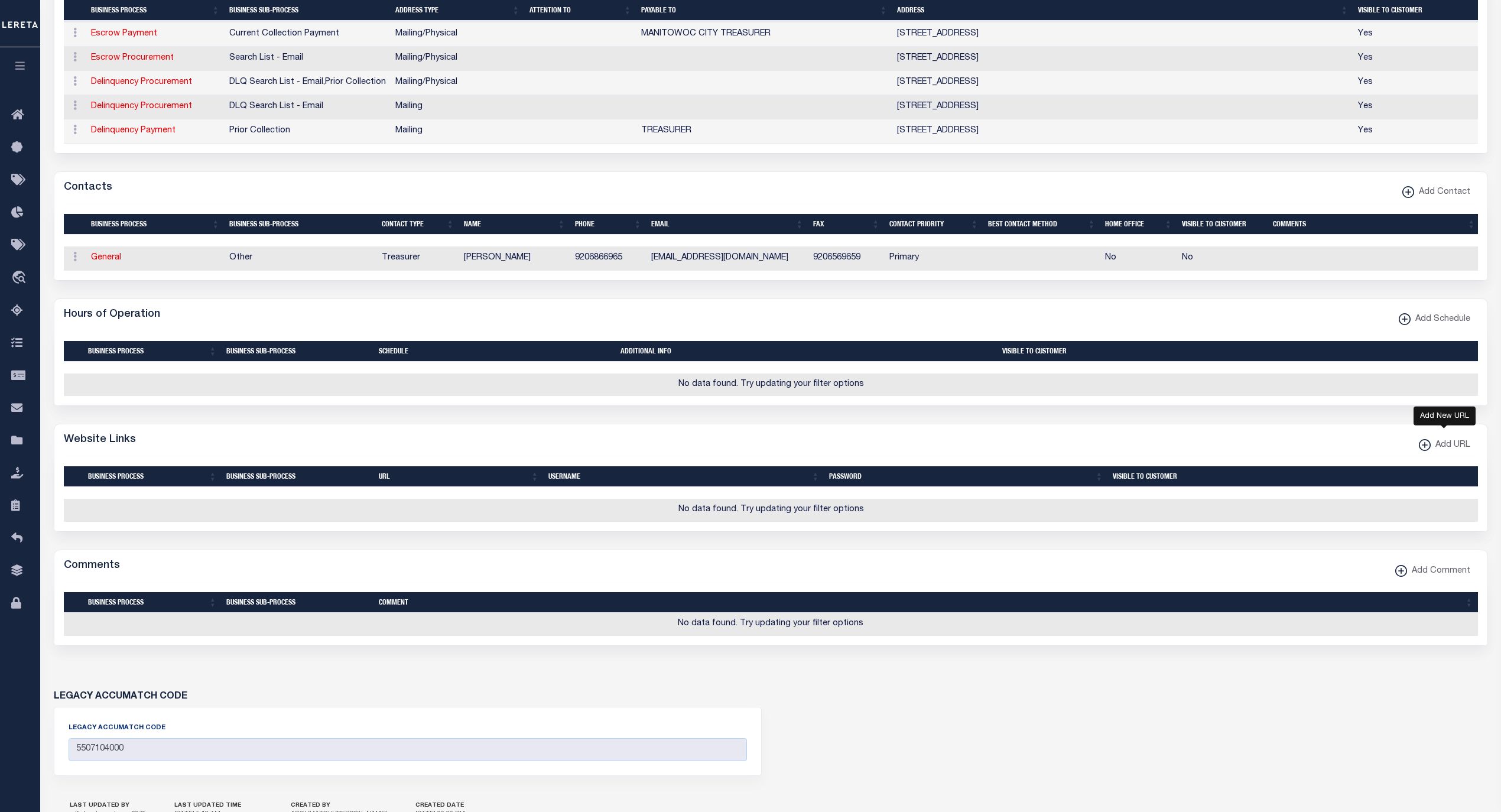
click at [1447, 452] on span "Add URL" at bounding box center [1450, 445] width 39 height 13
select select
checkbox input "true"
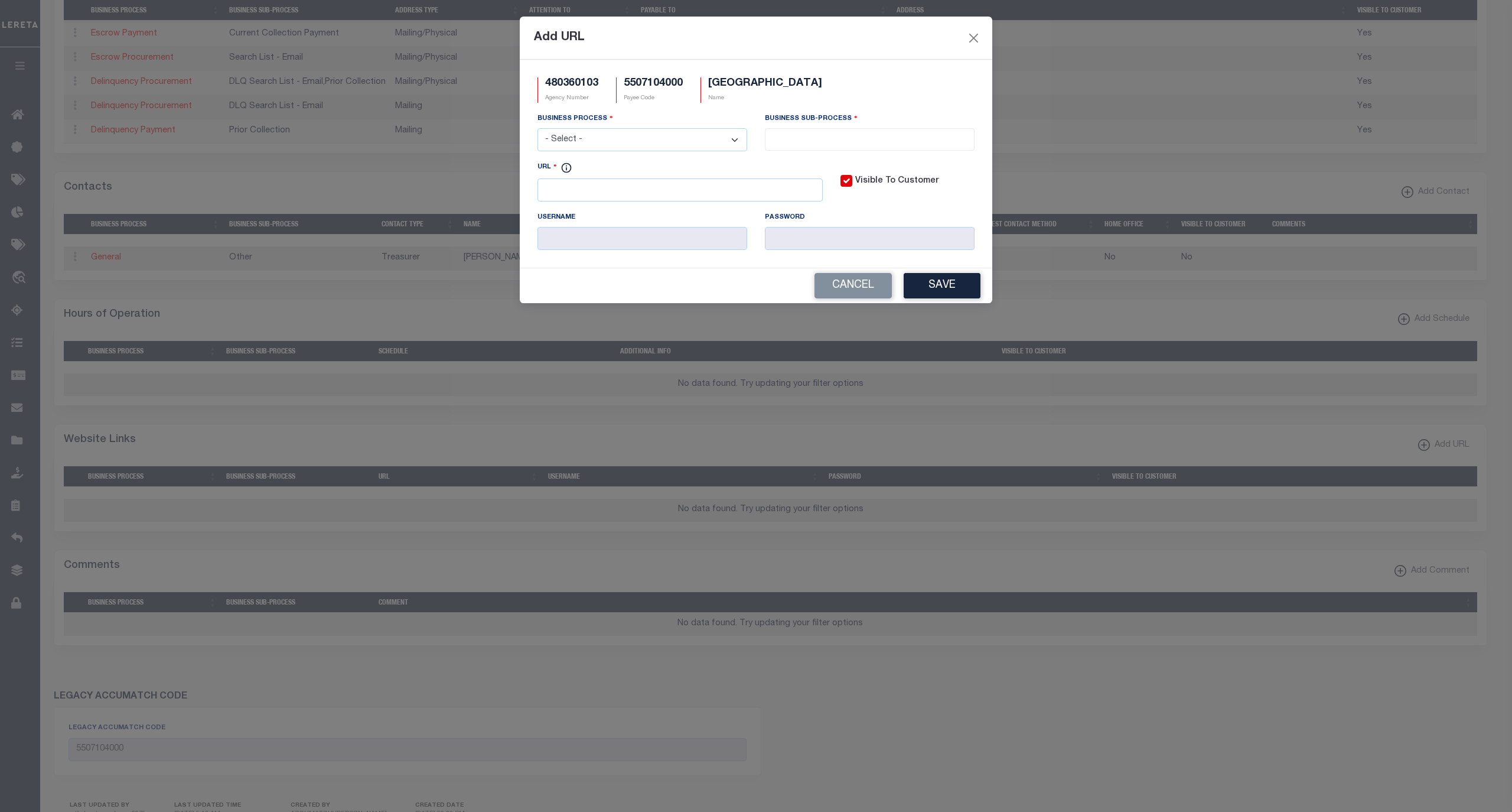
click at [707, 182] on div "URL" at bounding box center [680, 180] width 286 height 41
click at [709, 185] on input "URL" at bounding box center [680, 190] width 286 height 23
paste input "[URL][DOMAIN_NAME]"
type input "[URL][DOMAIN_NAME]"
click at [681, 140] on select "- Select - All Automation Bill Request Delinquency Payment Delinquency Procurem…" at bounding box center [642, 140] width 210 height 23
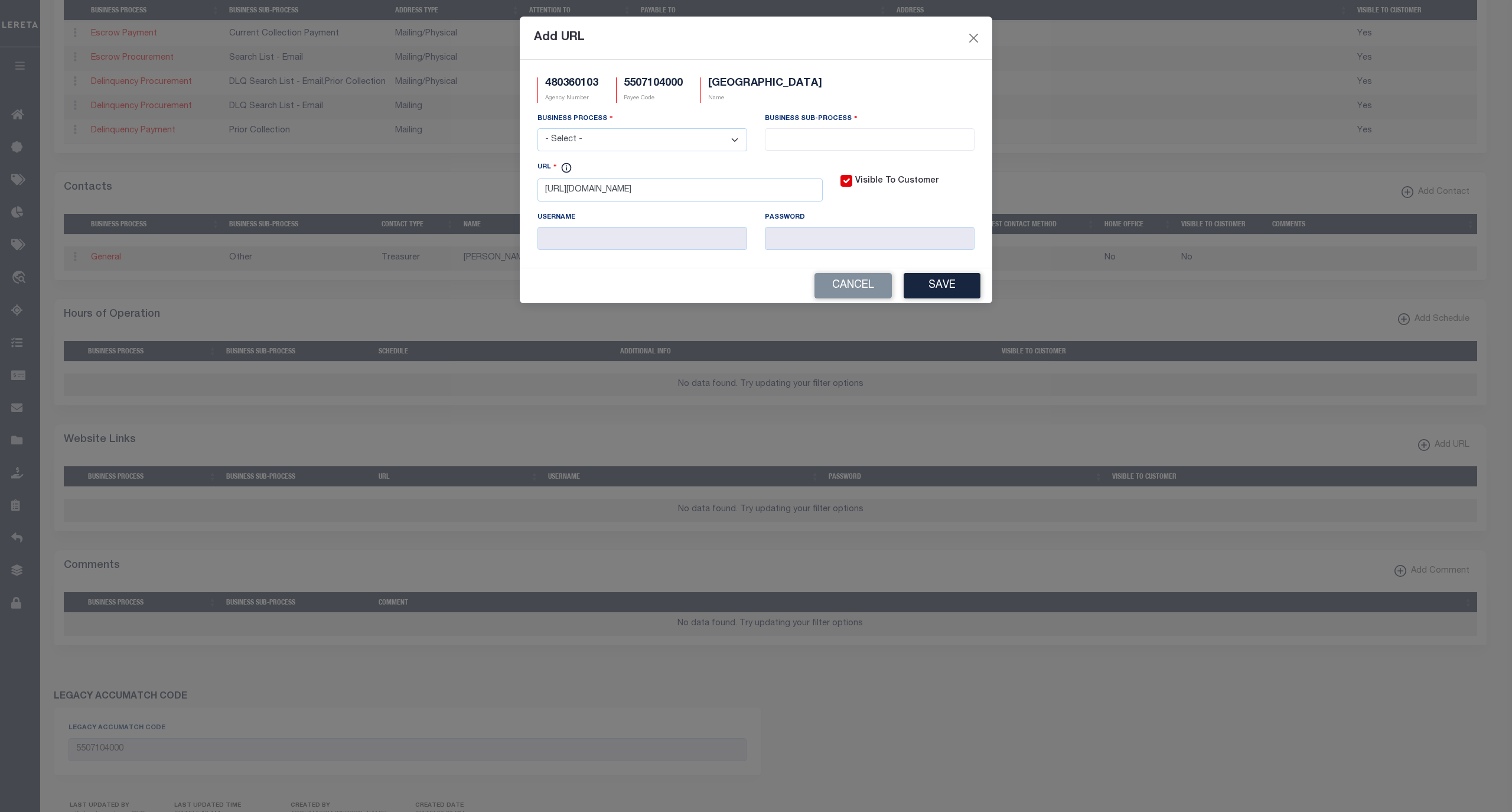
select select "6"
click at [538, 130] on select "- Select - All Automation Bill Request Delinquency Payment Delinquency Procurem…" at bounding box center [642, 140] width 210 height 23
click at [790, 140] on input "search" at bounding box center [869, 138] width 202 height 13
select select "33"
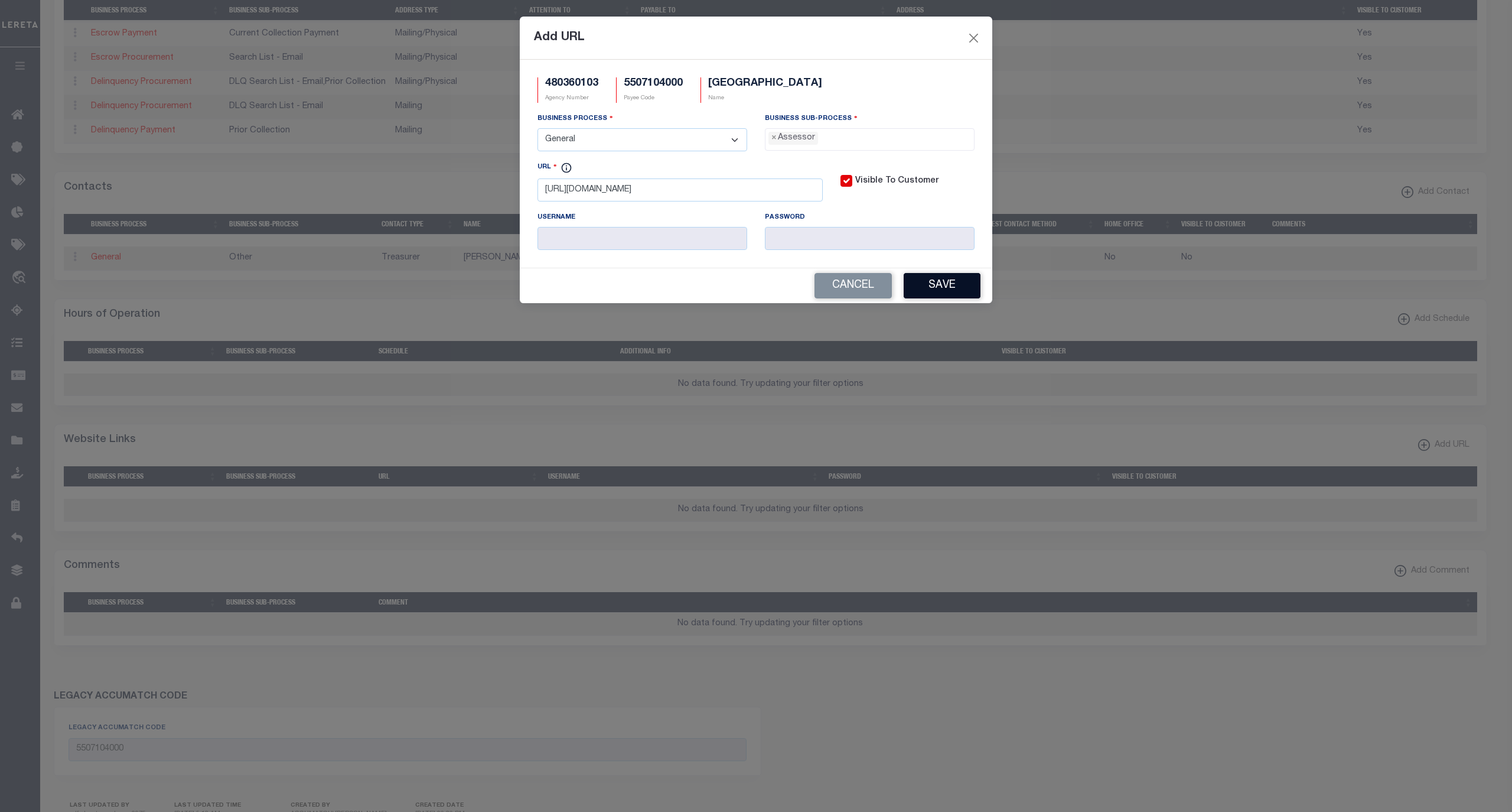
click at [964, 296] on button "Save" at bounding box center [941, 285] width 77 height 25
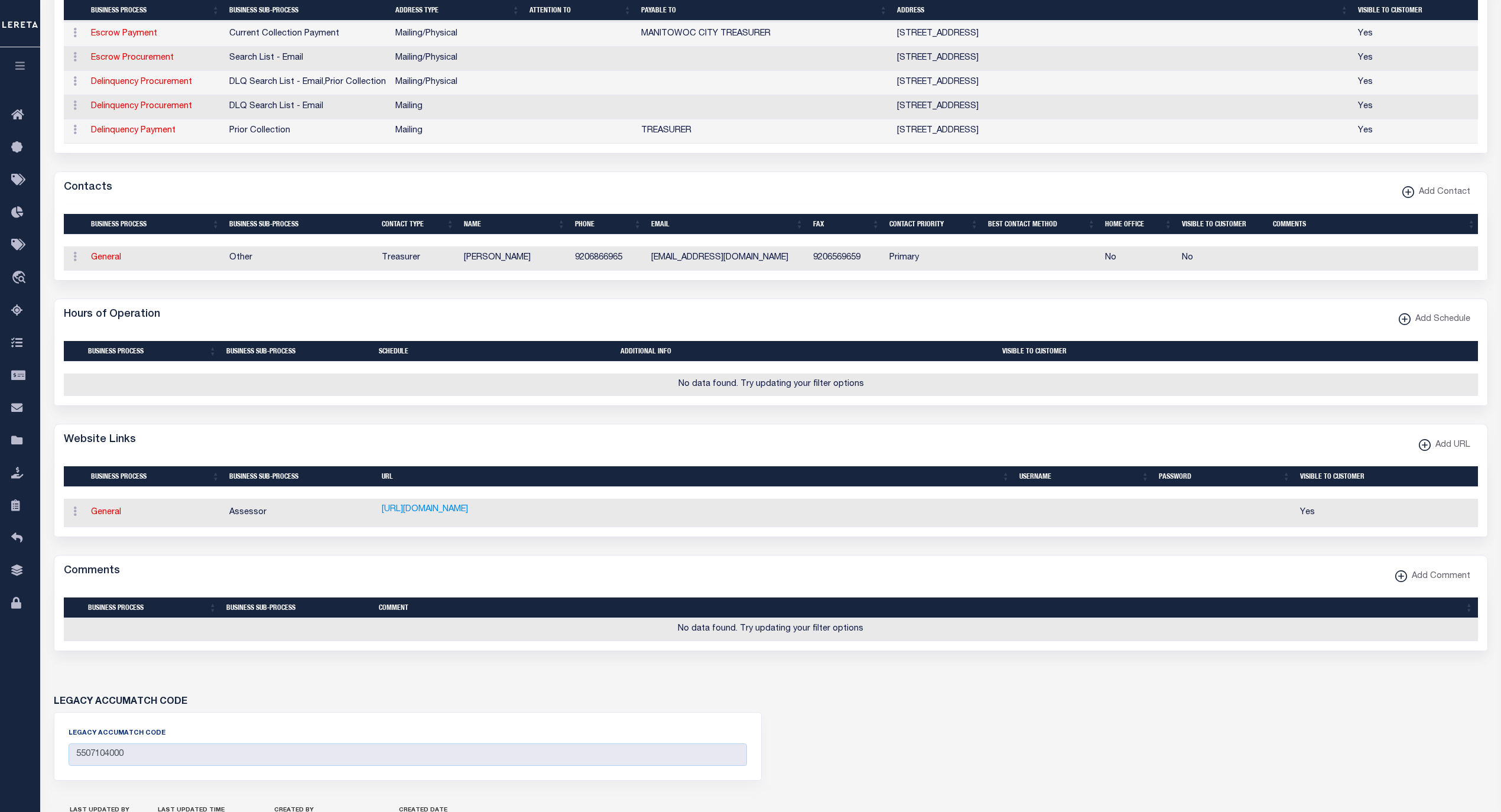
click at [1427, 451] on icon "button" at bounding box center [1424, 445] width 12 height 12
select select
checkbox input "true"
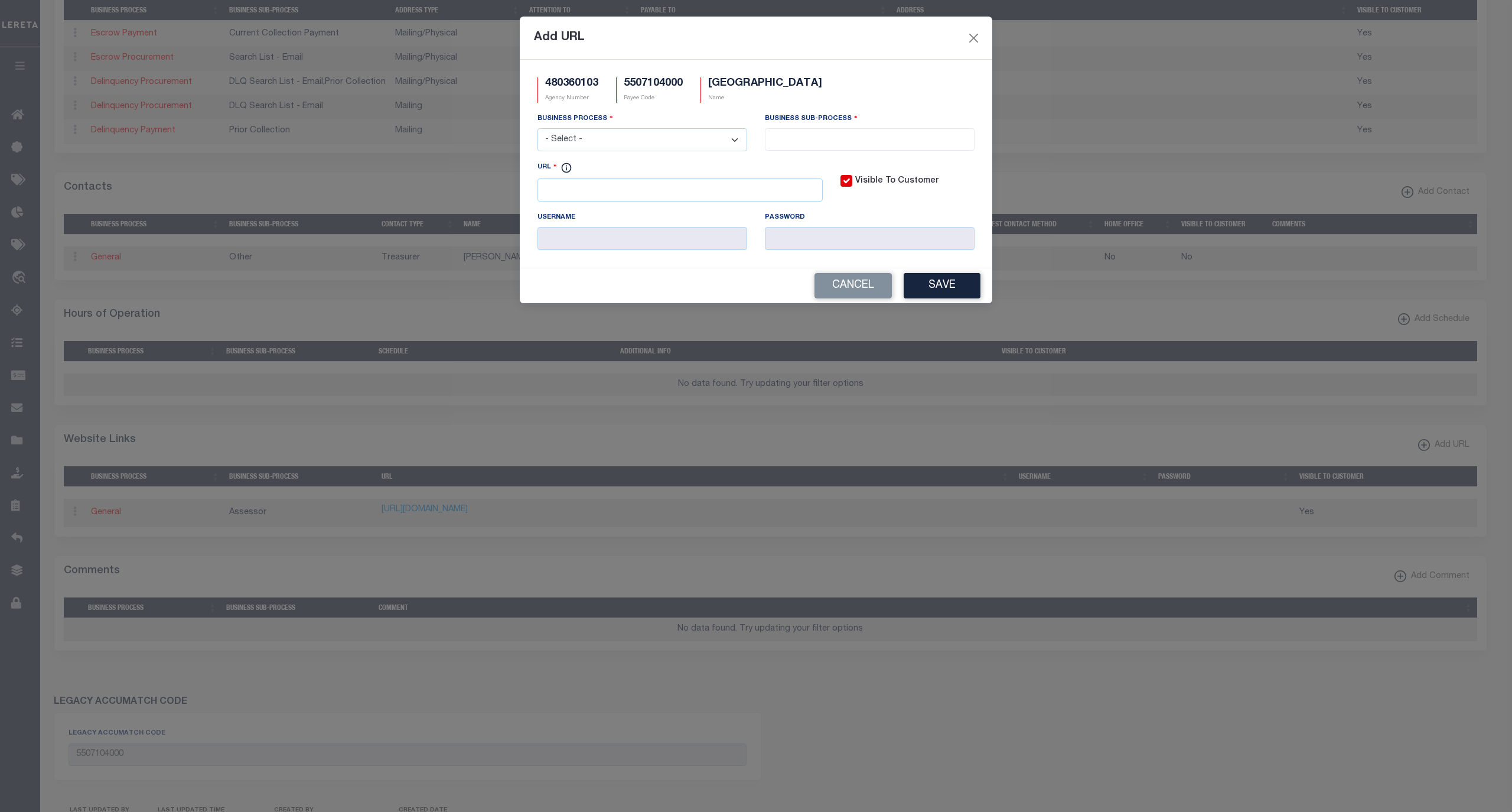
scroll to position [0, 0]
click at [623, 150] on select "- Select - All Automation Bill Request Delinquency Payment Delinquency Procurem…" at bounding box center [642, 140] width 210 height 23
select select "6"
click at [538, 130] on select "- Select - All Automation Bill Request Delinquency Payment Delinquency Procurem…" at bounding box center [642, 140] width 210 height 23
click at [828, 140] on input "search" at bounding box center [869, 138] width 202 height 13
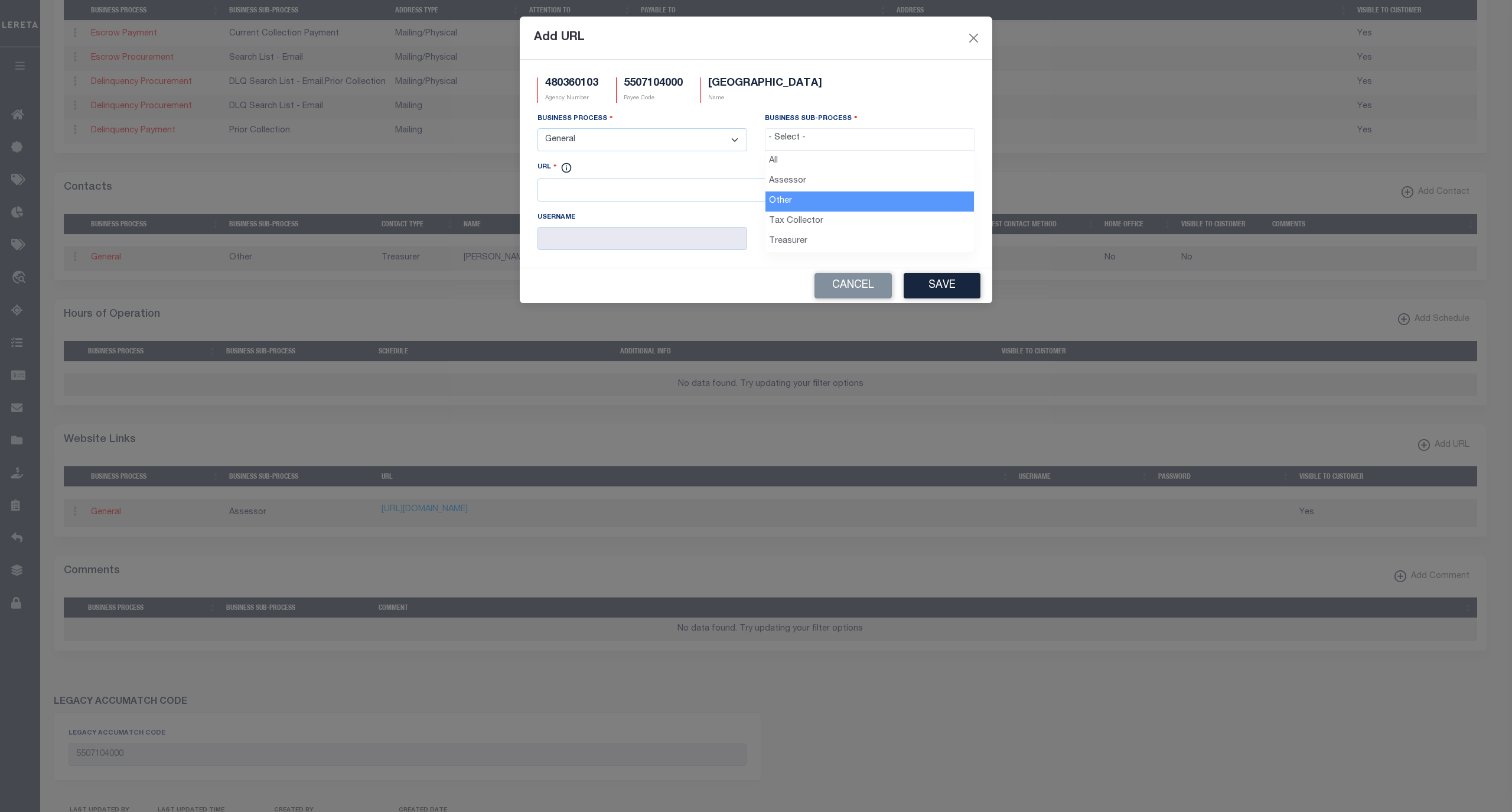
select select "39"
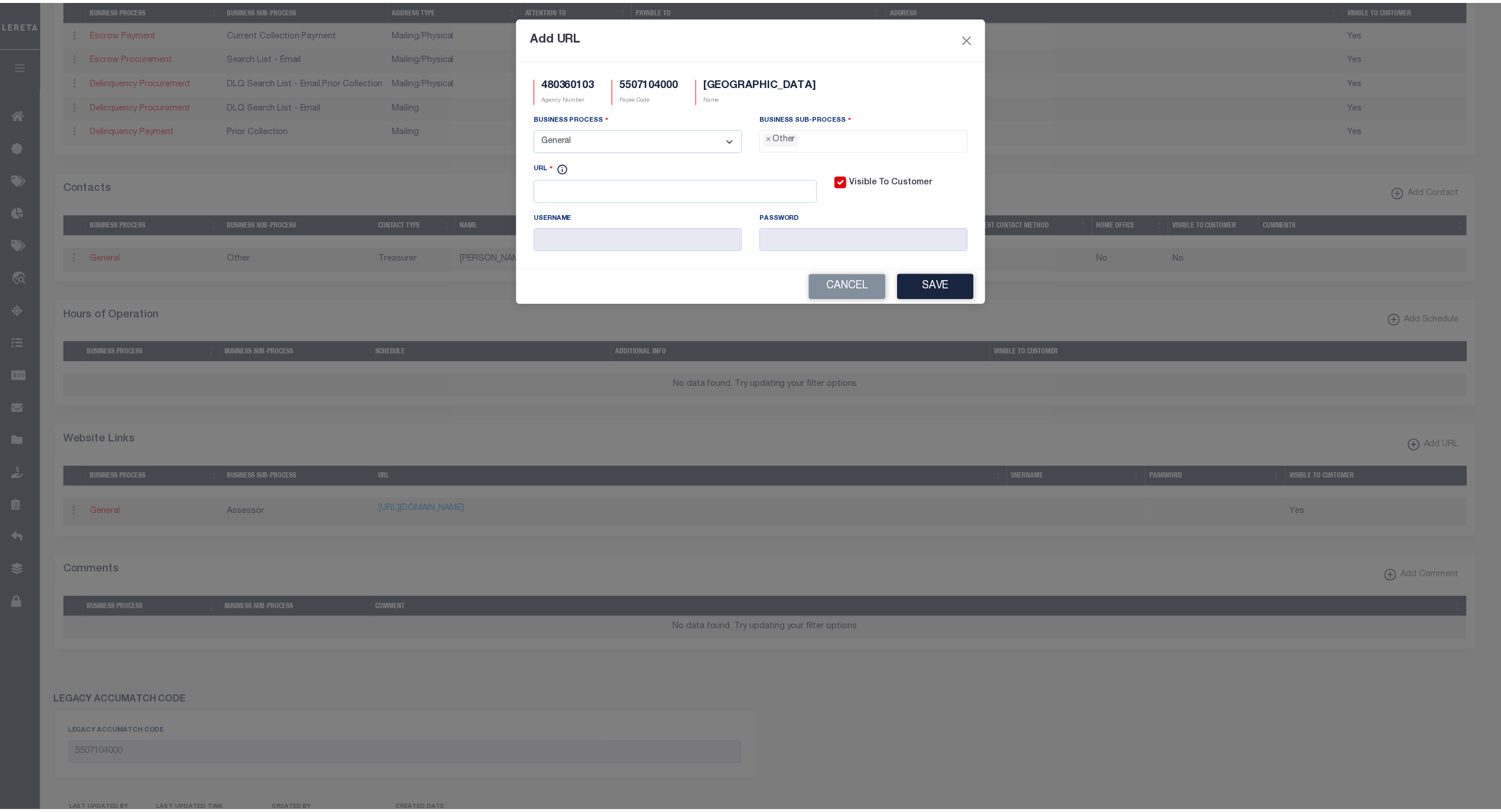
scroll to position [20, 0]
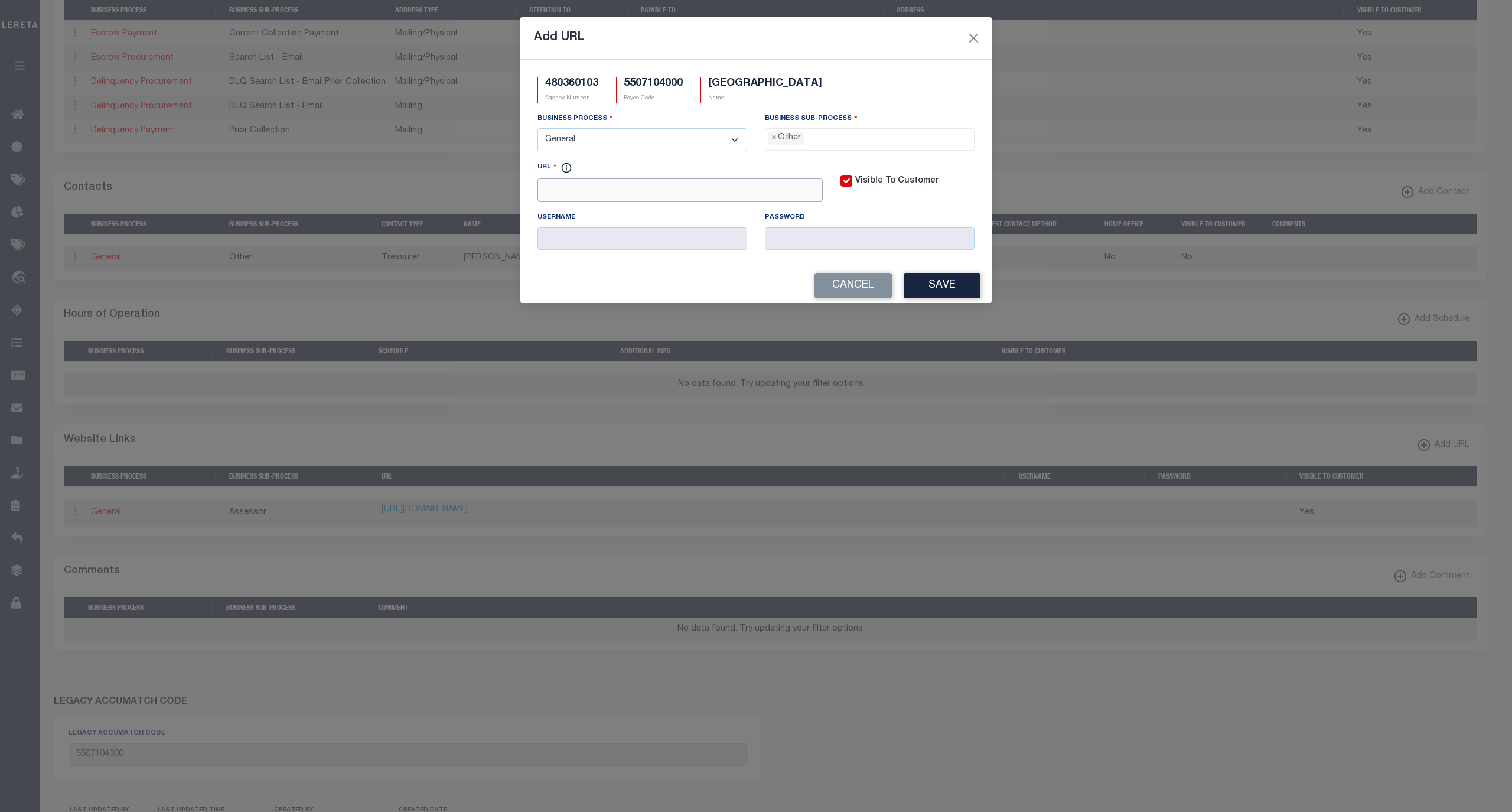
click at [694, 189] on input "URL" at bounding box center [680, 190] width 286 height 23
paste input "[DOMAIN_NAME]"
click at [936, 291] on button "Save" at bounding box center [941, 285] width 77 height 25
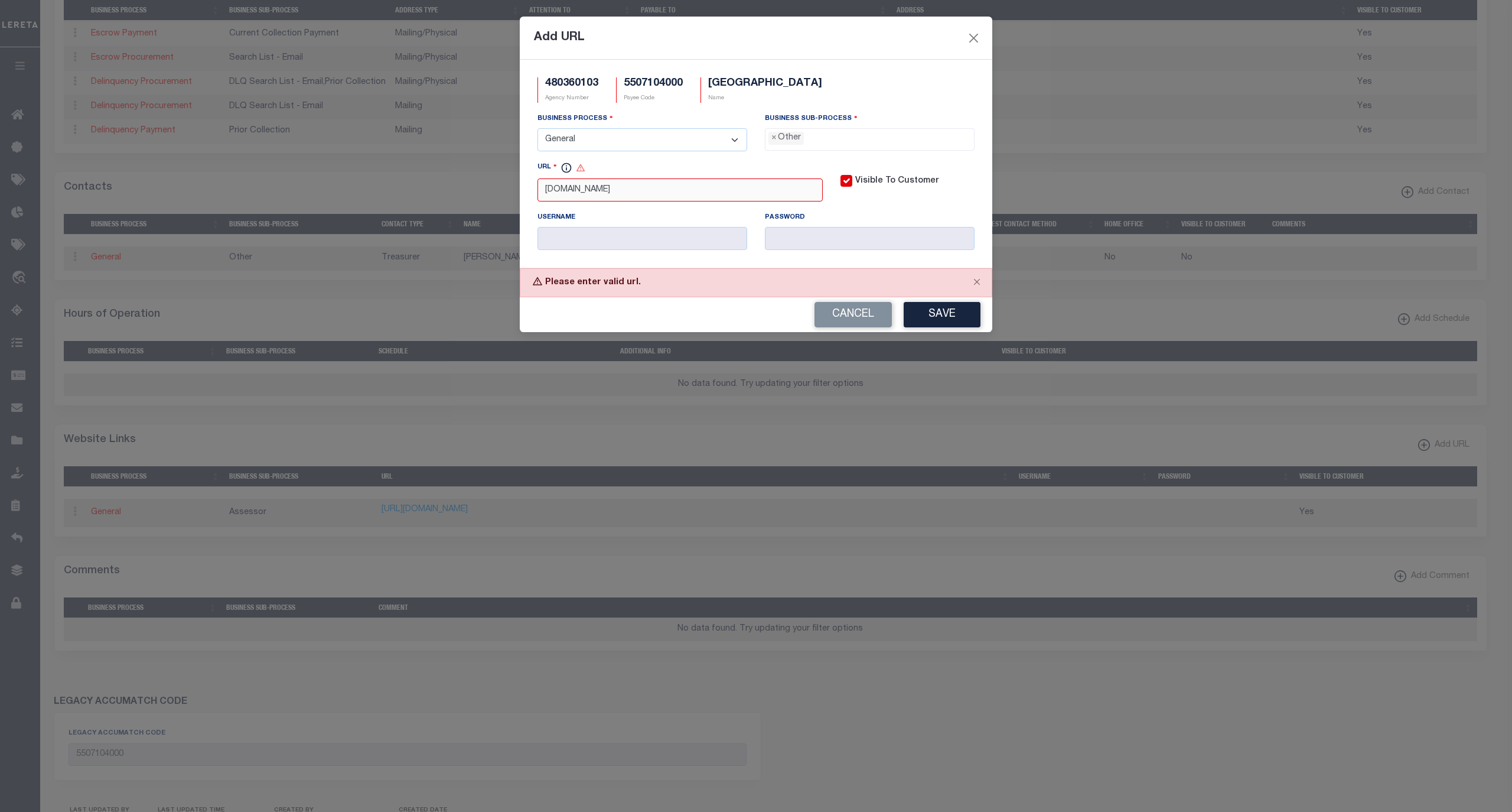
drag, startPoint x: 684, startPoint y: 198, endPoint x: 339, endPoint y: 180, distance: 345.5
click at [339, 180] on div "Add URL 480360103 Agency Number 5507104000 Payee Code [GEOGRAPHIC_DATA] Name Bu…" at bounding box center [756, 406] width 1512 height 812
paste input "[URL][DOMAIN_NAME]"
type input "[URL][DOMAIN_NAME]"
click at [918, 322] on button "Save" at bounding box center [941, 314] width 77 height 25
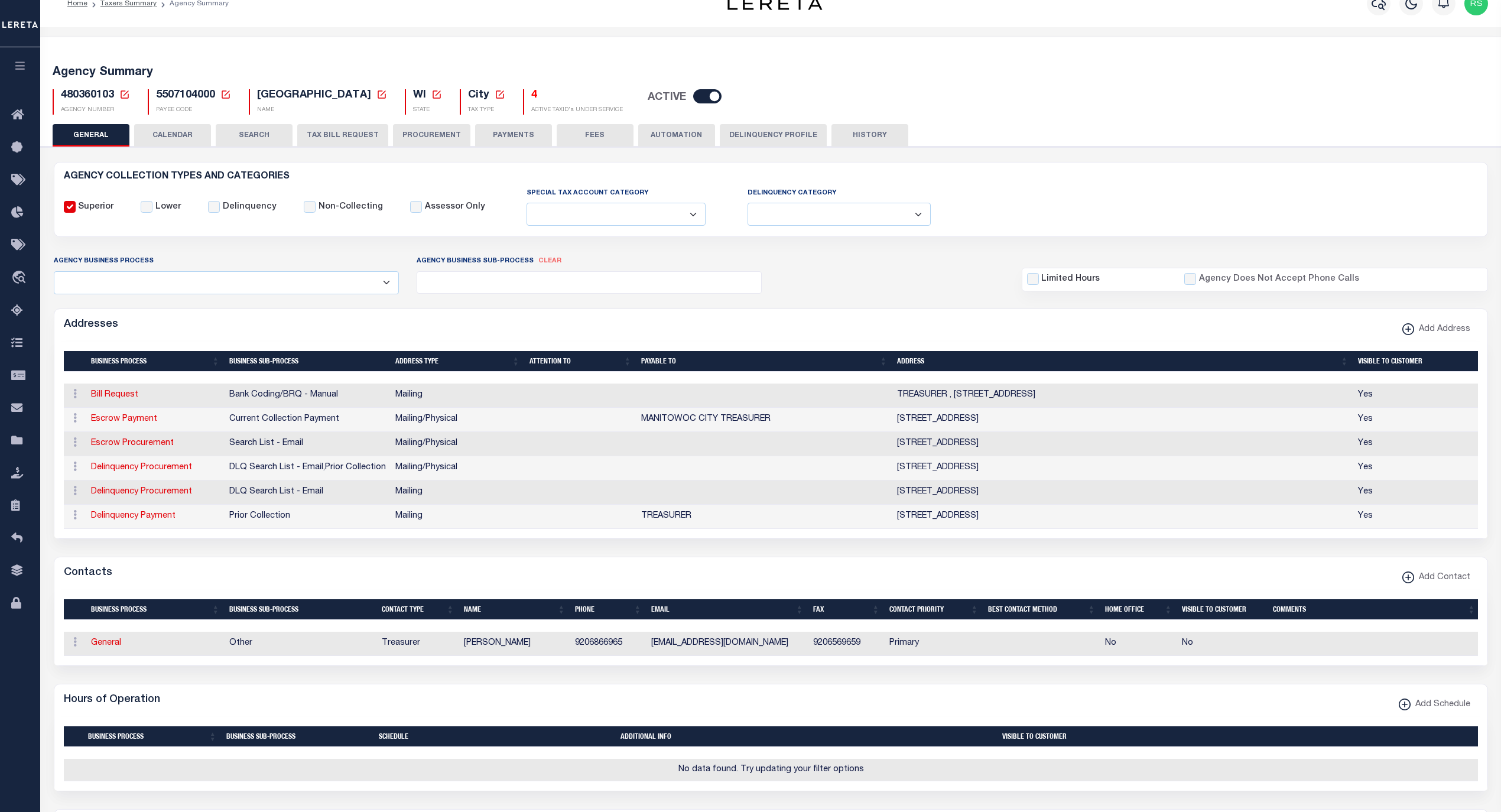
scroll to position [0, 0]
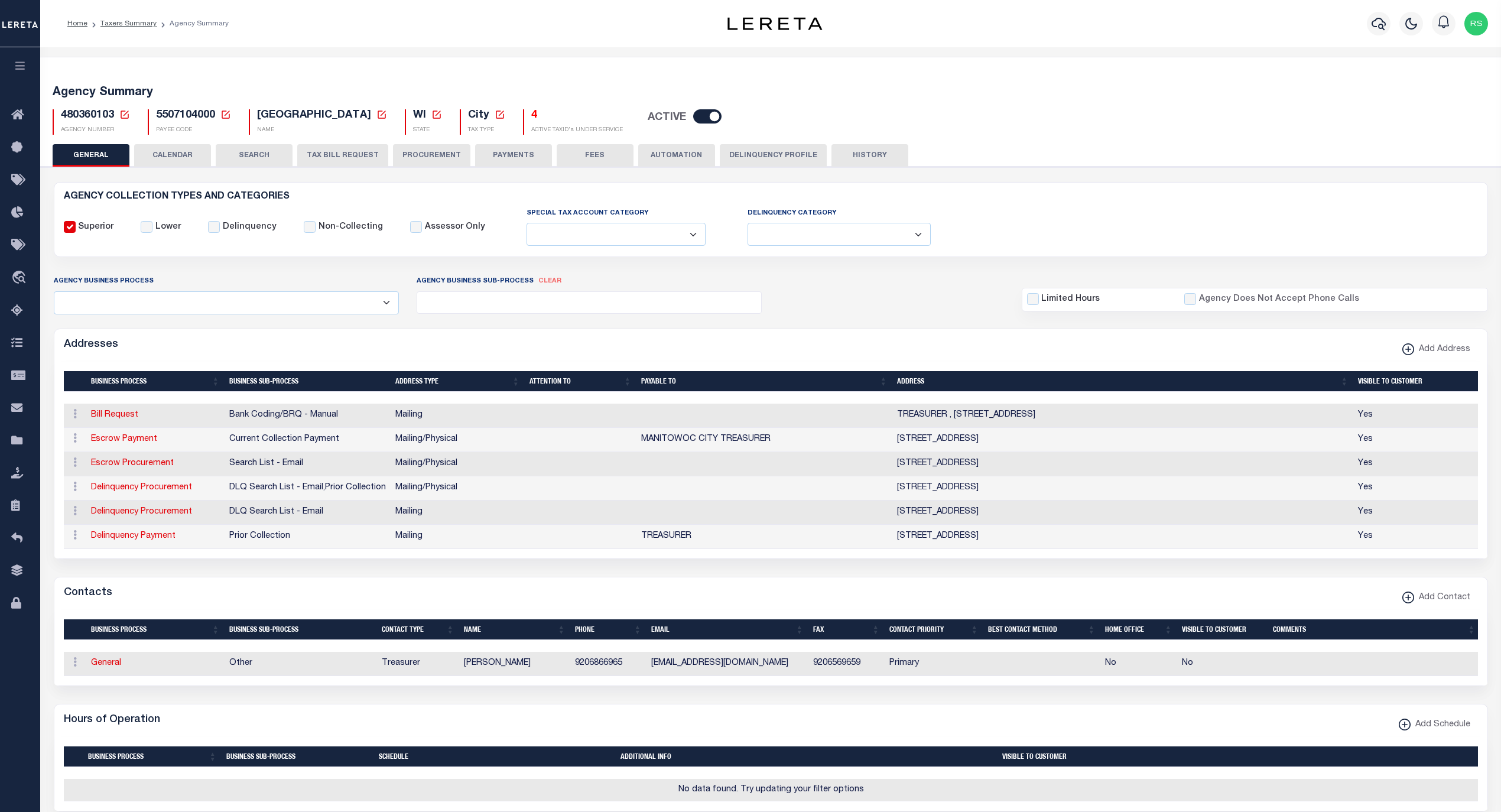
click at [579, 157] on button "FEES" at bounding box center [594, 155] width 77 height 22
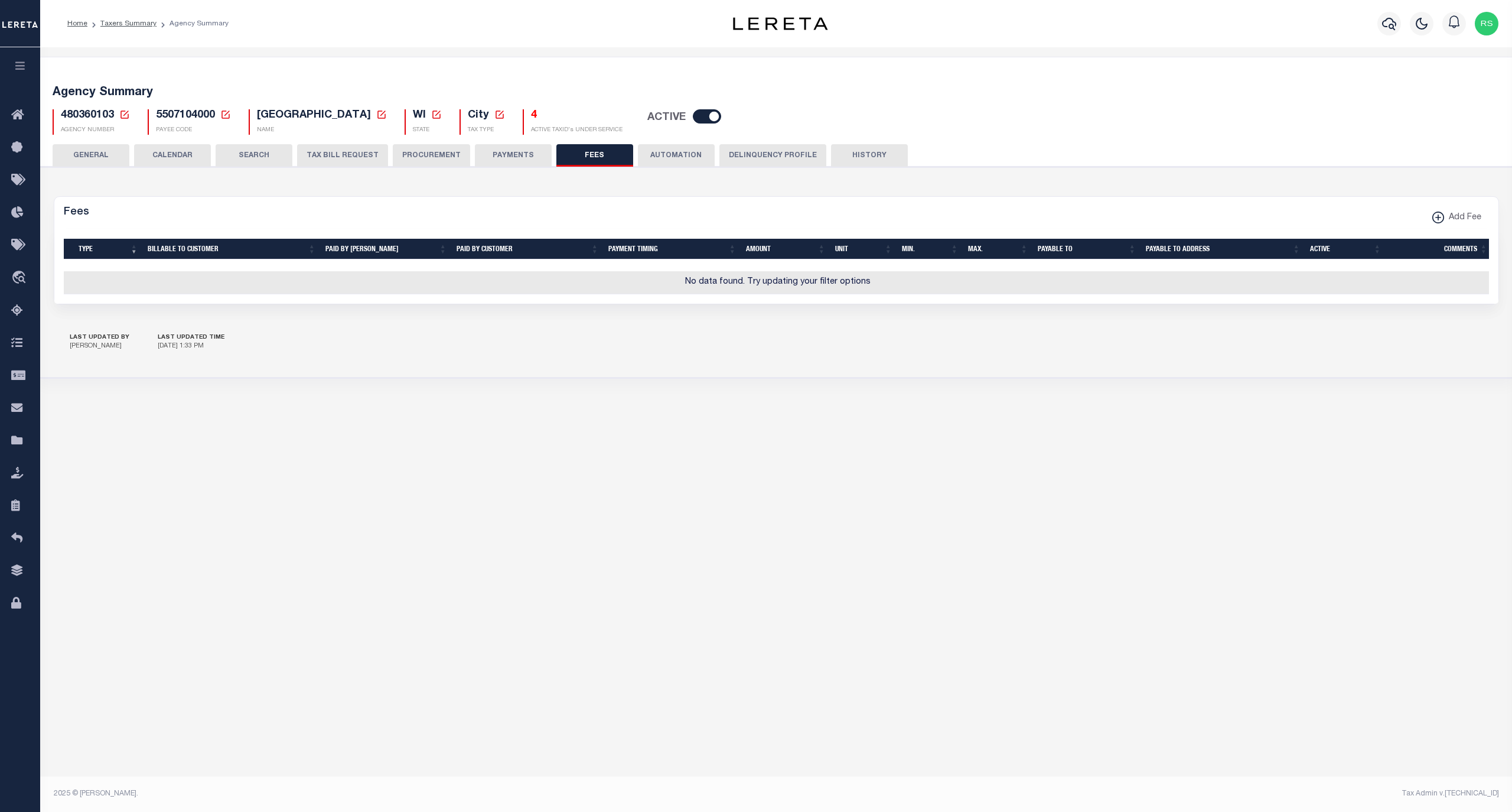
click at [530, 160] on button "PAYMENTS" at bounding box center [513, 155] width 77 height 22
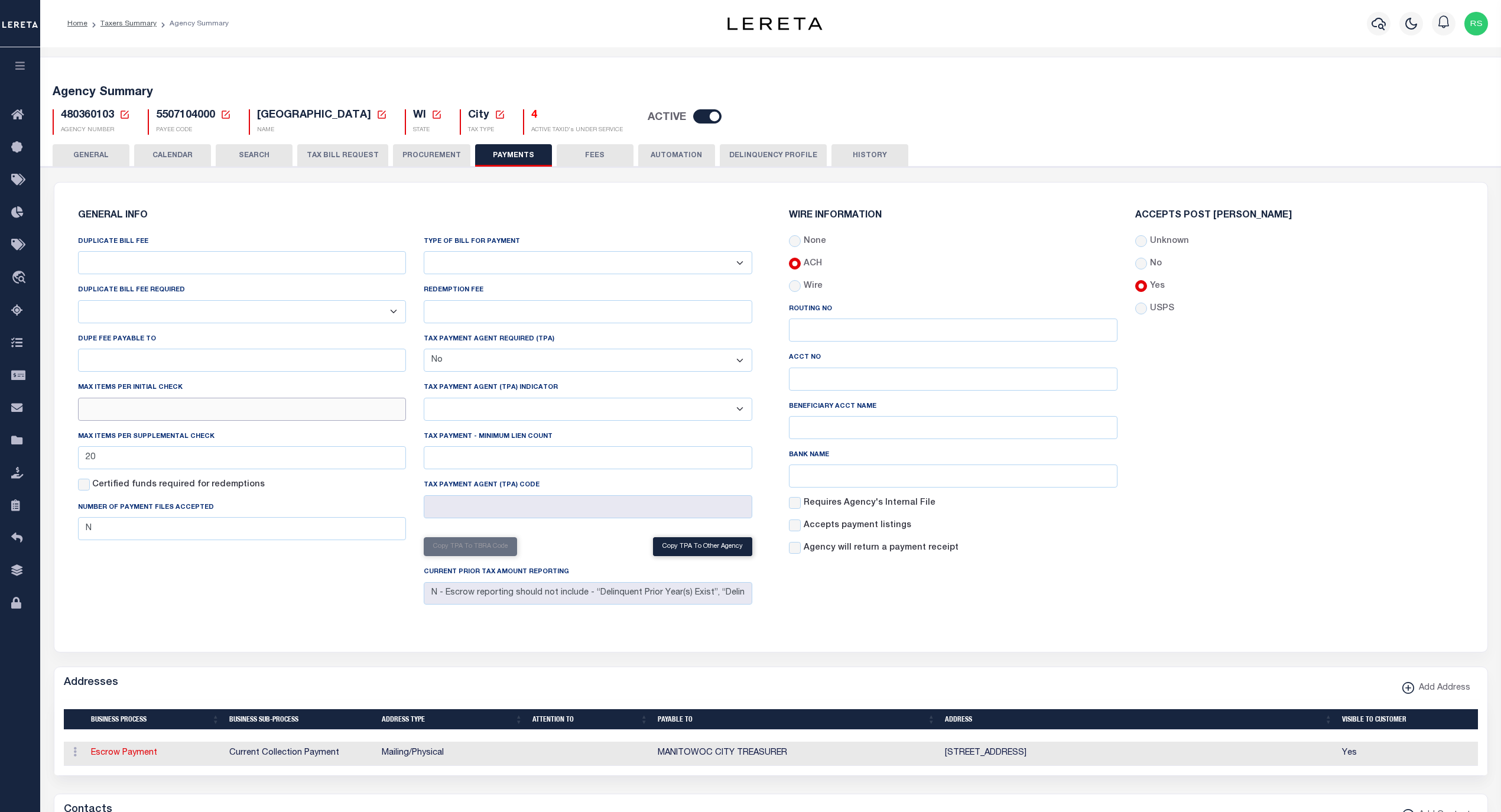
click at [268, 411] on input "text" at bounding box center [242, 409] width 329 height 23
type input "20"
click at [1200, 599] on div "WIRE INFORMATION None ACH Routing No Acct No Bank Name" at bounding box center [1126, 410] width 711 height 427
click at [1462, 796] on button "Save Edits" at bounding box center [1442, 795] width 96 height 25
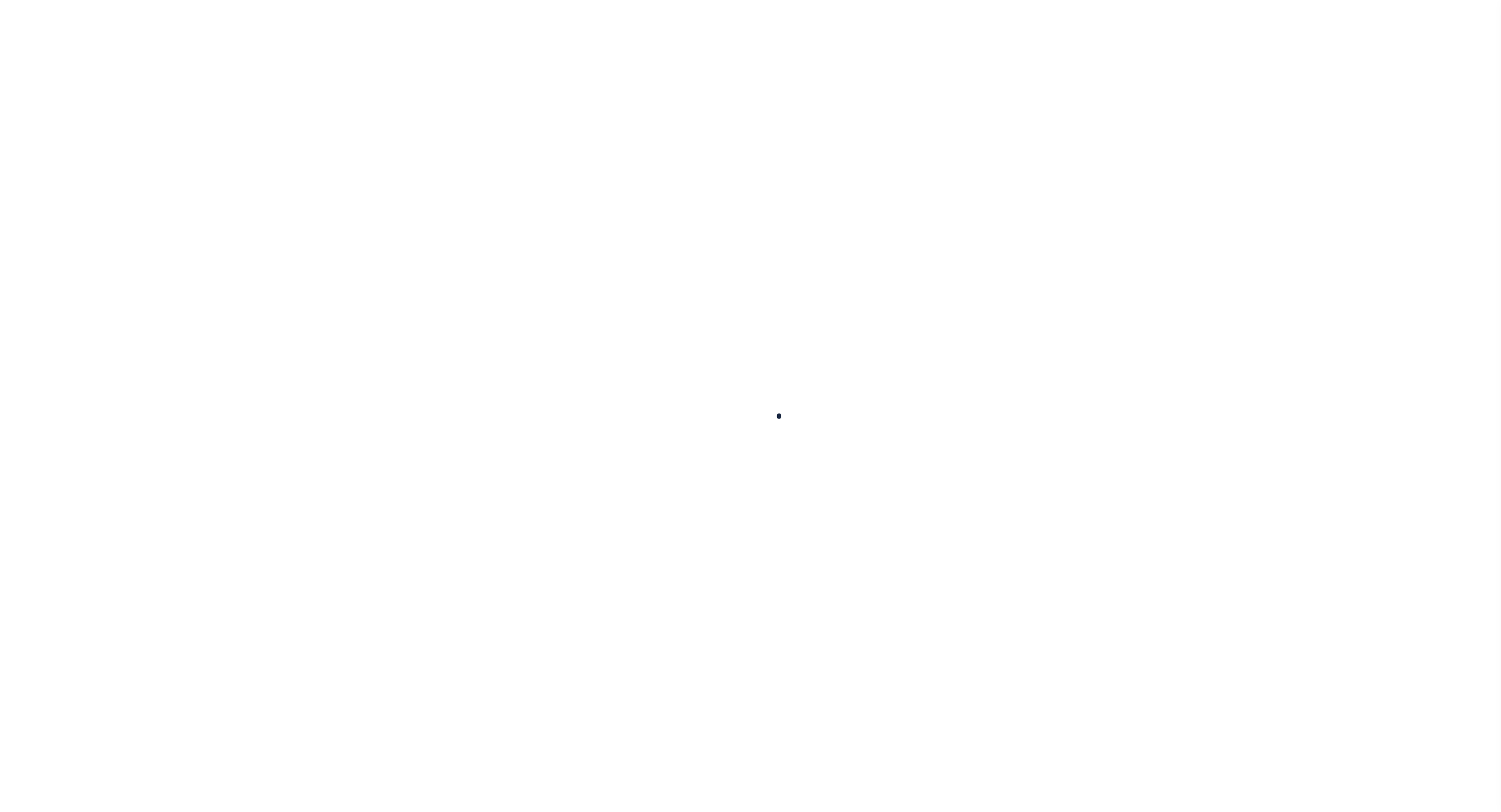
select select
checkbox input "false"
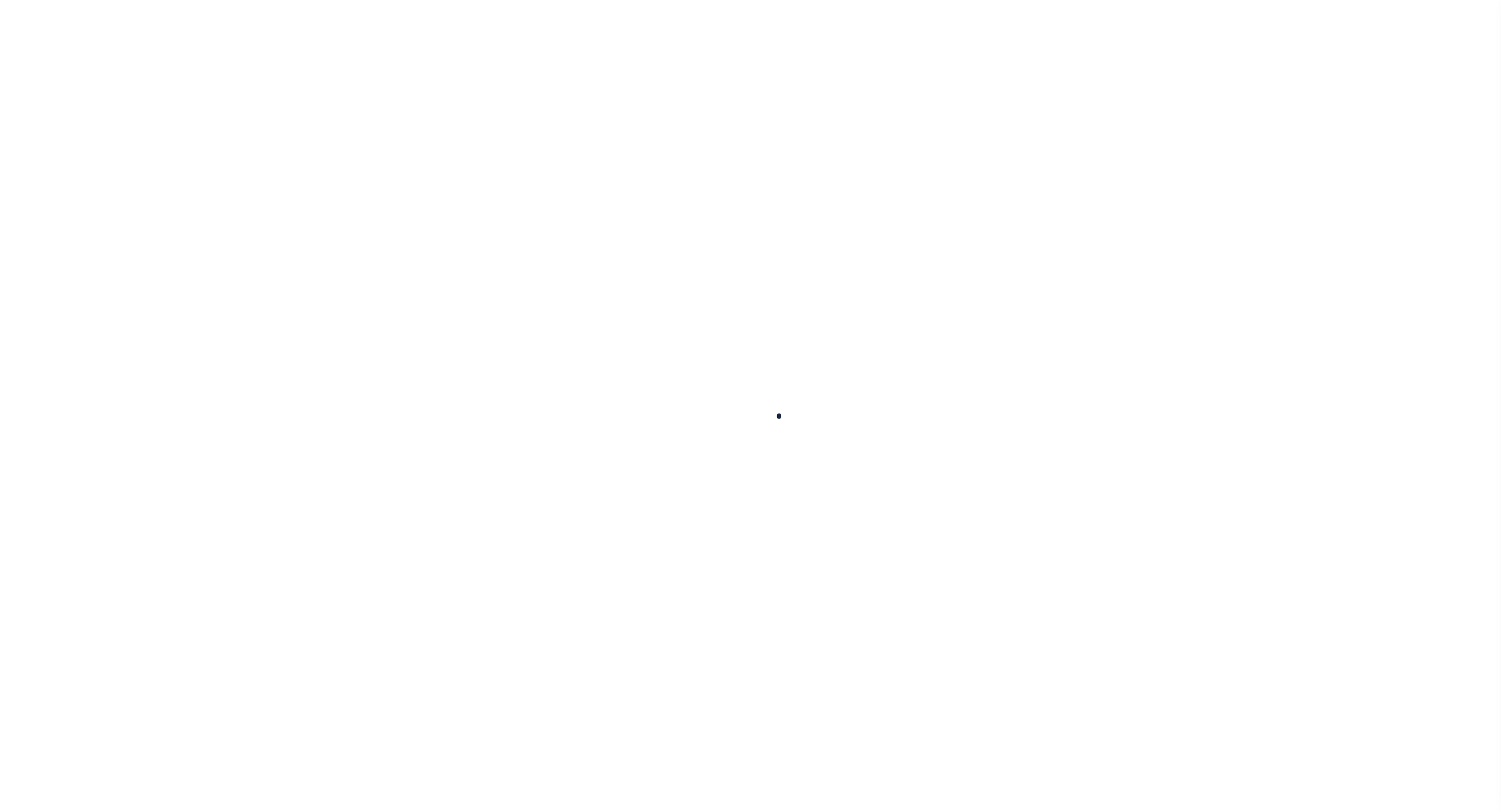
checkbox input "false"
type input "5507104000"
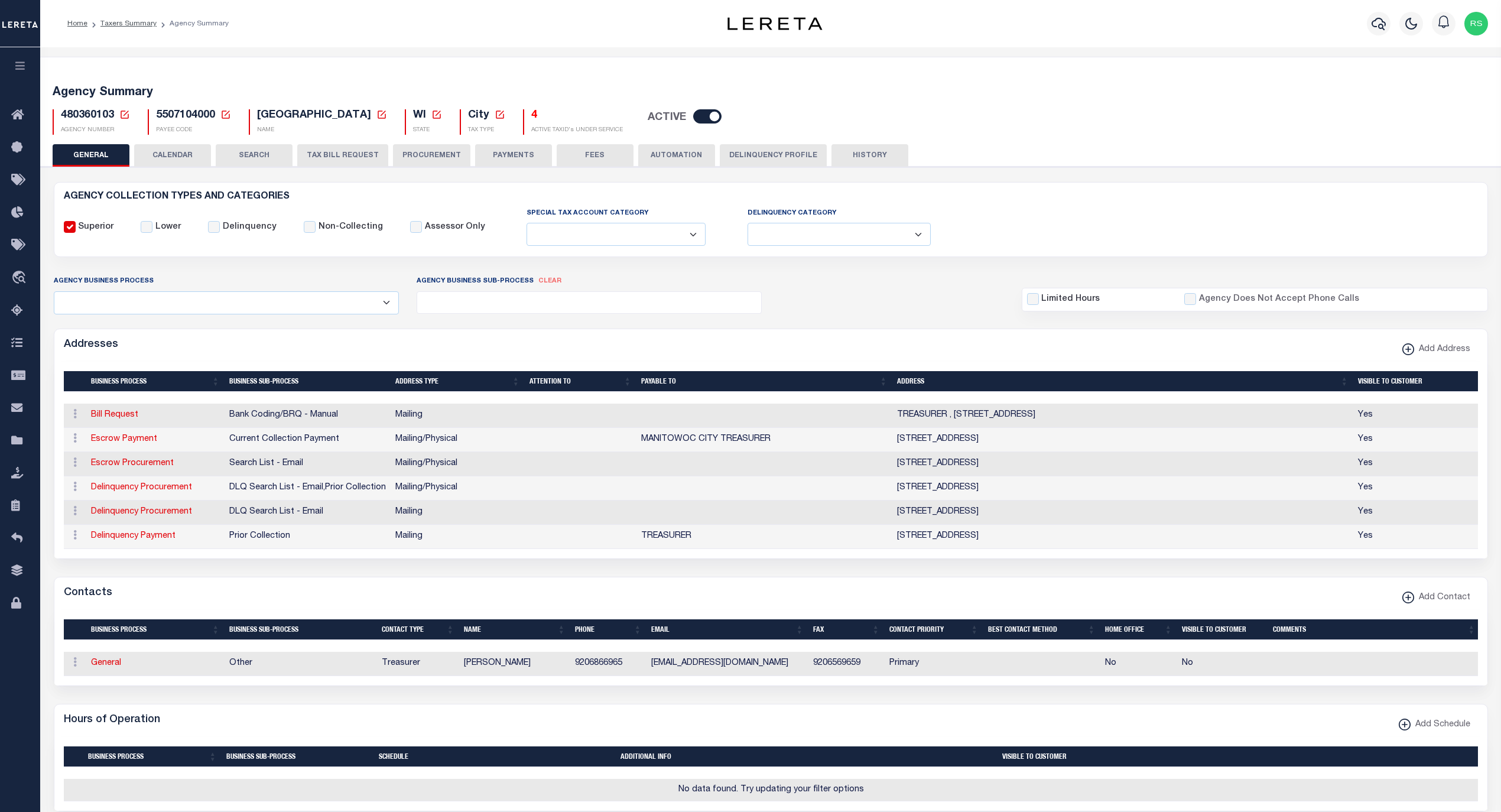
click at [583, 157] on button "FEES" at bounding box center [594, 155] width 77 height 22
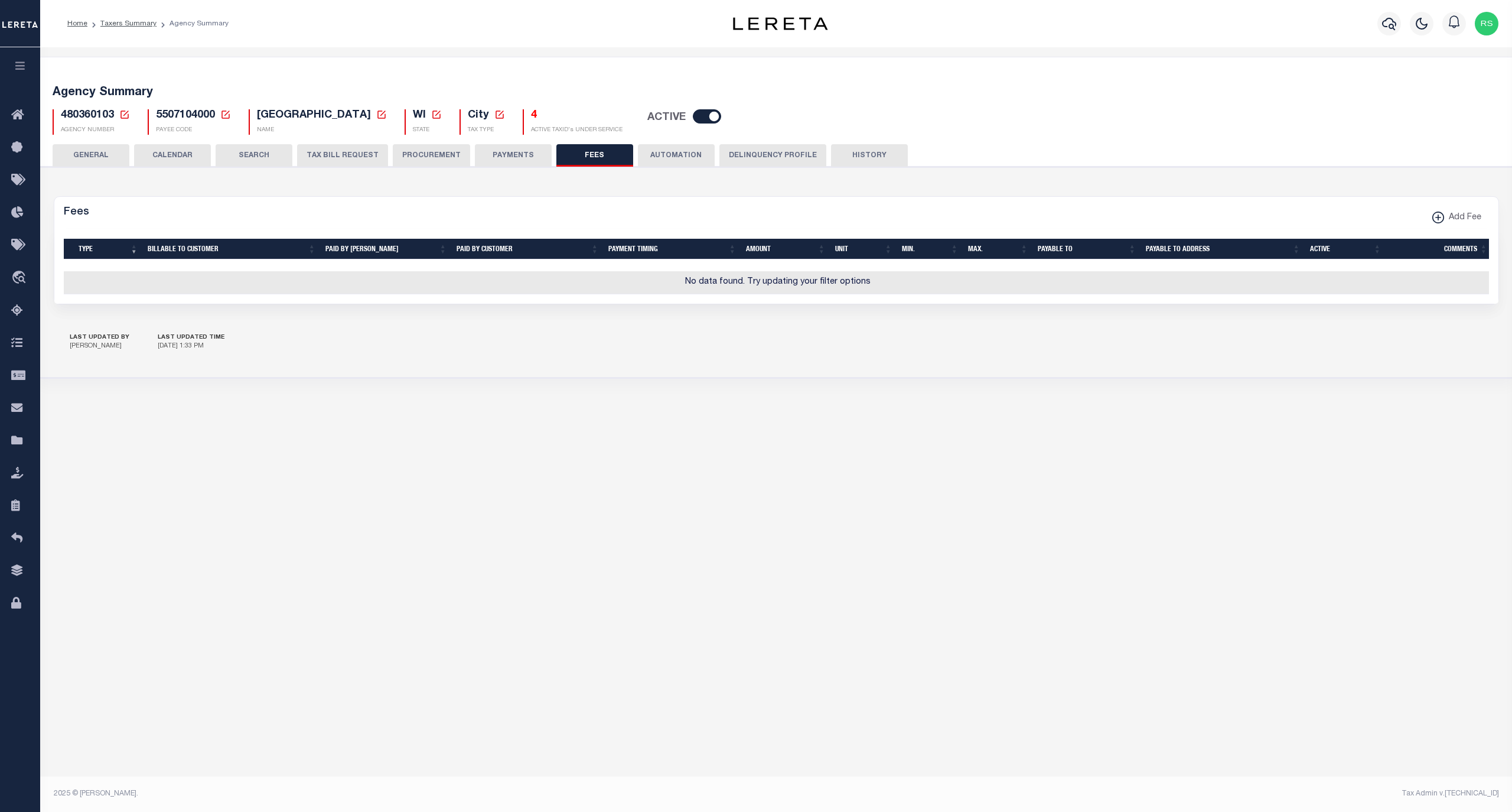
click at [518, 157] on button "PAYMENTS" at bounding box center [513, 155] width 77 height 22
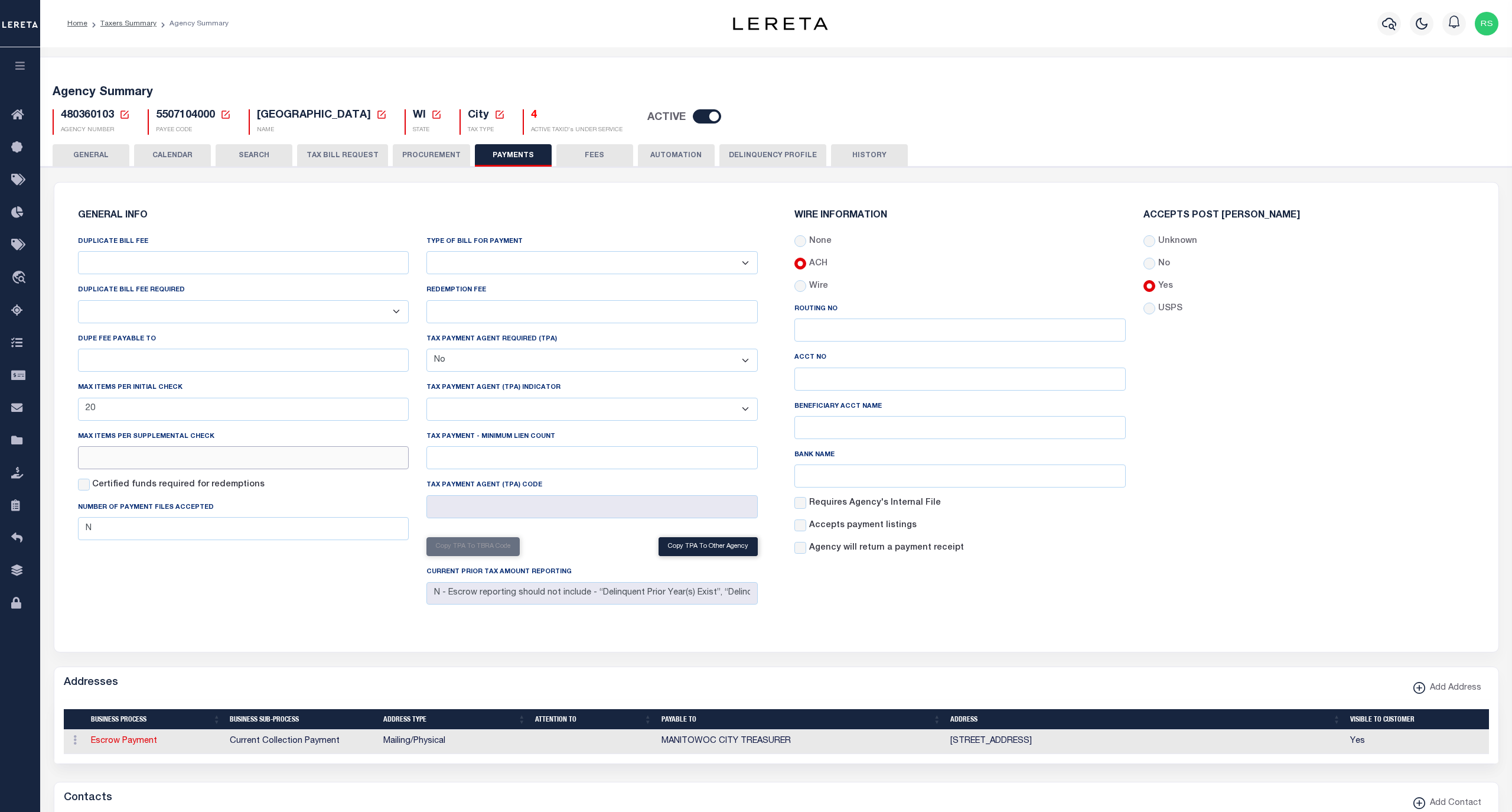
click at [165, 461] on input "text" at bounding box center [243, 458] width 331 height 23
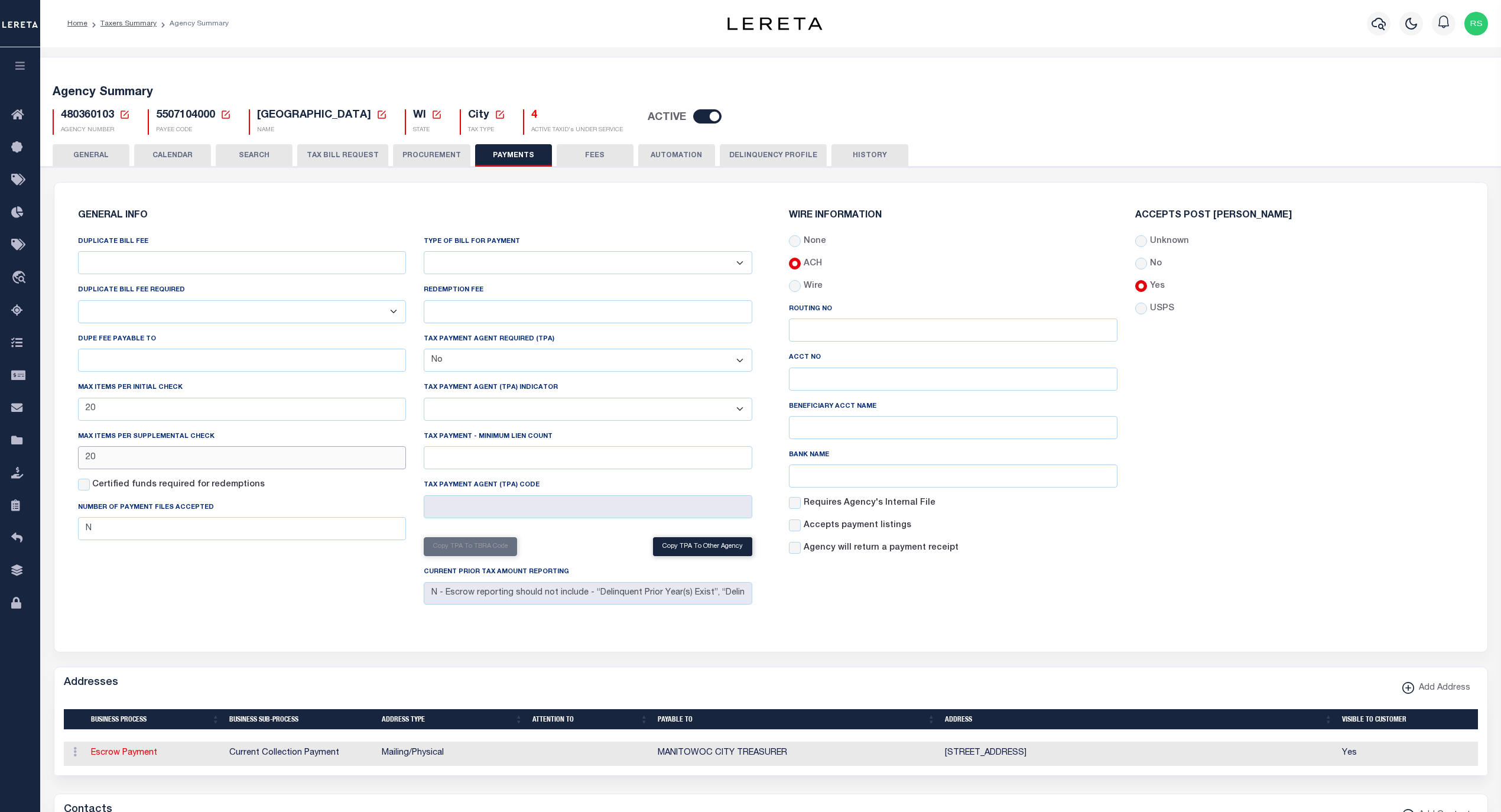
type input "20"
click at [235, 600] on div "DUPLICATE BILL FEE DUPLICATE BILL FEE REQUIRED Yes No DUPE FEE PAYABLE TO Max i…" at bounding box center [243, 422] width 347 height 374
click at [1419, 790] on button "Save Edits" at bounding box center [1442, 795] width 96 height 25
